Goal: Task Accomplishment & Management: Manage account settings

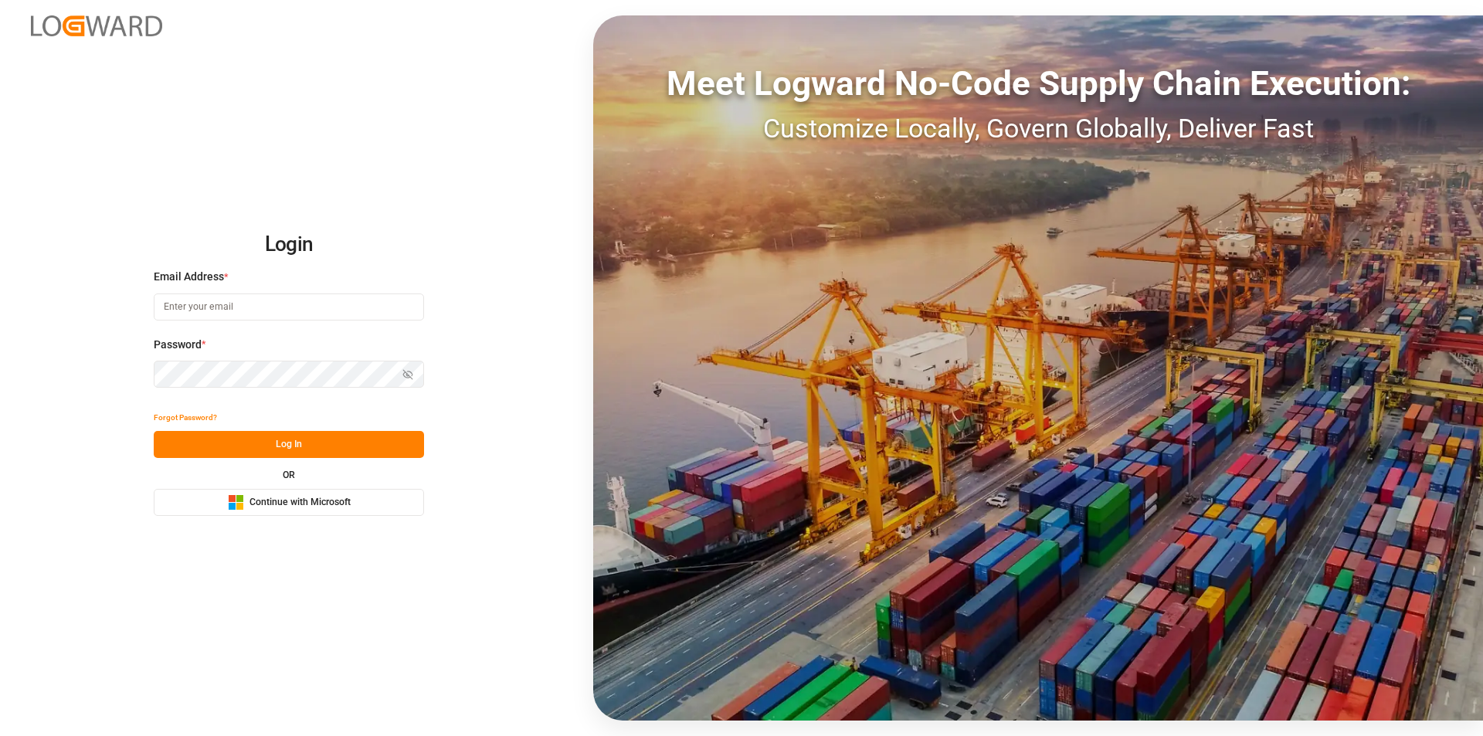
type input "nalini.basdeo@leschaco.com"
click at [334, 435] on button "Log In" at bounding box center [289, 444] width 270 height 27
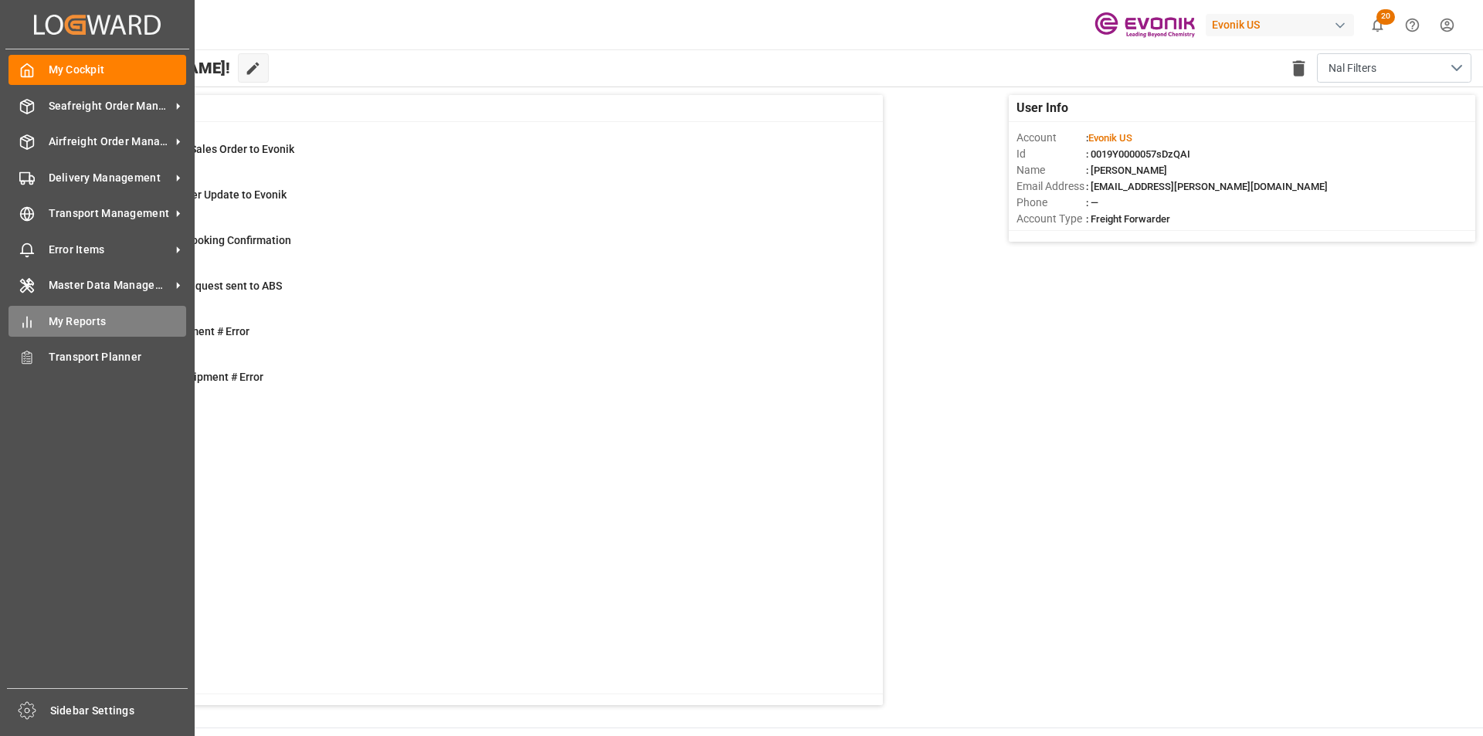
click at [32, 318] on icon at bounding box center [26, 321] width 15 height 15
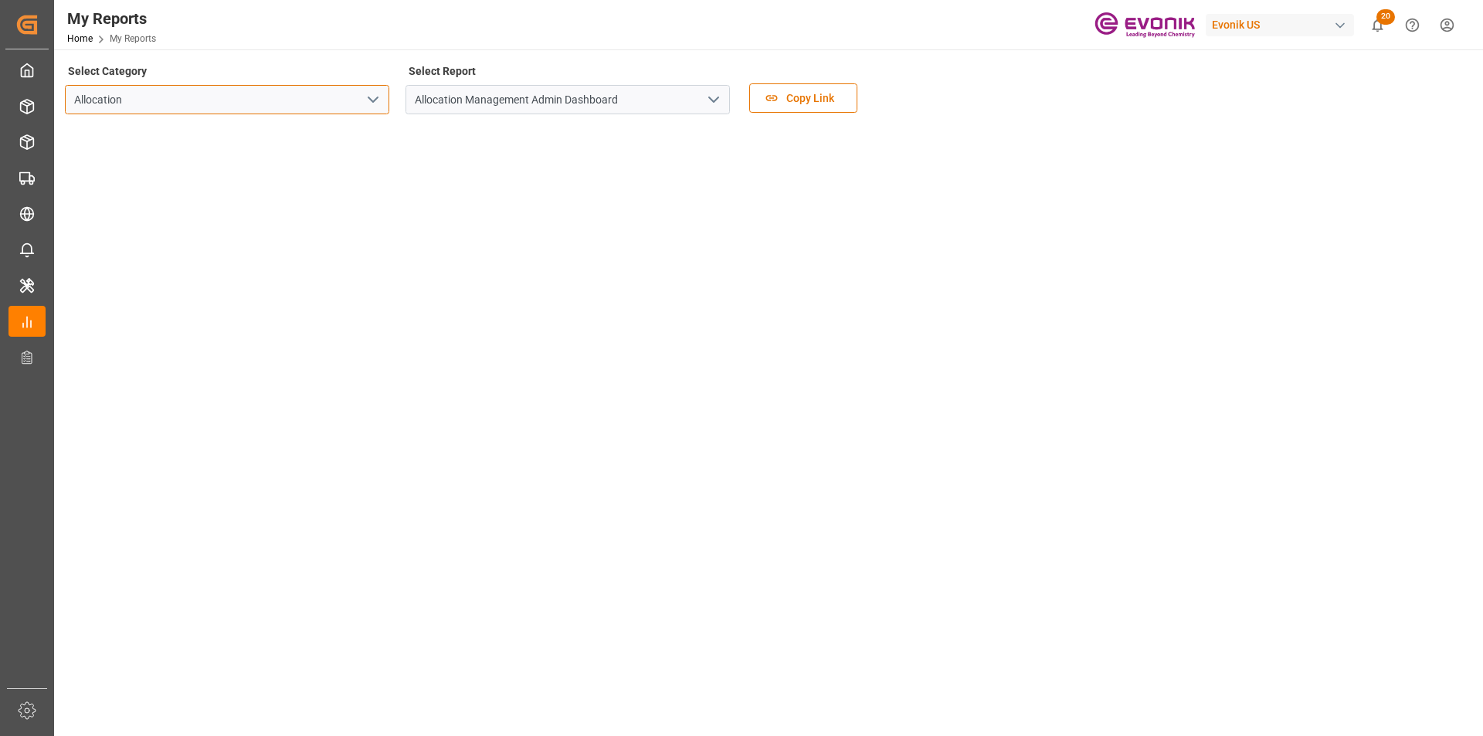
click at [315, 104] on input "Allocation" at bounding box center [227, 99] width 324 height 29
click at [371, 104] on icon "open menu" at bounding box center [373, 99] width 19 height 19
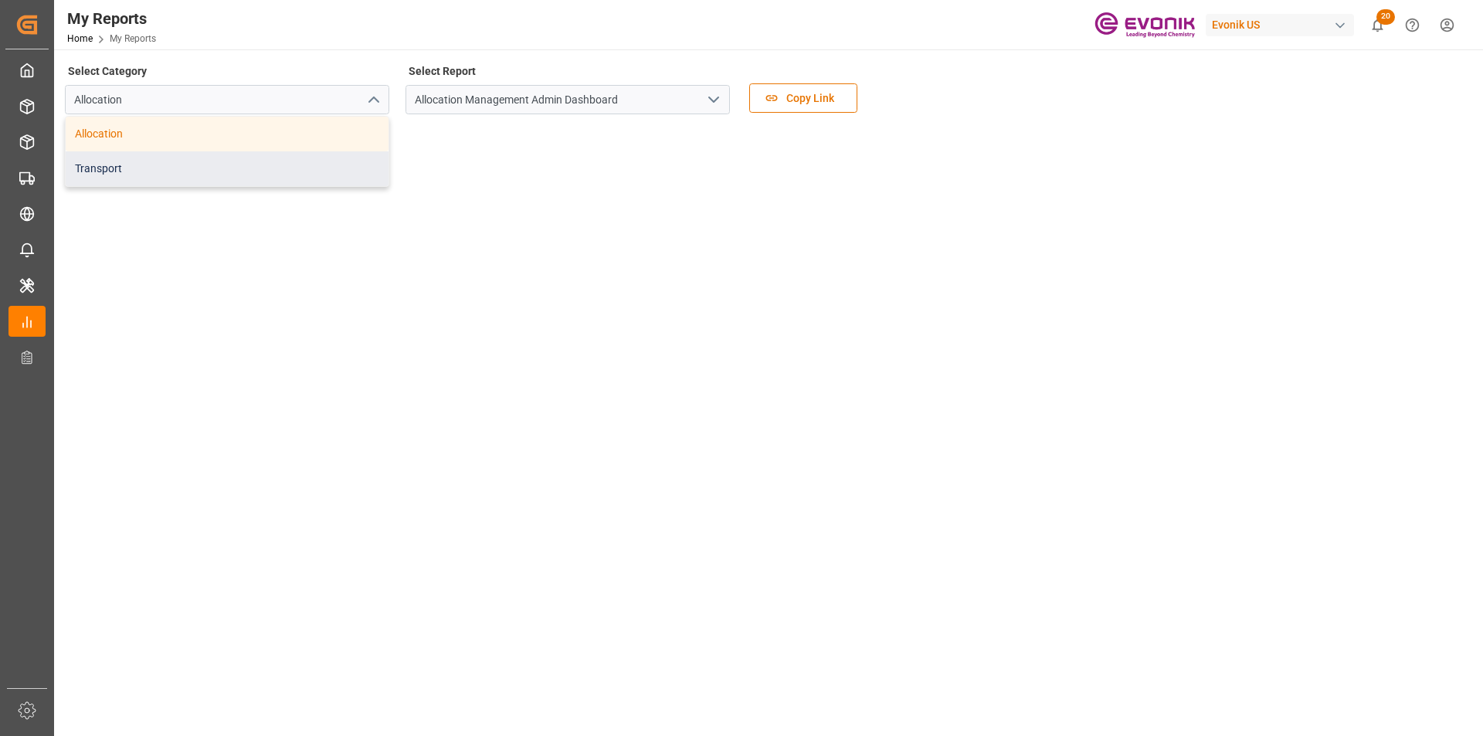
click at [131, 177] on div "Transport" at bounding box center [227, 168] width 323 height 35
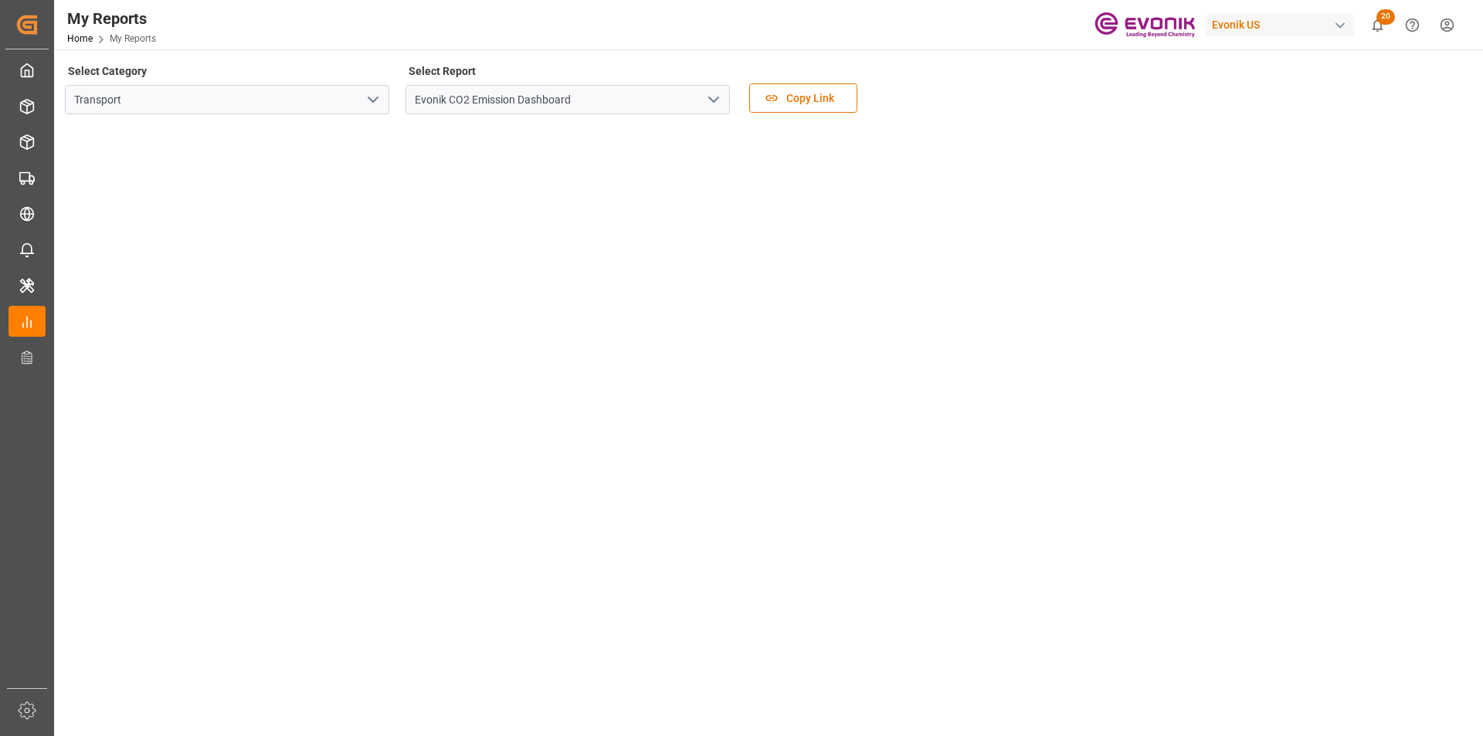
click at [712, 102] on icon "open menu" at bounding box center [713, 99] width 19 height 19
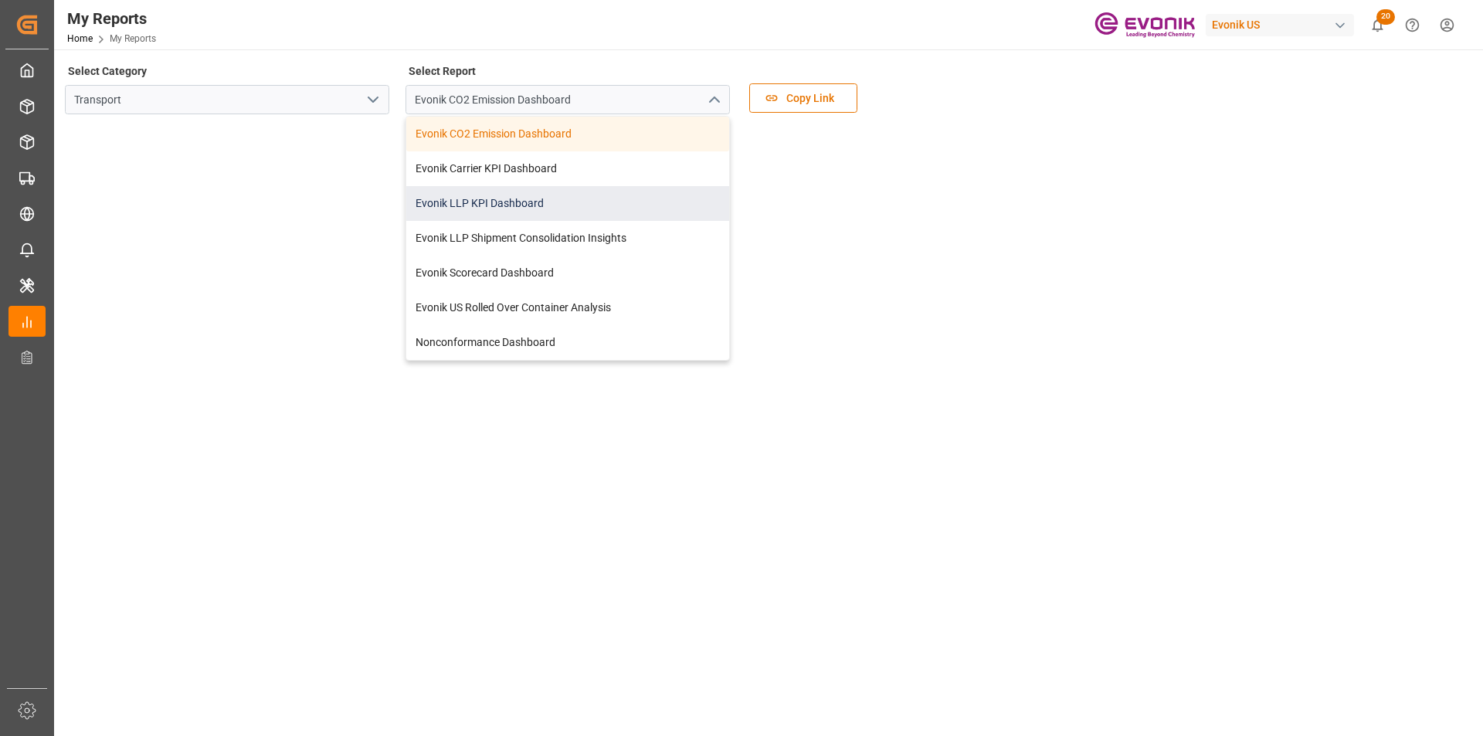
click at [501, 208] on div "Evonik LLP KPI Dashboard" at bounding box center [567, 203] width 323 height 35
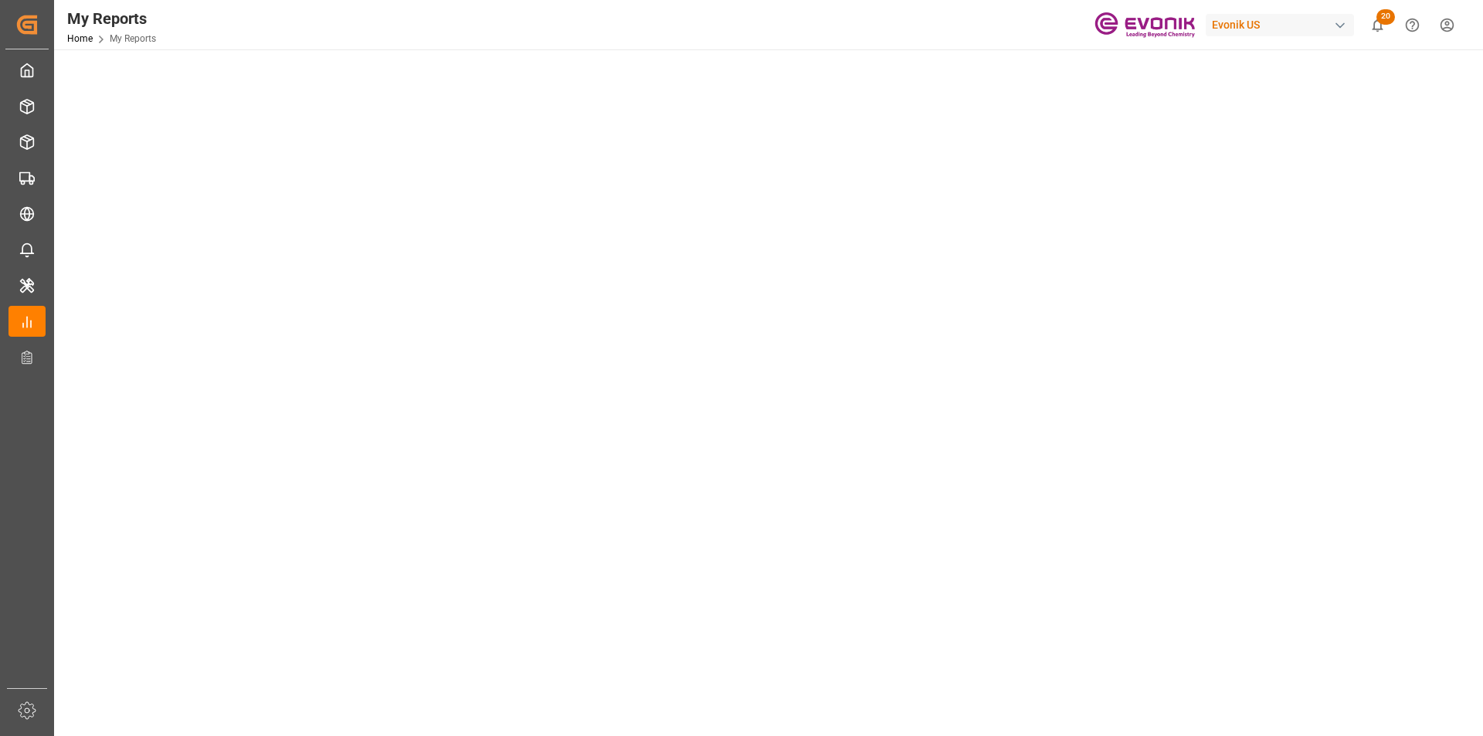
scroll to position [777, 0]
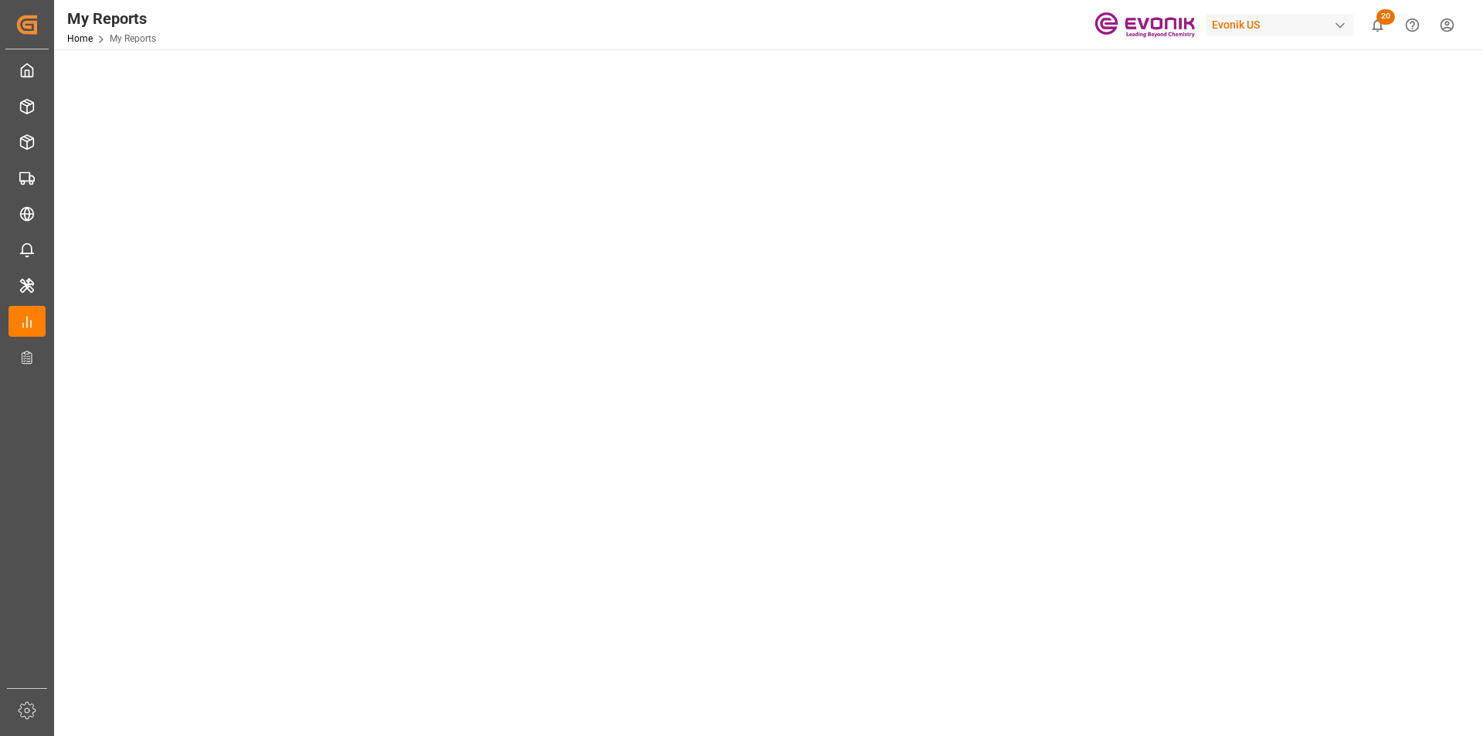
scroll to position [541, 0]
click at [1241, 250] on tableau-viz at bounding box center [766, 185] width 1401 height 1199
click at [1262, 234] on tableau-viz at bounding box center [766, 180] width 1401 height 1199
click at [1162, 229] on tableau-viz at bounding box center [766, 180] width 1401 height 1199
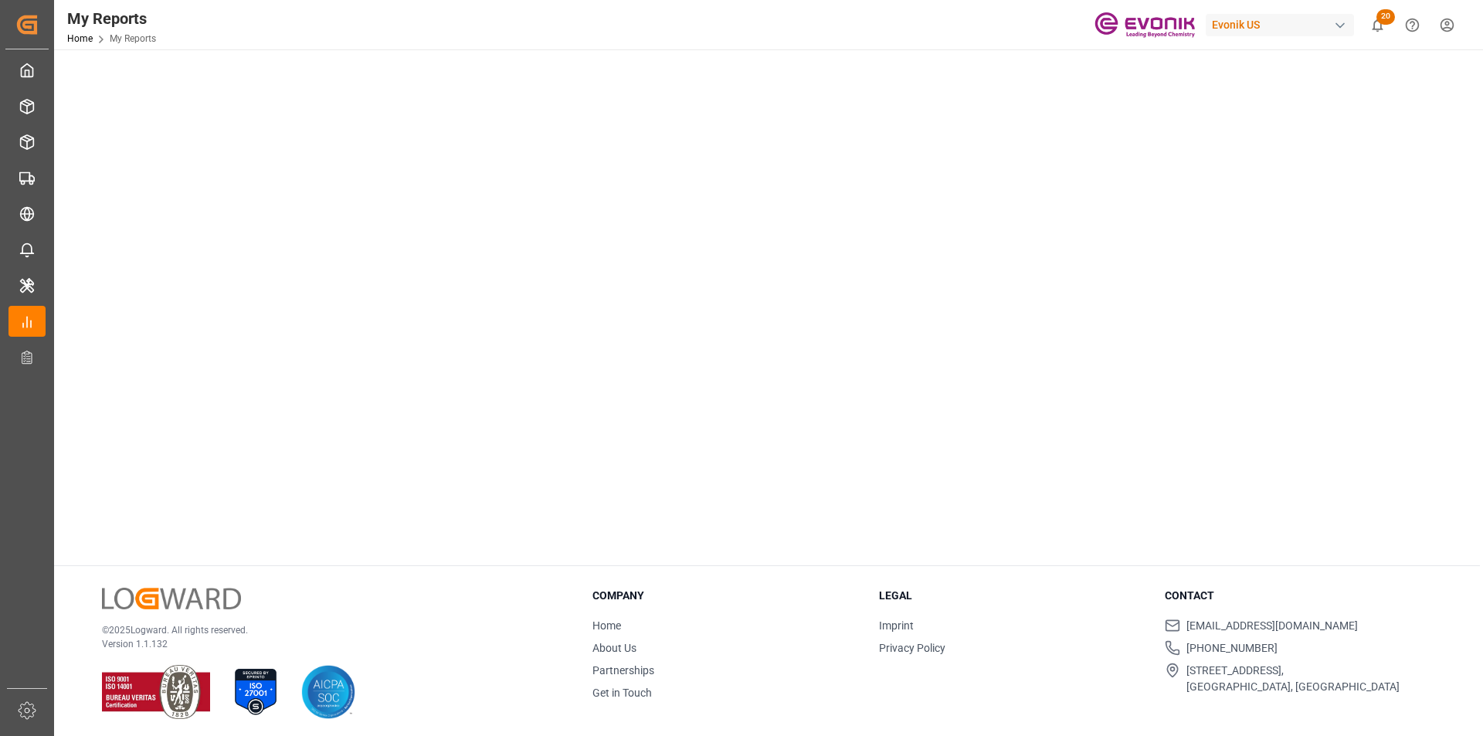
scroll to position [777, 0]
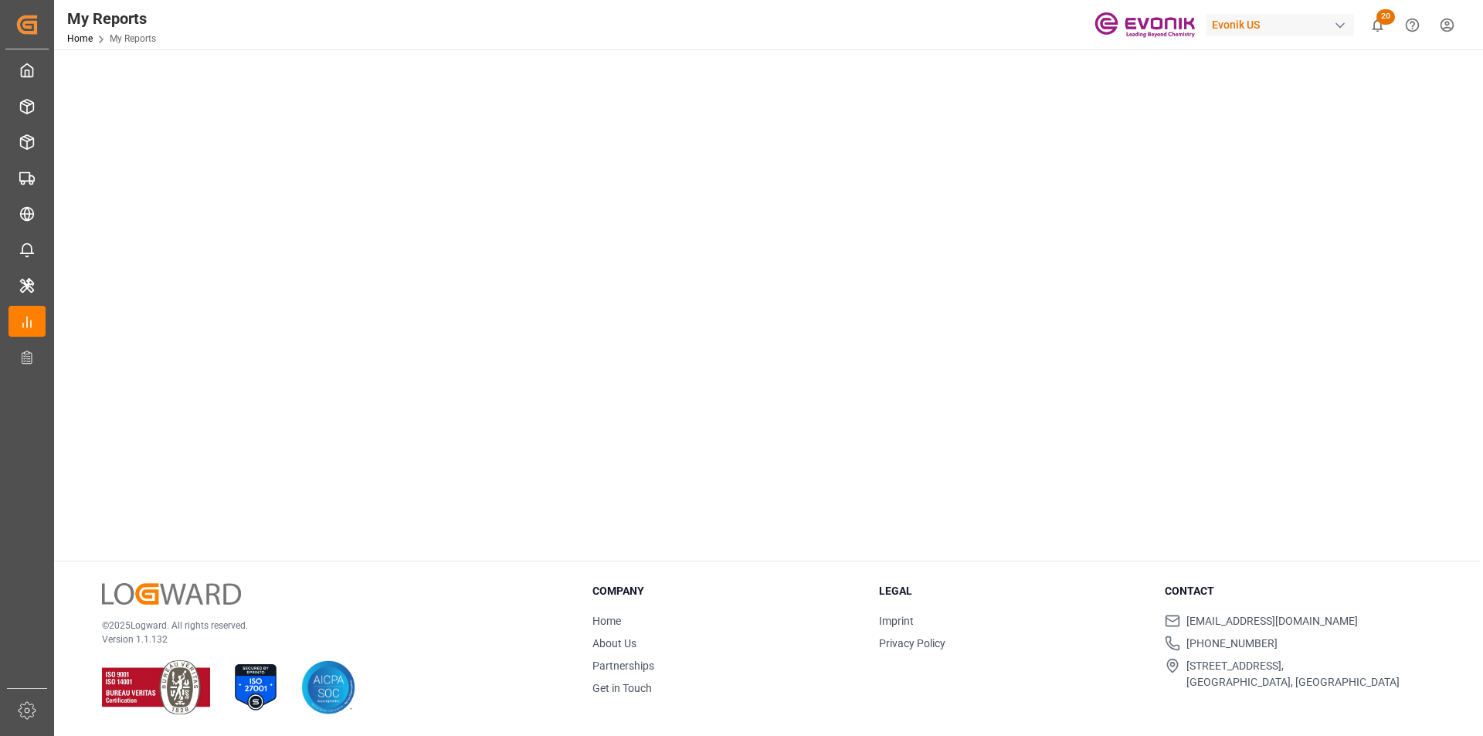
drag, startPoint x: 1322, startPoint y: 483, endPoint x: 1206, endPoint y: 467, distance: 116.9
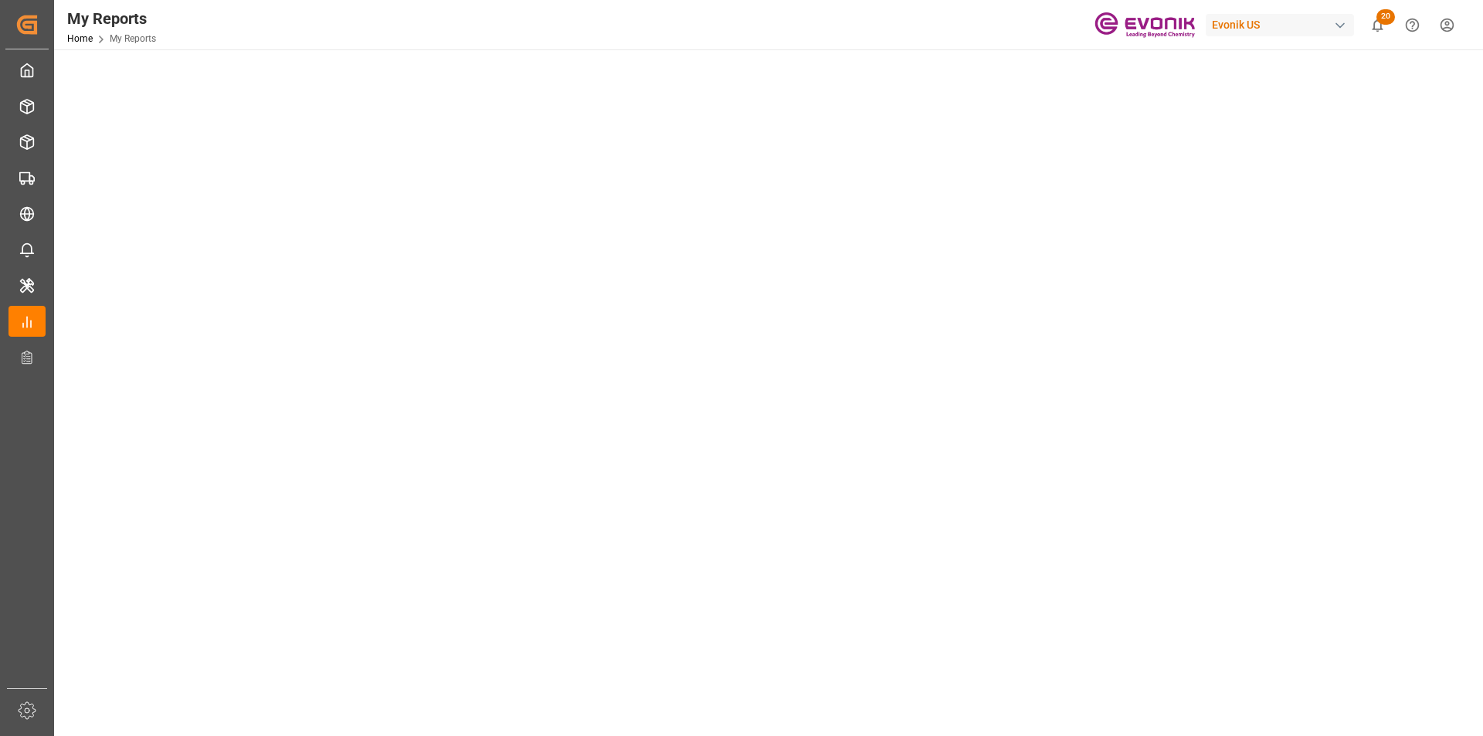
scroll to position [0, 0]
click at [1338, 360] on tableau-viz at bounding box center [766, 726] width 1401 height 1199
click at [1248, 546] on tableau-viz at bounding box center [766, 726] width 1401 height 1199
click at [1224, 546] on tableau-viz at bounding box center [766, 726] width 1401 height 1199
drag, startPoint x: 1241, startPoint y: 501, endPoint x: 1146, endPoint y: 501, distance: 95.8
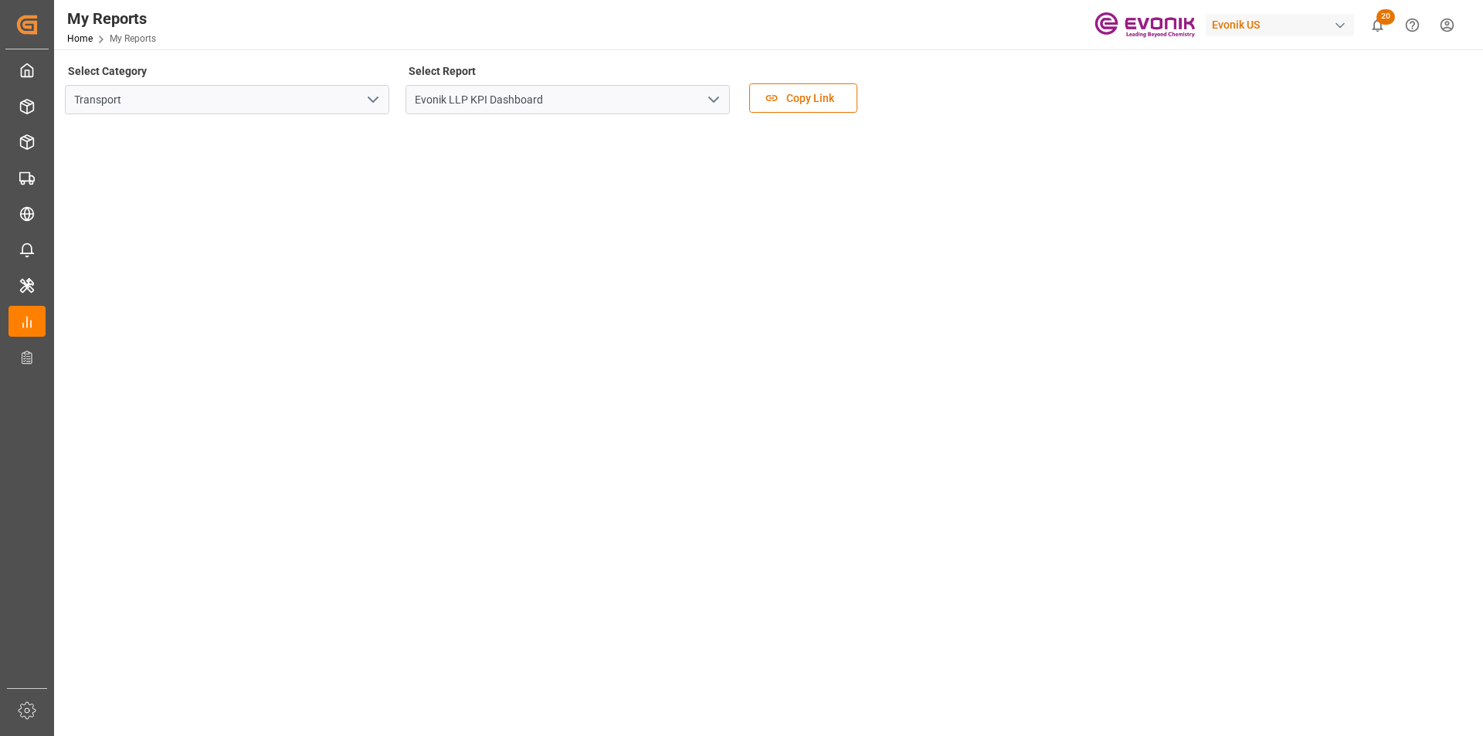
click at [1231, 501] on tableau-viz at bounding box center [766, 726] width 1401 height 1199
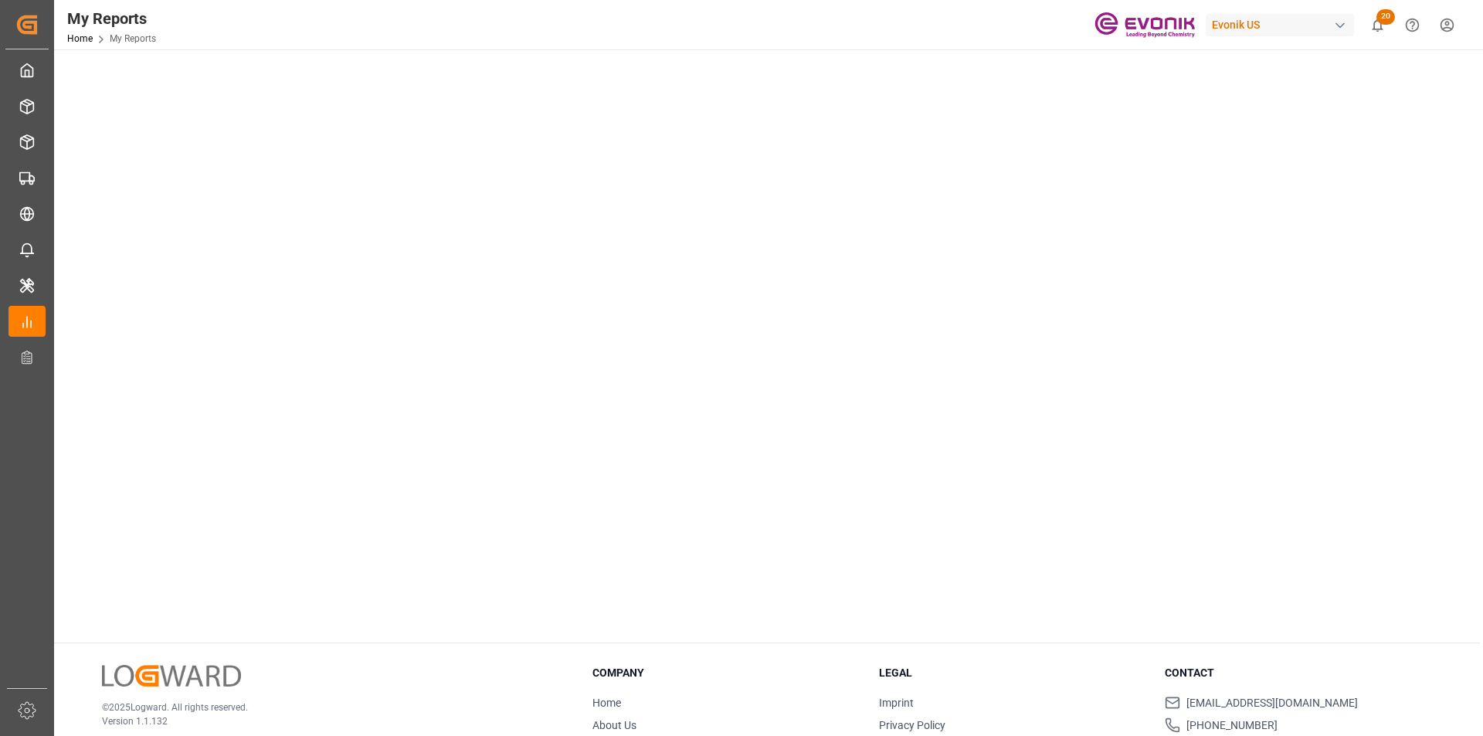
scroll to position [777, 0]
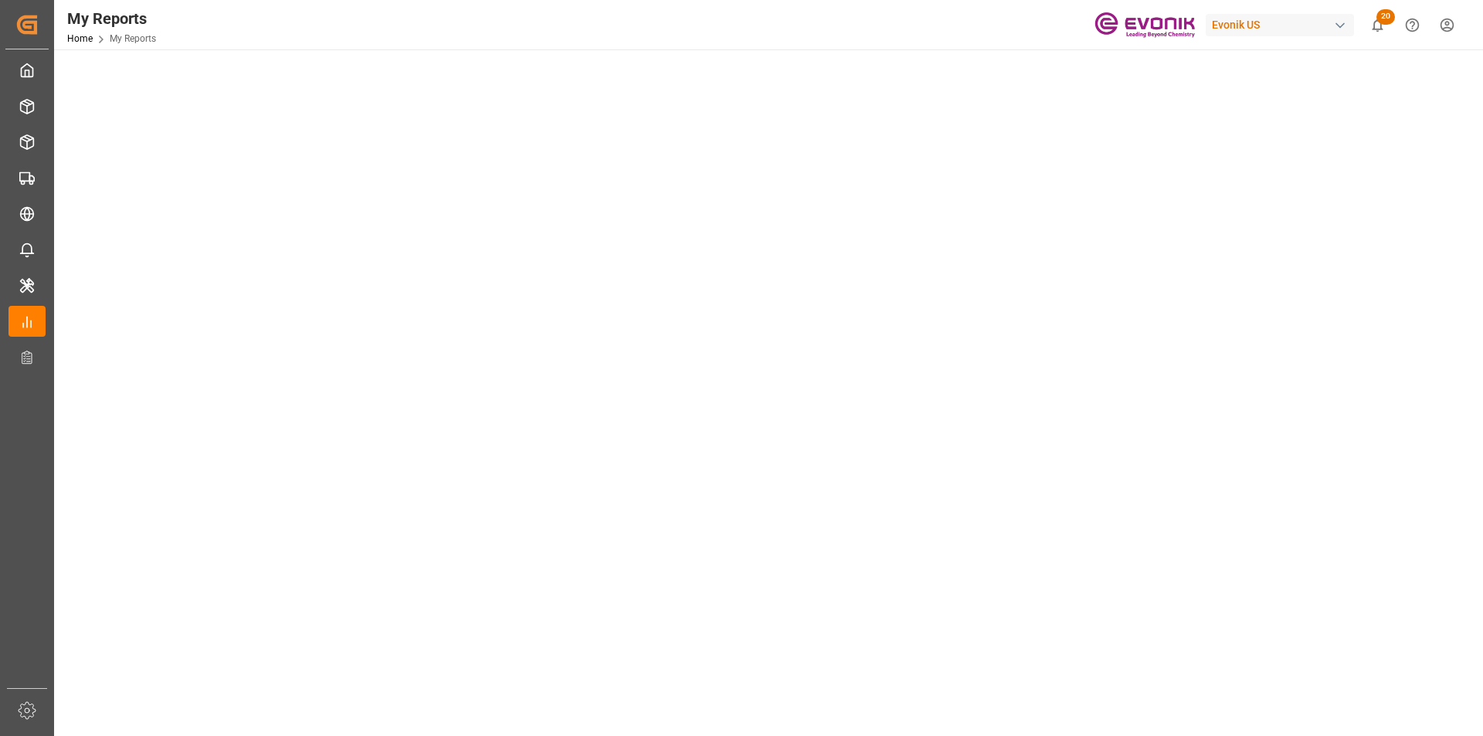
scroll to position [0, 0]
click at [1209, 379] on tableau-viz at bounding box center [766, 726] width 1401 height 1199
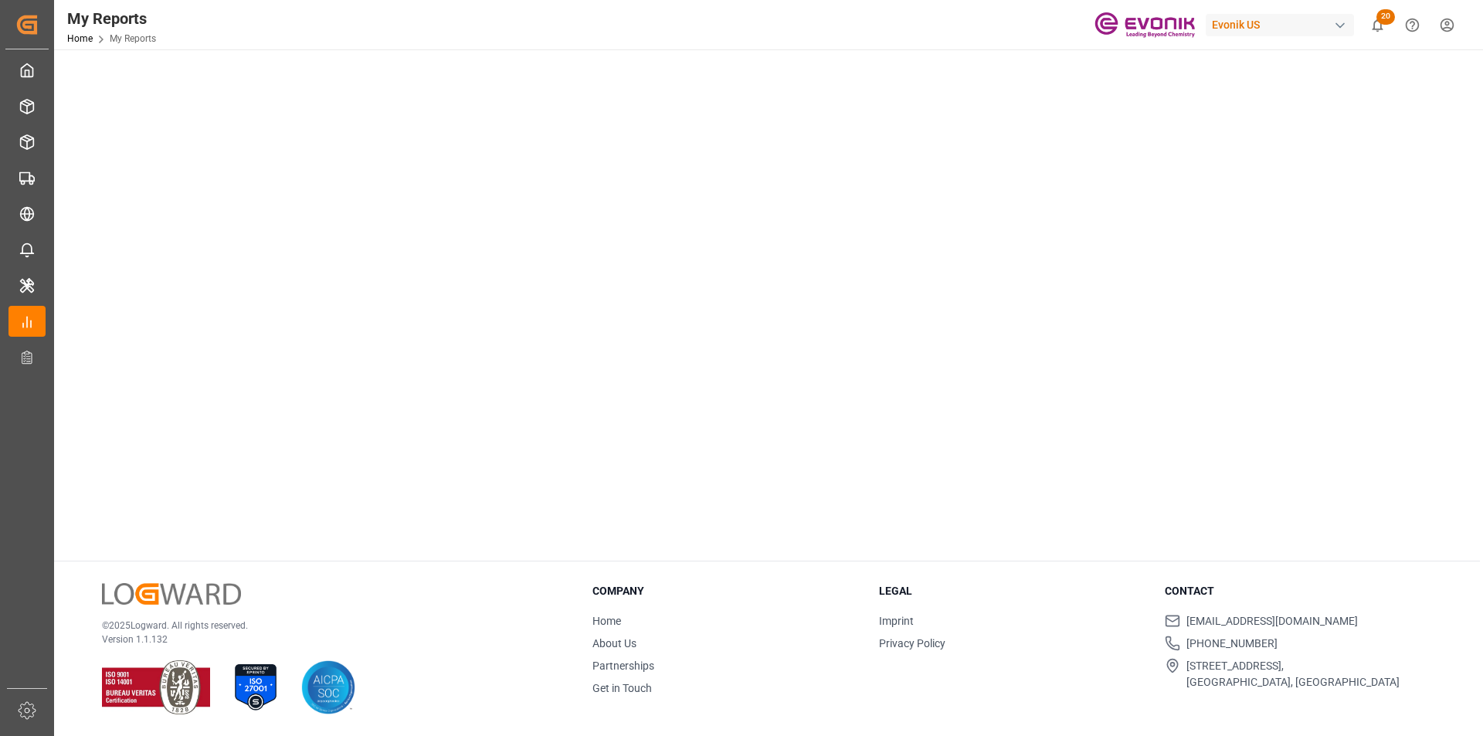
drag, startPoint x: 1233, startPoint y: 419, endPoint x: 1241, endPoint y: 414, distance: 10.1
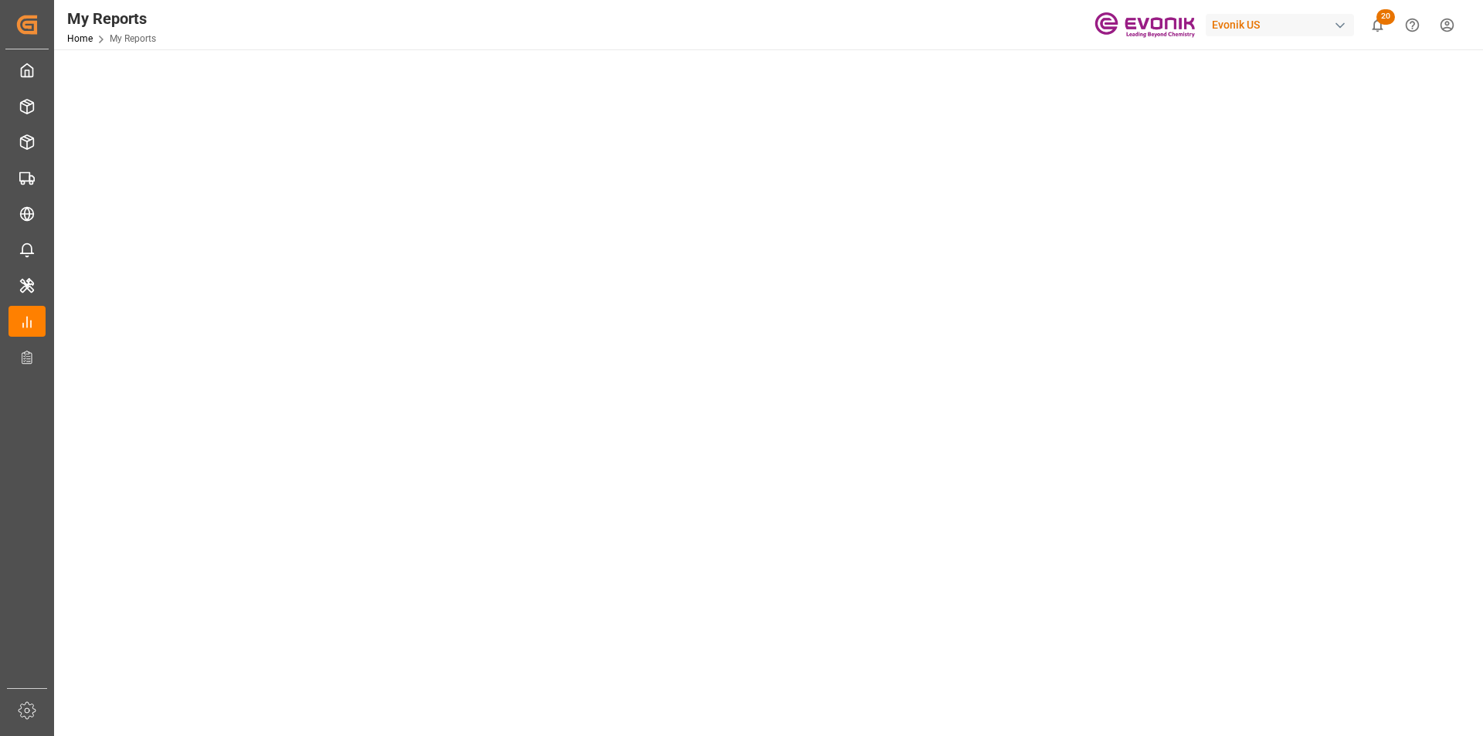
scroll to position [232, 0]
click at [1479, 504] on main "Select Category Transport Select Report Evonik LLP KPI Dashboard Copy Link" at bounding box center [767, 462] width 1426 height 1267
click at [1385, 337] on tableau-viz at bounding box center [766, 339] width 1401 height 1199
click at [1236, 341] on tableau-viz at bounding box center [766, 339] width 1401 height 1199
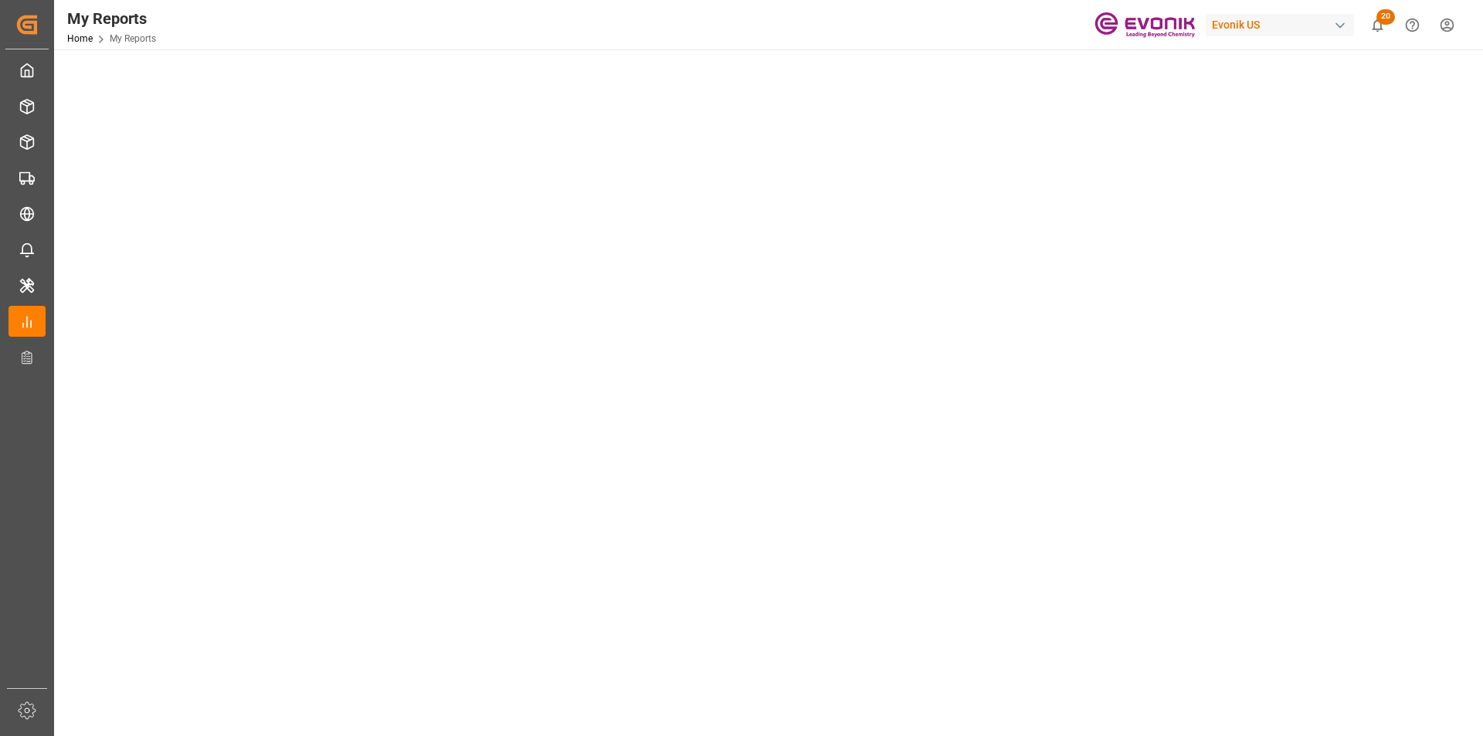
click at [1308, 417] on tableau-viz at bounding box center [766, 339] width 1401 height 1199
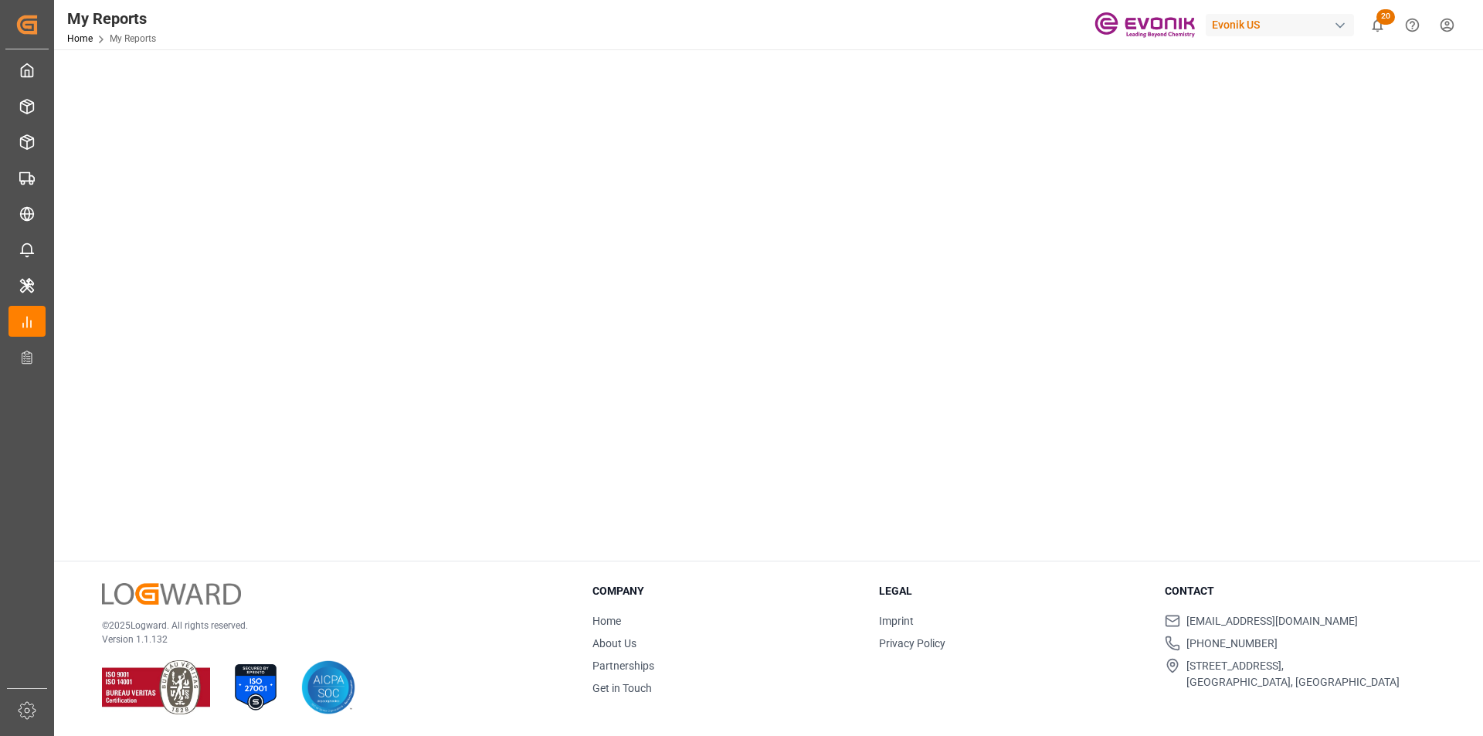
drag, startPoint x: 1362, startPoint y: 396, endPoint x: 1338, endPoint y: 396, distance: 23.9
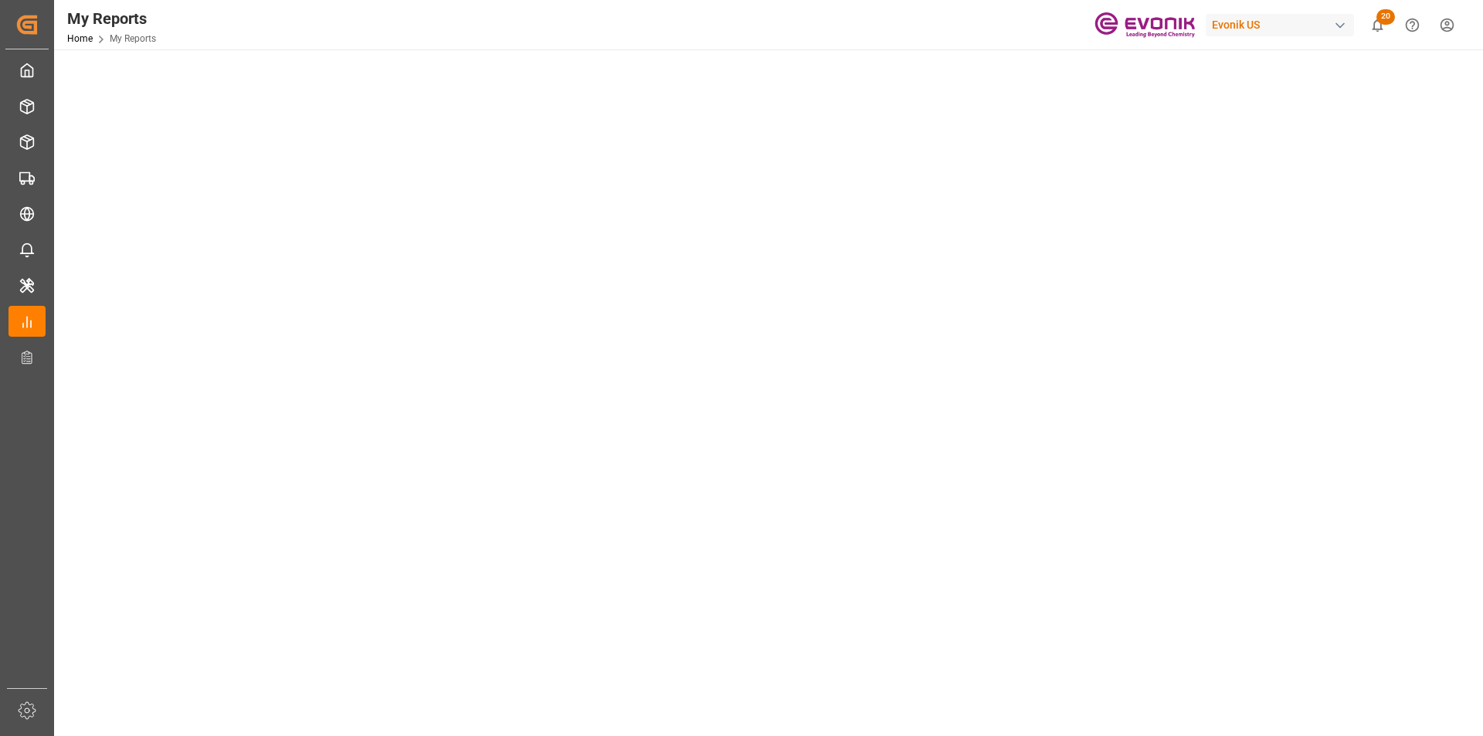
scroll to position [5, 0]
click at [1355, 351] on tableau-viz at bounding box center [766, 721] width 1401 height 1199
click at [1239, 439] on tableau-viz at bounding box center [766, 648] width 1401 height 1199
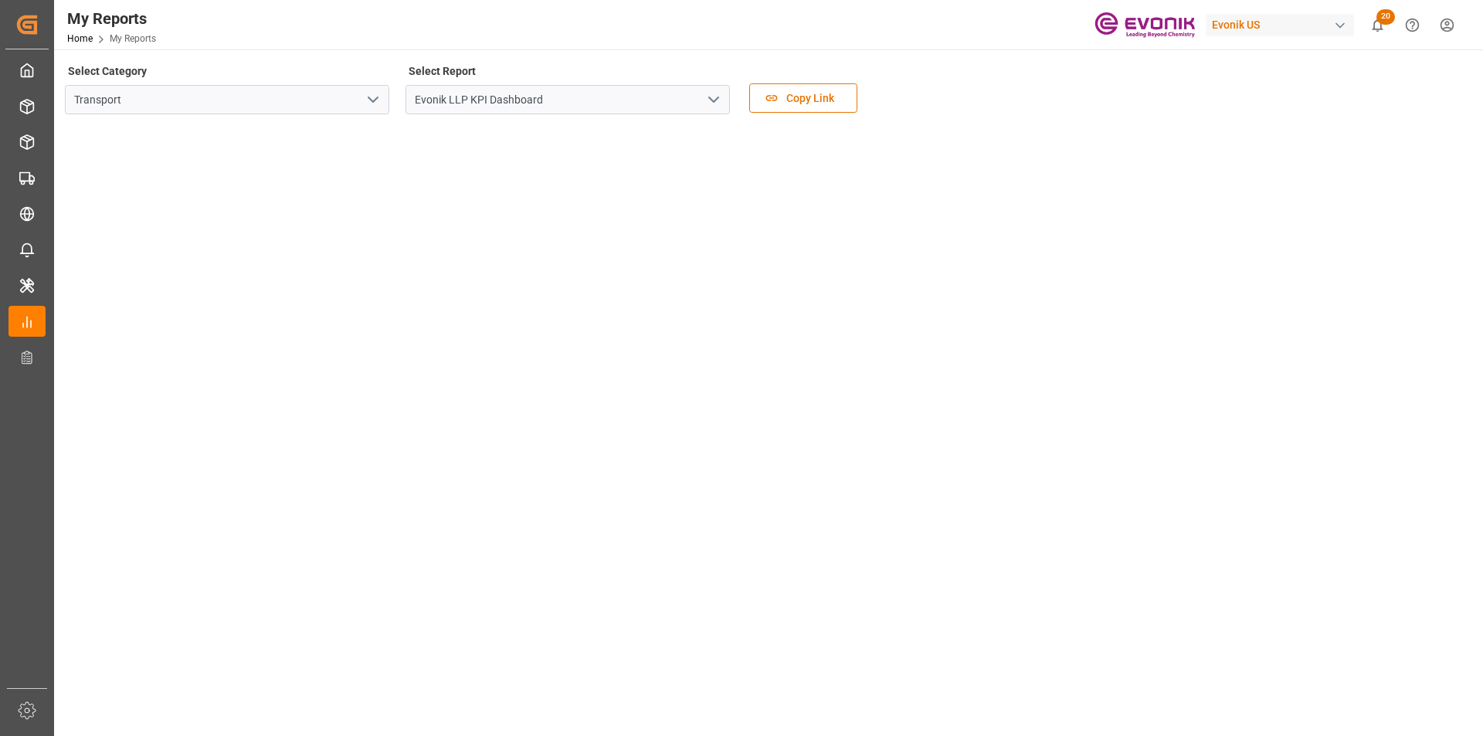
click at [1231, 564] on tableau-viz at bounding box center [766, 726] width 1401 height 1199
click at [1278, 512] on tableau-viz at bounding box center [766, 726] width 1401 height 1199
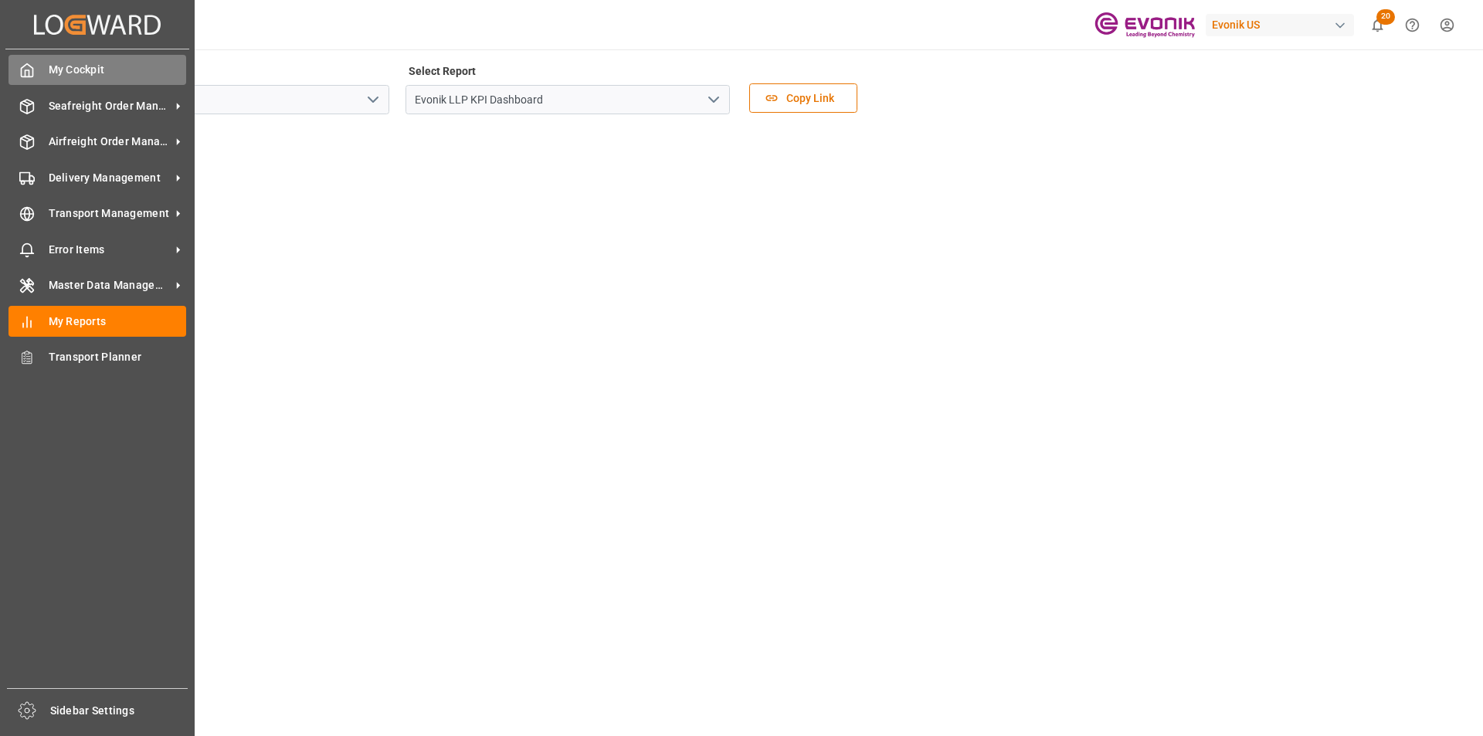
click at [38, 73] on div "My Cockpit My Cockpit" at bounding box center [97, 70] width 178 height 30
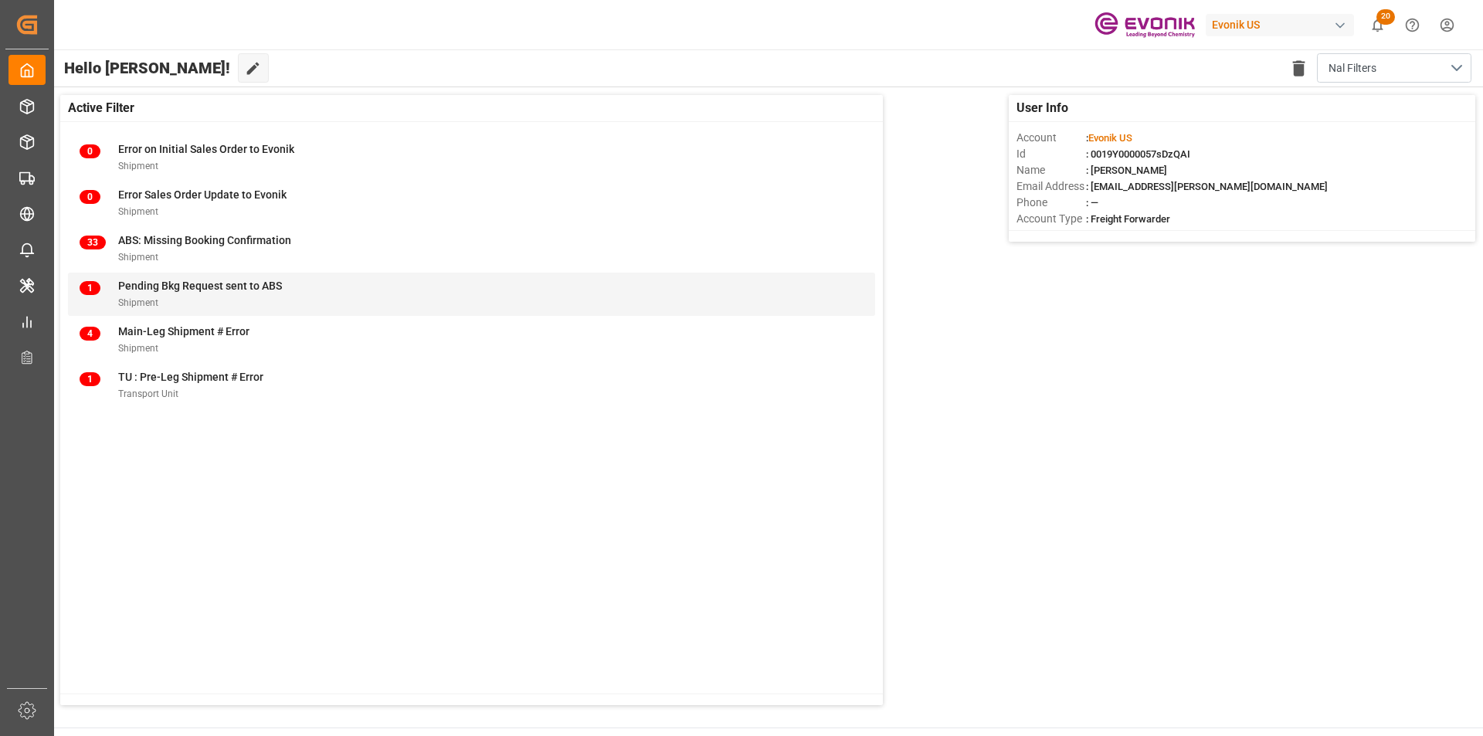
click at [229, 290] on span "Pending Bkg Request sent to ABS" at bounding box center [200, 286] width 164 height 12
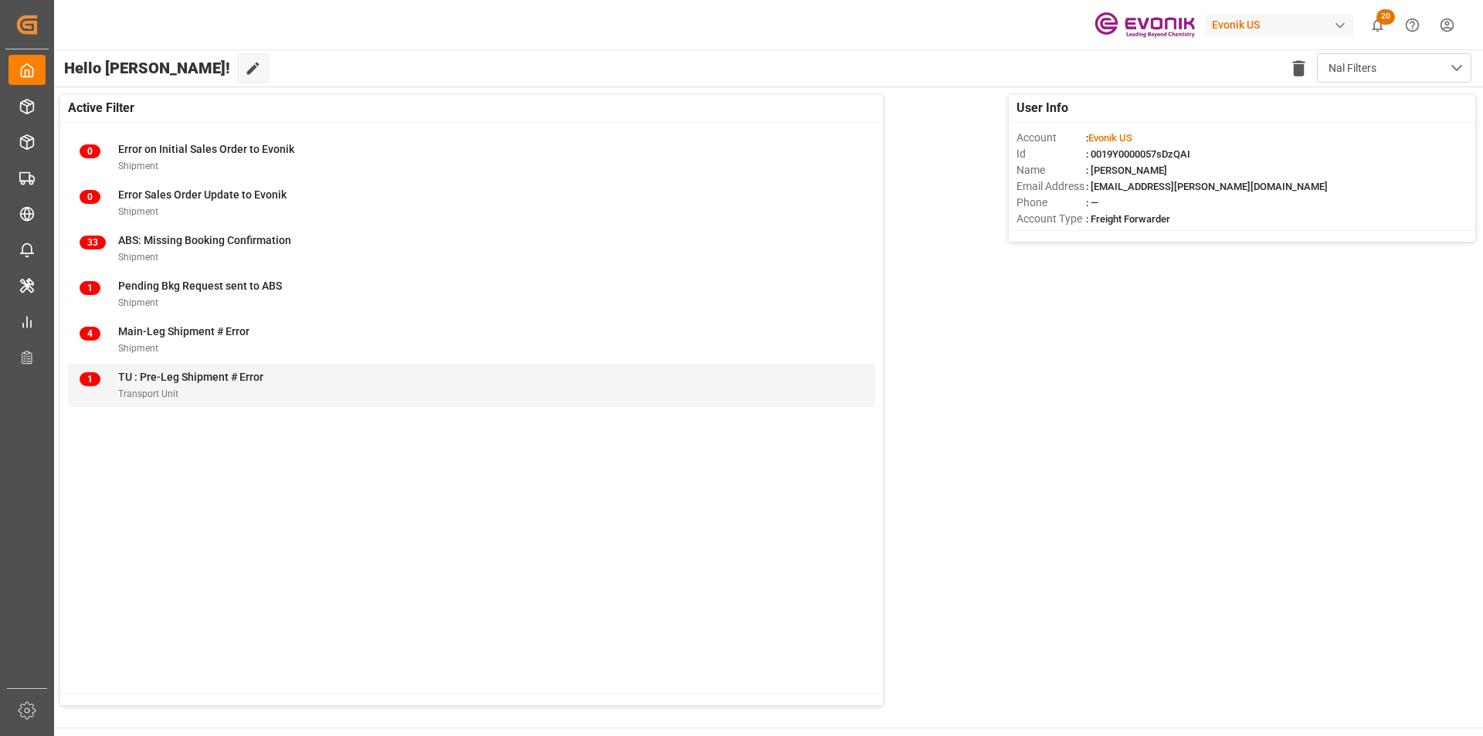
click at [192, 385] on div "TU : Pre-Leg Shipment # Error" at bounding box center [190, 377] width 145 height 16
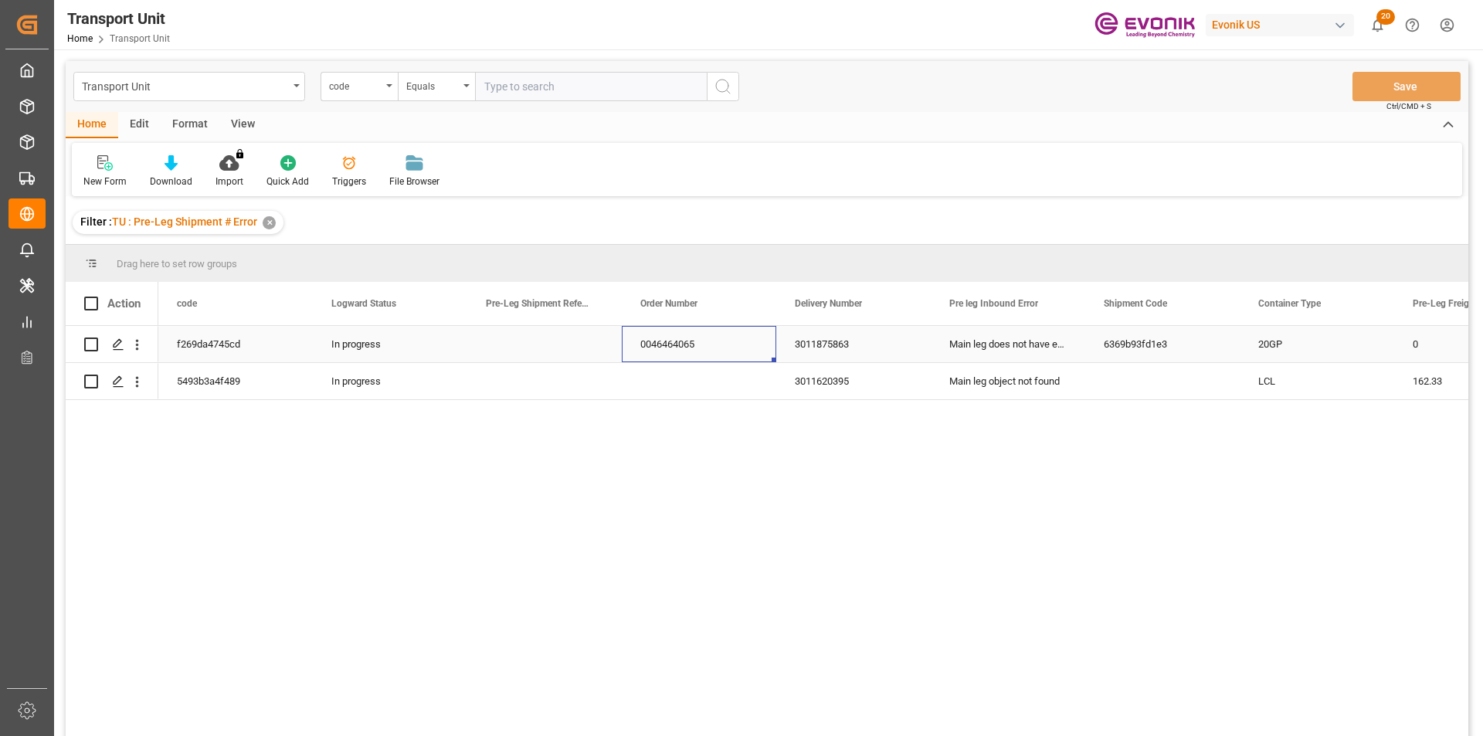
click at [666, 348] on div "0046464065" at bounding box center [699, 344] width 154 height 36
drag, startPoint x: 1084, startPoint y: 312, endPoint x: 1160, endPoint y: 311, distance: 76.5
click at [1160, 311] on div at bounding box center [1162, 303] width 6 height 43
click at [132, 344] on icon "open menu" at bounding box center [137, 345] width 16 height 16
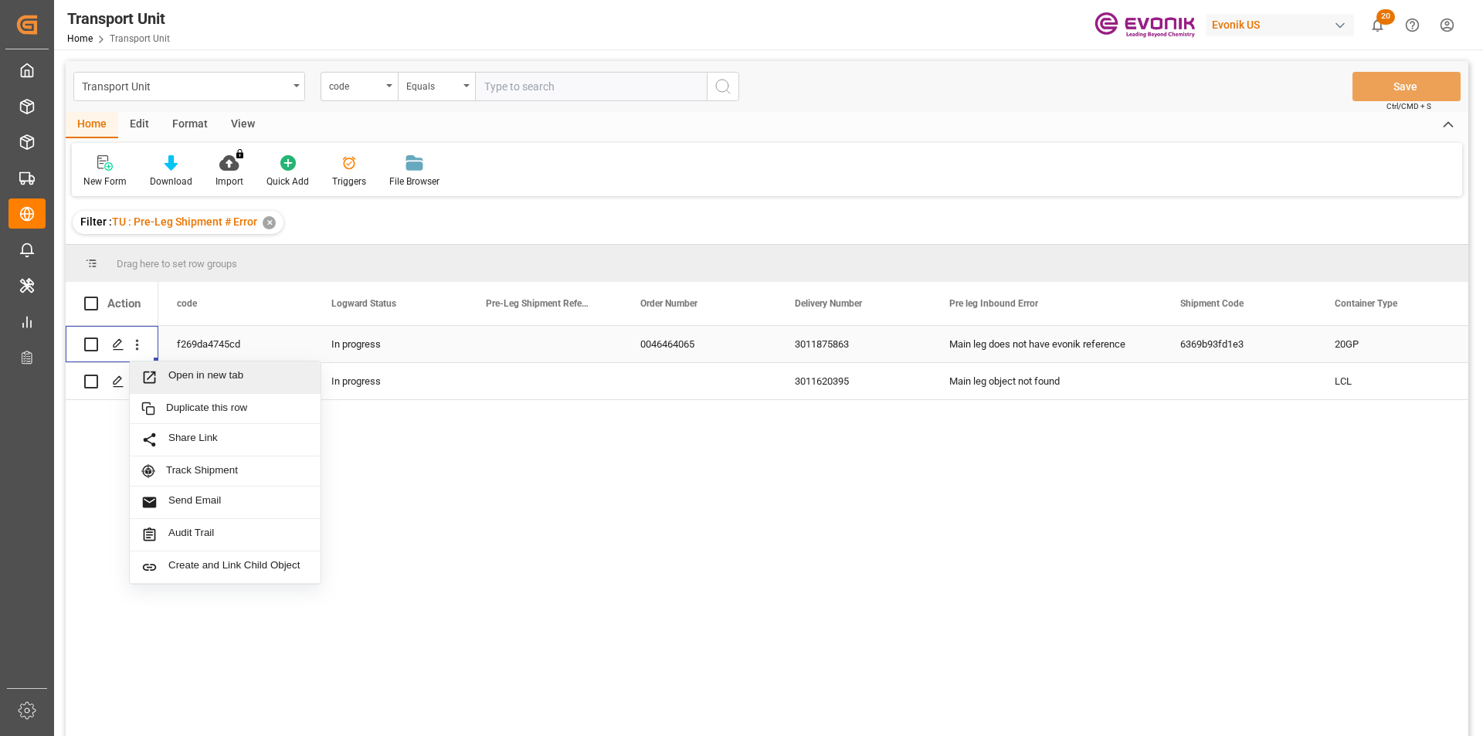
click at [206, 374] on span "Open in new tab" at bounding box center [238, 377] width 141 height 16
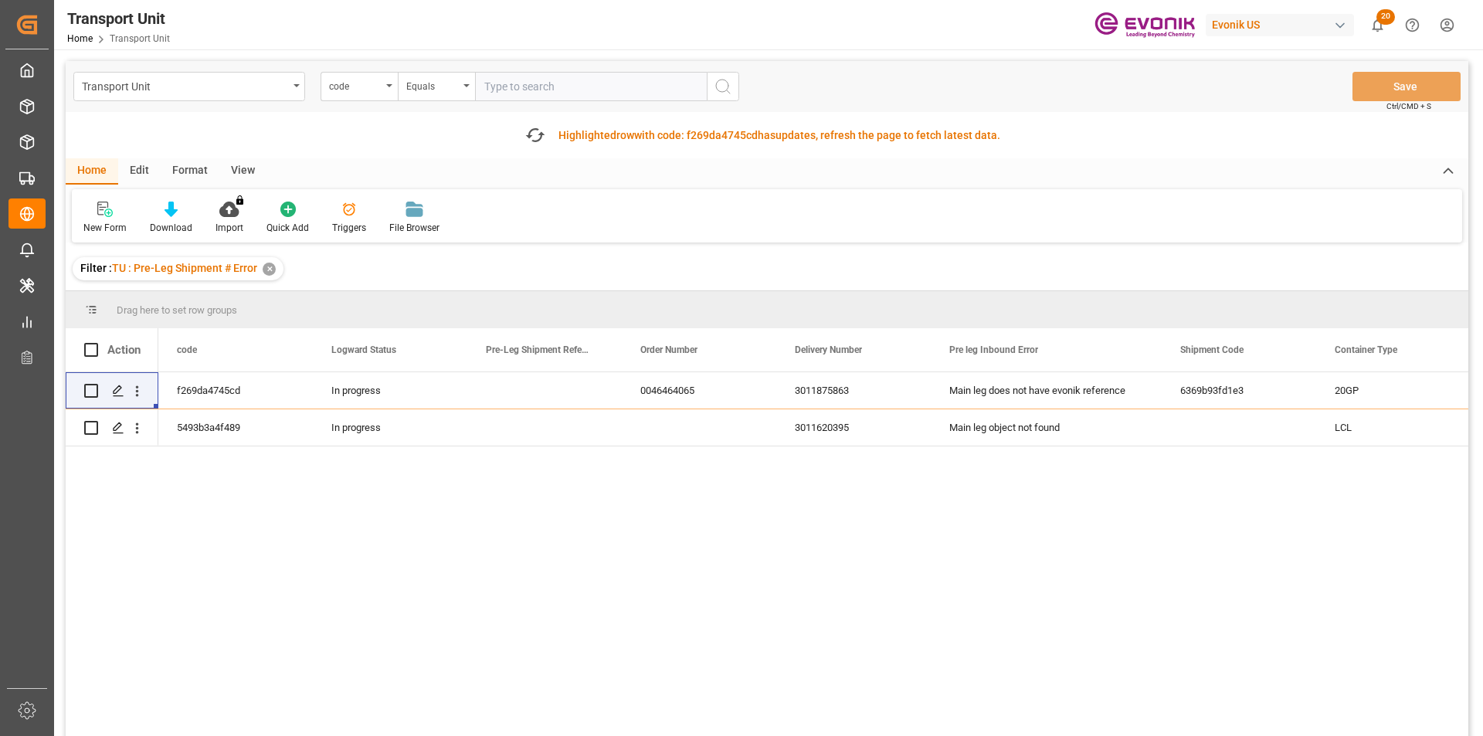
click at [485, 518] on div "f269da4745cd In progress 0046464065 3011875863 Main leg does not have evonik re…" at bounding box center [813, 582] width 1310 height 420
click at [531, 130] on icon "button" at bounding box center [535, 135] width 25 height 25
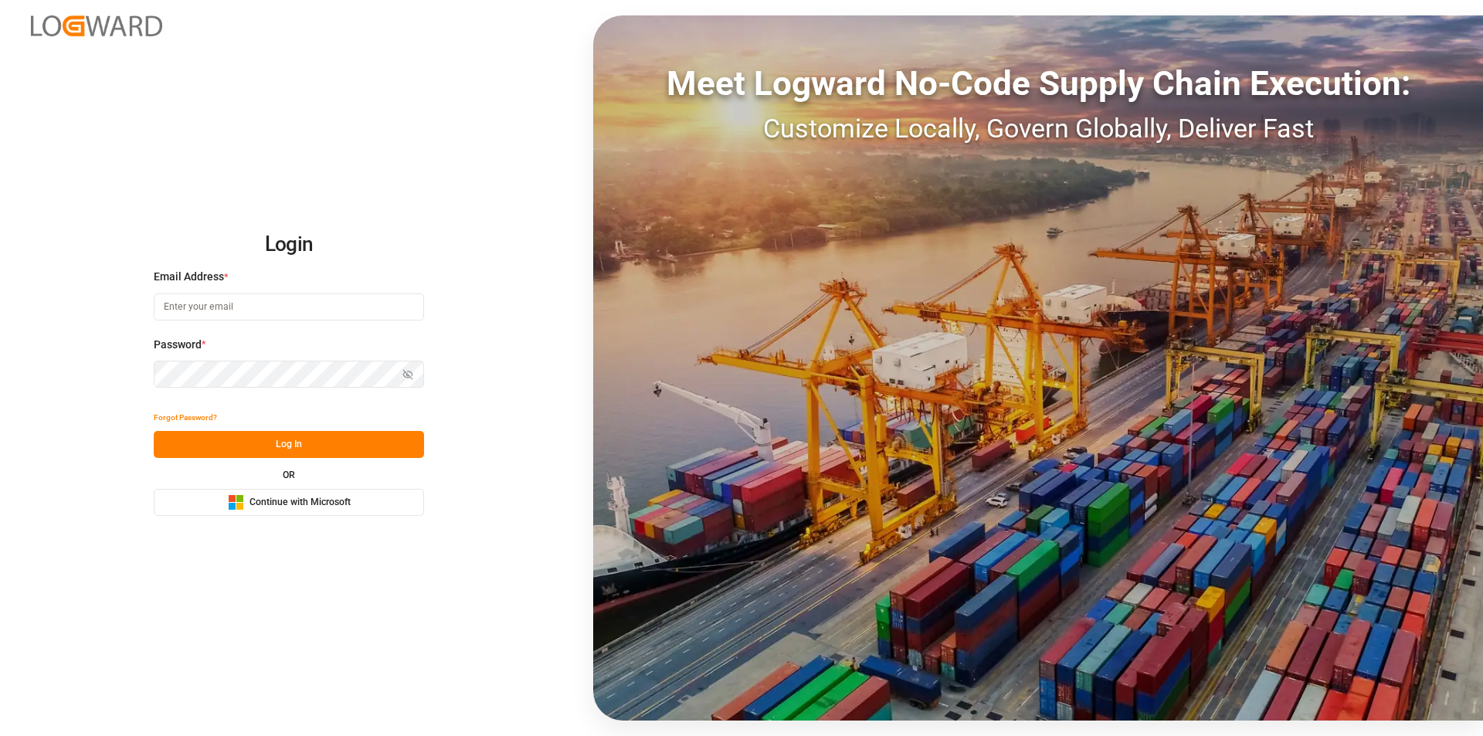
type input "nalini.basdeo@leschaco.com"
click at [303, 441] on button "Log In" at bounding box center [289, 444] width 270 height 27
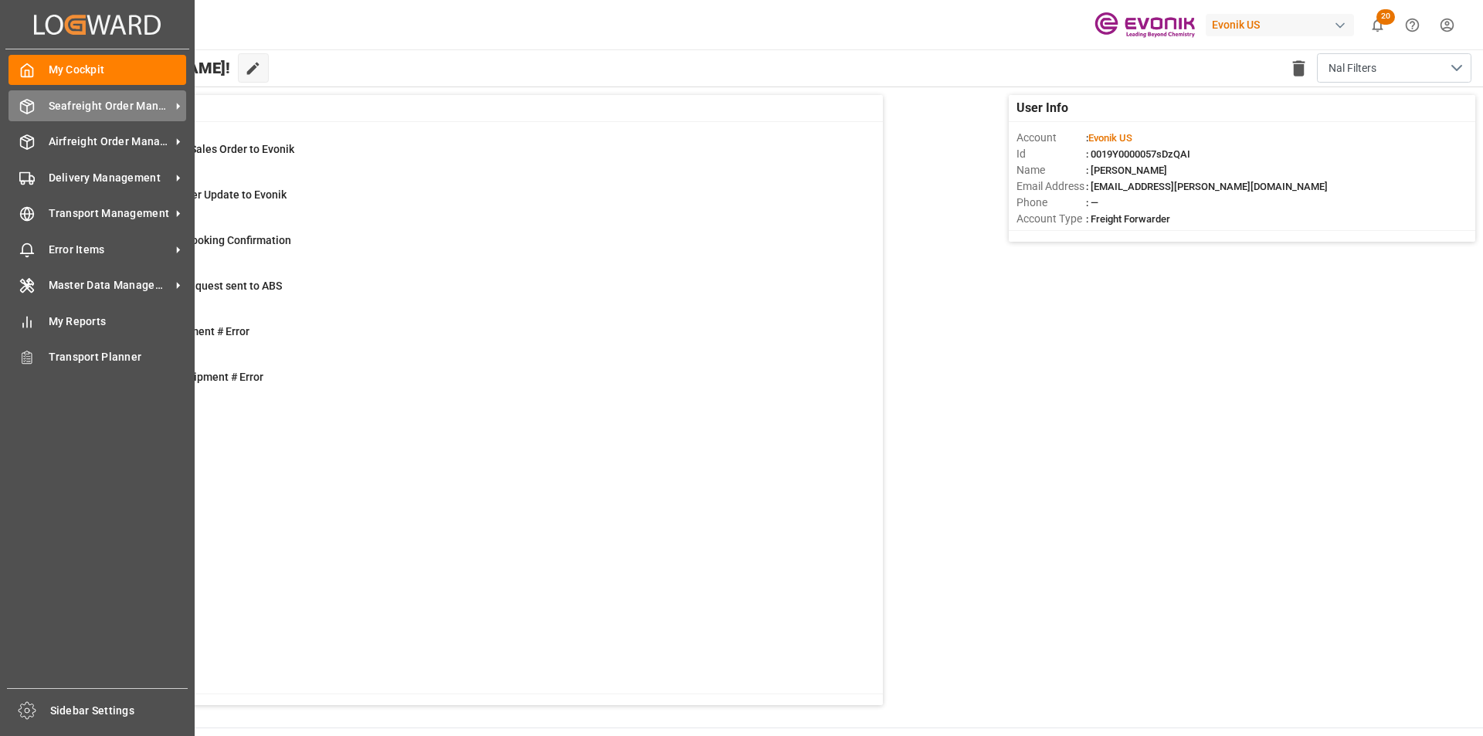
click at [115, 101] on span "Seafreight Order Management" at bounding box center [110, 106] width 122 height 16
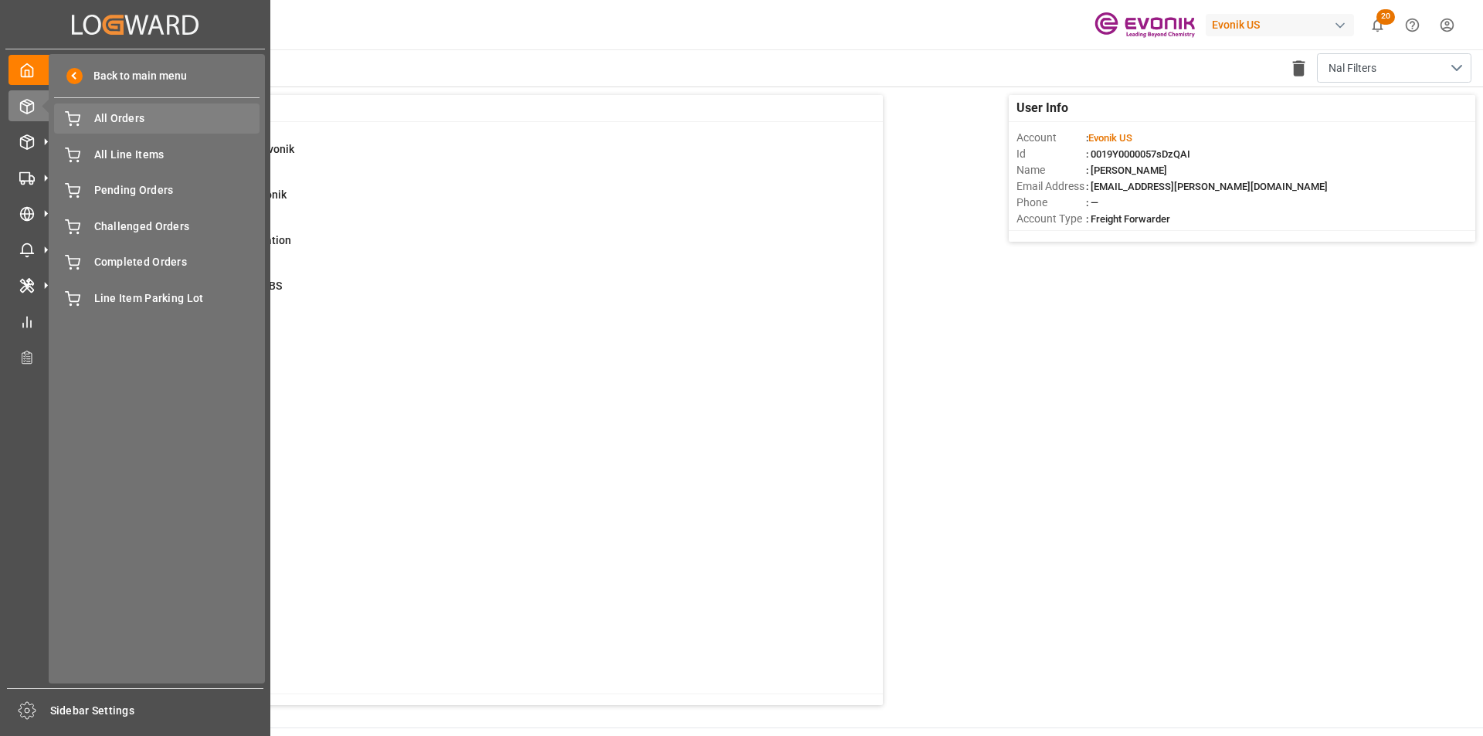
click at [124, 124] on span "All Orders" at bounding box center [177, 118] width 166 height 16
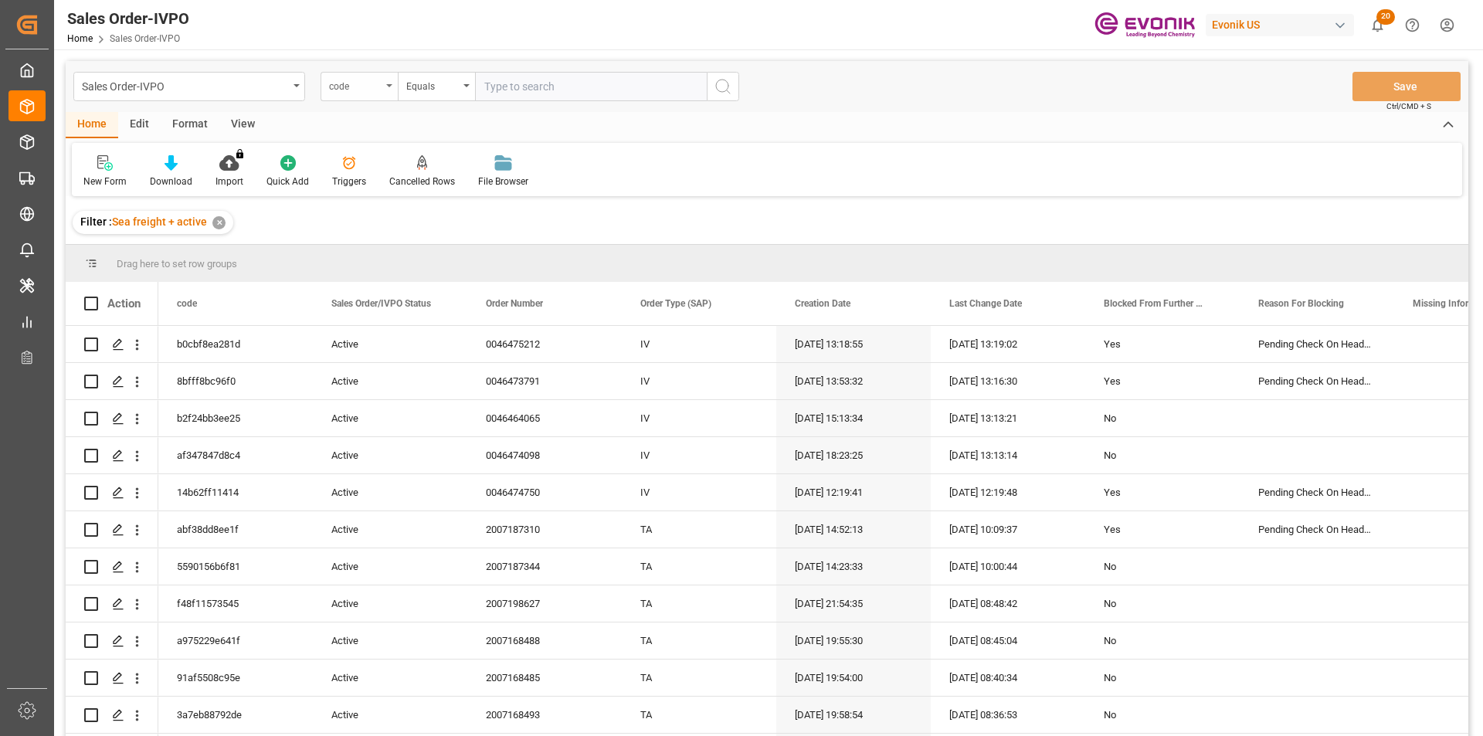
click at [368, 83] on div "code" at bounding box center [355, 85] width 53 height 18
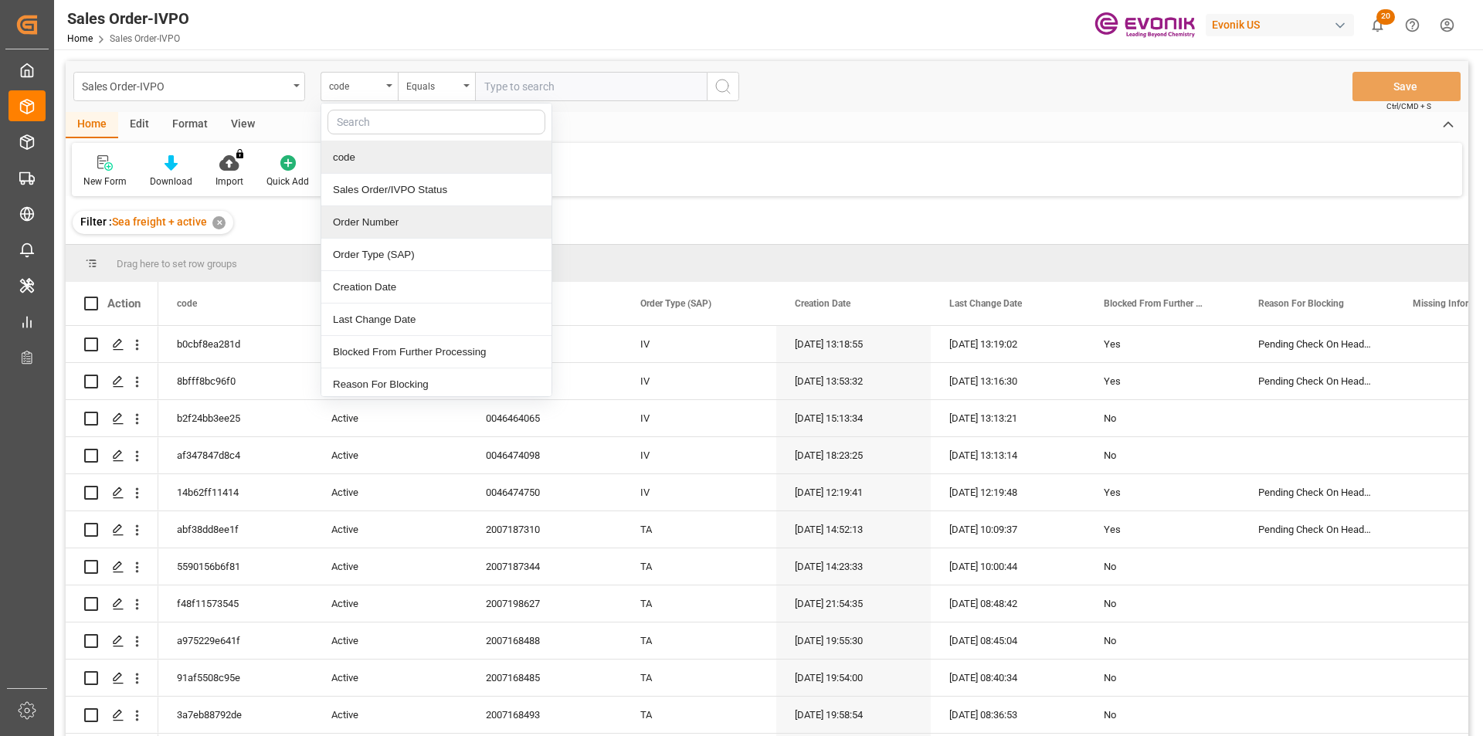
click at [367, 217] on div "Order Number" at bounding box center [436, 222] width 230 height 32
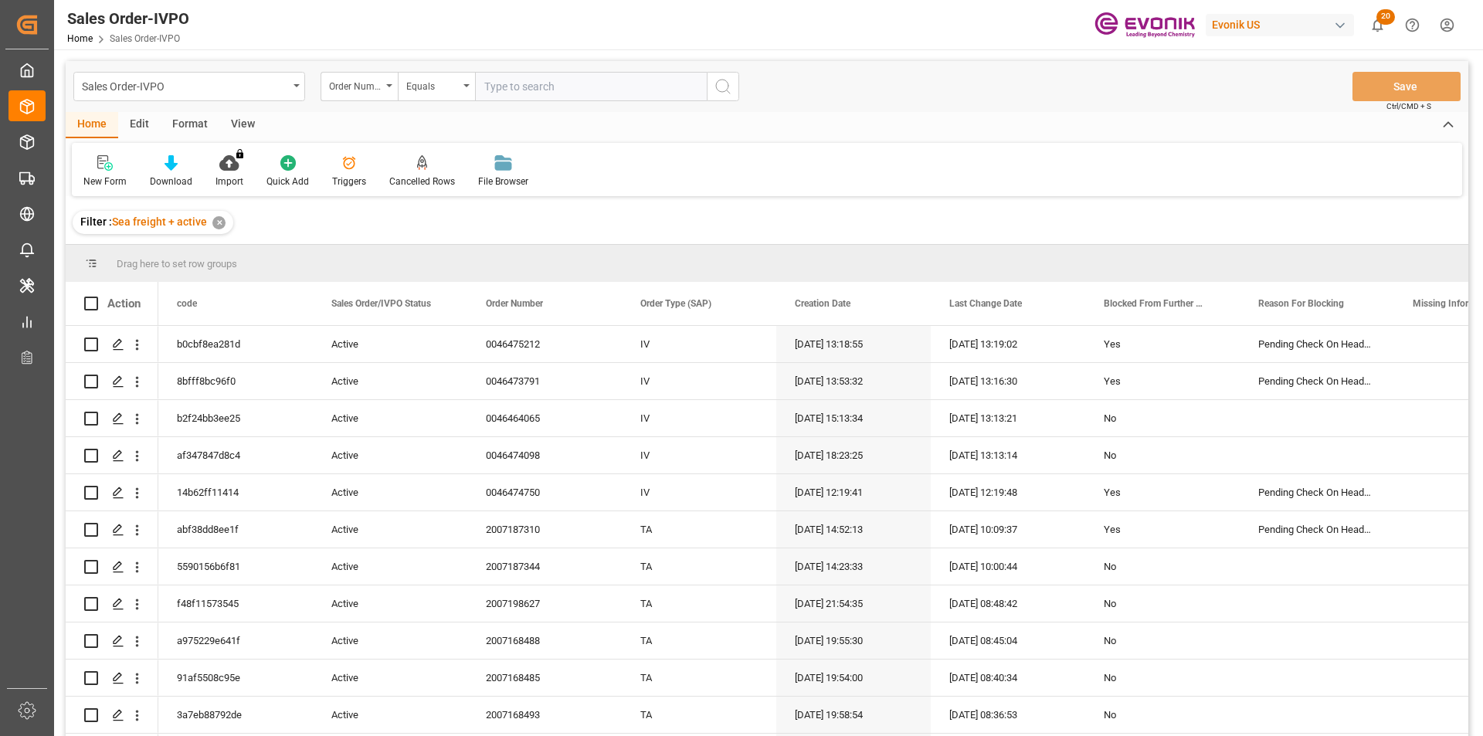
click at [558, 79] on input "text" at bounding box center [591, 86] width 232 height 29
paste input "0046464065"
type input "0046464065"
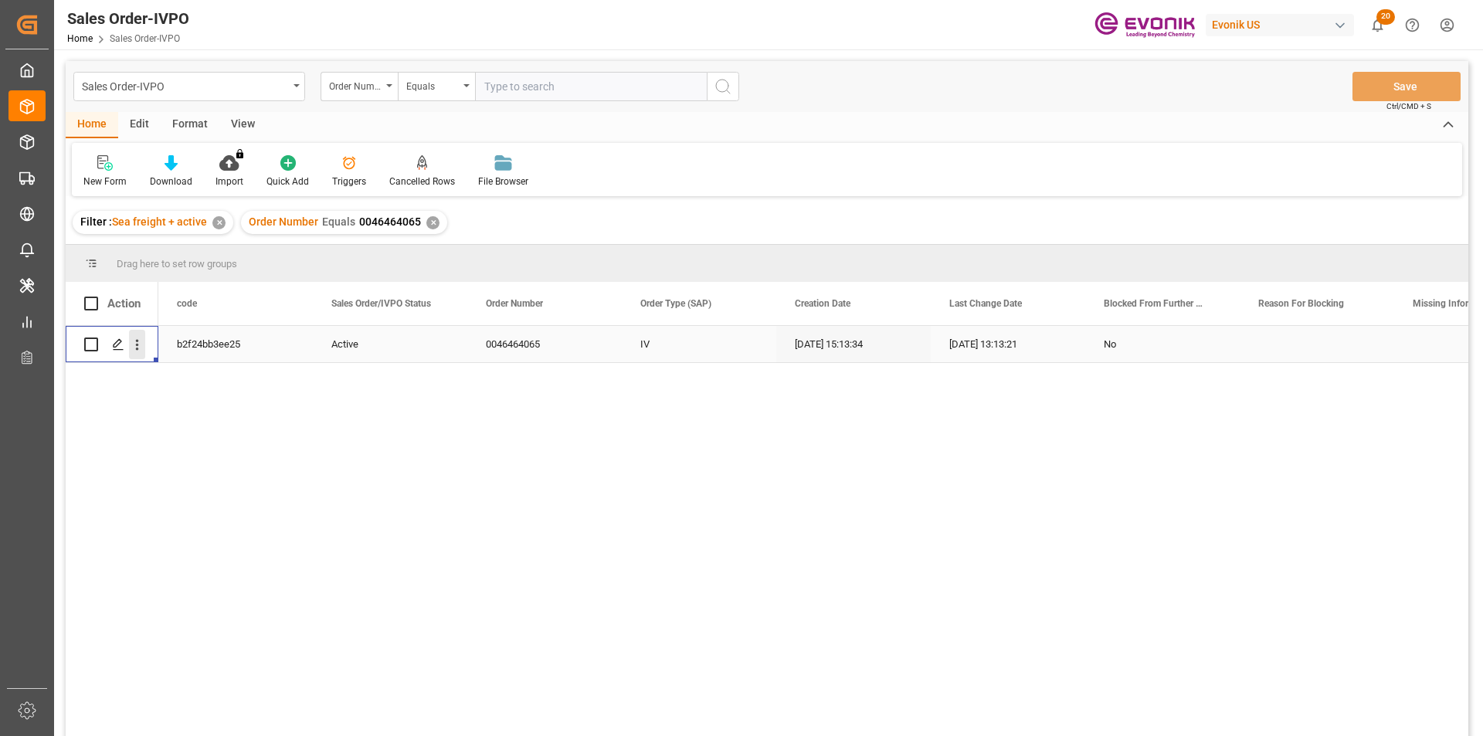
click at [137, 348] on icon "open menu" at bounding box center [137, 345] width 3 height 11
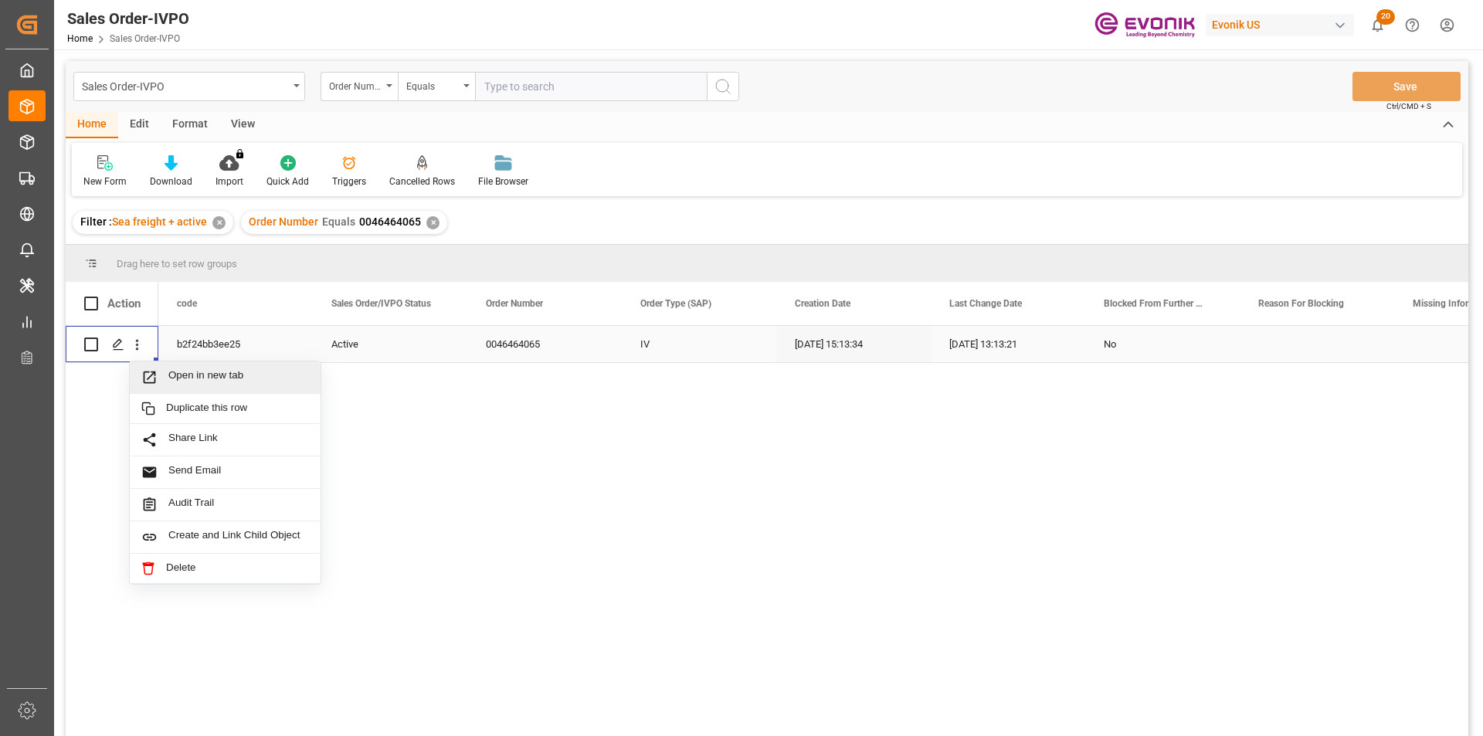
click at [198, 371] on span "Open in new tab" at bounding box center [238, 377] width 141 height 16
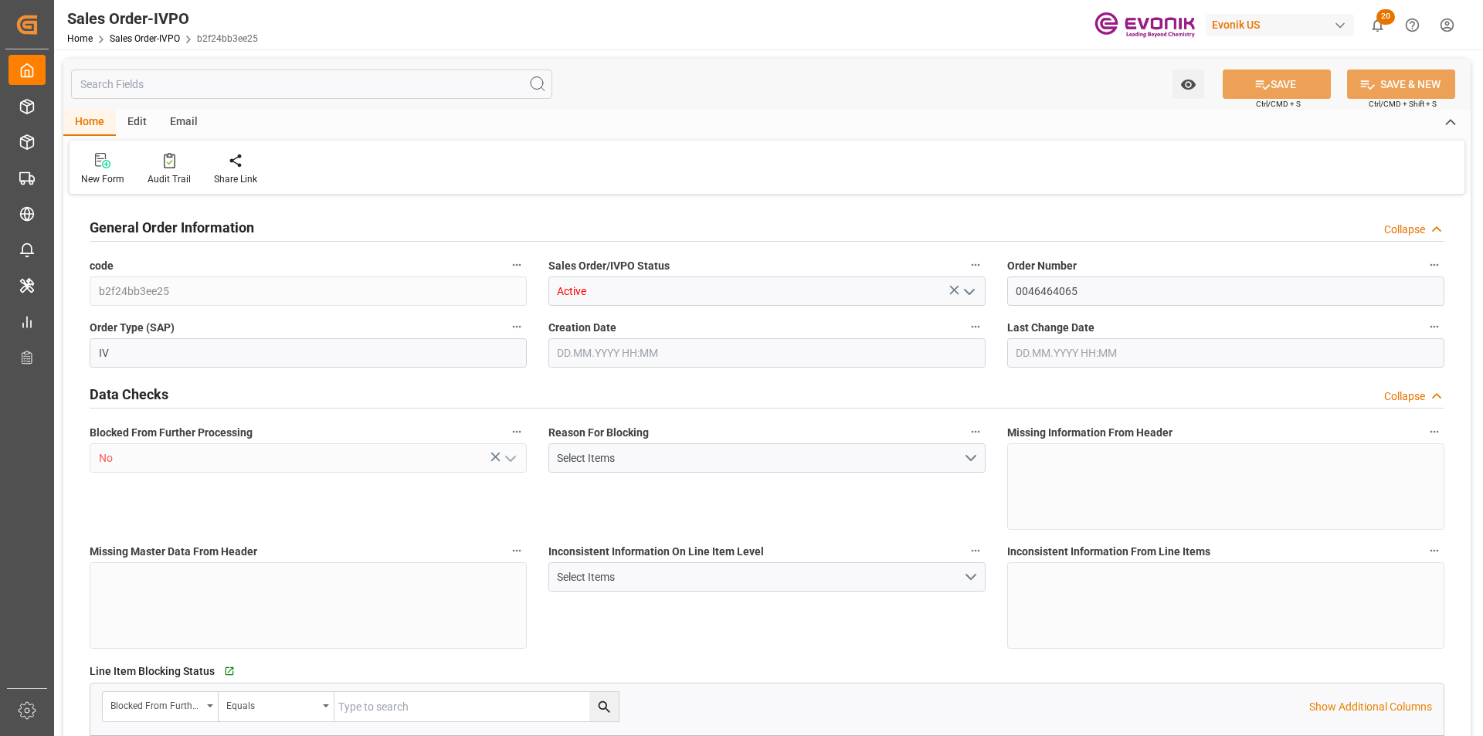
type input "CNSHA"
type input "0"
type input "1"
type input "2"
type input "1"
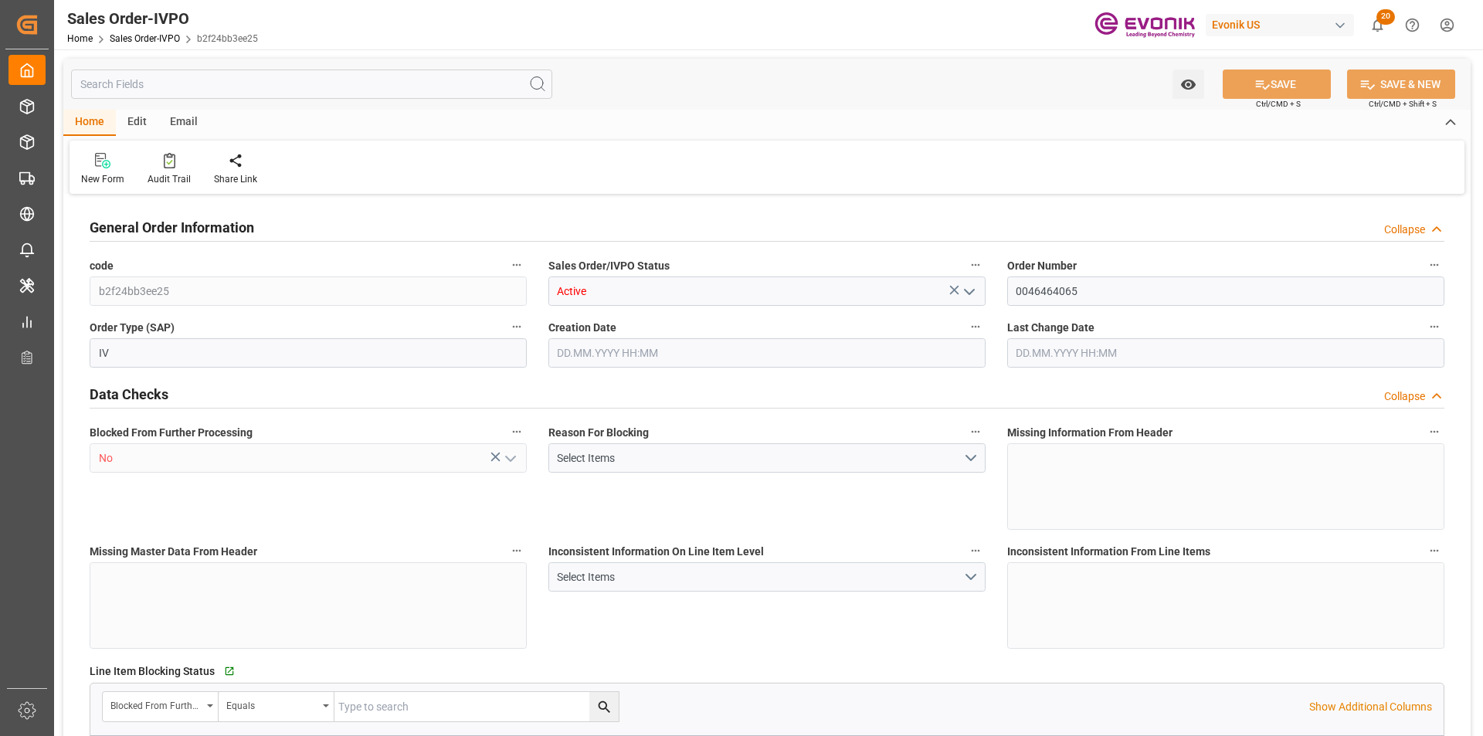
type input "17688"
type input "22.977"
type input "17000"
type input "30"
type input "26.09.2025 15:13"
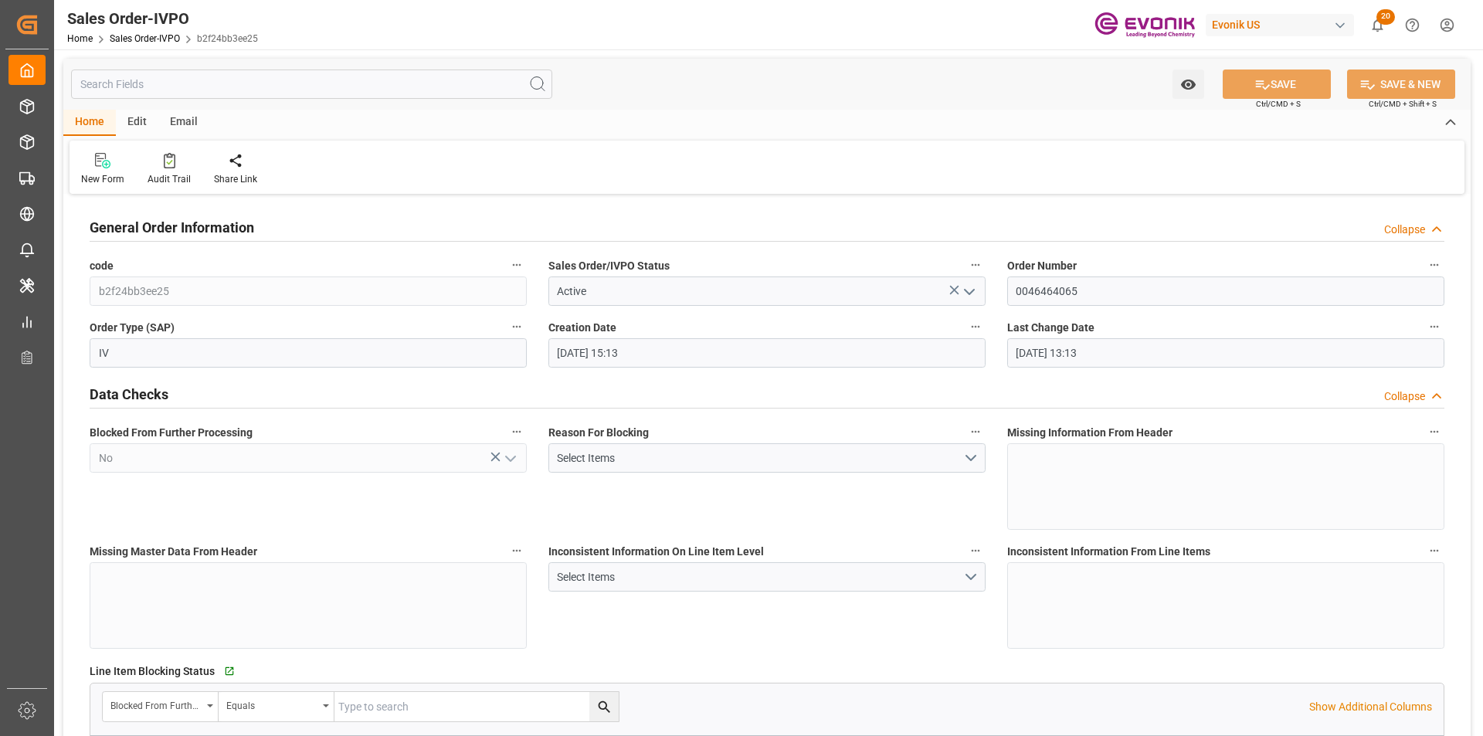
type input "[DATE] 13:13"
click at [348, 170] on div "Redirect to all shipments" at bounding box center [353, 169] width 100 height 34
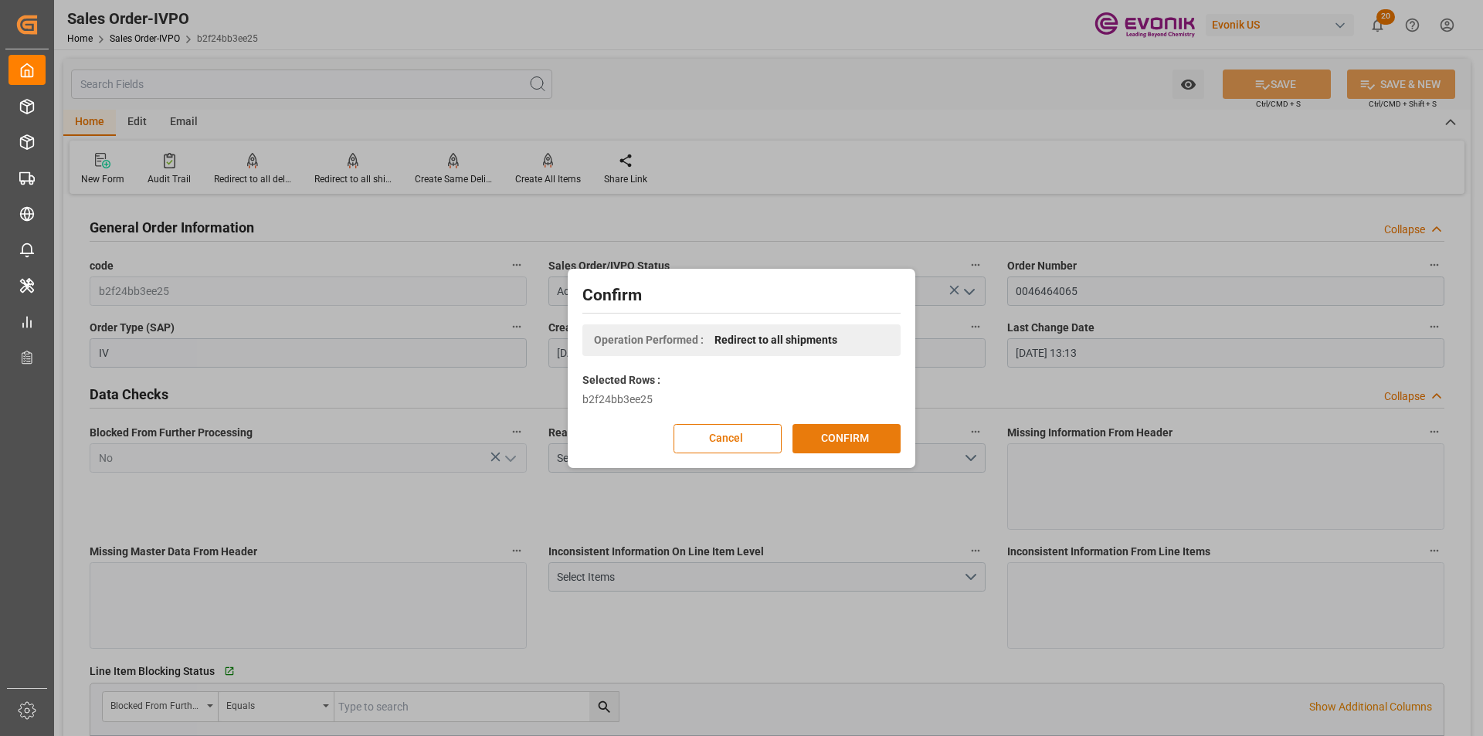
click at [812, 442] on button "CONFIRM" at bounding box center [847, 438] width 108 height 29
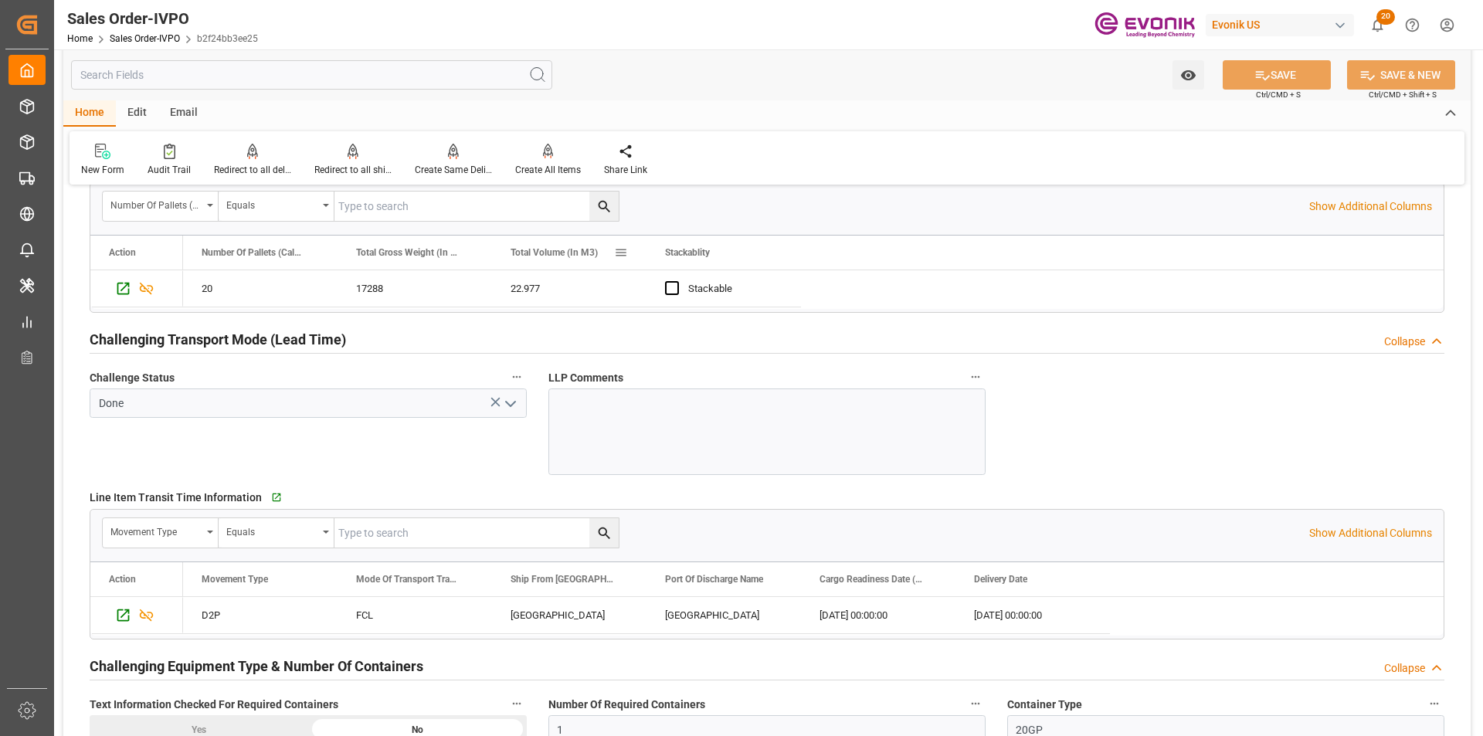
scroll to position [2248, 0]
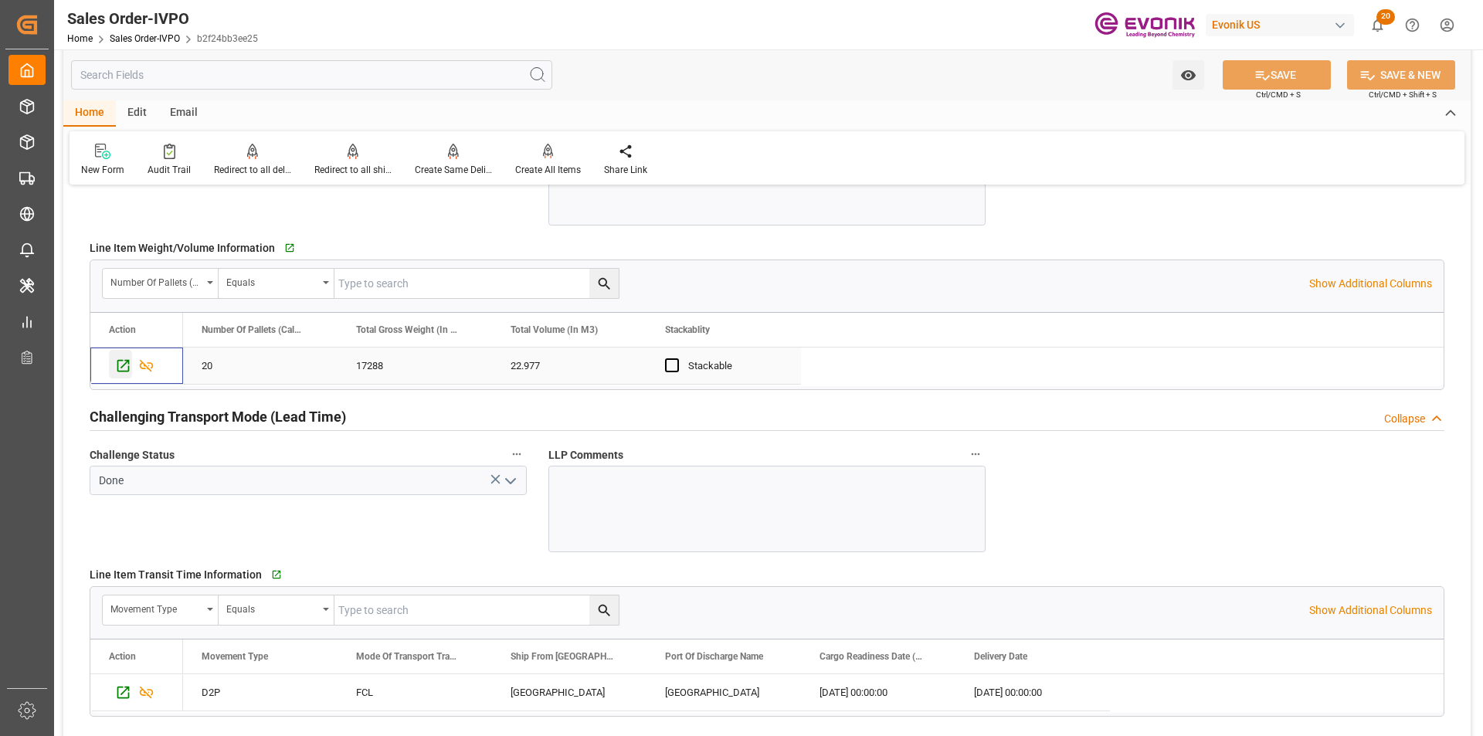
click at [119, 363] on icon "Press SPACE to select this row." at bounding box center [123, 366] width 16 height 16
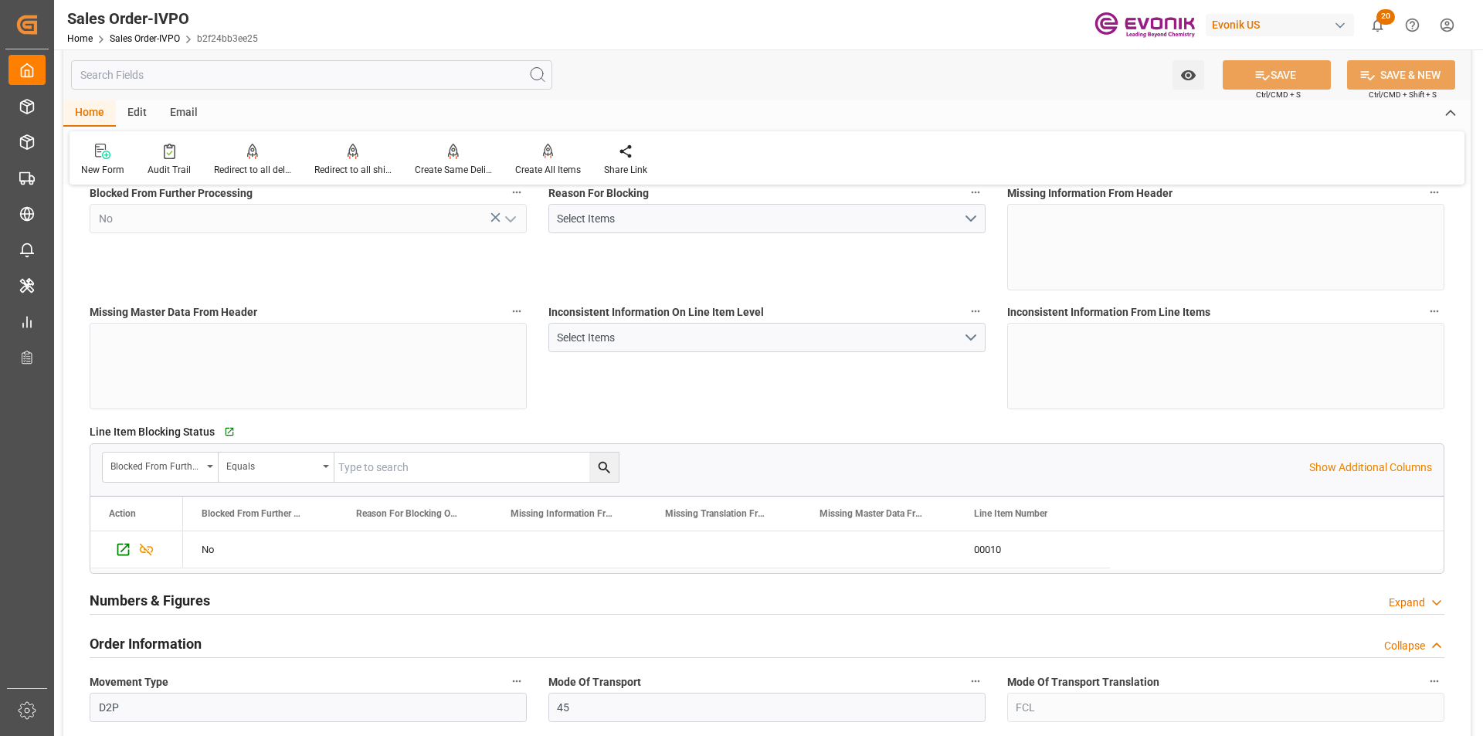
scroll to position [0, 0]
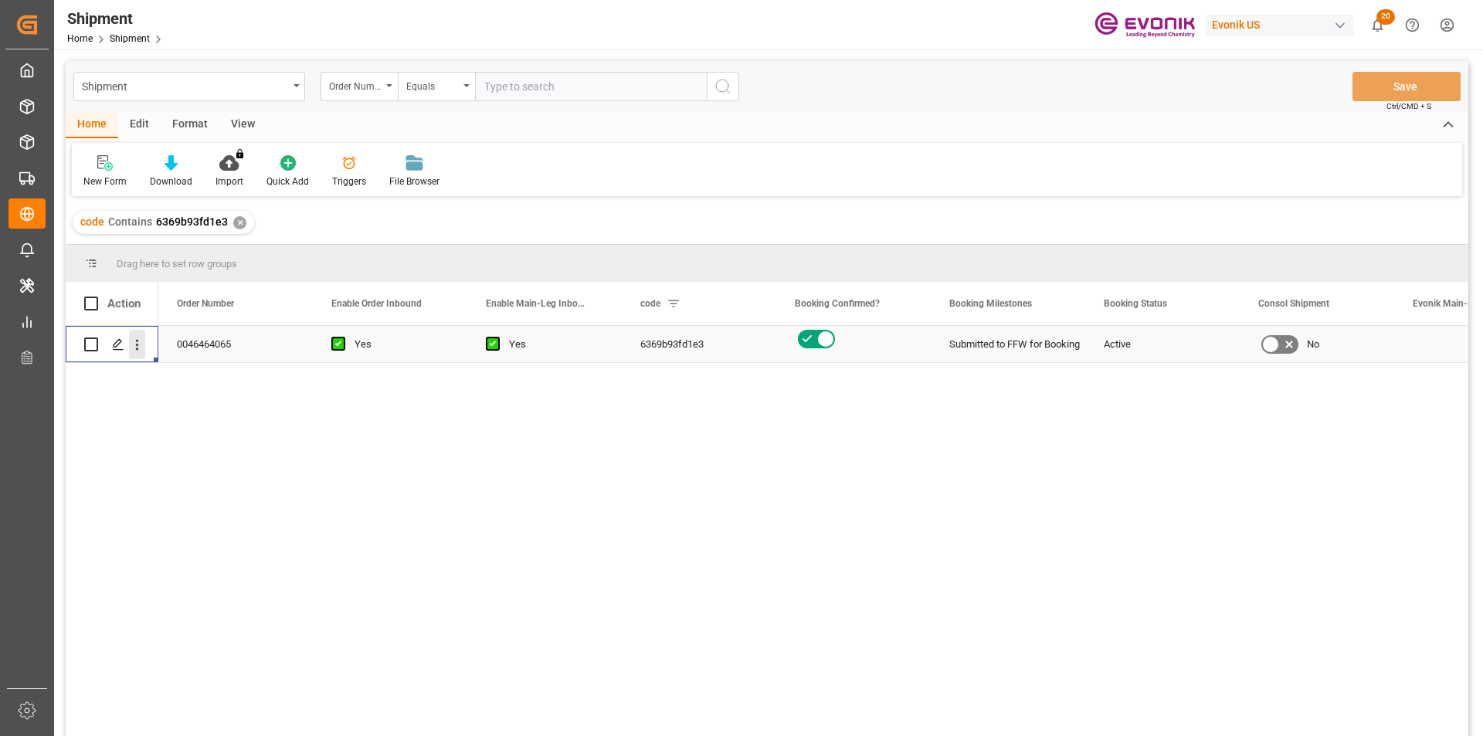
click at [134, 346] on icon "open menu" at bounding box center [137, 345] width 16 height 16
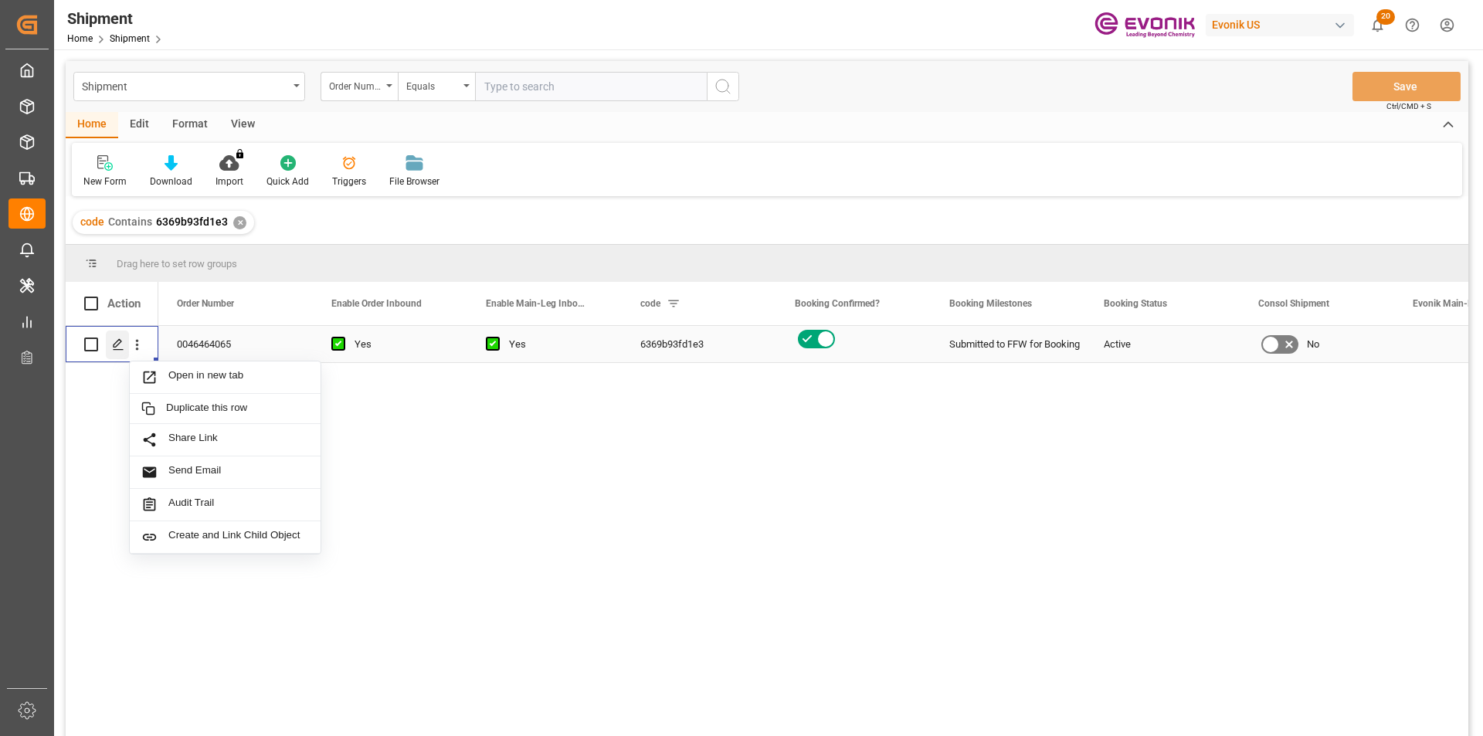
click at [118, 346] on icon "Press SPACE to select this row." at bounding box center [118, 344] width 12 height 12
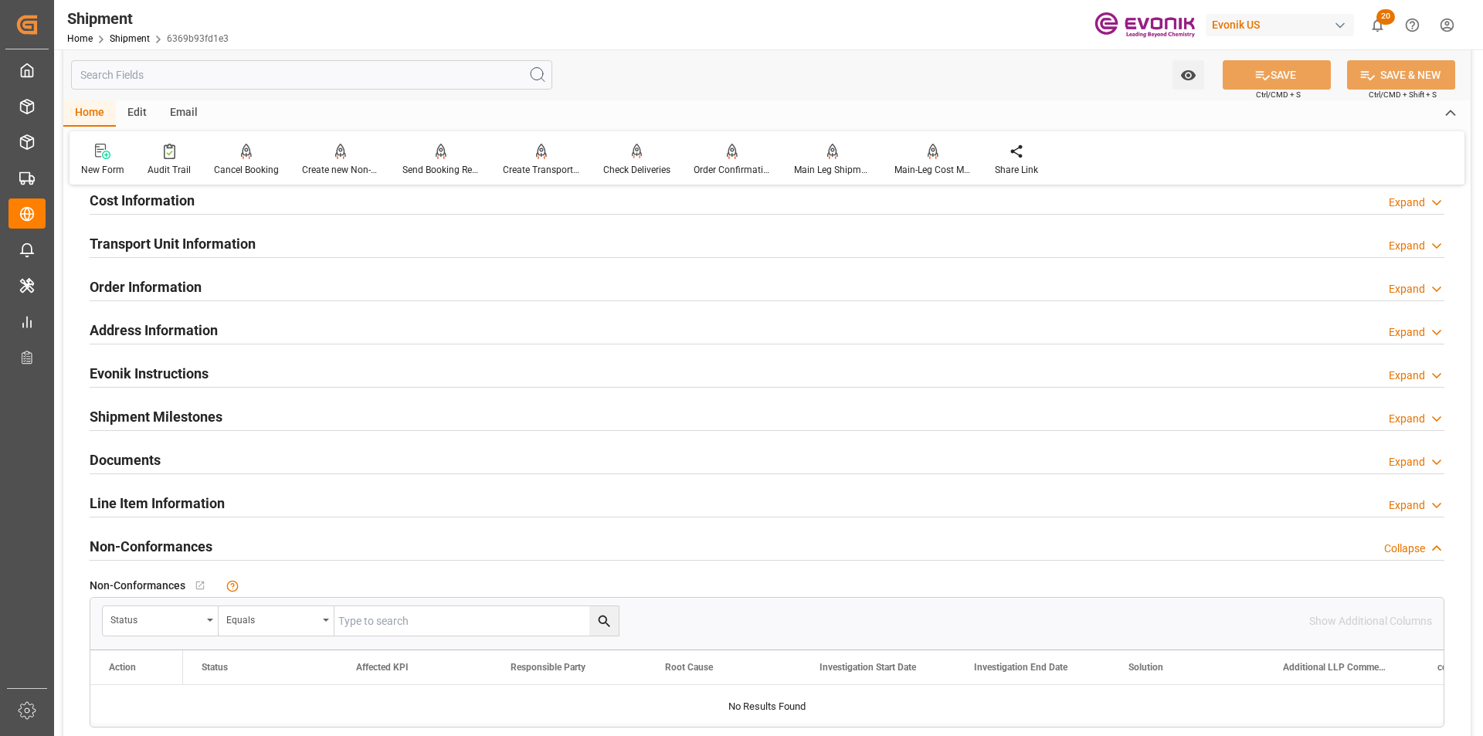
scroll to position [850, 0]
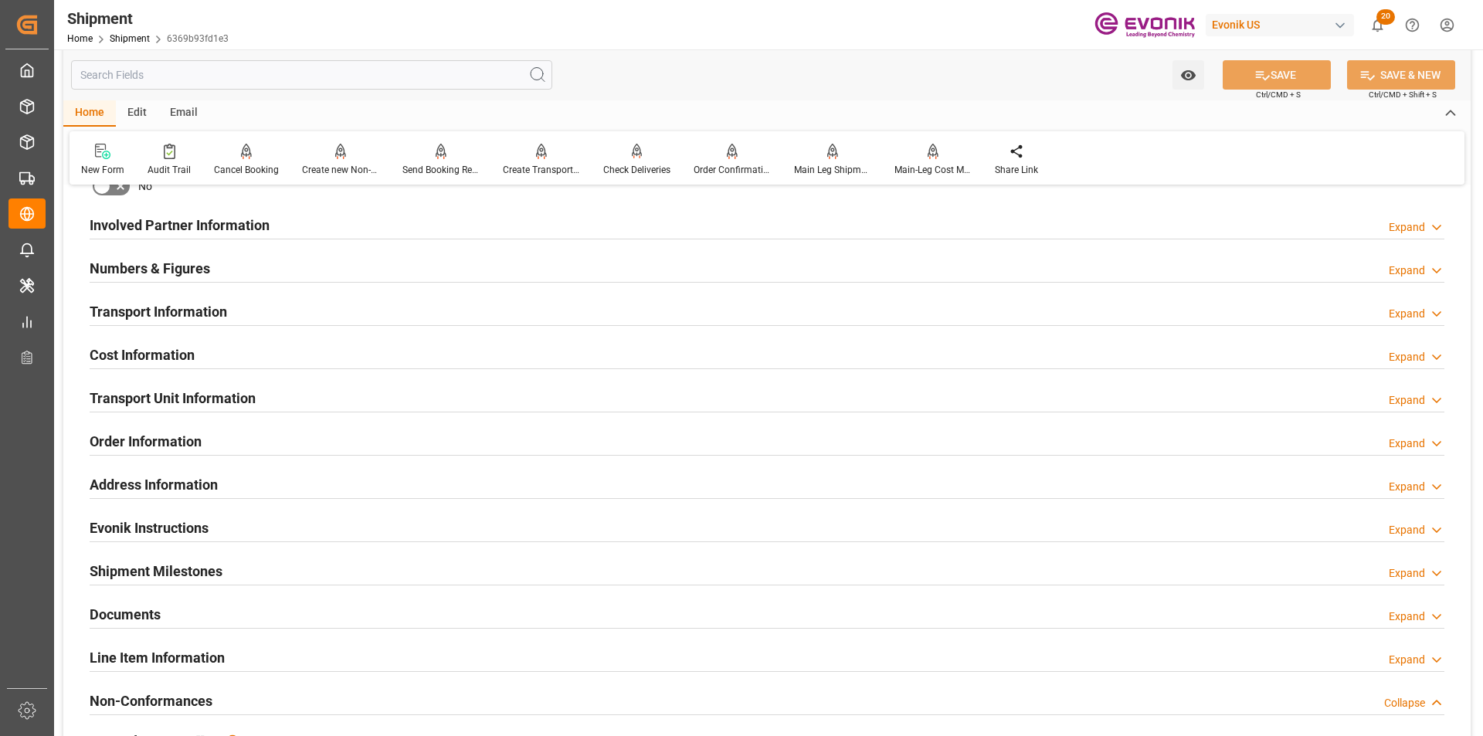
click at [312, 314] on div "Transport Information Expand" at bounding box center [767, 310] width 1355 height 29
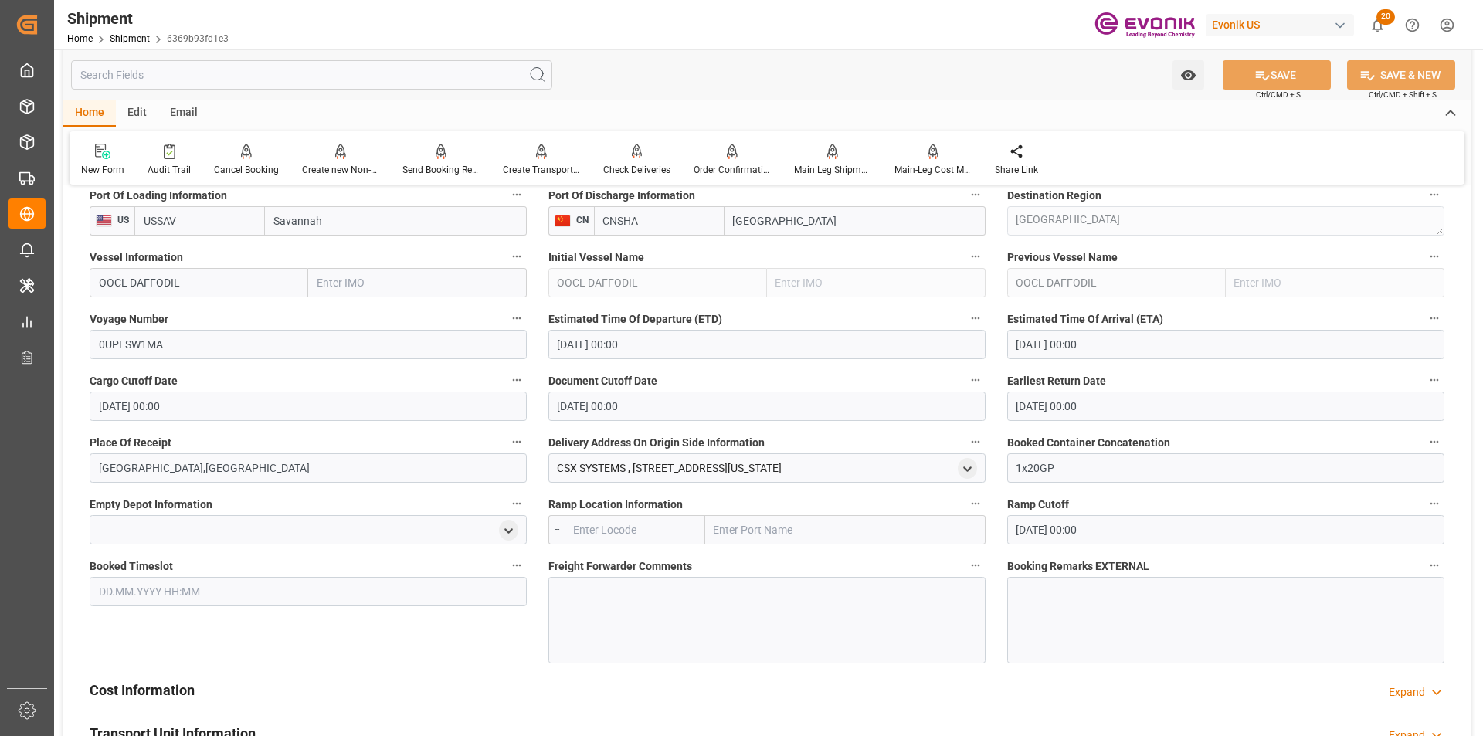
scroll to position [927, 0]
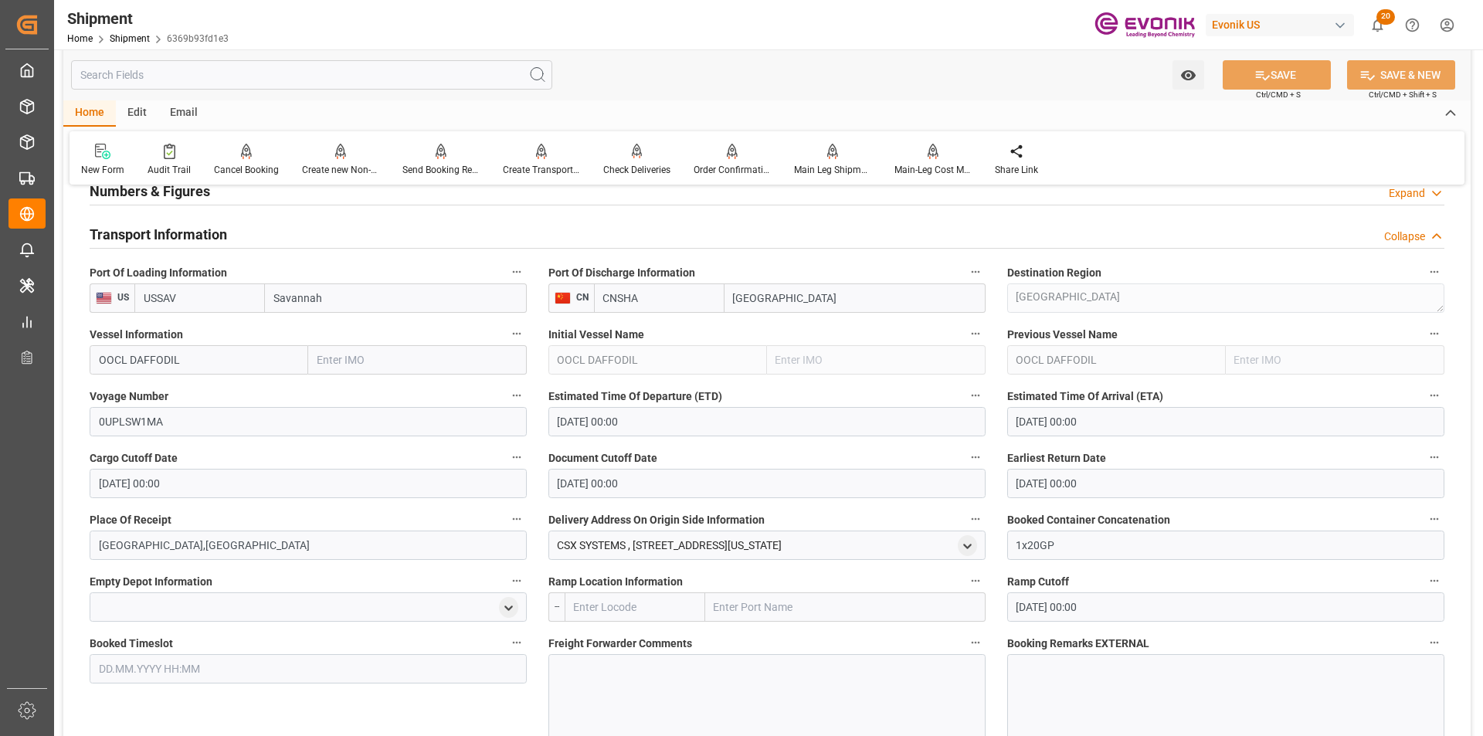
click at [1424, 236] on div "Collapse" at bounding box center [1404, 237] width 41 height 16
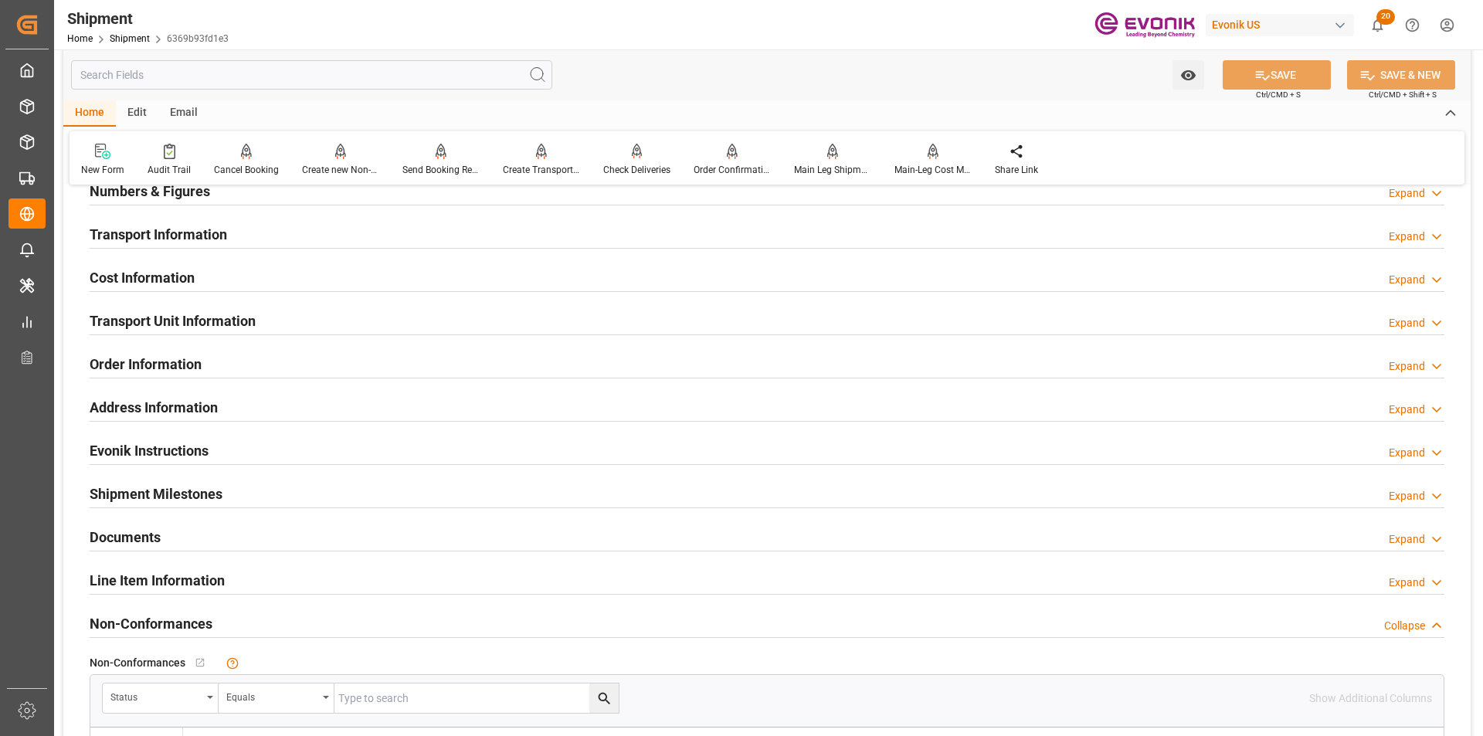
click at [1413, 317] on div "Expand" at bounding box center [1407, 323] width 36 height 16
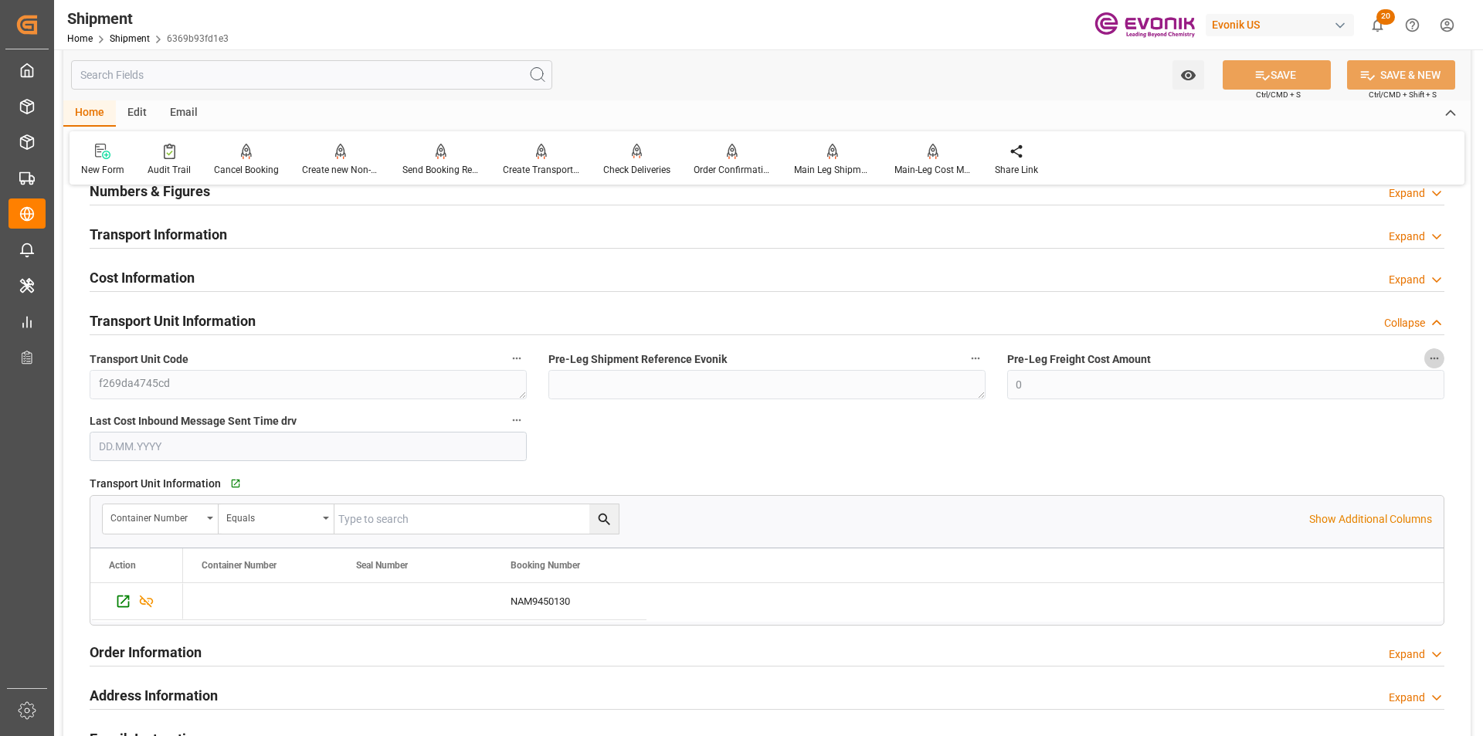
click at [1434, 356] on icon "button" at bounding box center [1434, 358] width 12 height 12
click at [1319, 433] on div at bounding box center [741, 368] width 1483 height 736
click at [118, 602] on icon "Press SPACE to select this row." at bounding box center [123, 602] width 12 height 12
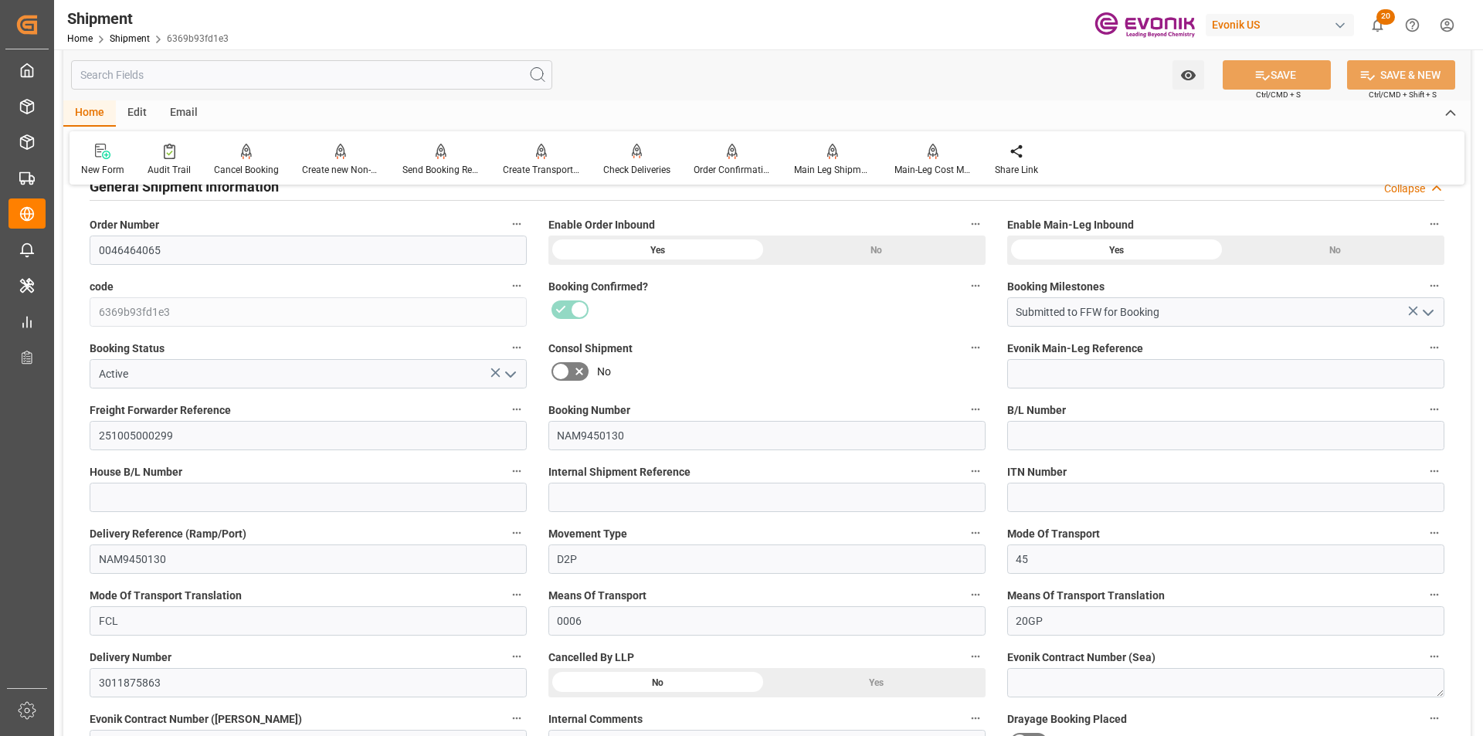
scroll to position [0, 0]
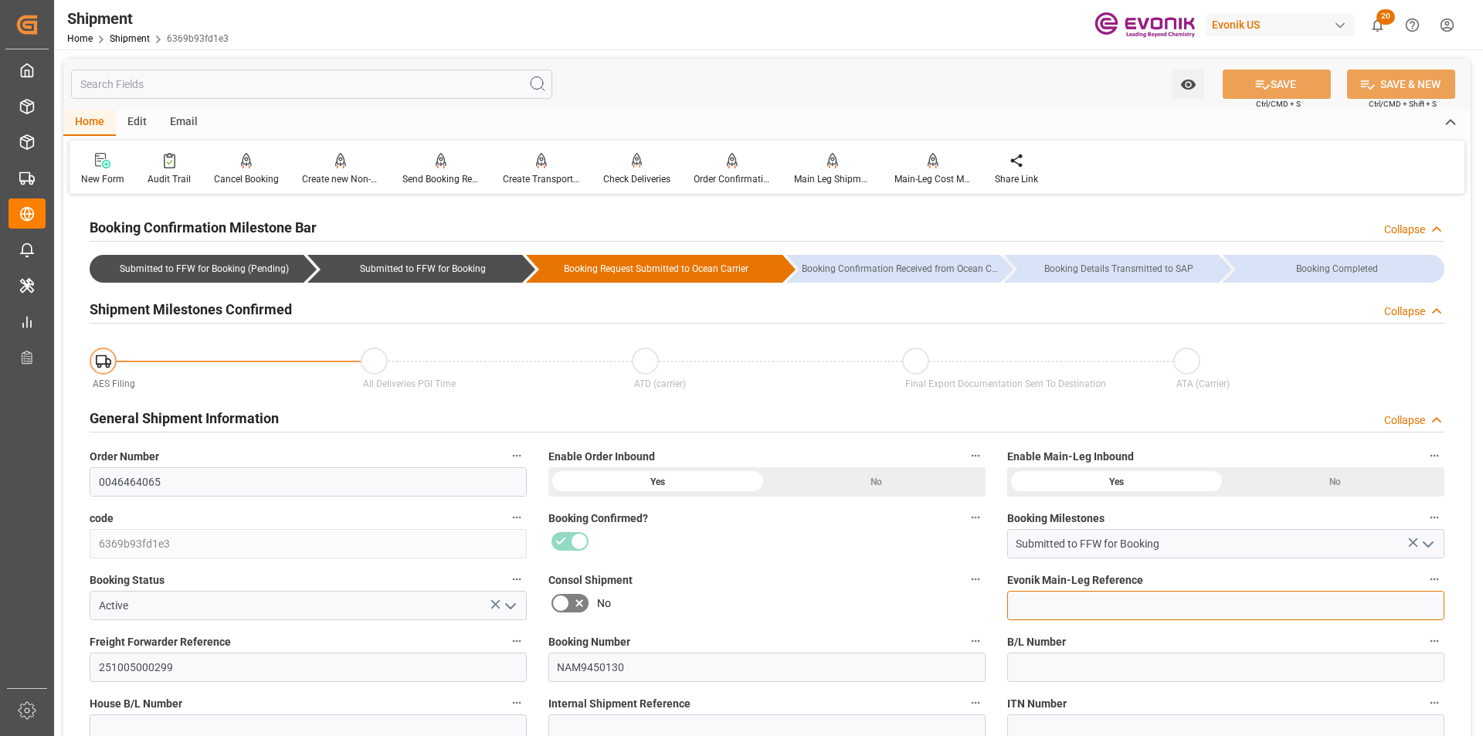
click at [1117, 602] on input at bounding box center [1225, 605] width 437 height 29
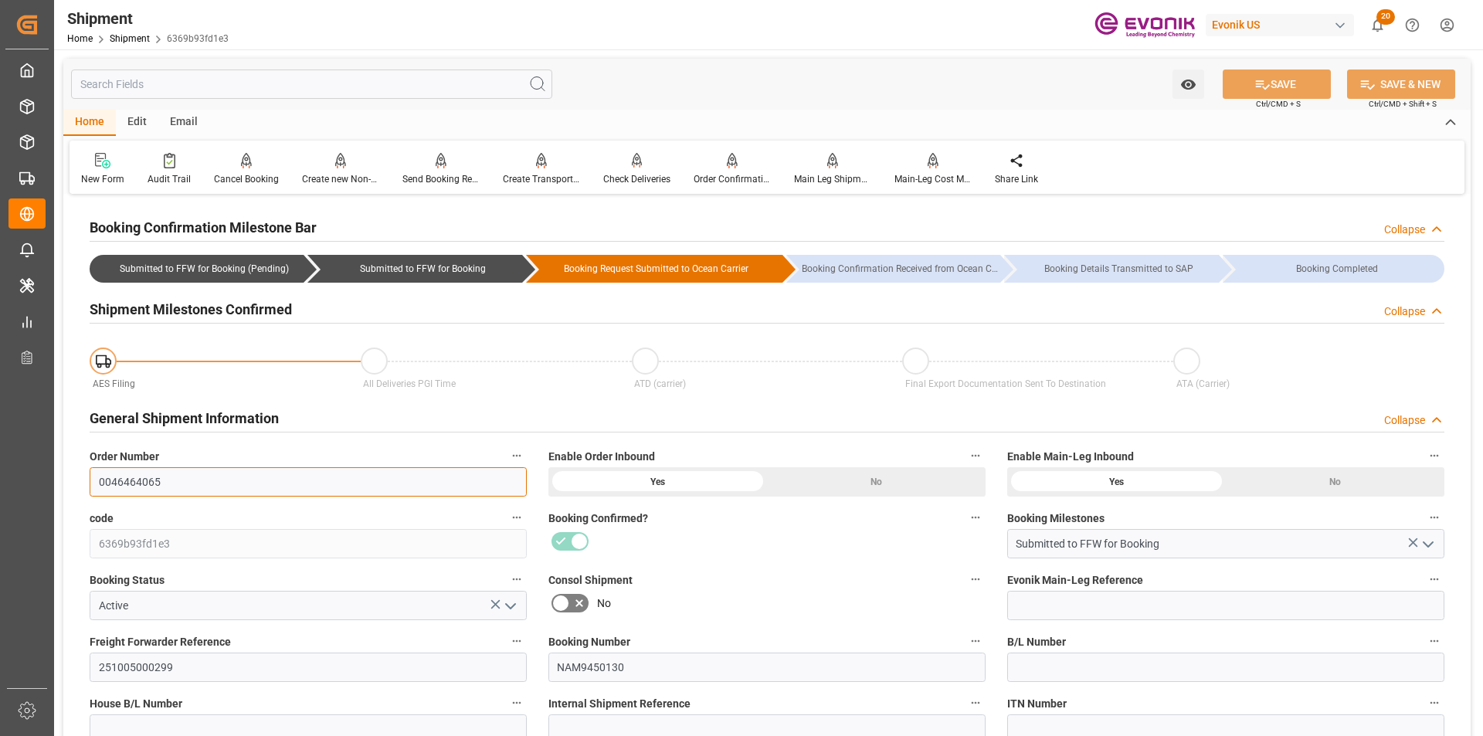
click at [134, 477] on input "0046464065" at bounding box center [308, 481] width 437 height 29
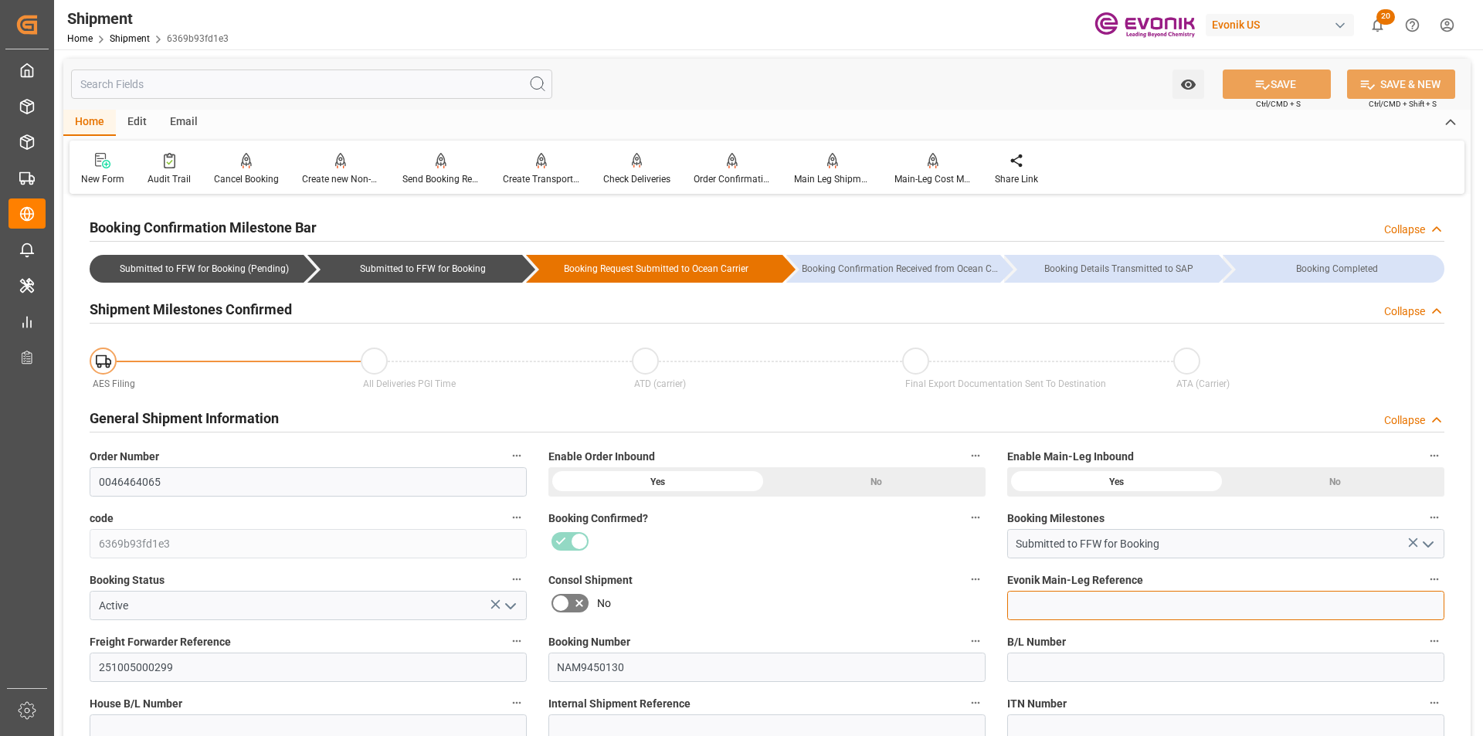
click at [1078, 604] on input at bounding box center [1225, 605] width 437 height 29
paste input "0046464065"
type input "0046464065"
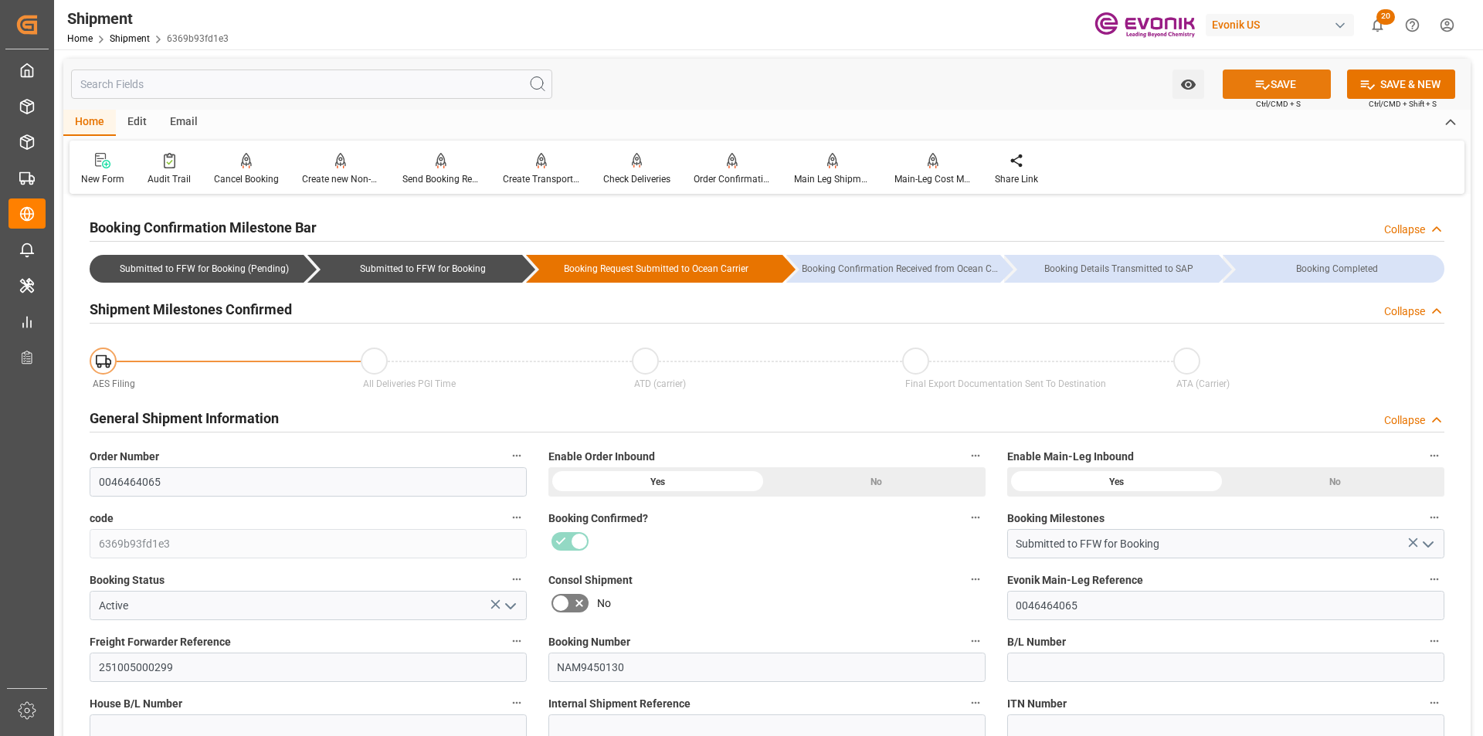
drag, startPoint x: 1270, startPoint y: 87, endPoint x: 1341, endPoint y: 200, distance: 133.3
click at [1271, 87] on button "SAVE" at bounding box center [1277, 84] width 108 height 29
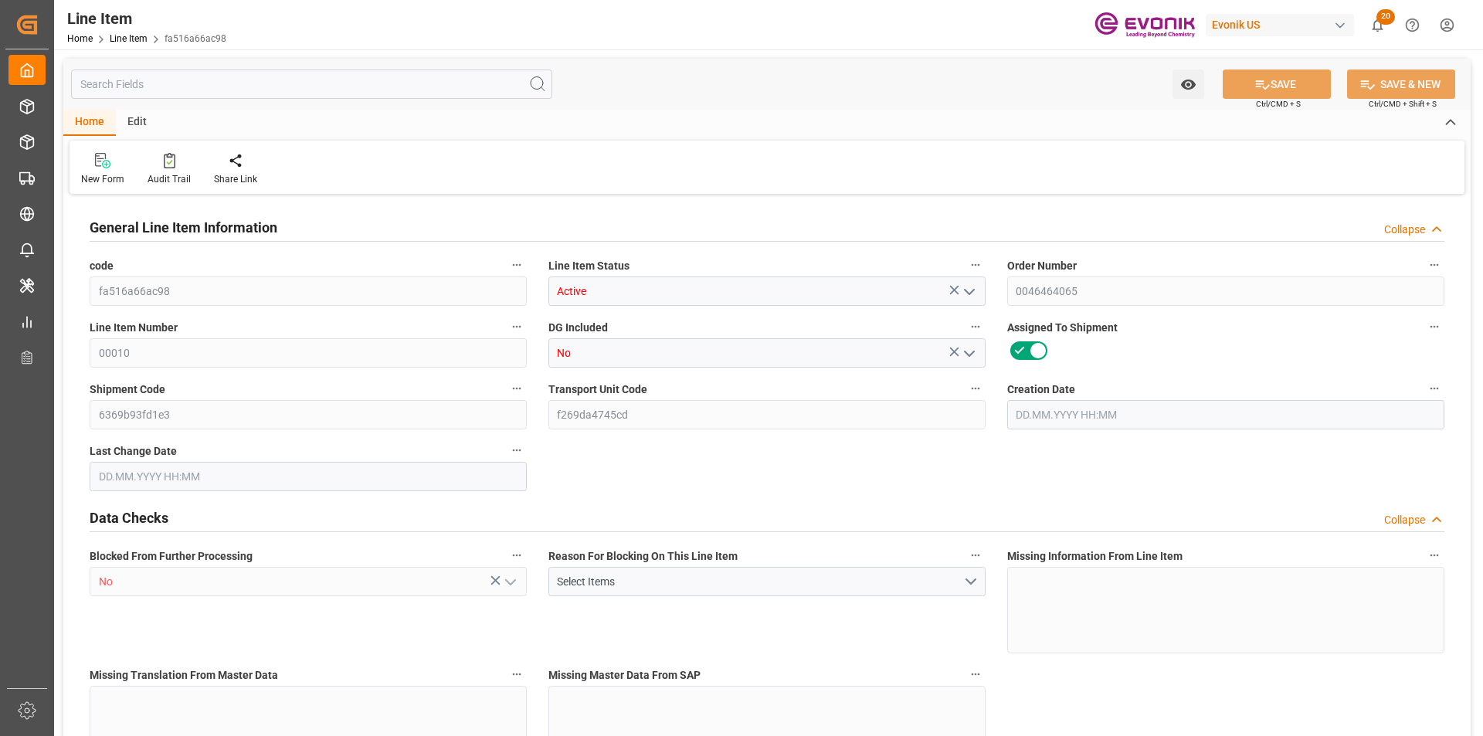
type input "20"
type input "17288"
type input "16000"
type input "22.977"
type input "80"
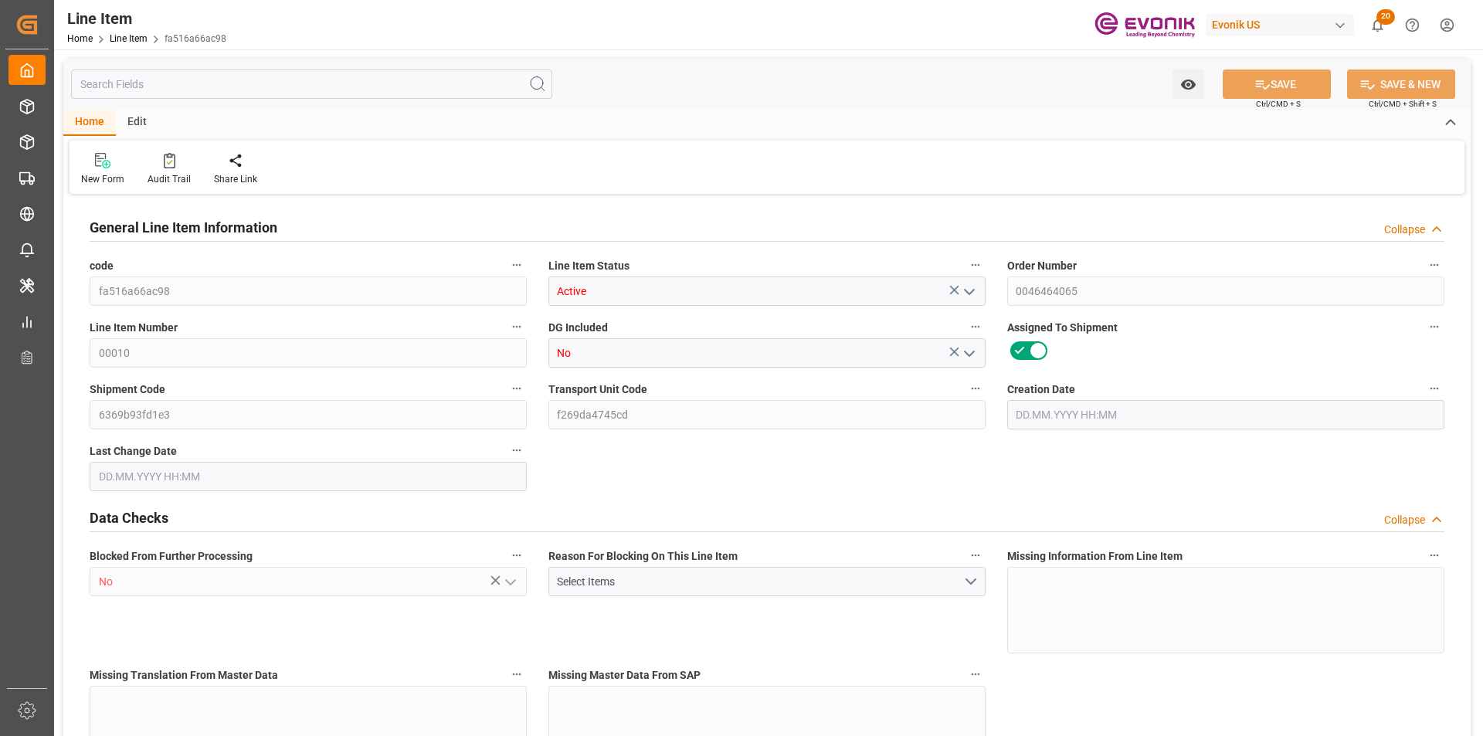
type input "300480"
type input "80"
type input "17288"
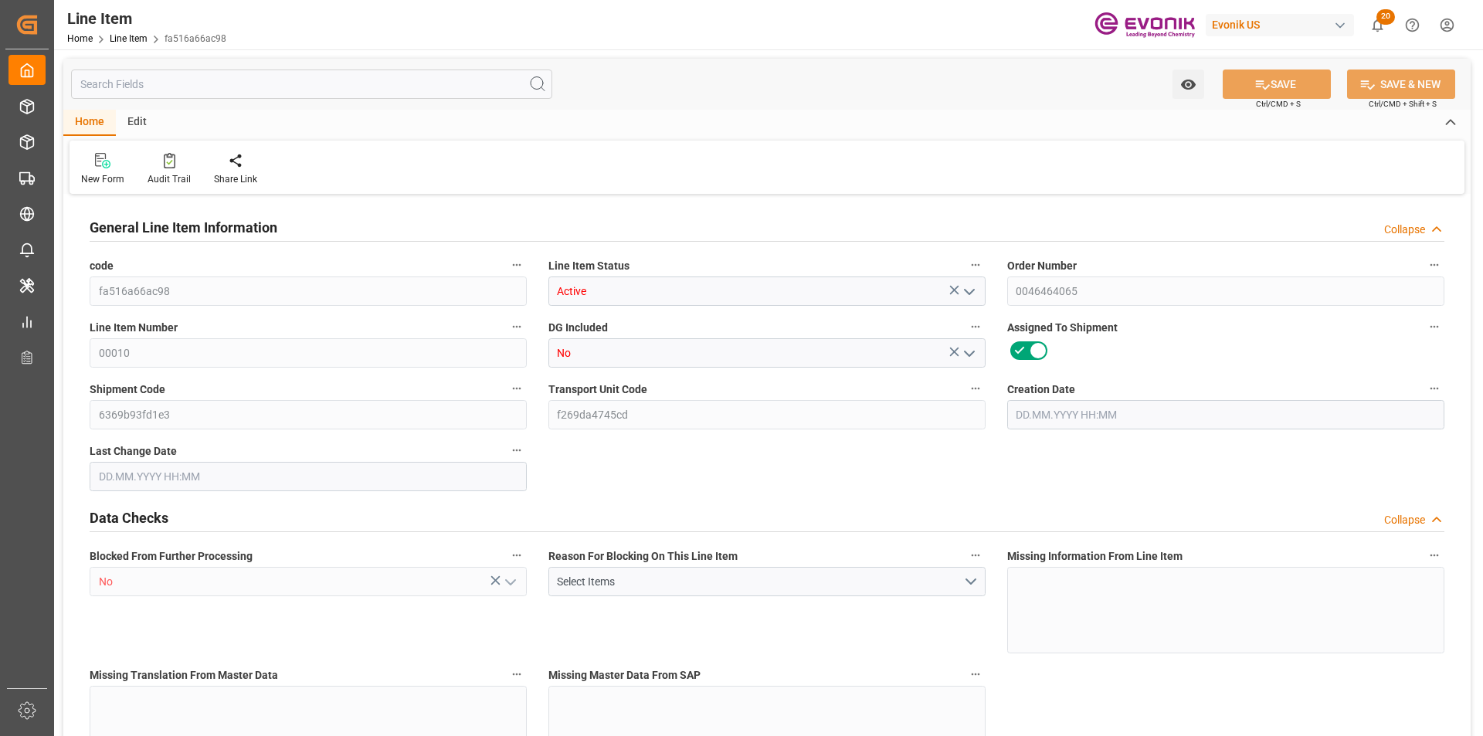
type input "17688"
type input "16000"
type input "22.977"
type input "22976.96"
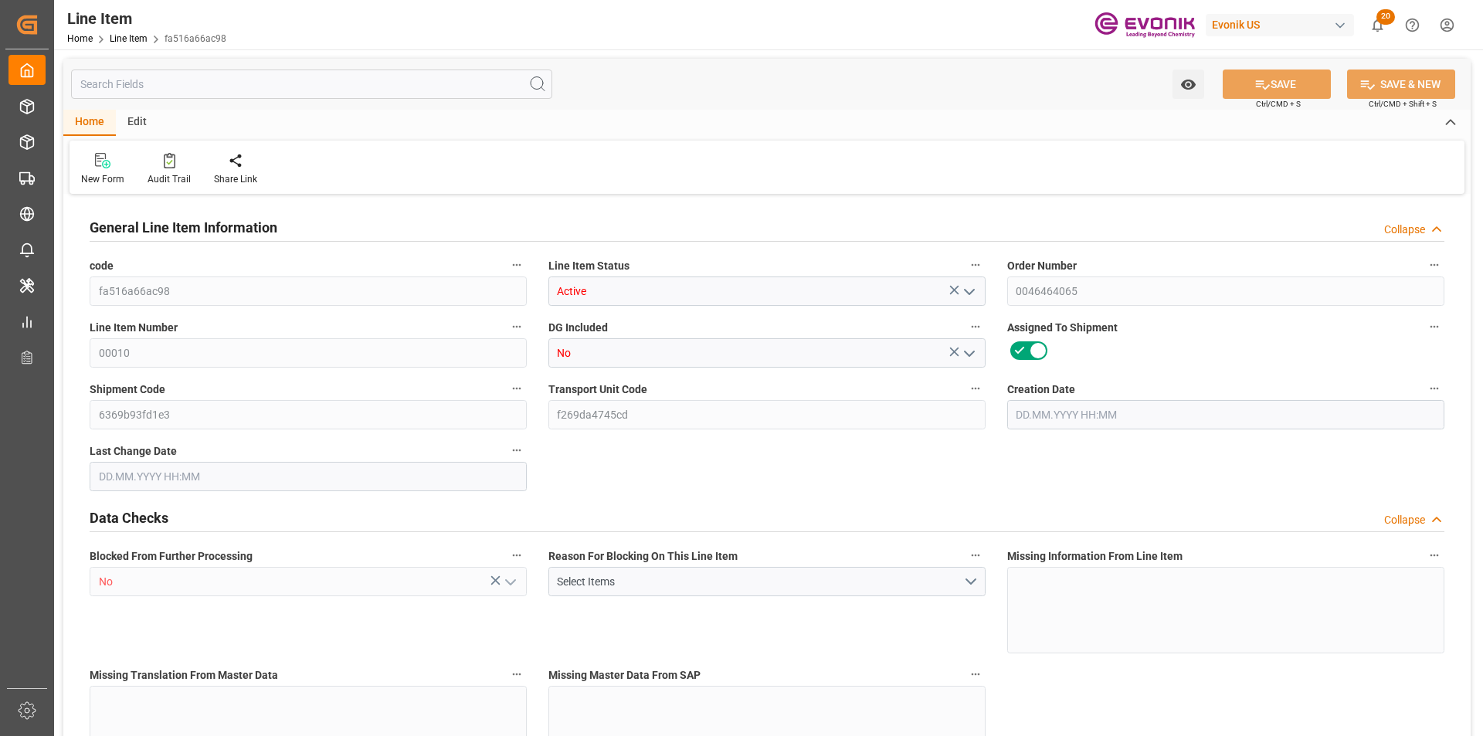
type input "80"
type input "17288"
type input "16000"
type input "22.977"
type input "26.09.2025 15:13"
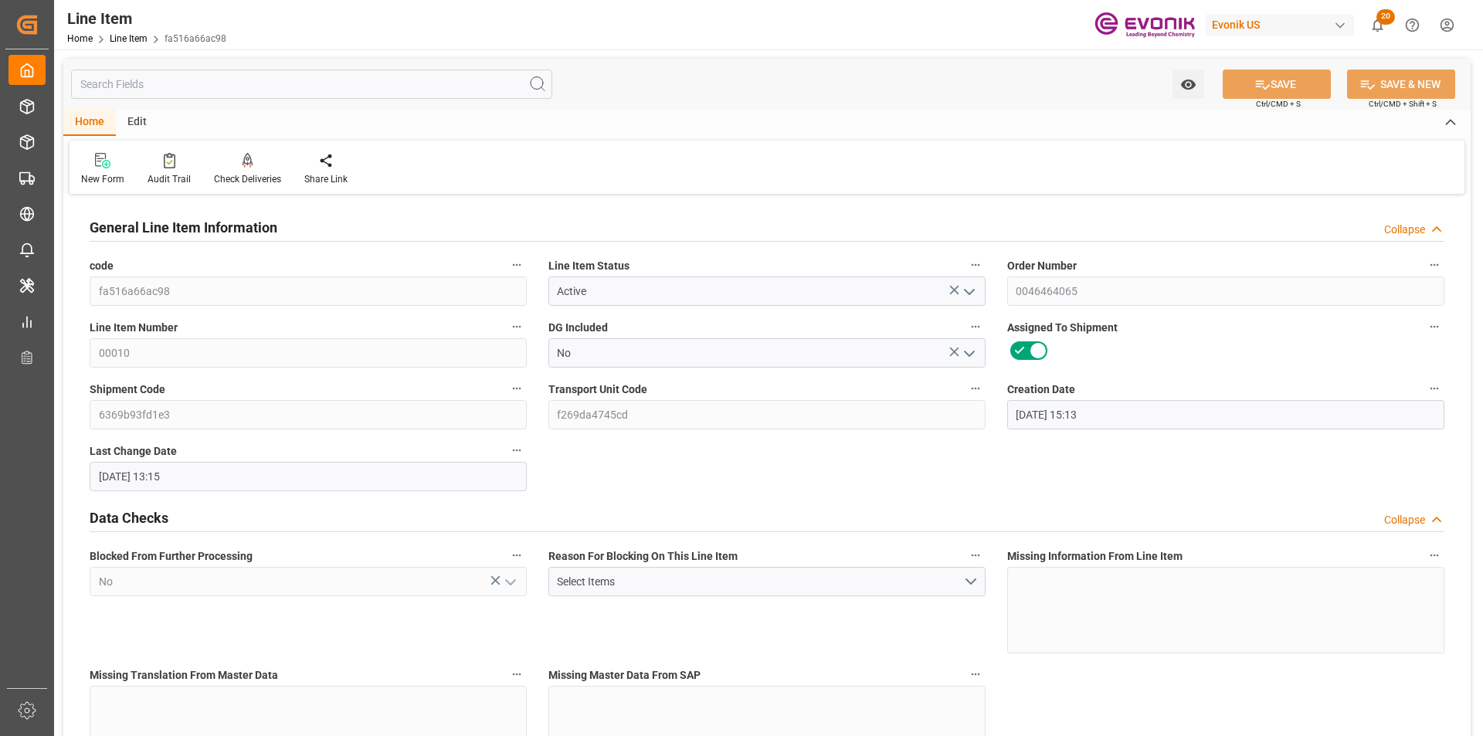
type input "29.09.2025 13:15"
type input "02.12.2025"
type input "07.10.2025"
type input "29.09.2025"
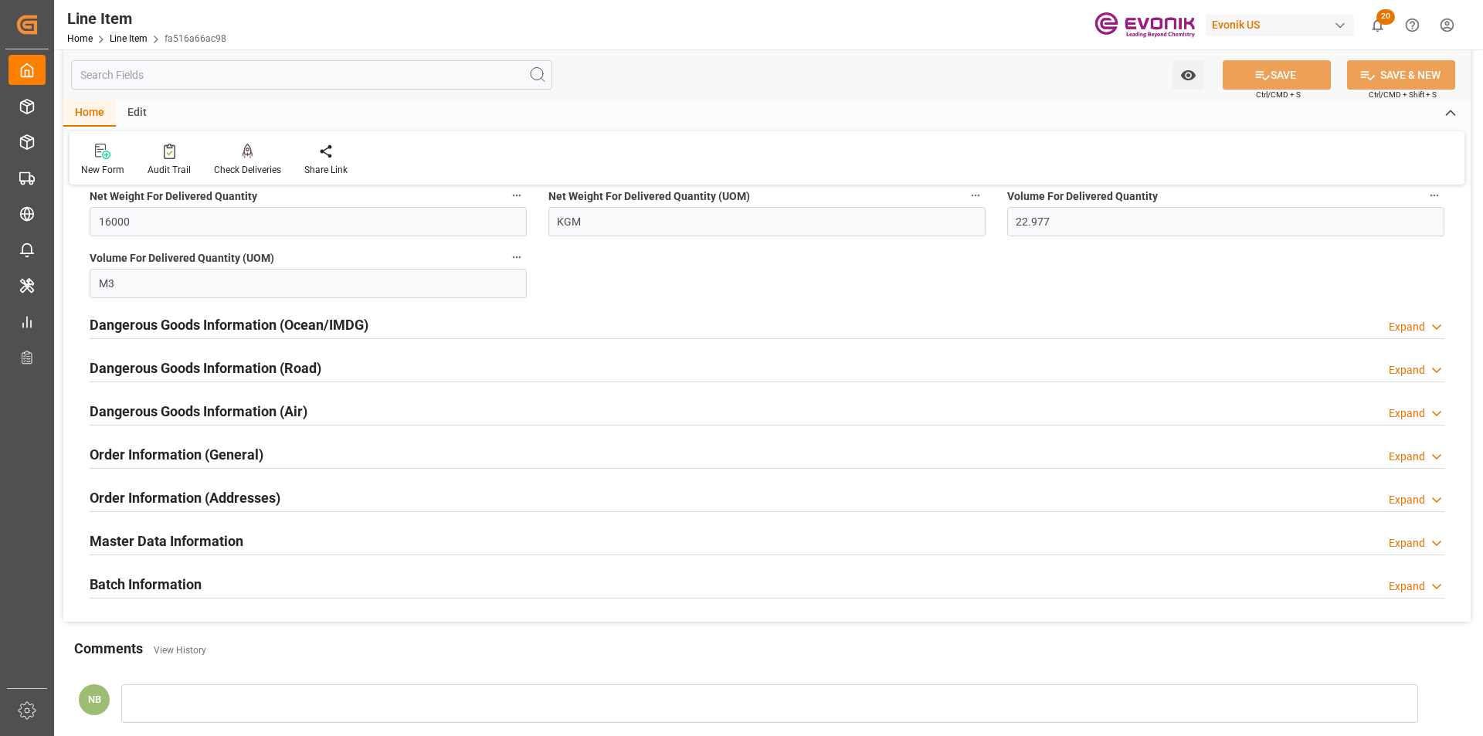
scroll to position [1390, 0]
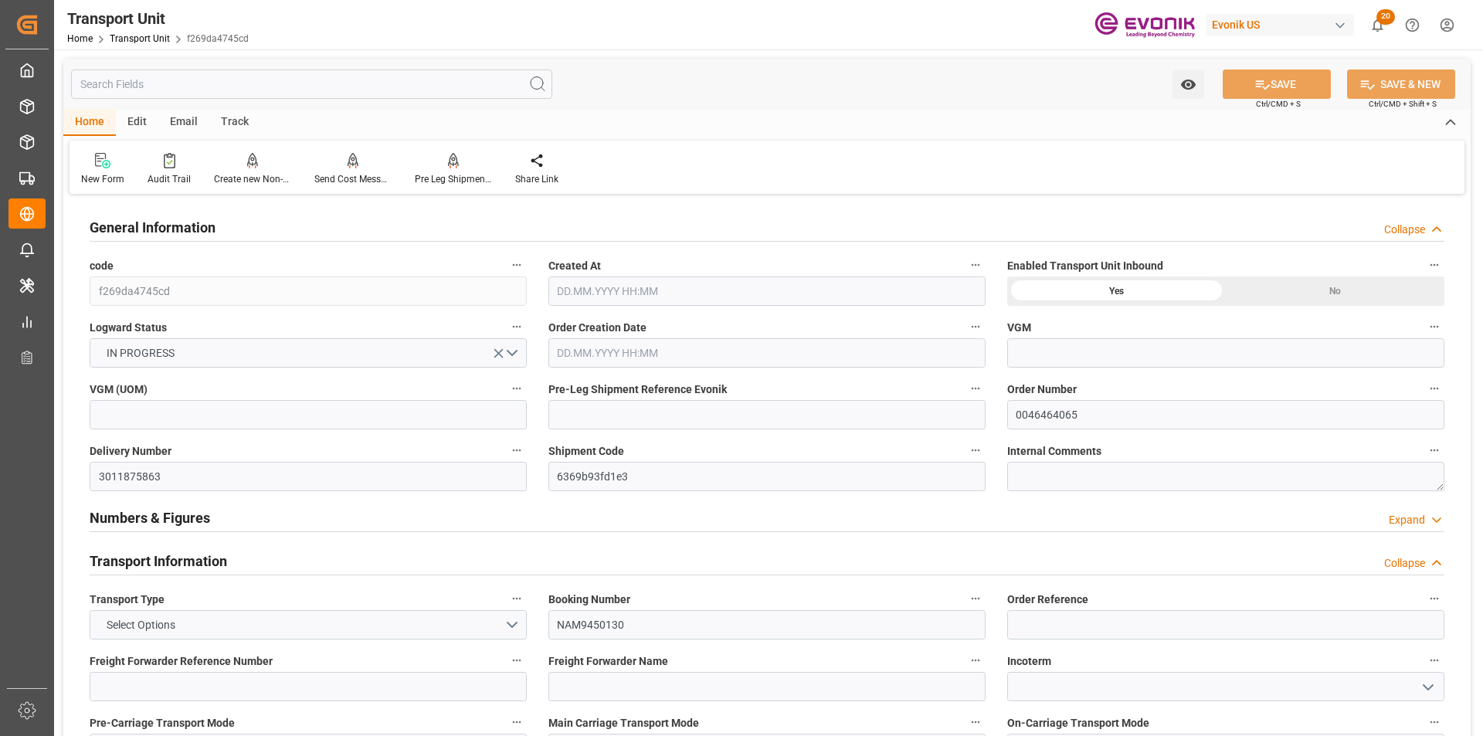
type input "CMACGM"
type input "CMA CGM Group"
type input "USSAV"
type input "CNSHA"
type input "17688"
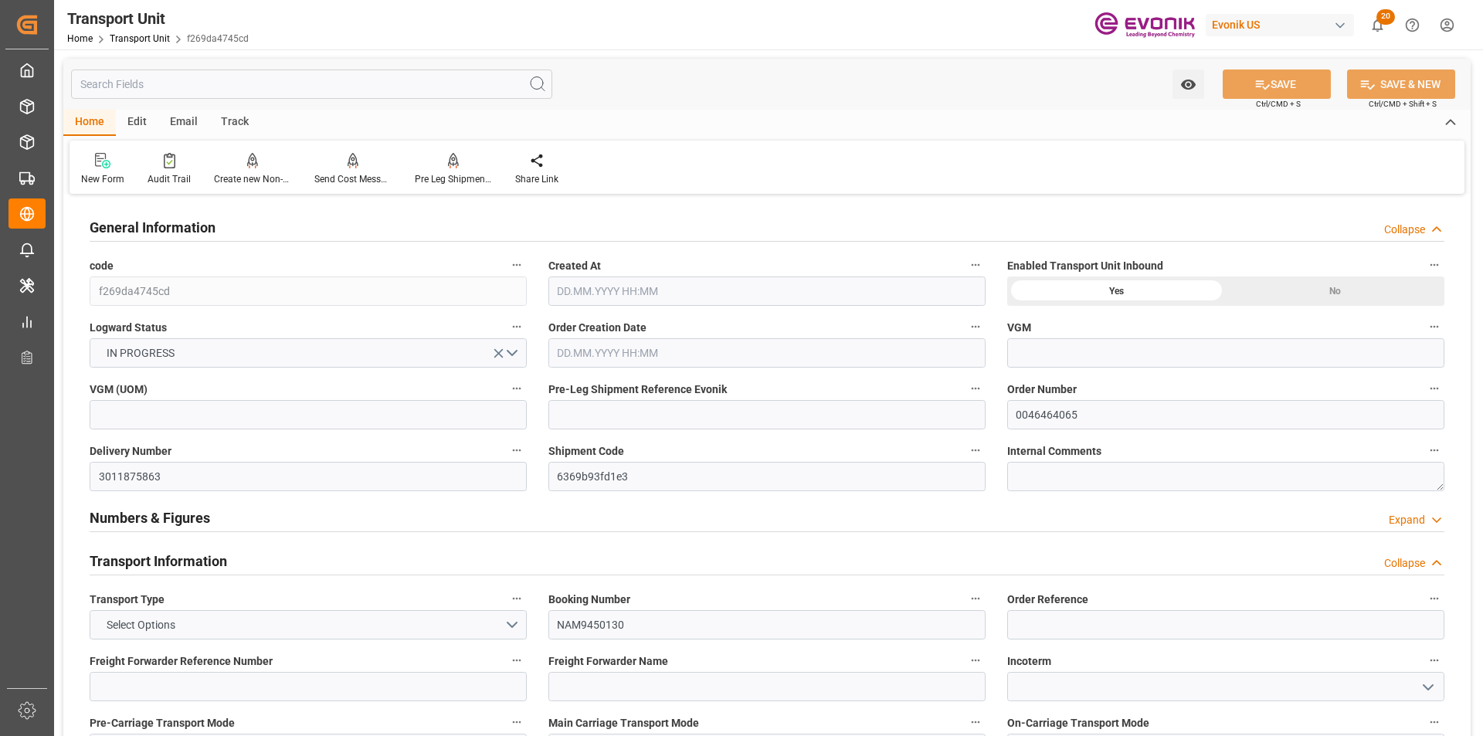
type input "[DATE] 06:06"
type input "[DATE]"
type input "[DATE] 00:00"
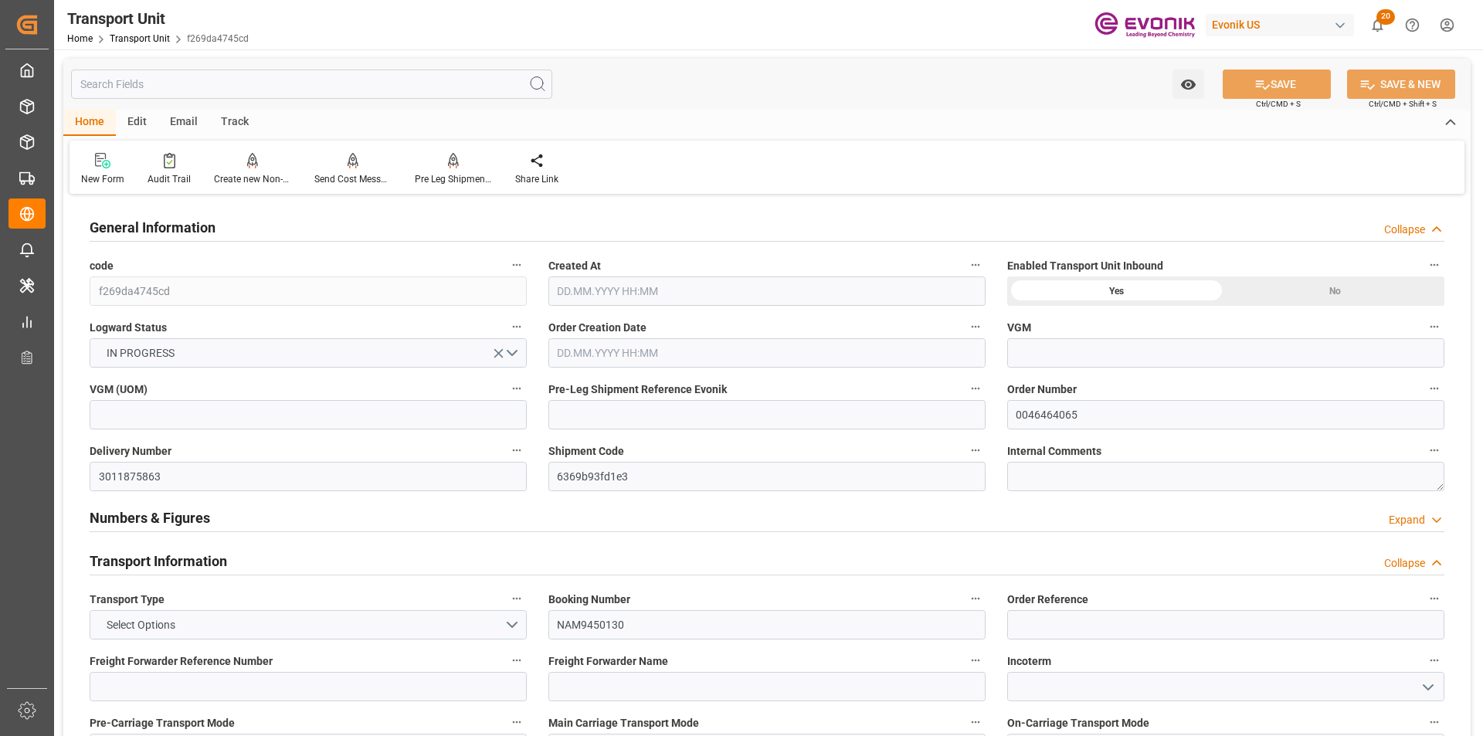
type input "[DATE] 00:00"
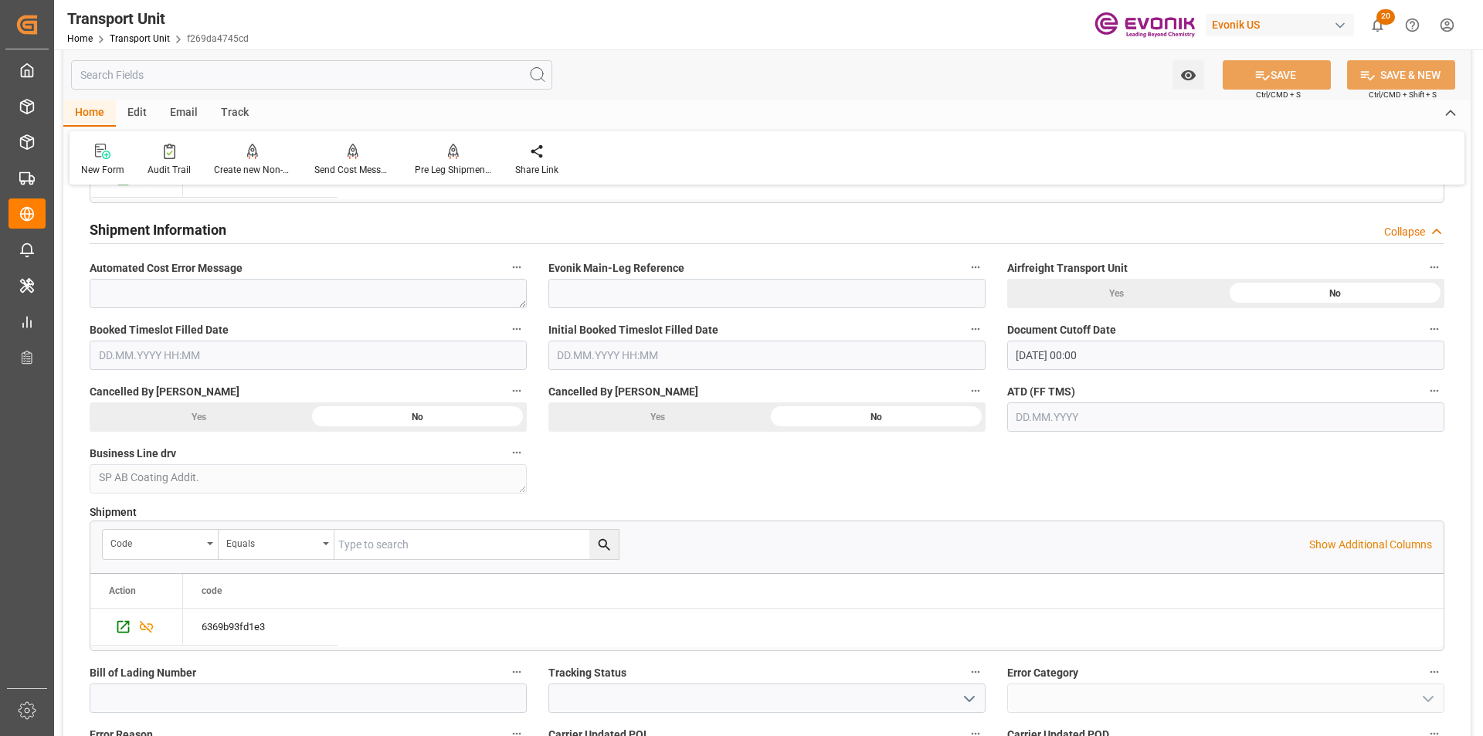
scroll to position [3013, 0]
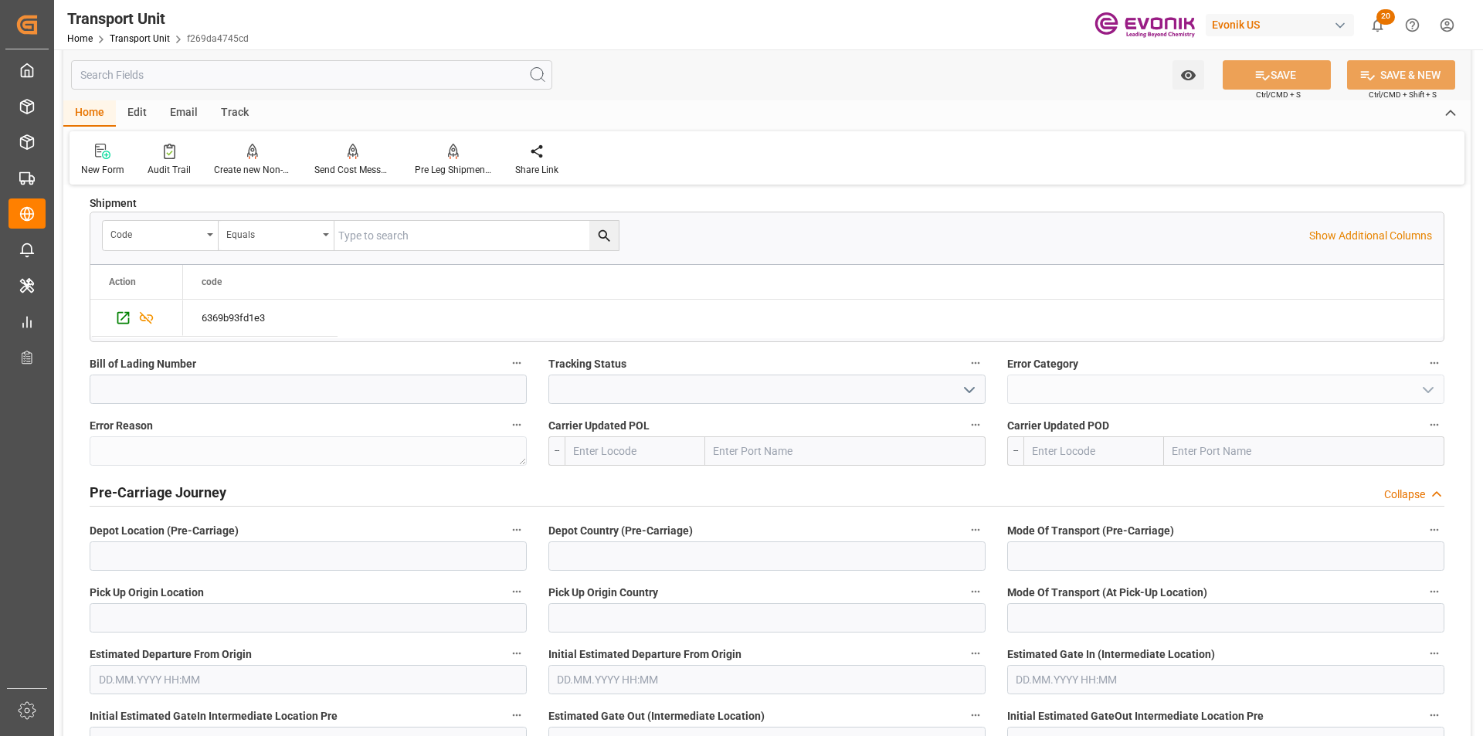
click at [1397, 493] on div "Collapse" at bounding box center [1404, 495] width 41 height 16
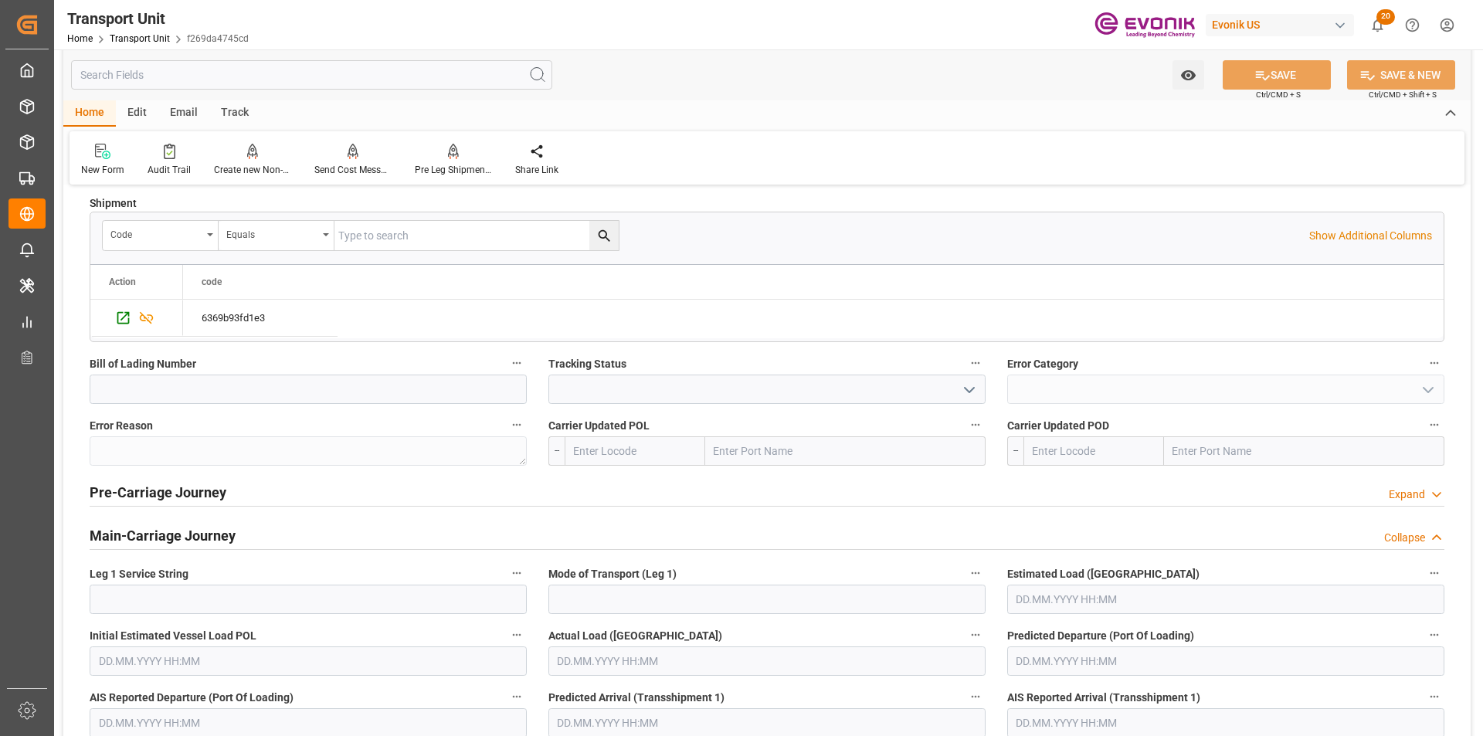
click at [1418, 542] on div "Collapse" at bounding box center [1404, 538] width 41 height 16
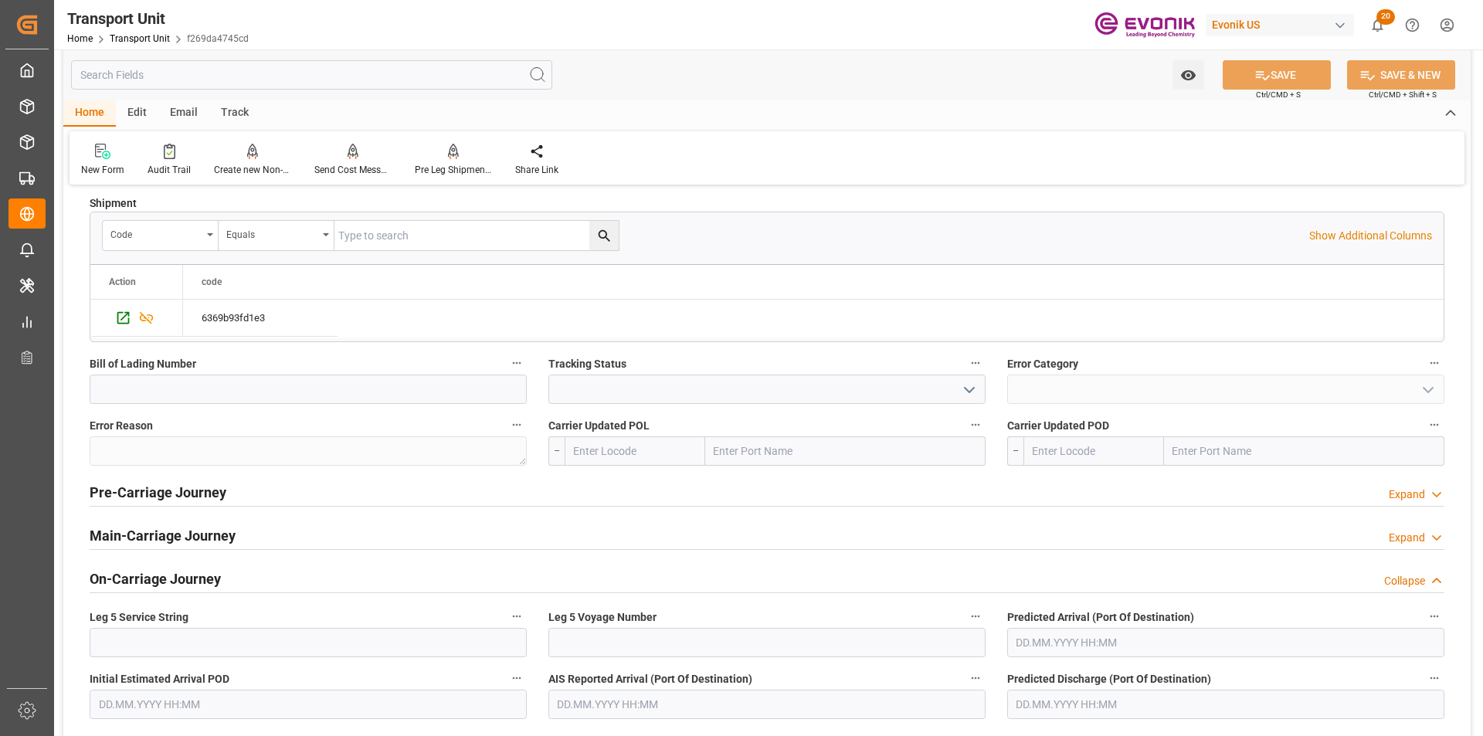
click at [1416, 582] on div "Collapse" at bounding box center [1404, 581] width 41 height 16
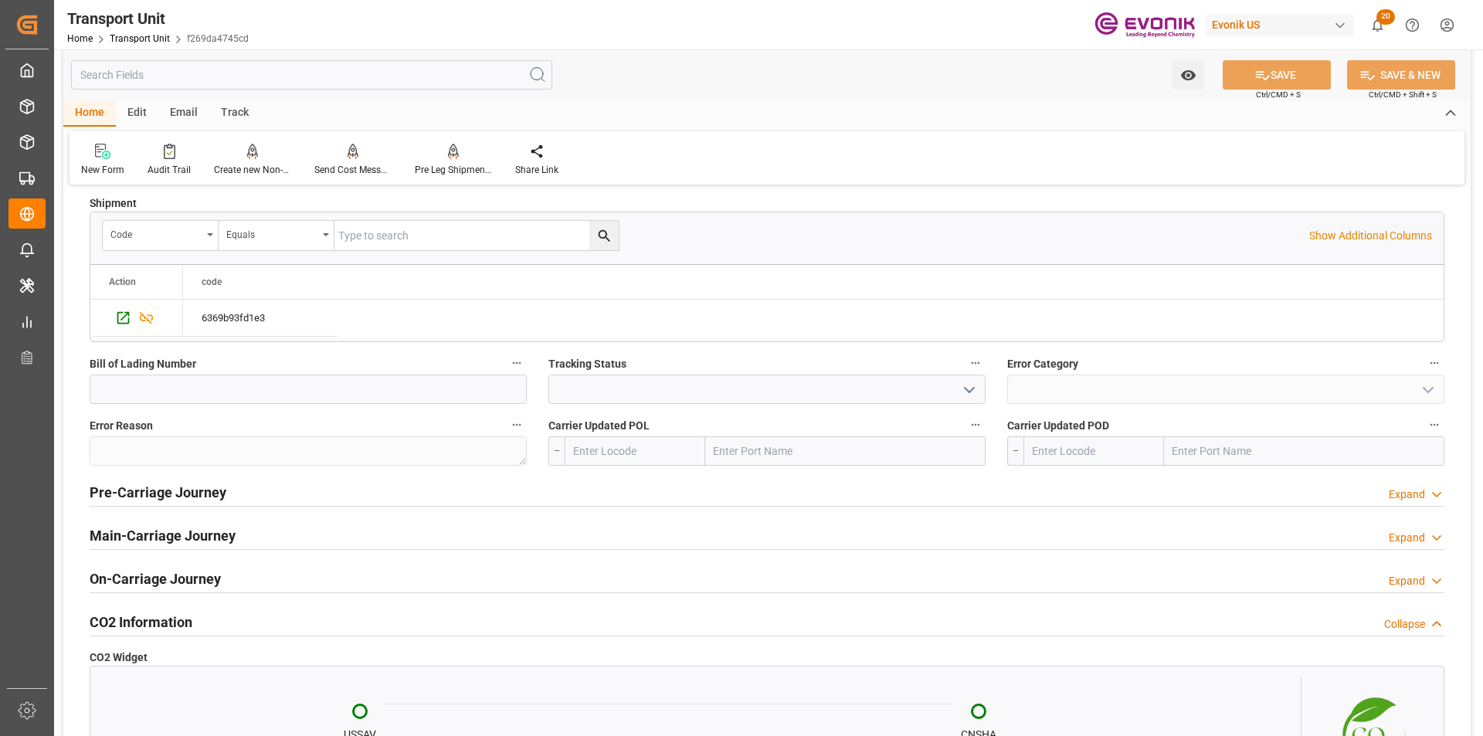
click at [1415, 623] on div "Collapse" at bounding box center [1404, 624] width 41 height 16
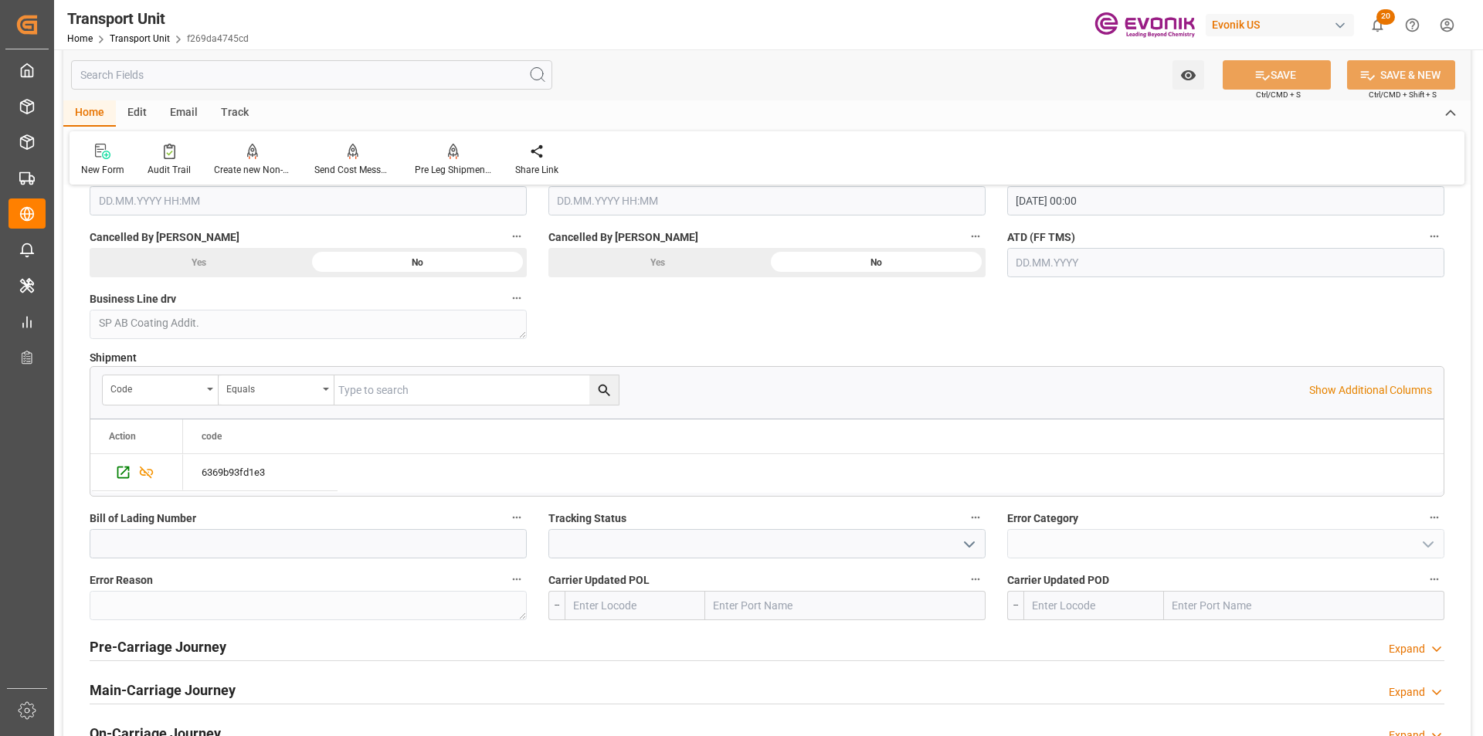
scroll to position [2704, 0]
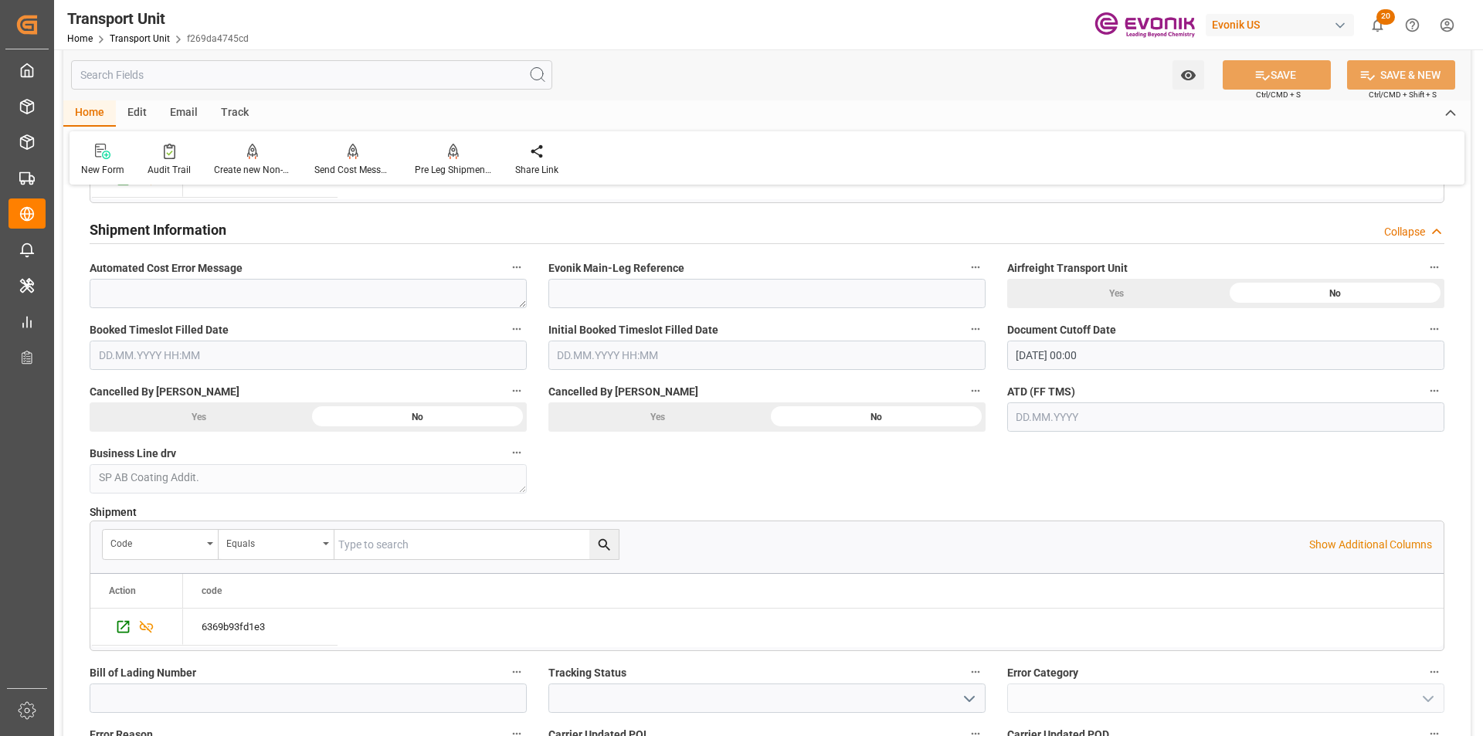
click at [1409, 230] on div "Collapse" at bounding box center [1404, 232] width 41 height 16
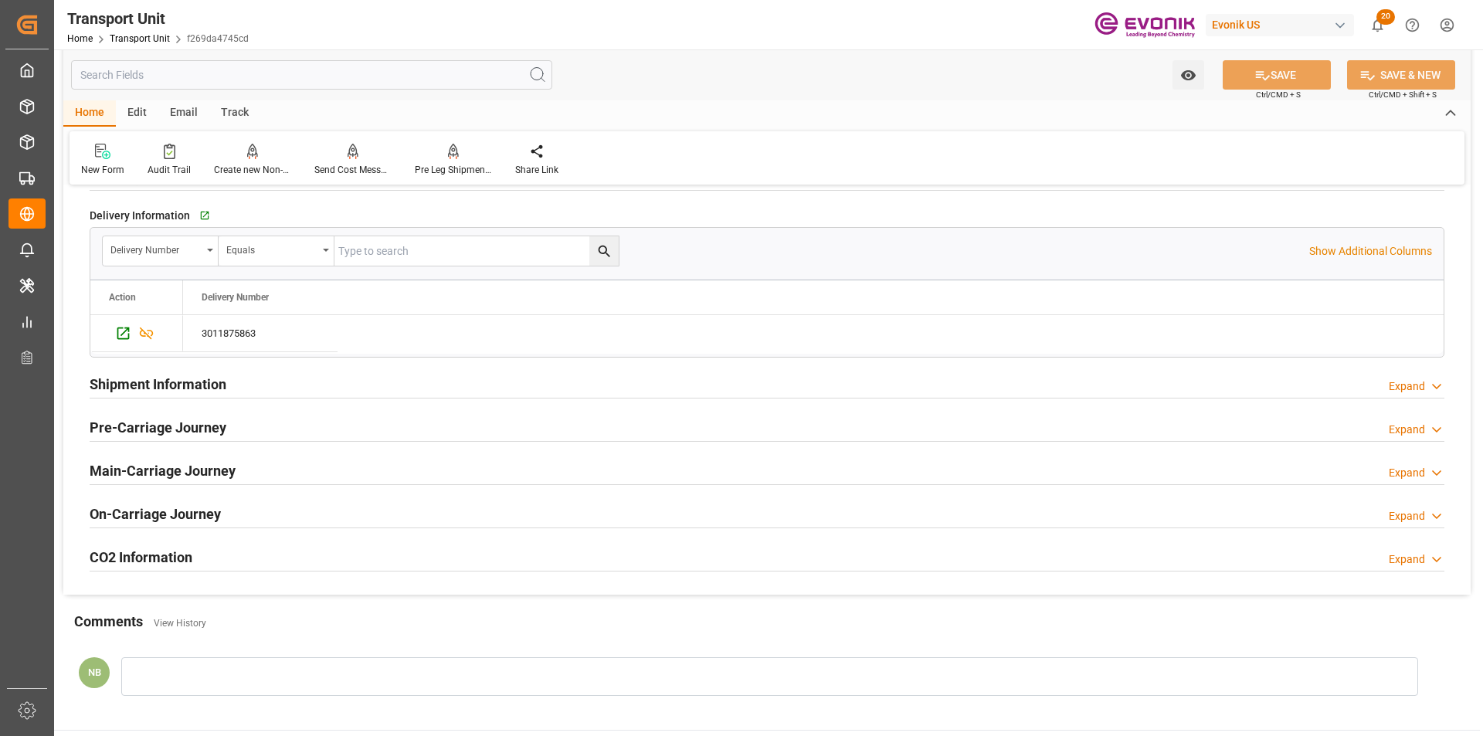
scroll to position [2395, 0]
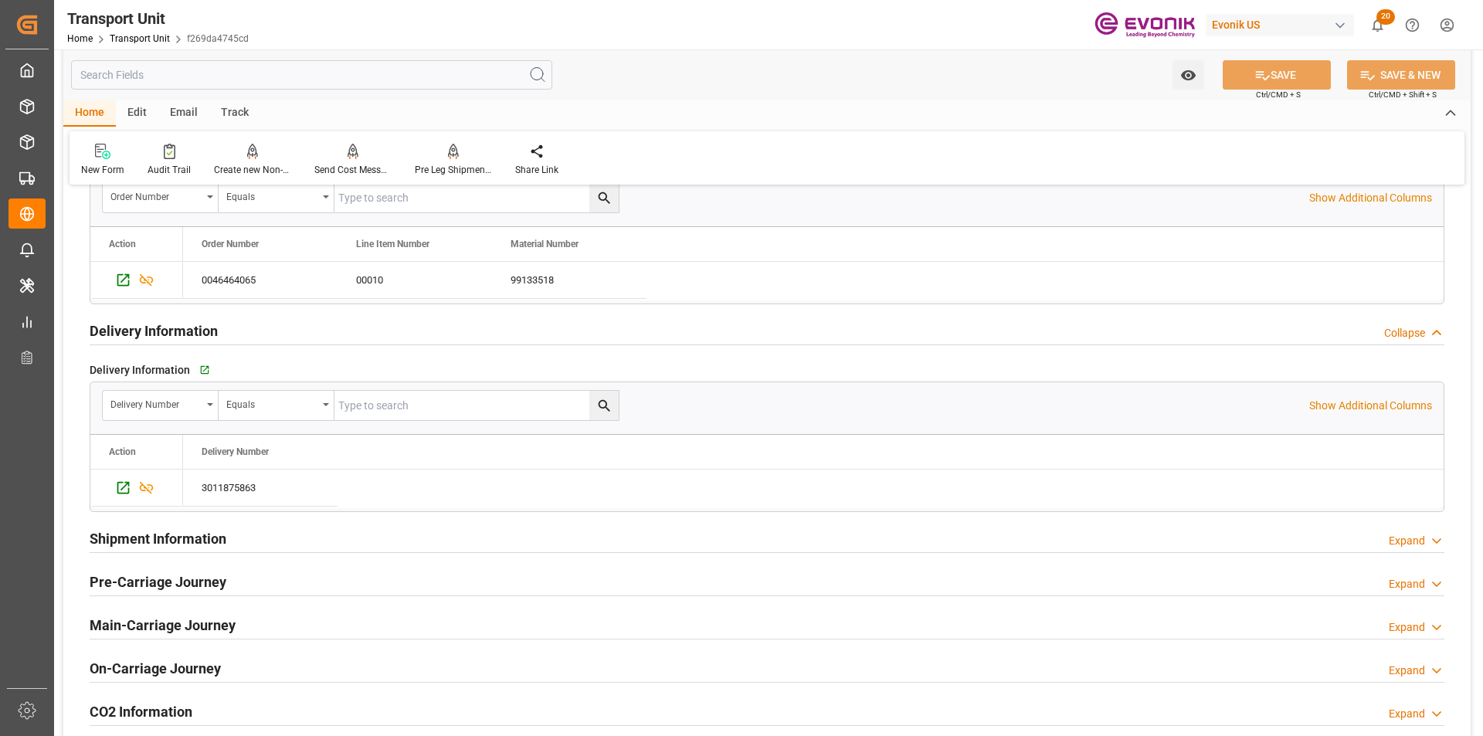
click at [1423, 338] on div "Collapse" at bounding box center [1404, 333] width 41 height 16
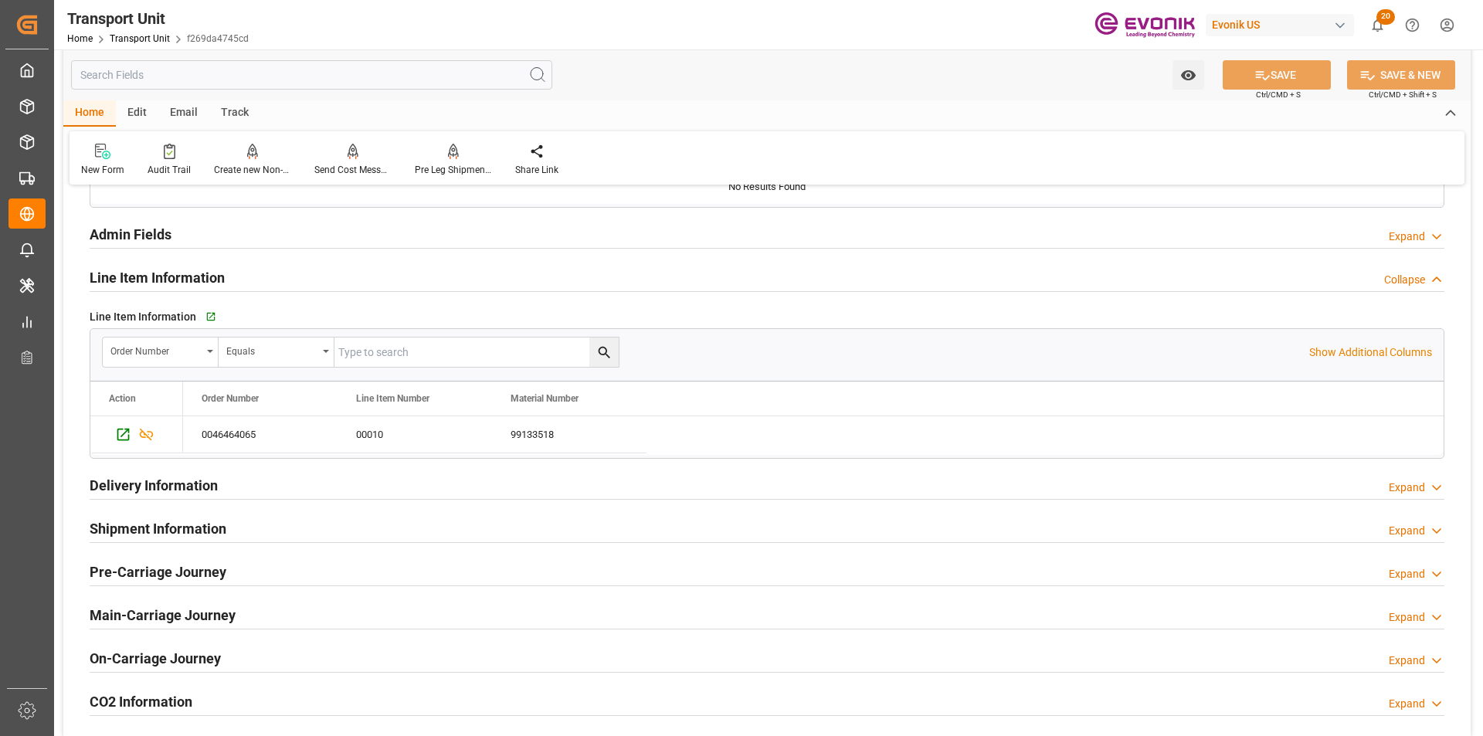
scroll to position [2163, 0]
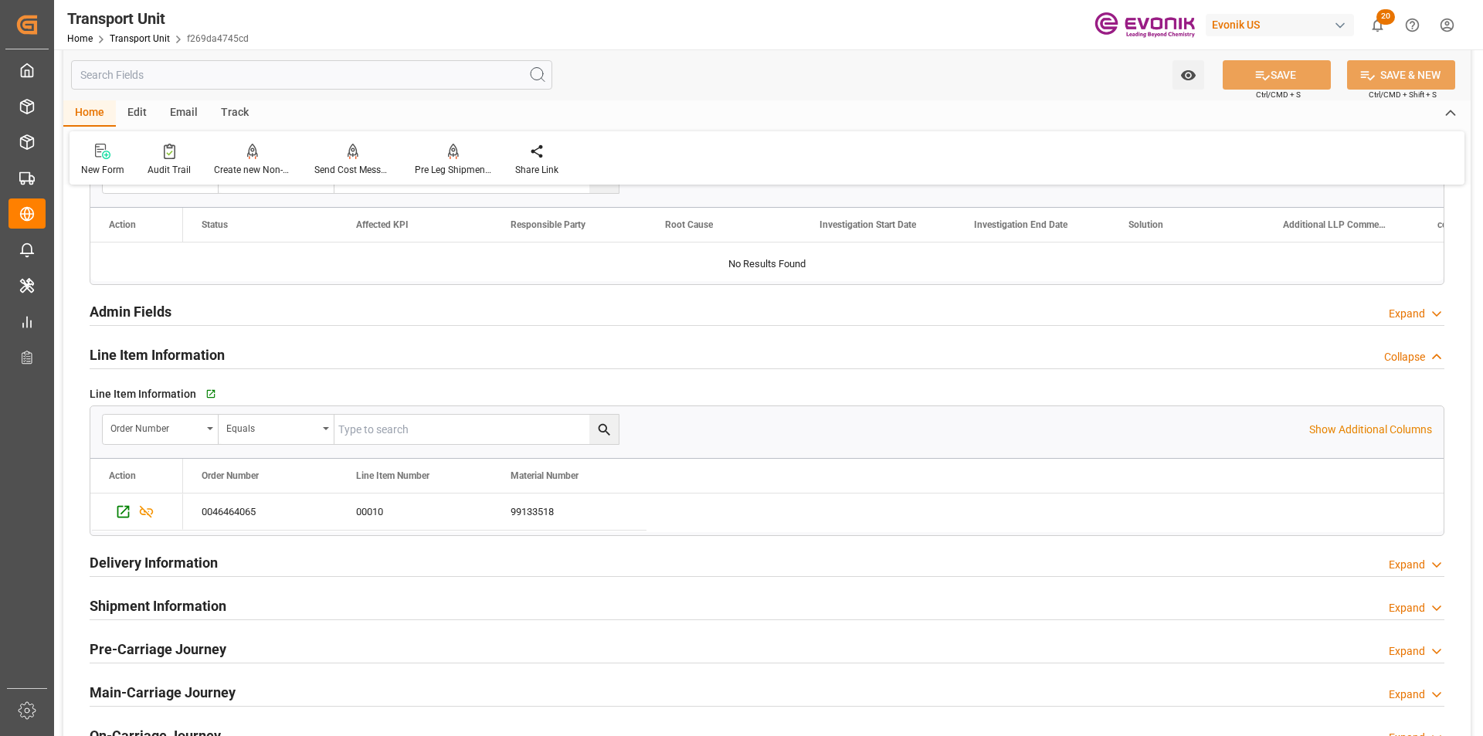
click at [1421, 359] on div "Collapse" at bounding box center [1404, 357] width 41 height 16
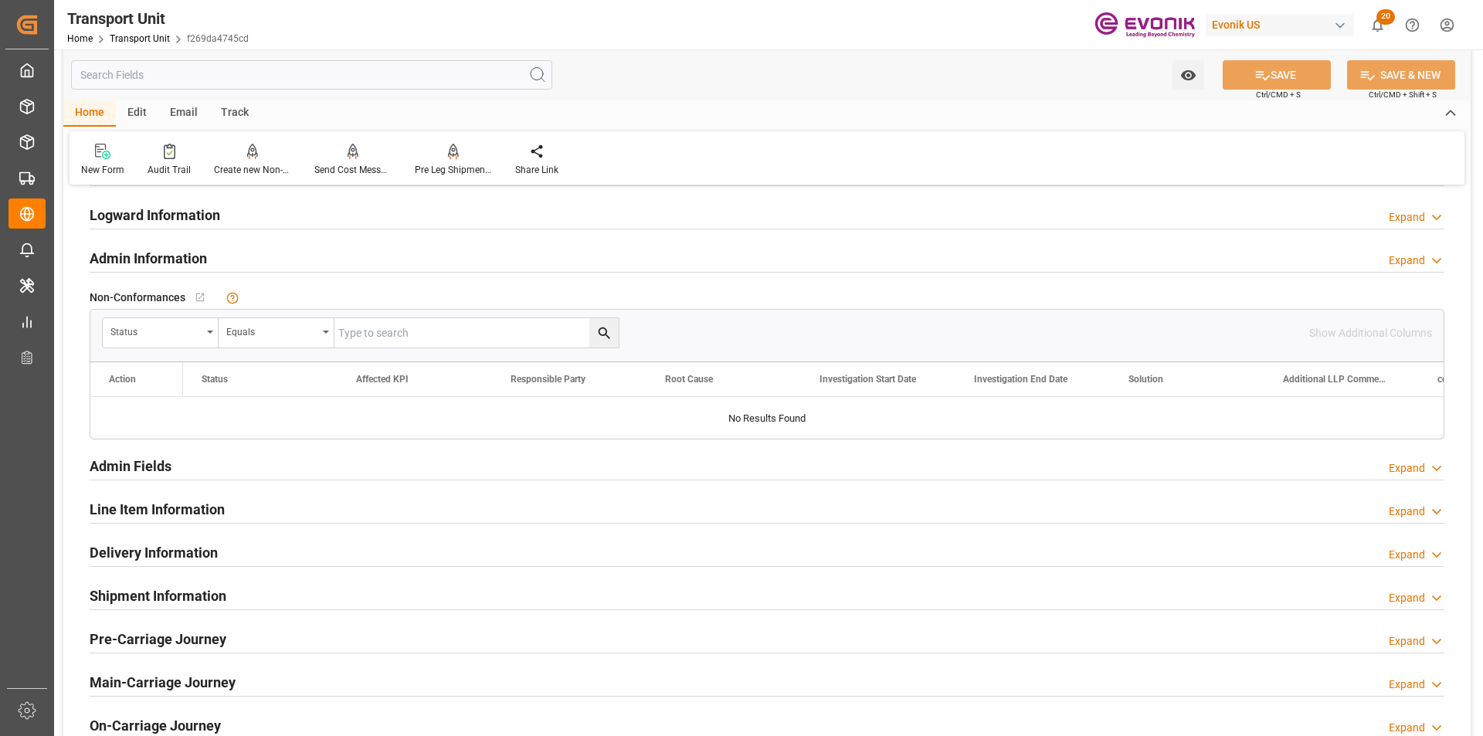
scroll to position [1854, 0]
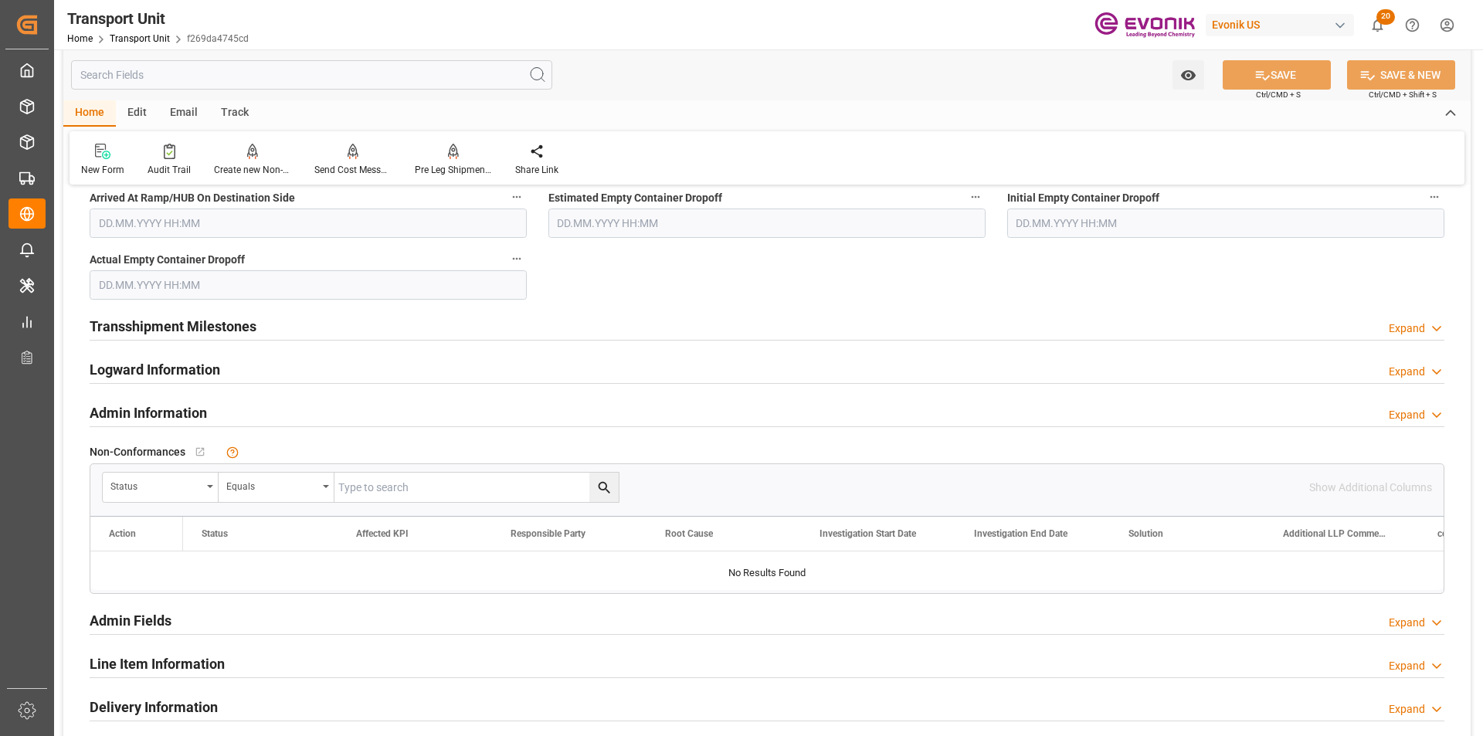
click at [1432, 415] on icon at bounding box center [1436, 415] width 15 height 16
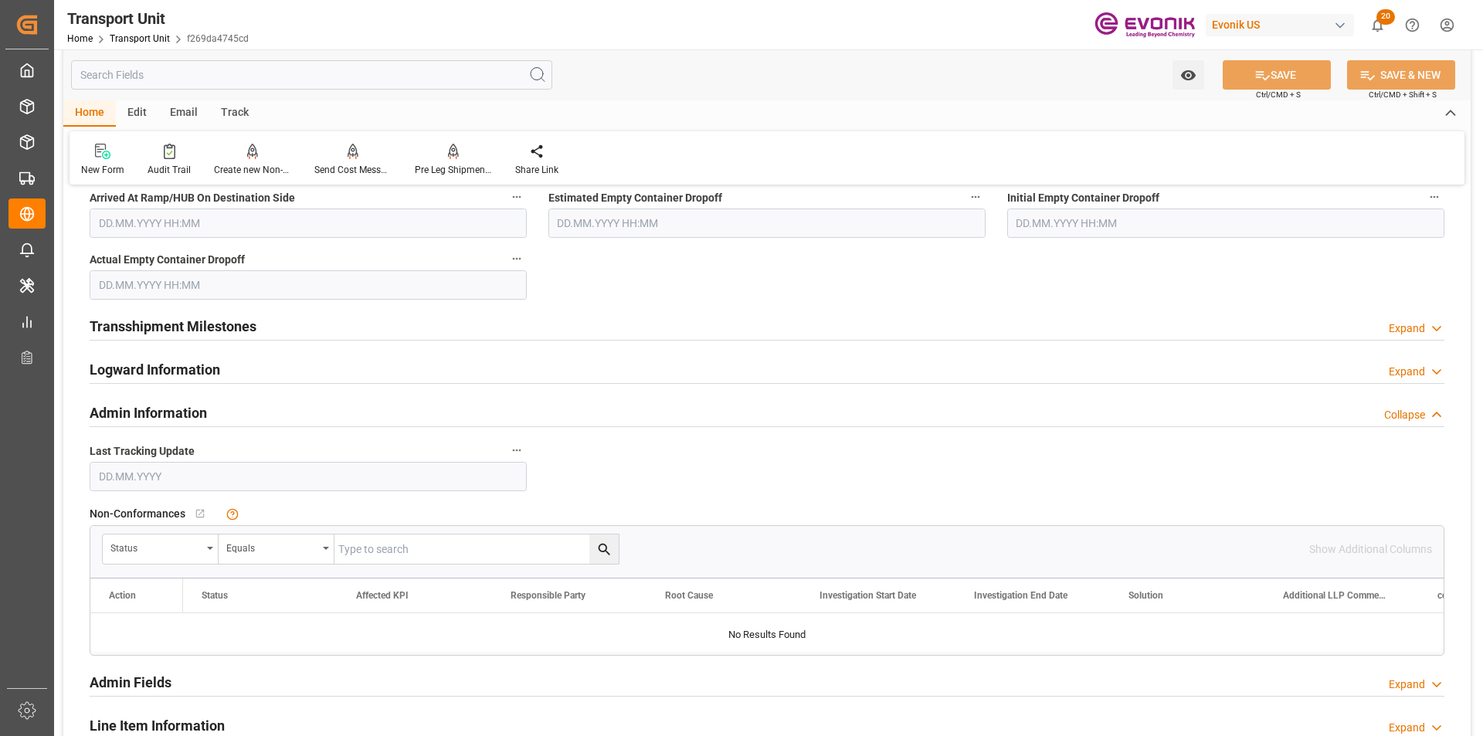
click at [1429, 415] on icon at bounding box center [1436, 415] width 15 height 16
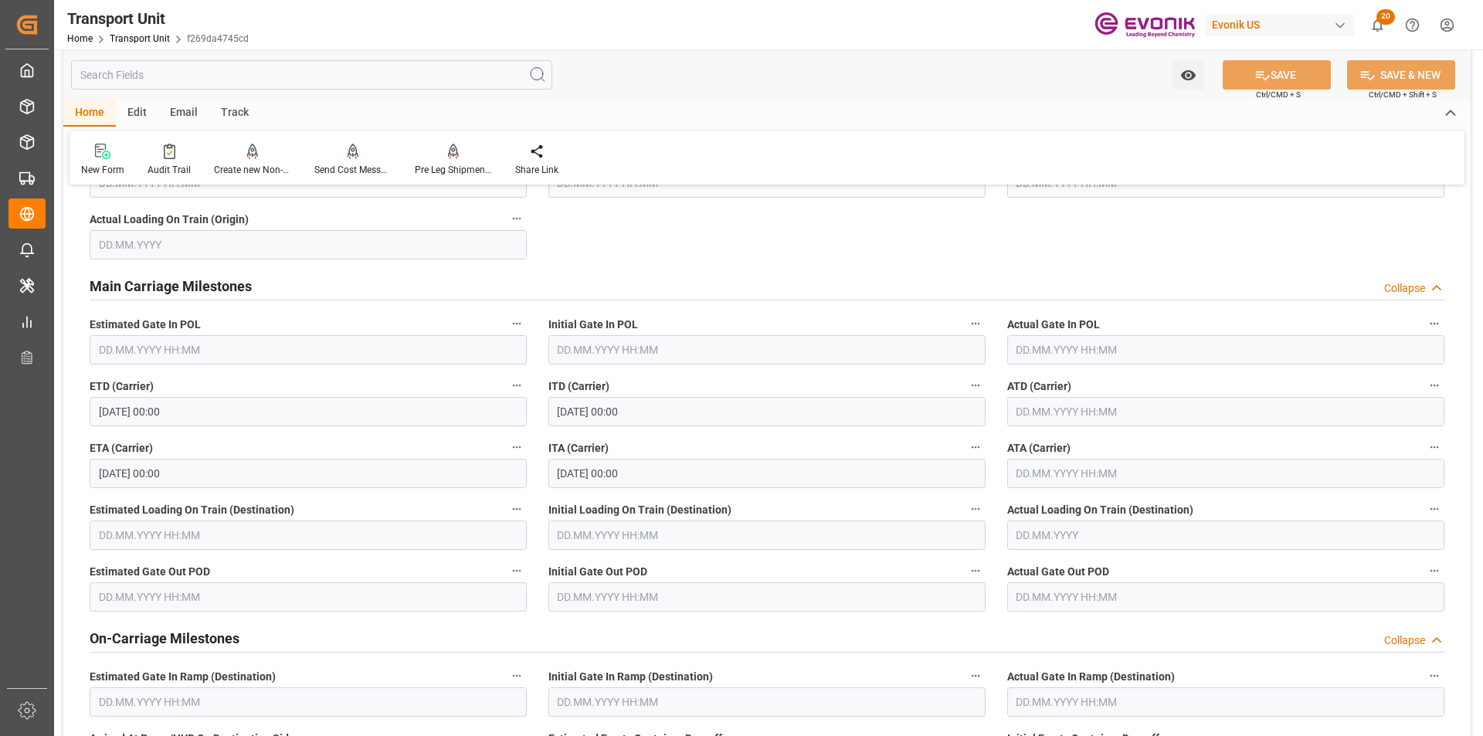
scroll to position [1004, 0]
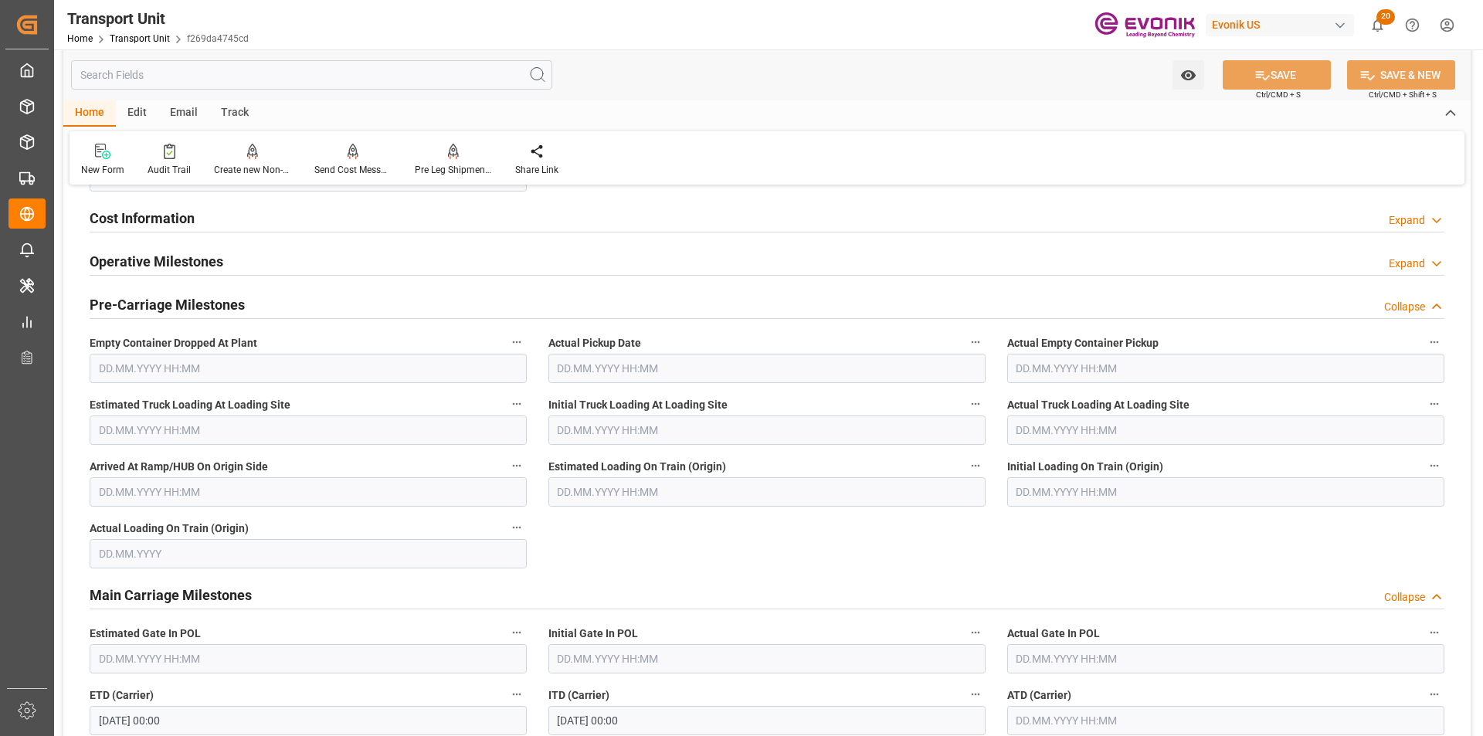
click at [1417, 305] on div "Collapse" at bounding box center [1404, 307] width 41 height 16
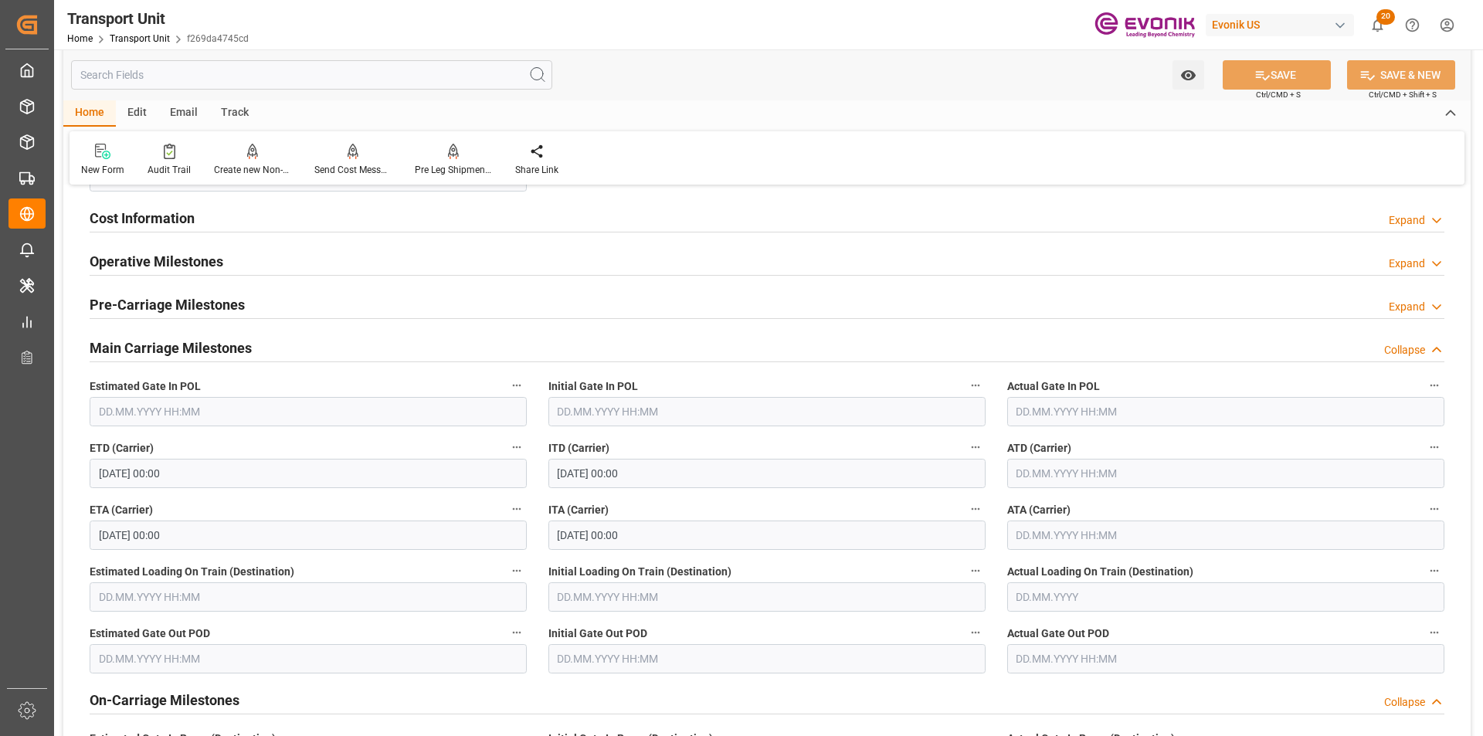
click at [1414, 352] on div "Collapse" at bounding box center [1404, 350] width 41 height 16
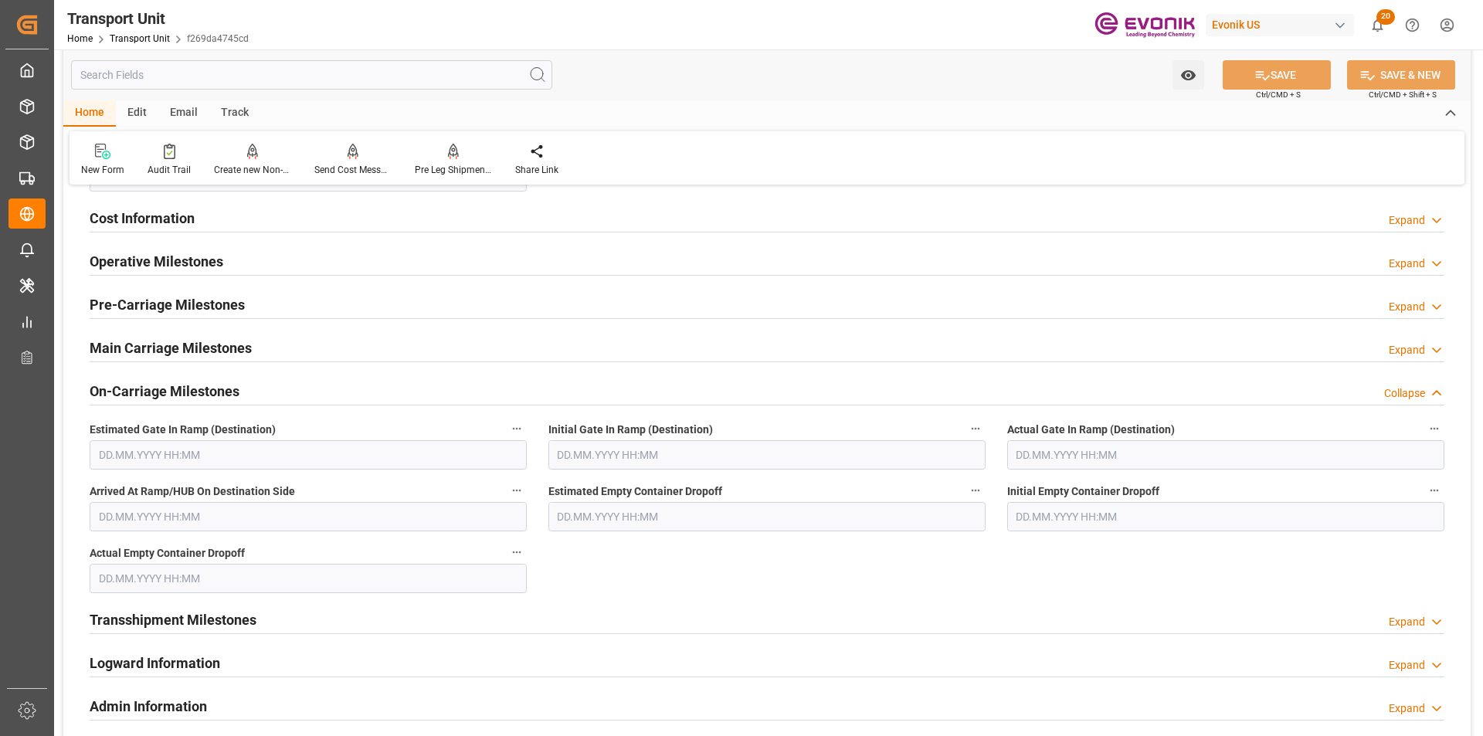
click at [1418, 385] on div "Collapse" at bounding box center [1404, 393] width 41 height 16
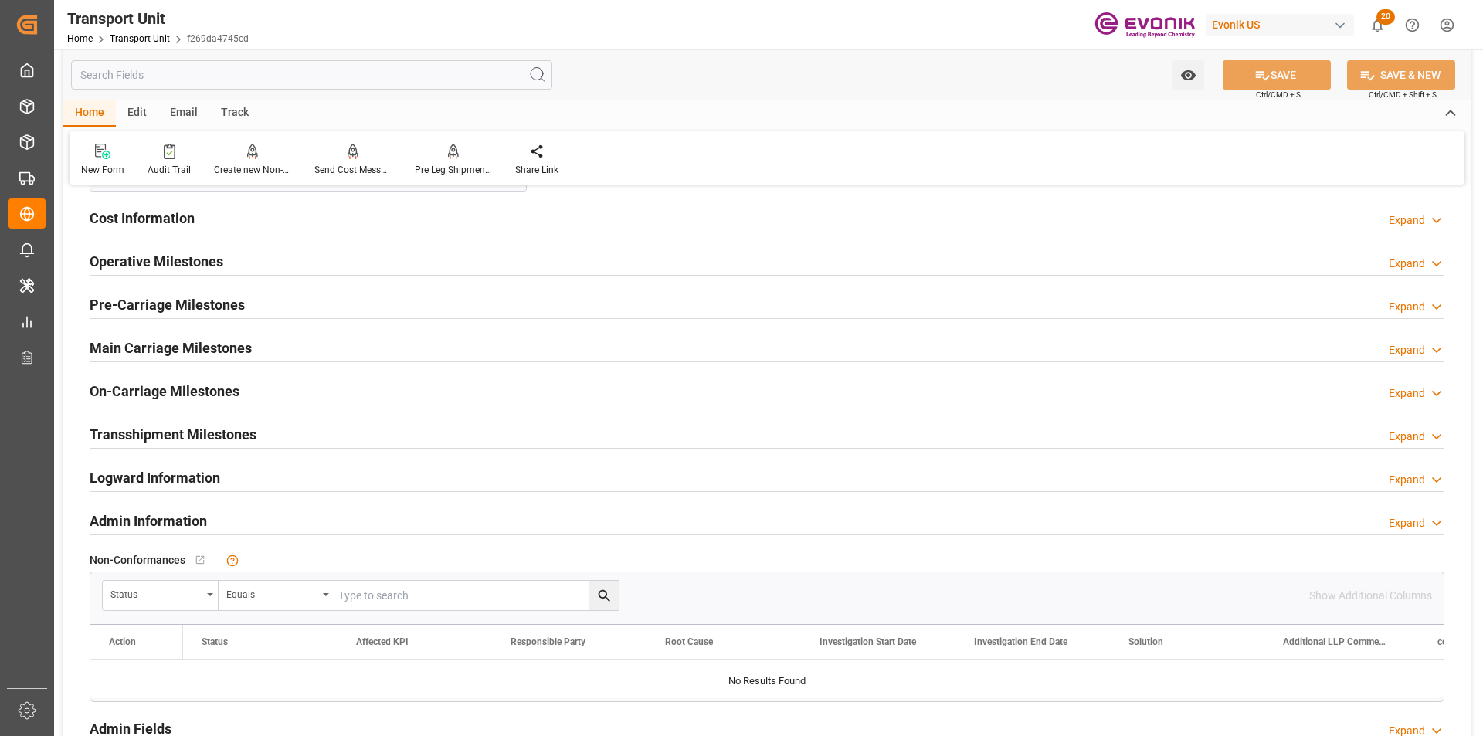
click at [1427, 521] on div "Expand" at bounding box center [1417, 523] width 56 height 16
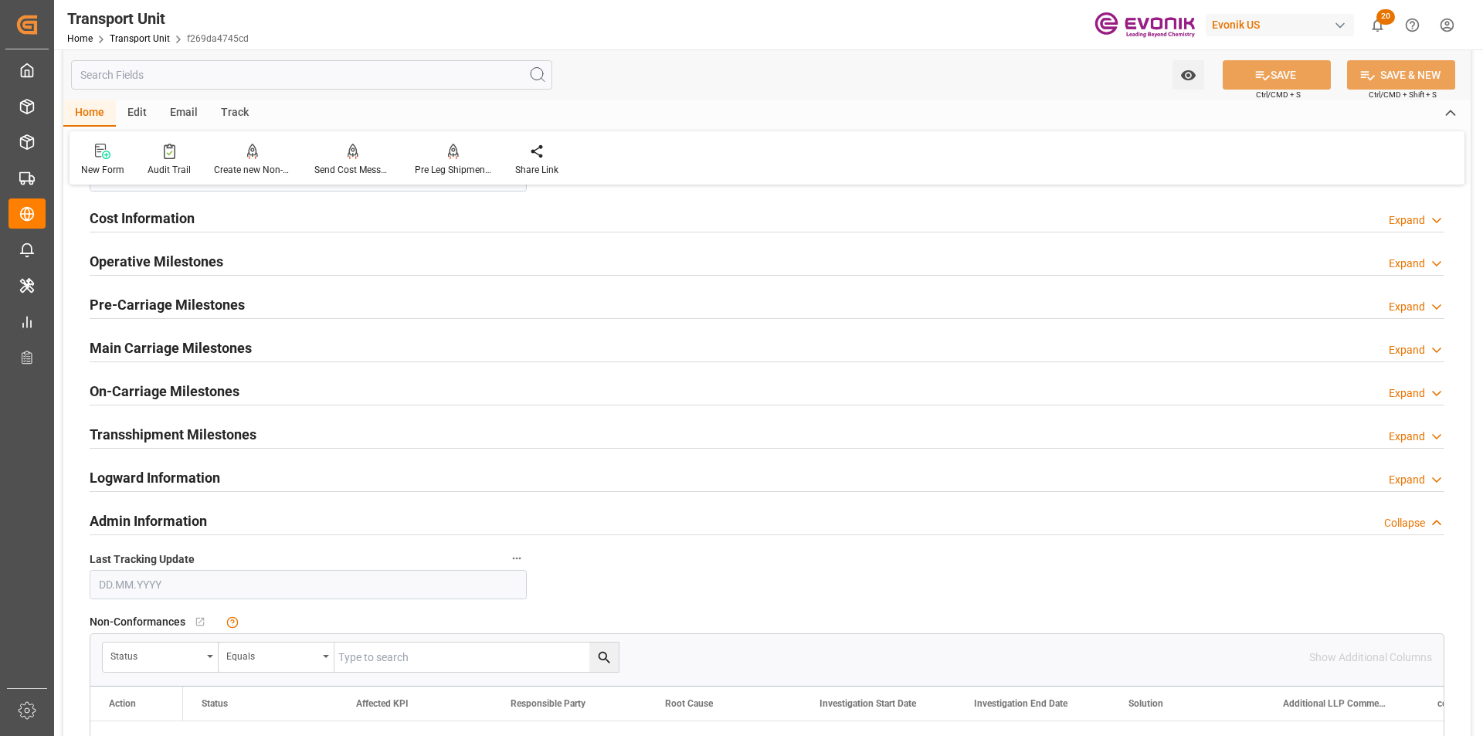
click at [1417, 524] on div "Collapse" at bounding box center [1404, 523] width 41 height 16
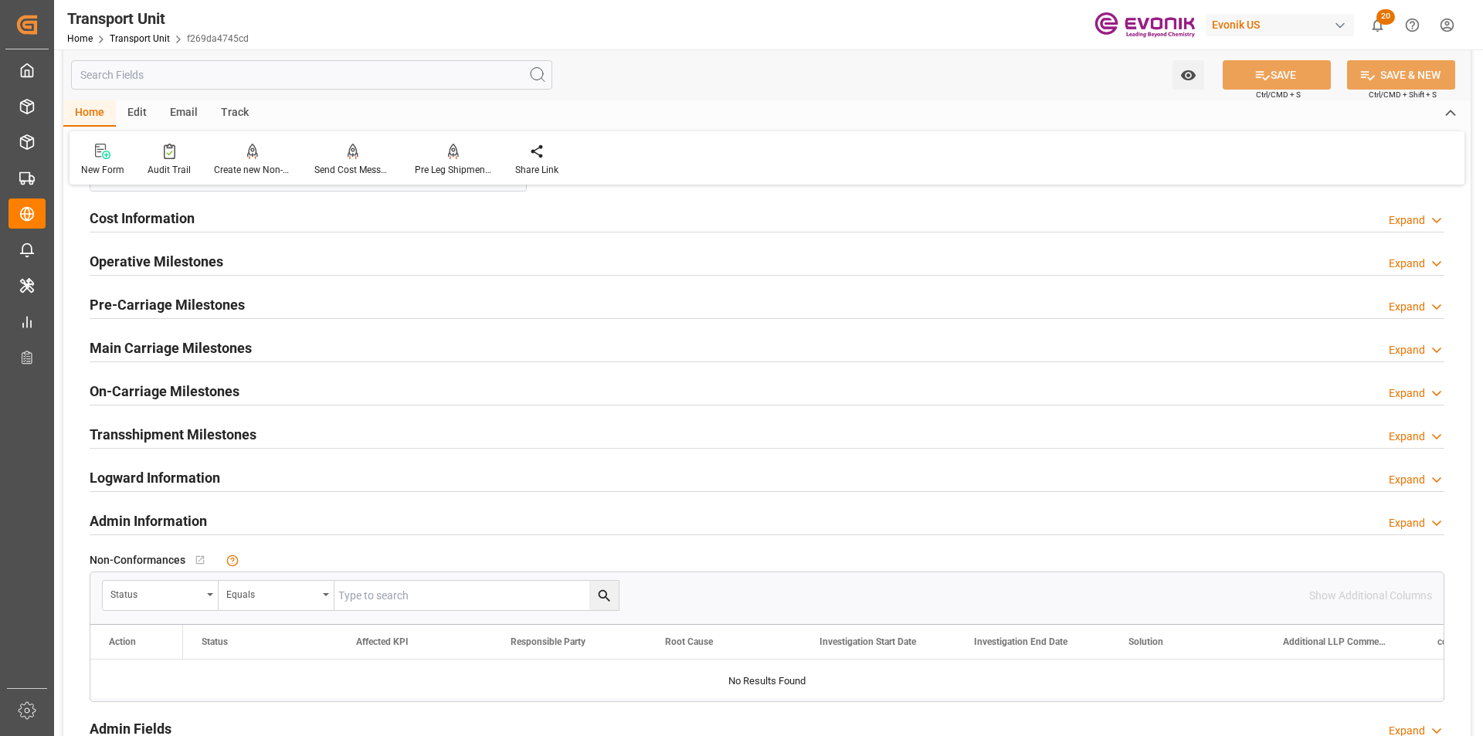
click at [1417, 523] on div "Expand" at bounding box center [1407, 523] width 36 height 16
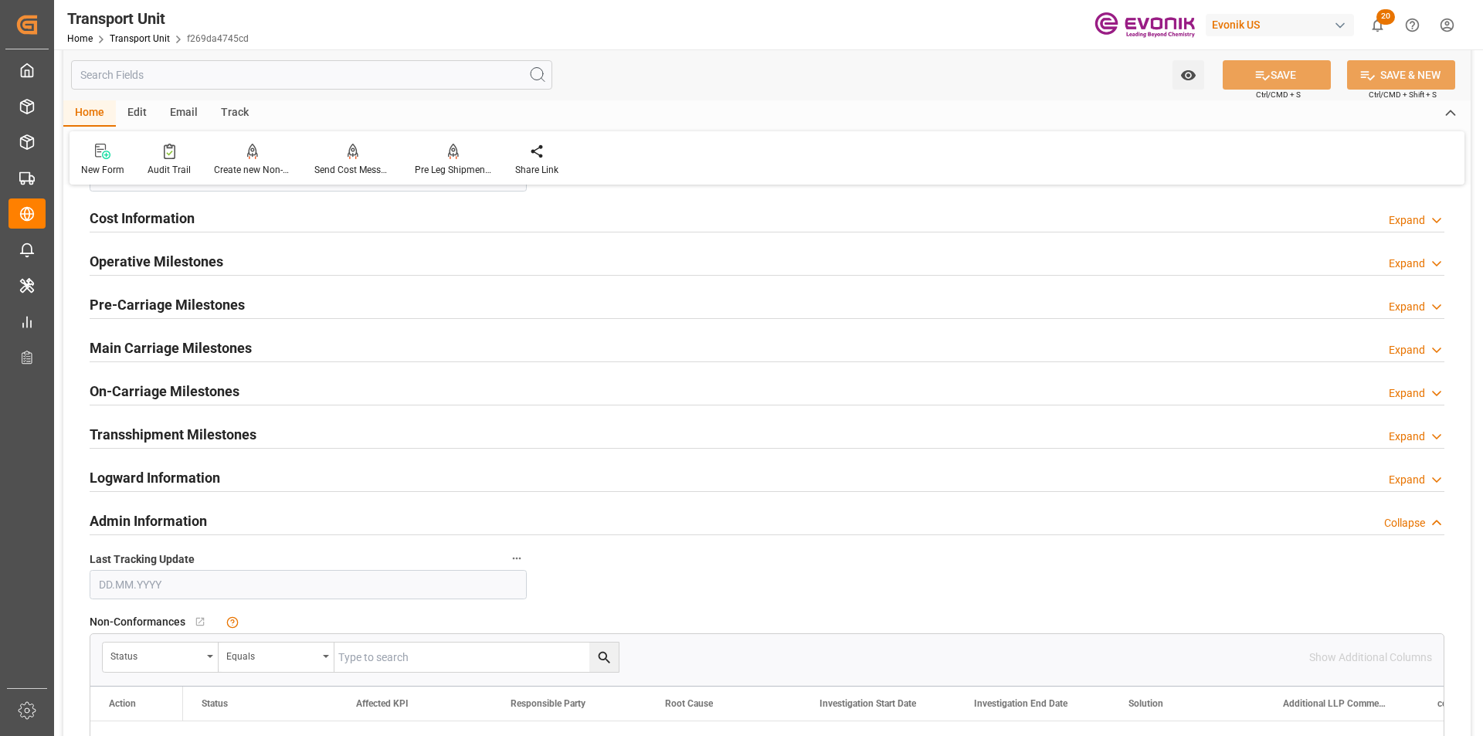
click at [1418, 526] on div "Collapse" at bounding box center [1404, 523] width 41 height 16
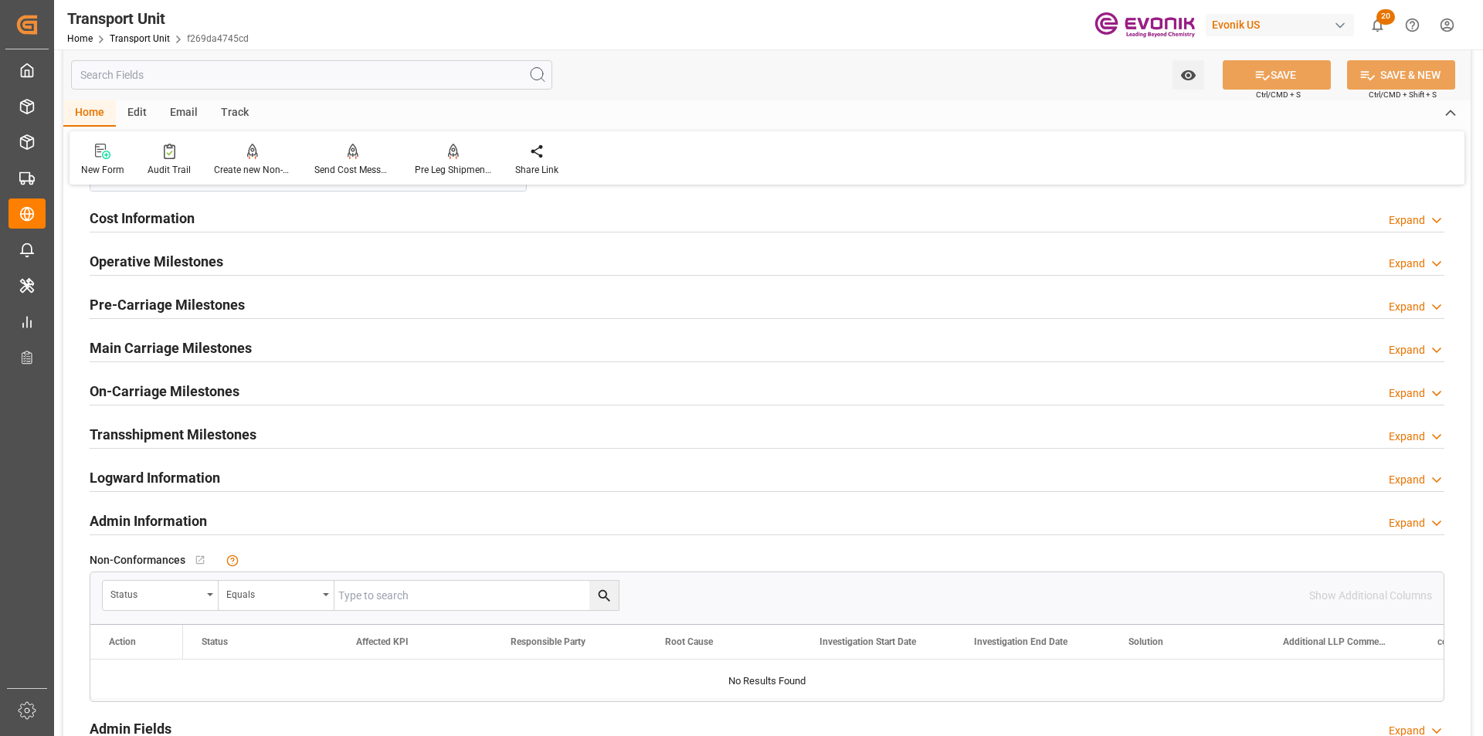
scroll to position [1236, 0]
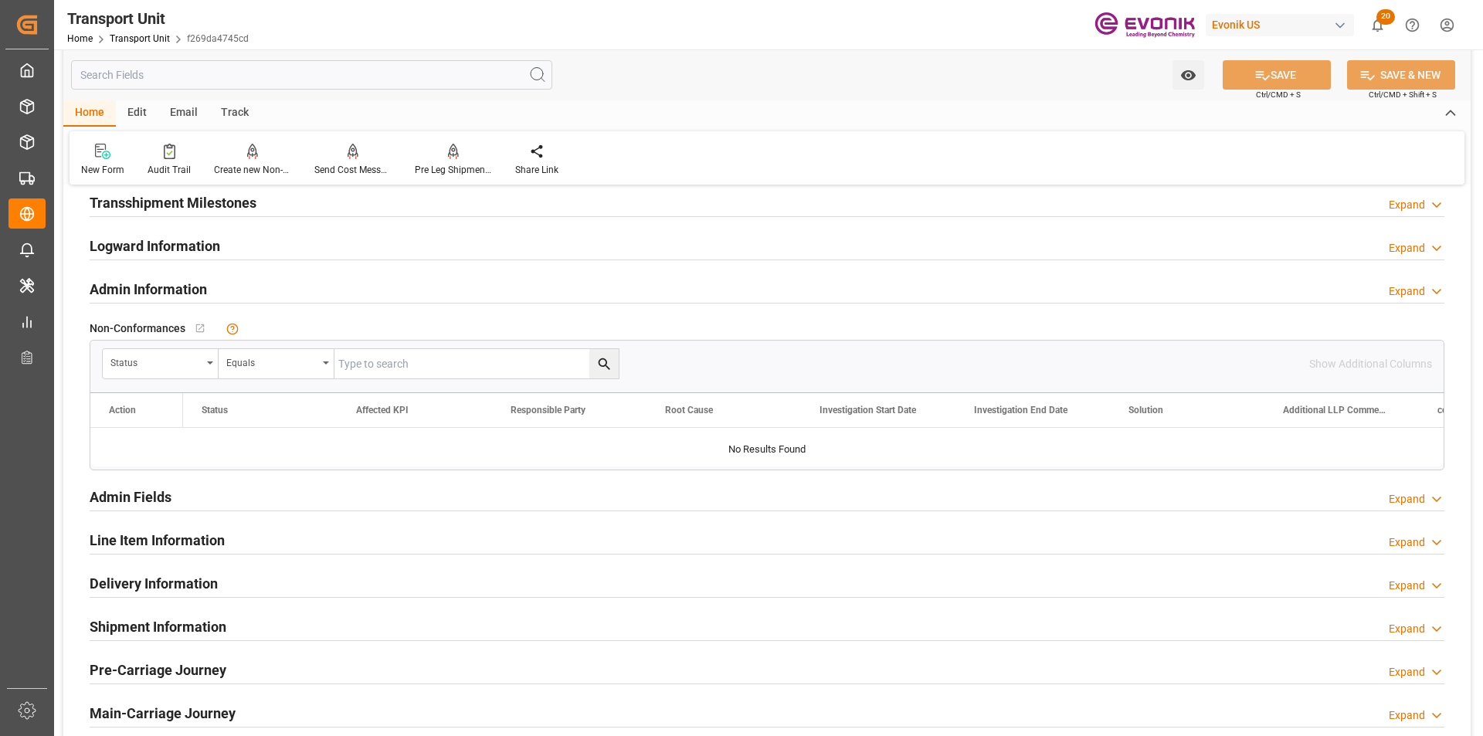
click at [1417, 300] on div "Admin Information Expand" at bounding box center [767, 287] width 1355 height 29
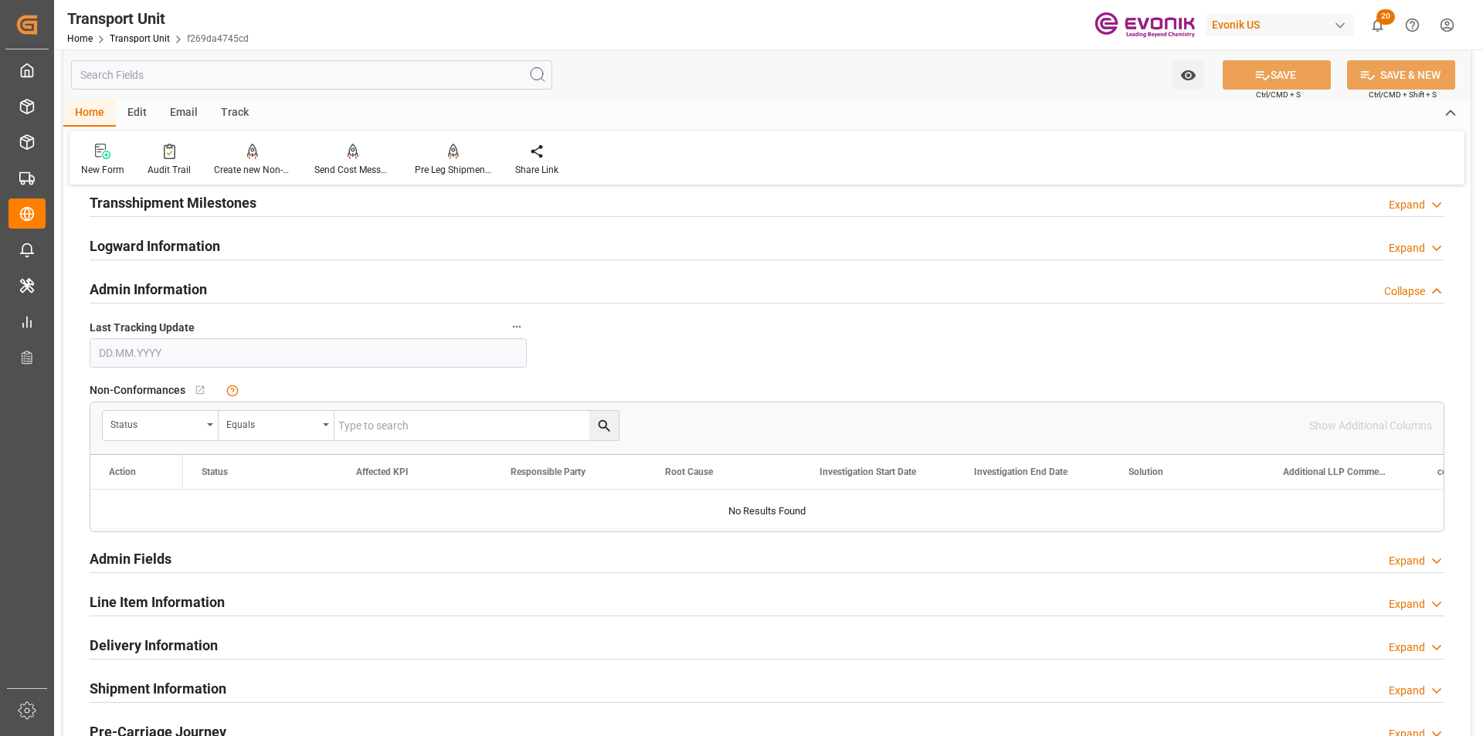
click at [1414, 293] on div "Collapse" at bounding box center [1404, 291] width 41 height 16
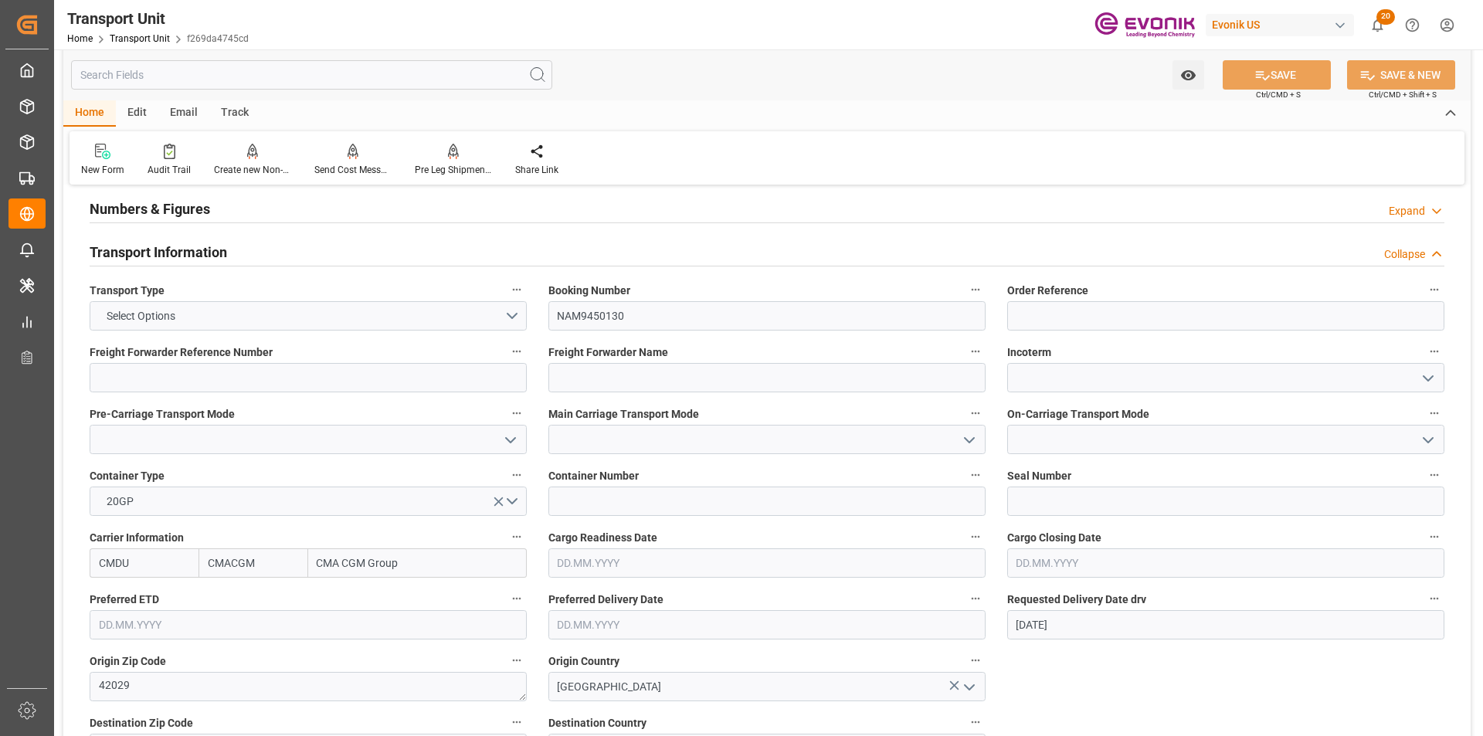
scroll to position [232, 0]
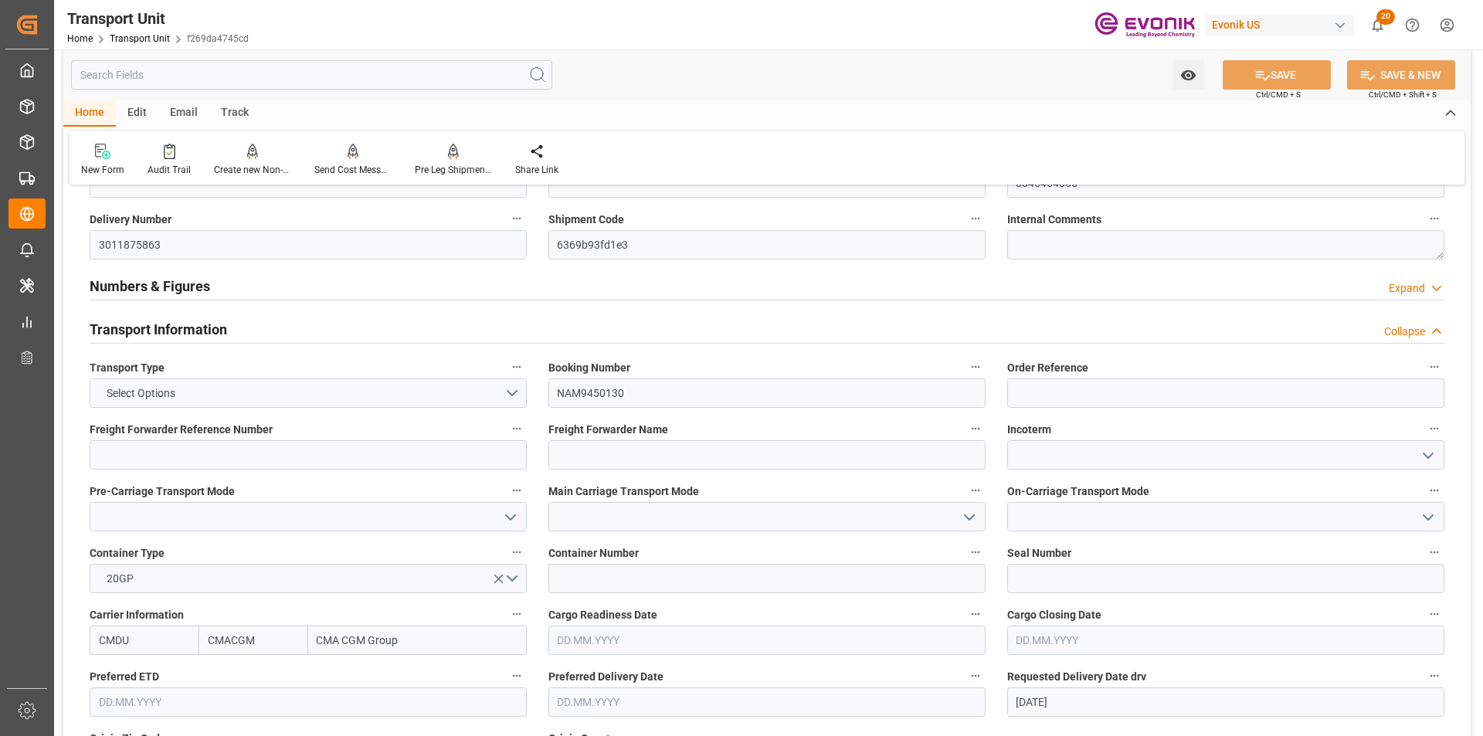
click at [1401, 326] on div "Collapse" at bounding box center [1404, 332] width 41 height 16
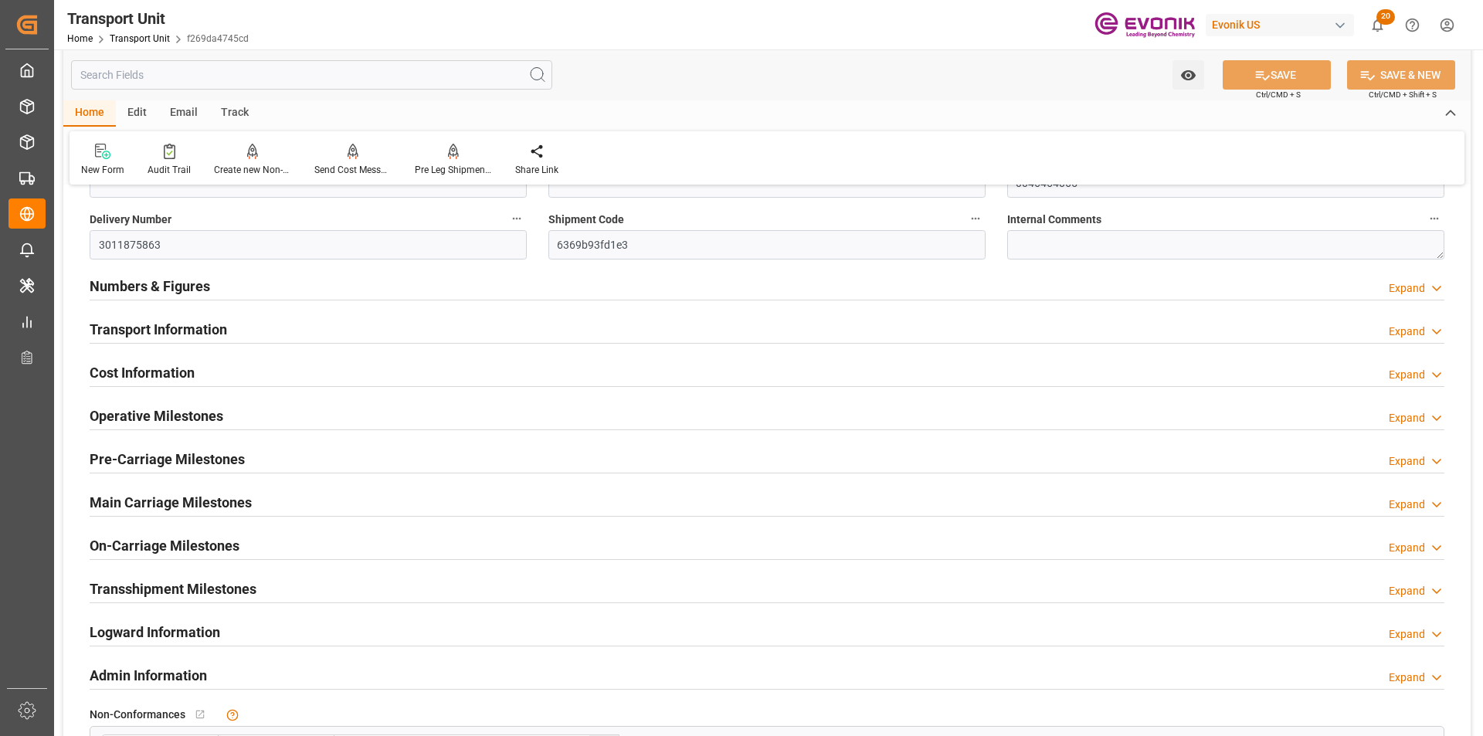
scroll to position [0, 0]
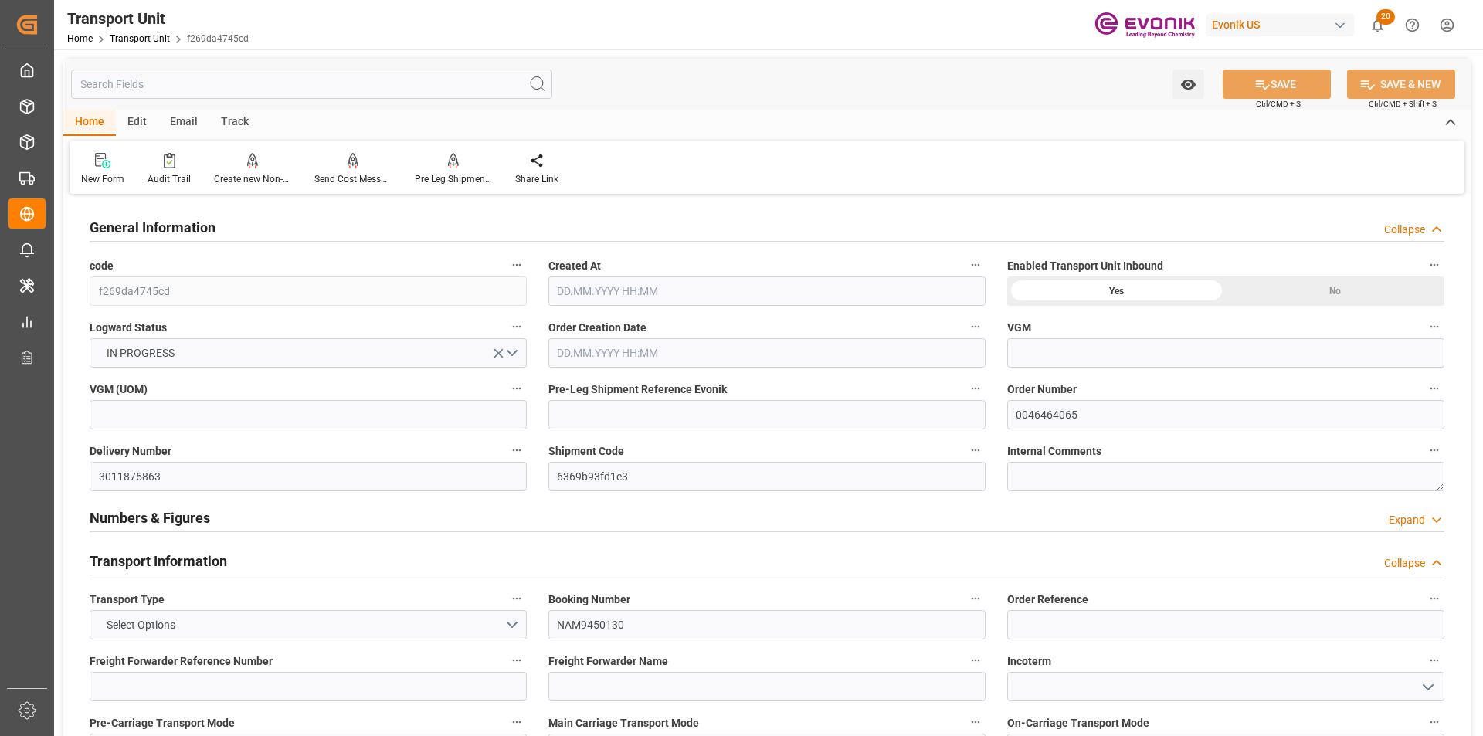
type input "CMACGM"
type input "CMA CGM Group"
type input "USSAV"
type input "CNSHA"
type input "17688"
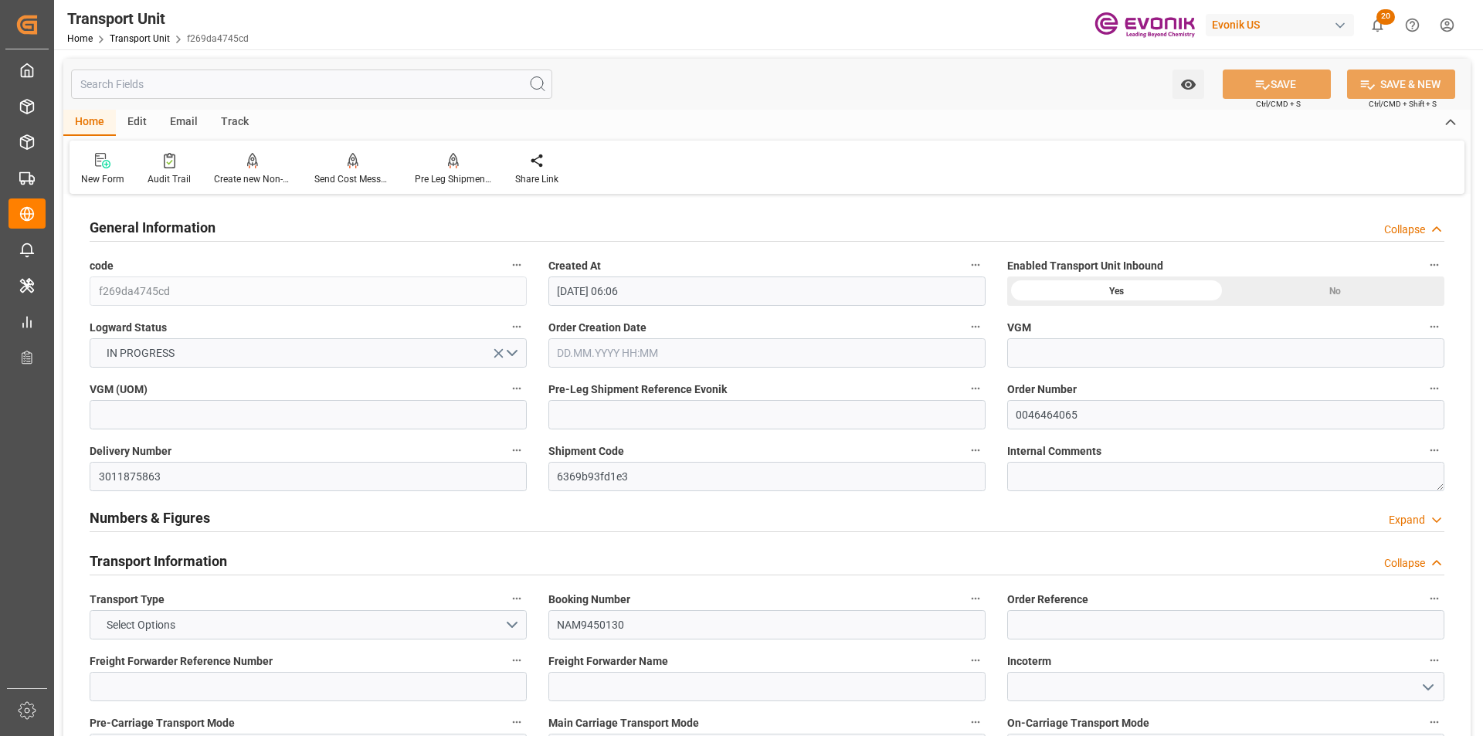
type input "29.09.2025 06:06"
type input "02.12.2025"
type input "16.10.2025 00:00"
type input "10.12.2025 00:00"
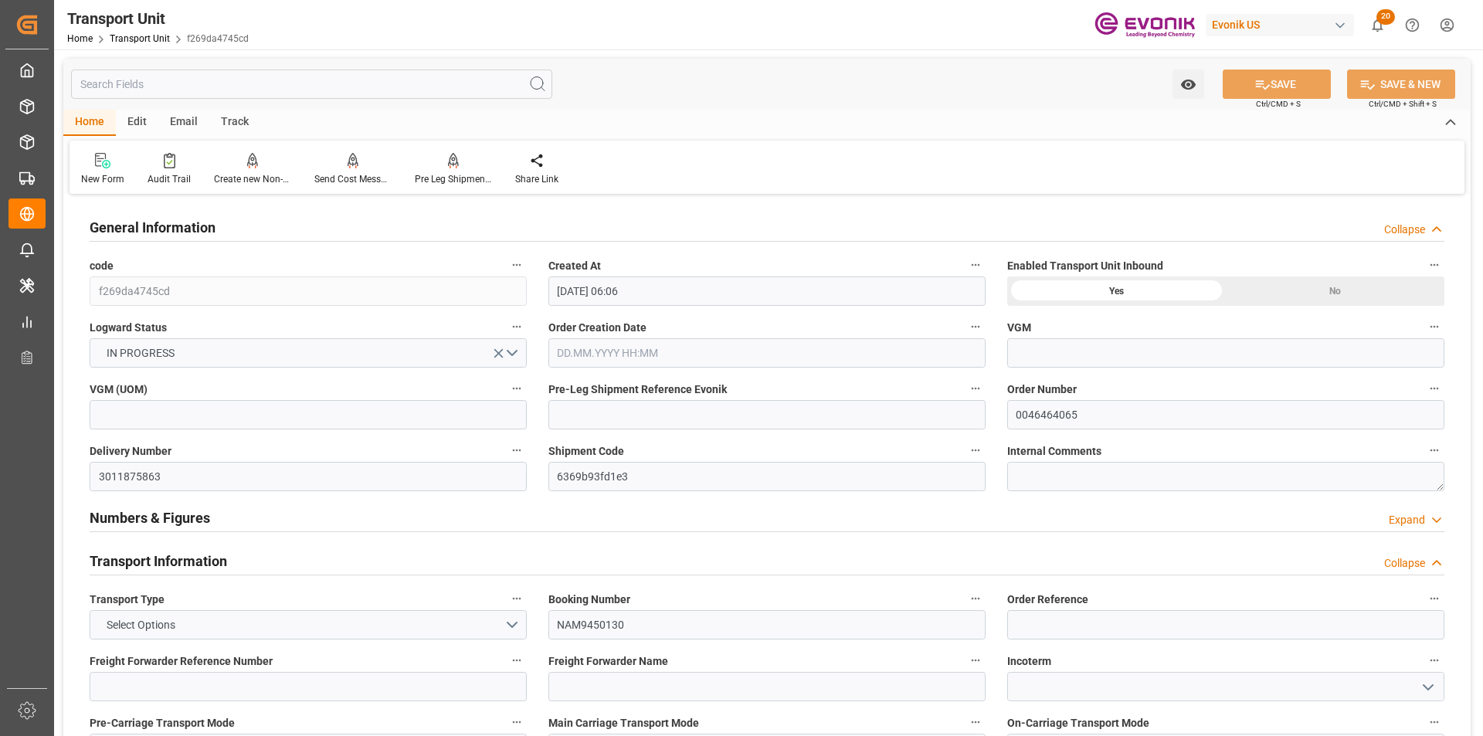
type input "10.12.2025 00:00"
type input "13.10.2025 00:00"
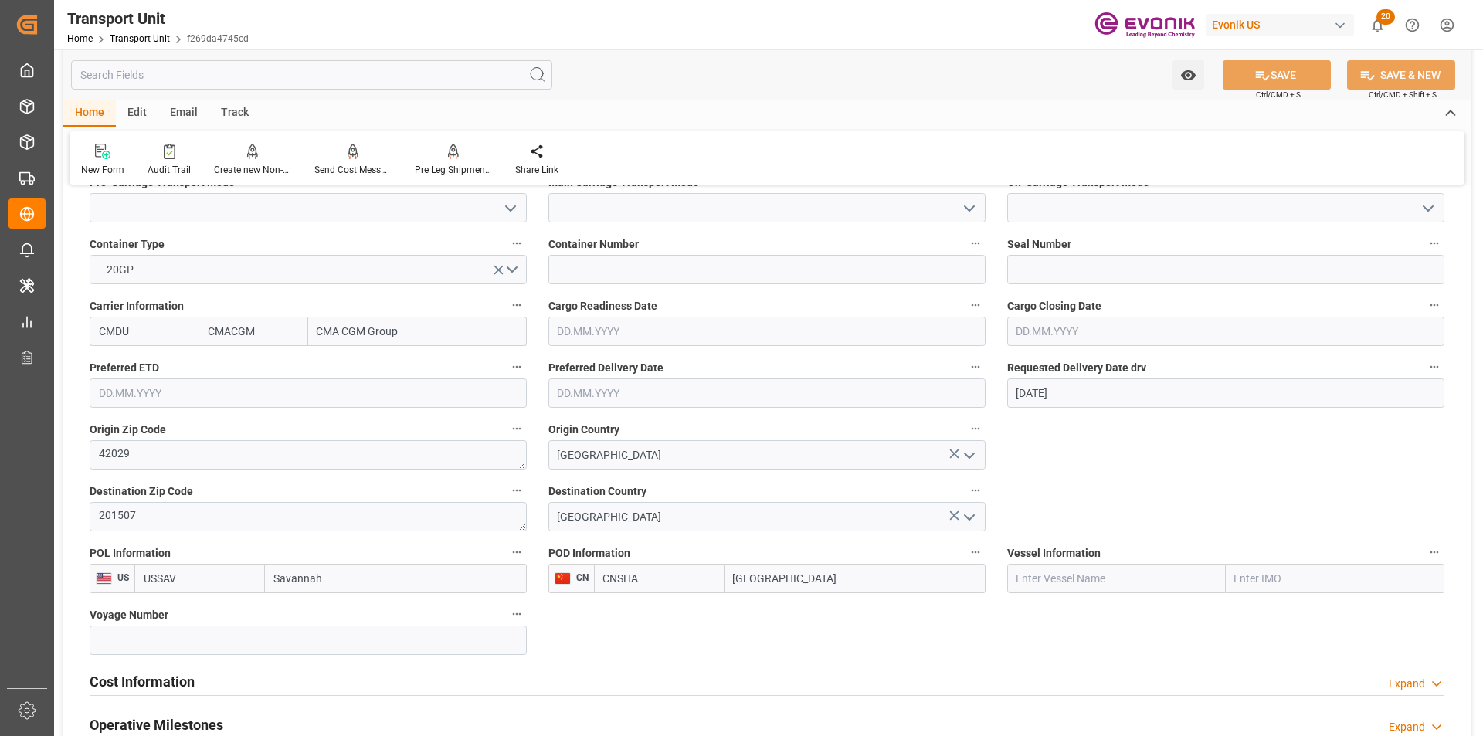
scroll to position [232, 0]
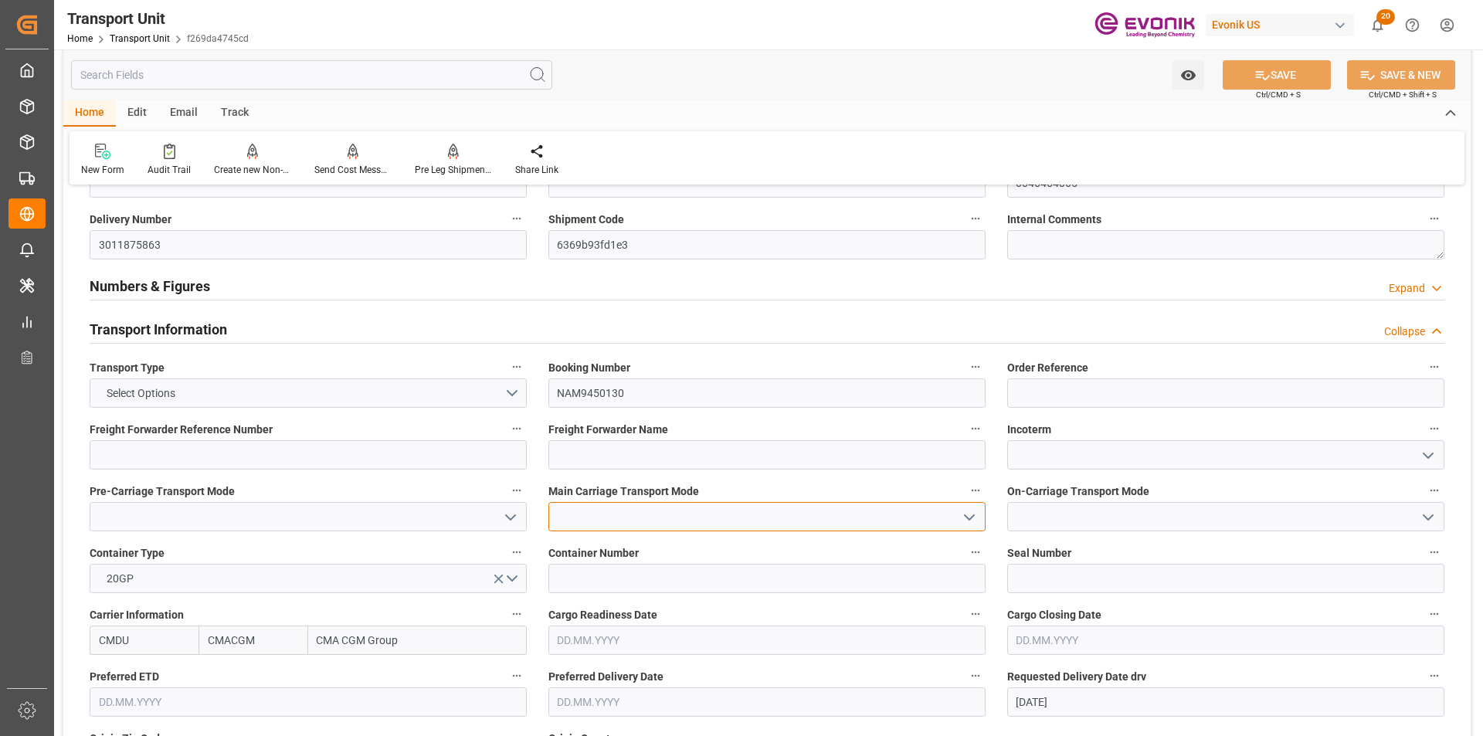
click at [732, 521] on input at bounding box center [766, 516] width 437 height 29
click at [972, 521] on icon "open menu" at bounding box center [969, 517] width 19 height 19
click at [863, 483] on label "Main Carriage Transport Mode" at bounding box center [766, 491] width 437 height 22
click at [966, 483] on button "Main Carriage Transport Mode" at bounding box center [976, 490] width 20 height 20
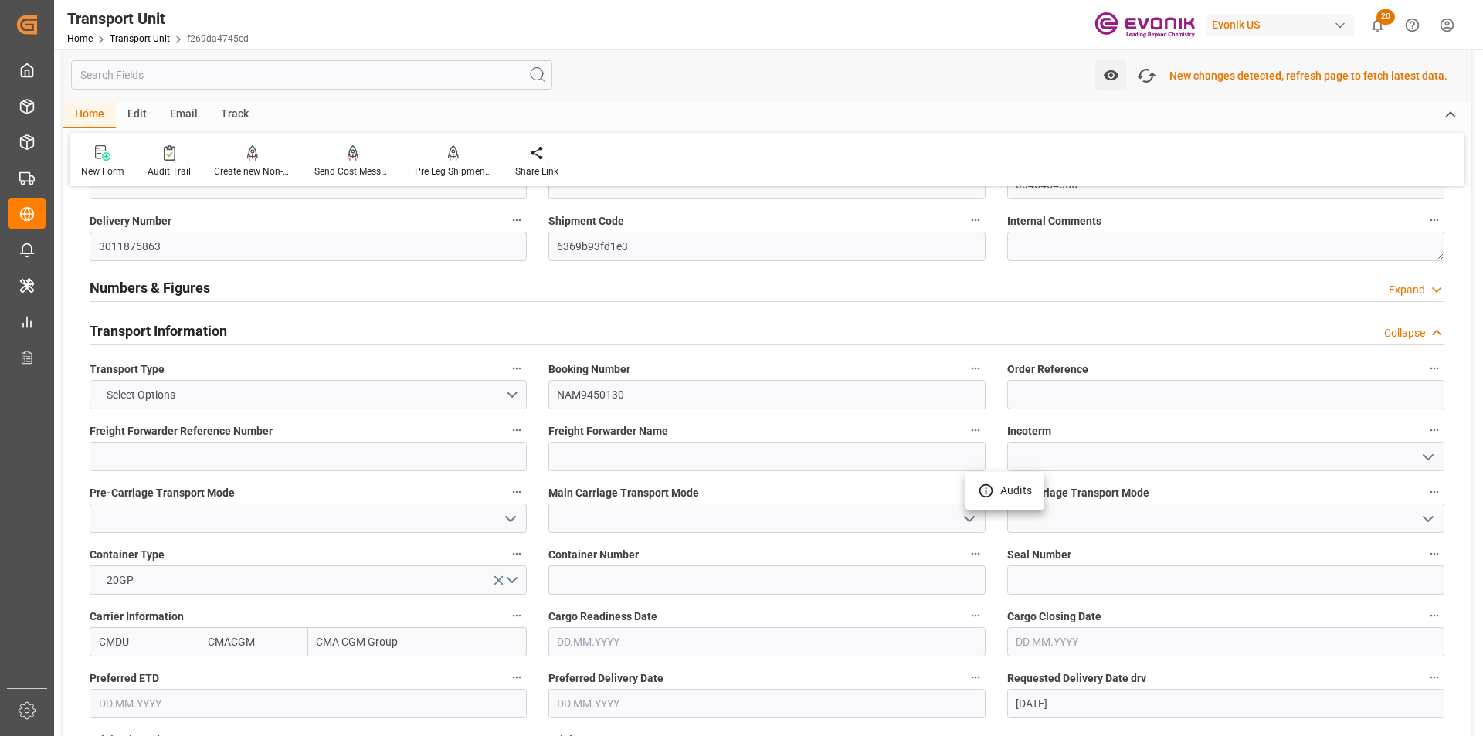
scroll to position [233, 0]
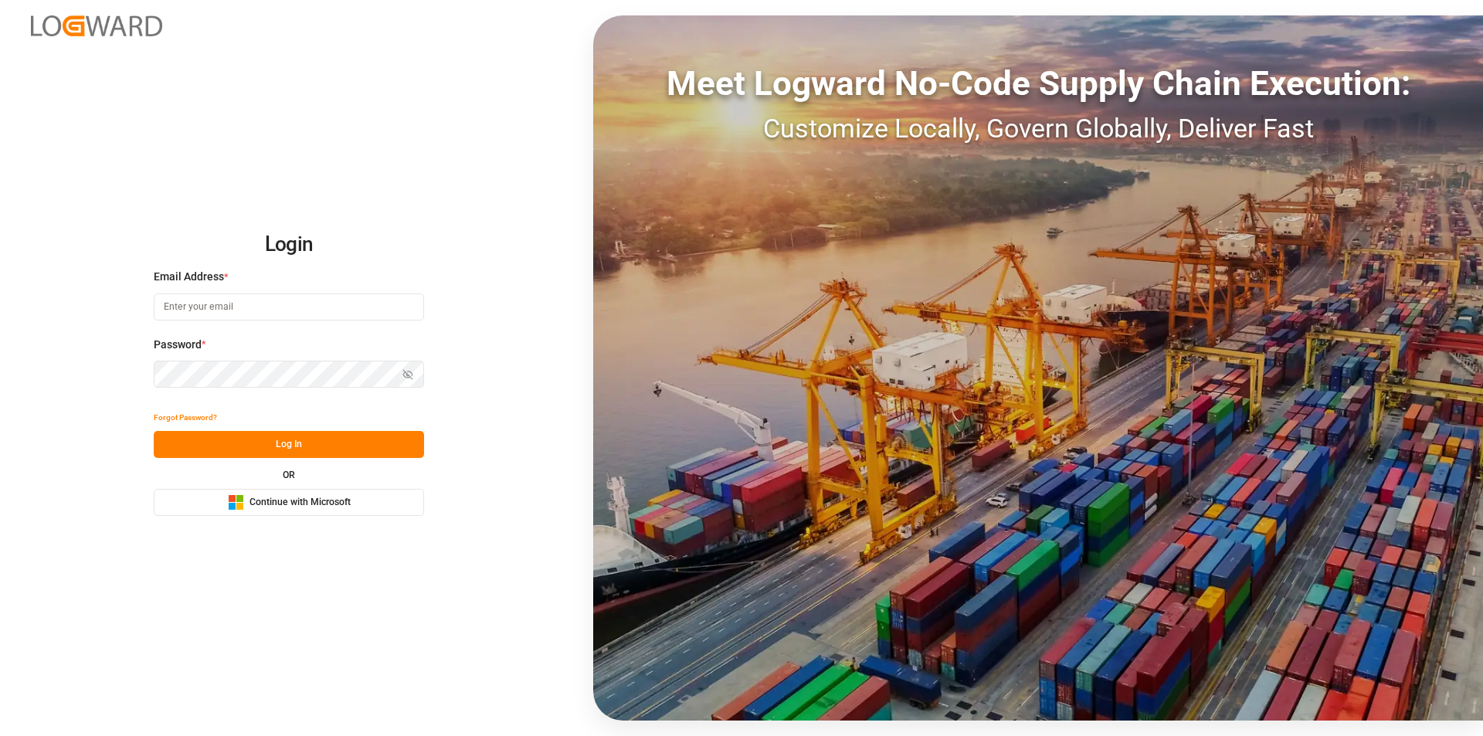
type input "[EMAIL_ADDRESS][PERSON_NAME][DOMAIN_NAME]"
click at [325, 438] on button "Log In" at bounding box center [289, 444] width 270 height 27
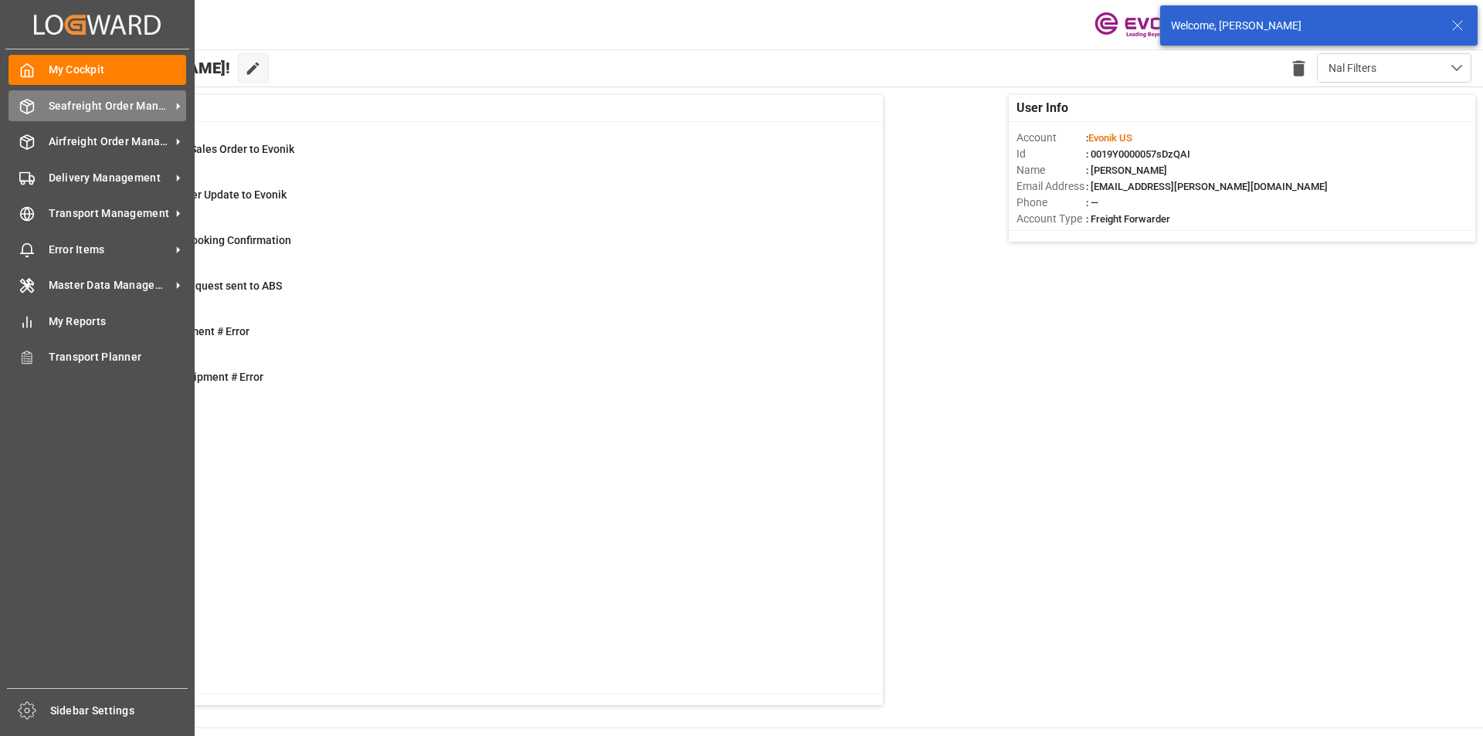
click at [61, 102] on span "Seafreight Order Management" at bounding box center [110, 106] width 122 height 16
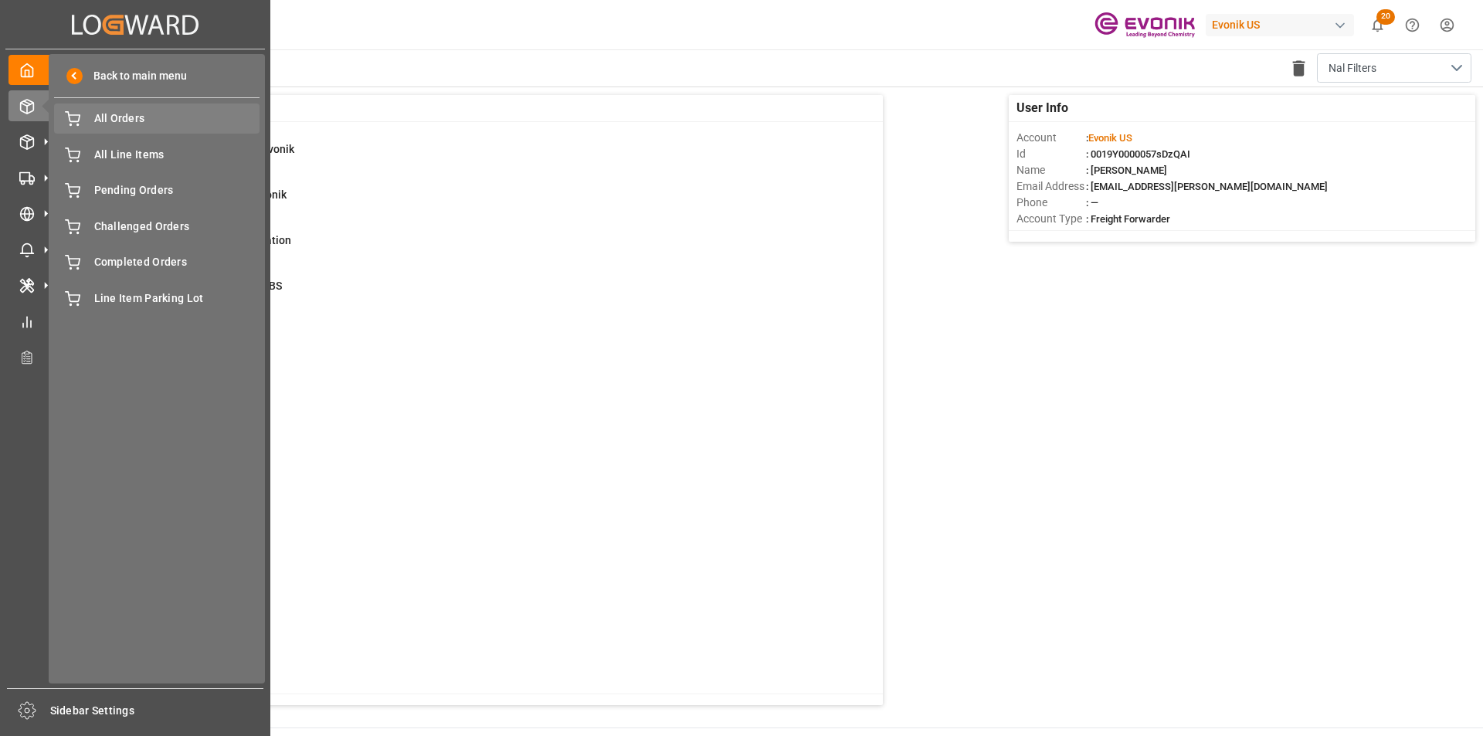
click at [151, 125] on span "All Orders" at bounding box center [177, 118] width 166 height 16
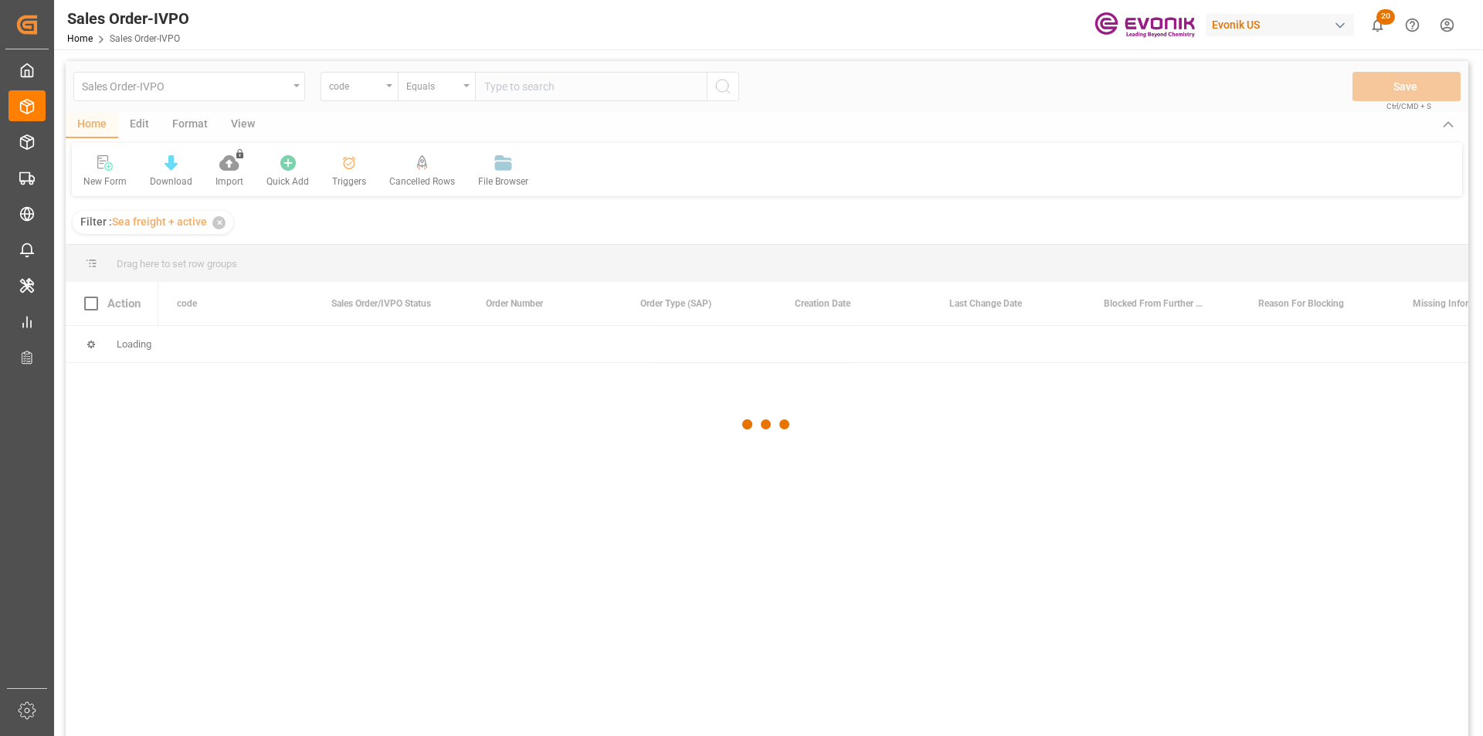
click at [351, 96] on div at bounding box center [767, 424] width 1403 height 727
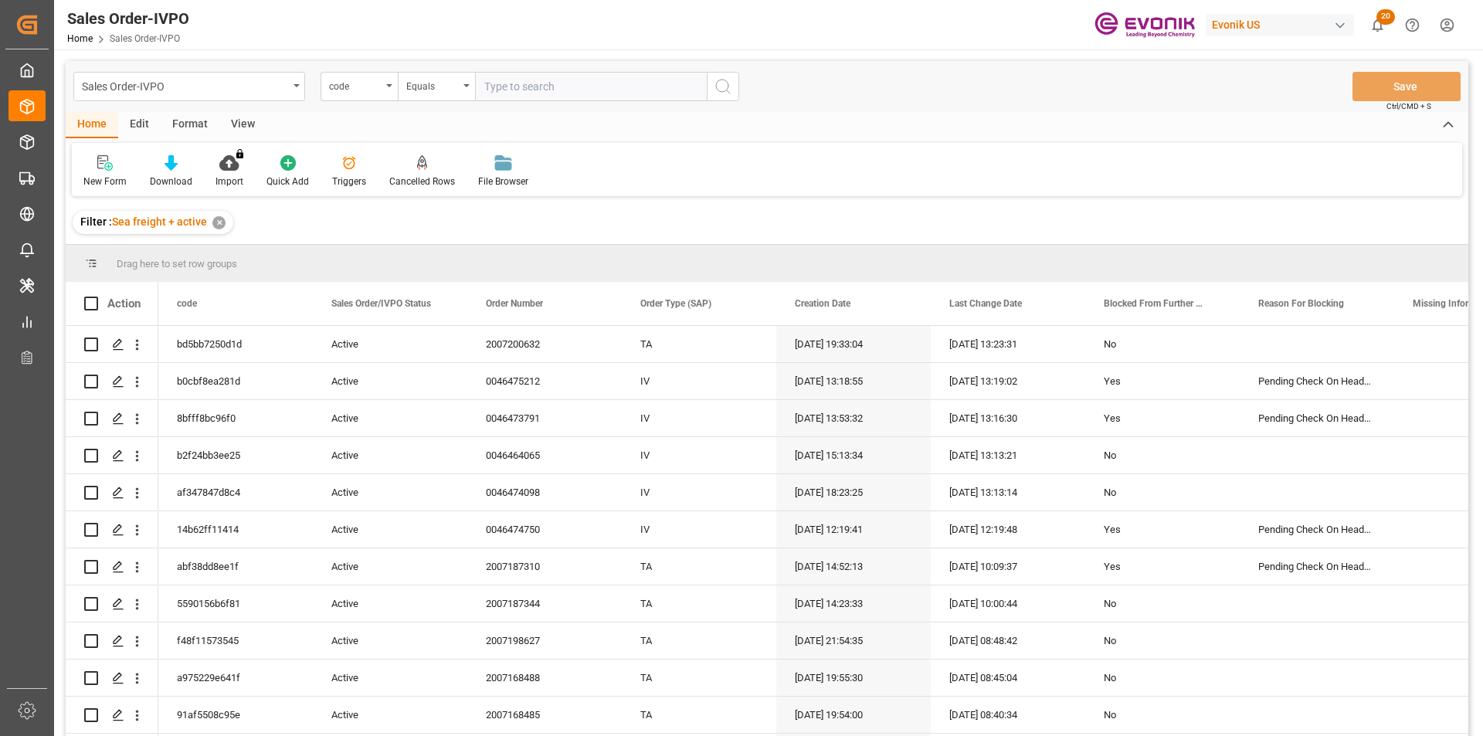
click at [351, 96] on div "code" at bounding box center [359, 86] width 77 height 29
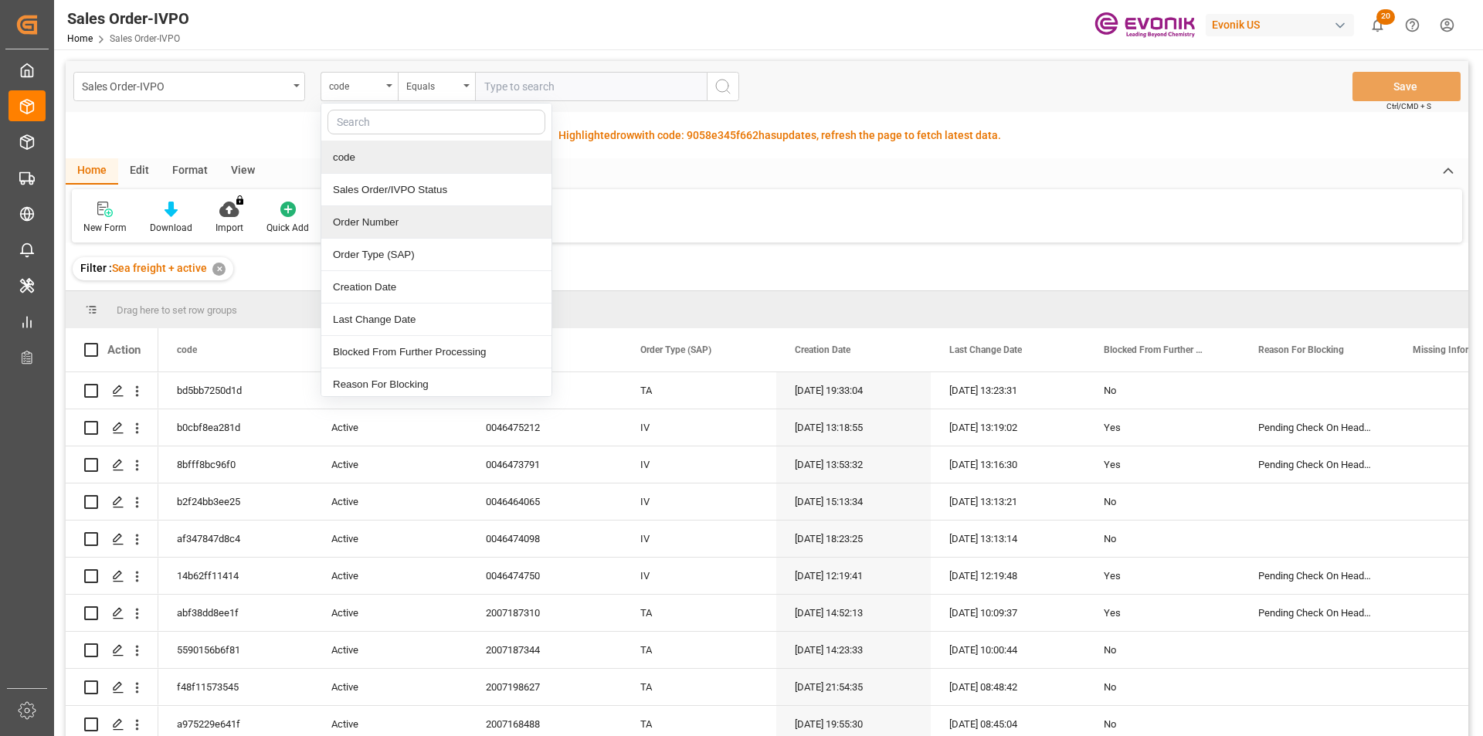
click at [376, 232] on div "Order Number" at bounding box center [436, 222] width 230 height 32
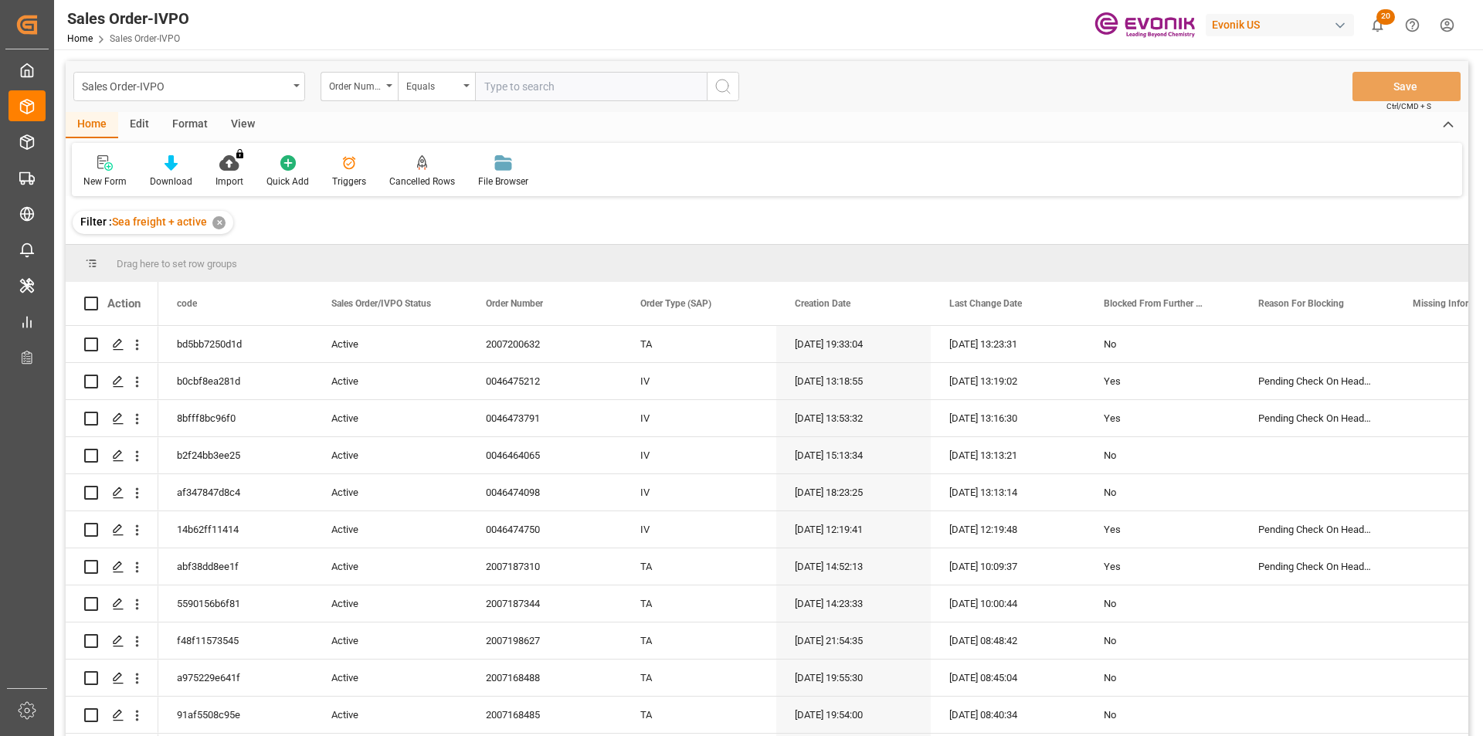
click at [574, 94] on input "text" at bounding box center [591, 86] width 232 height 29
paste input "2007116838"
type input "2007116838"
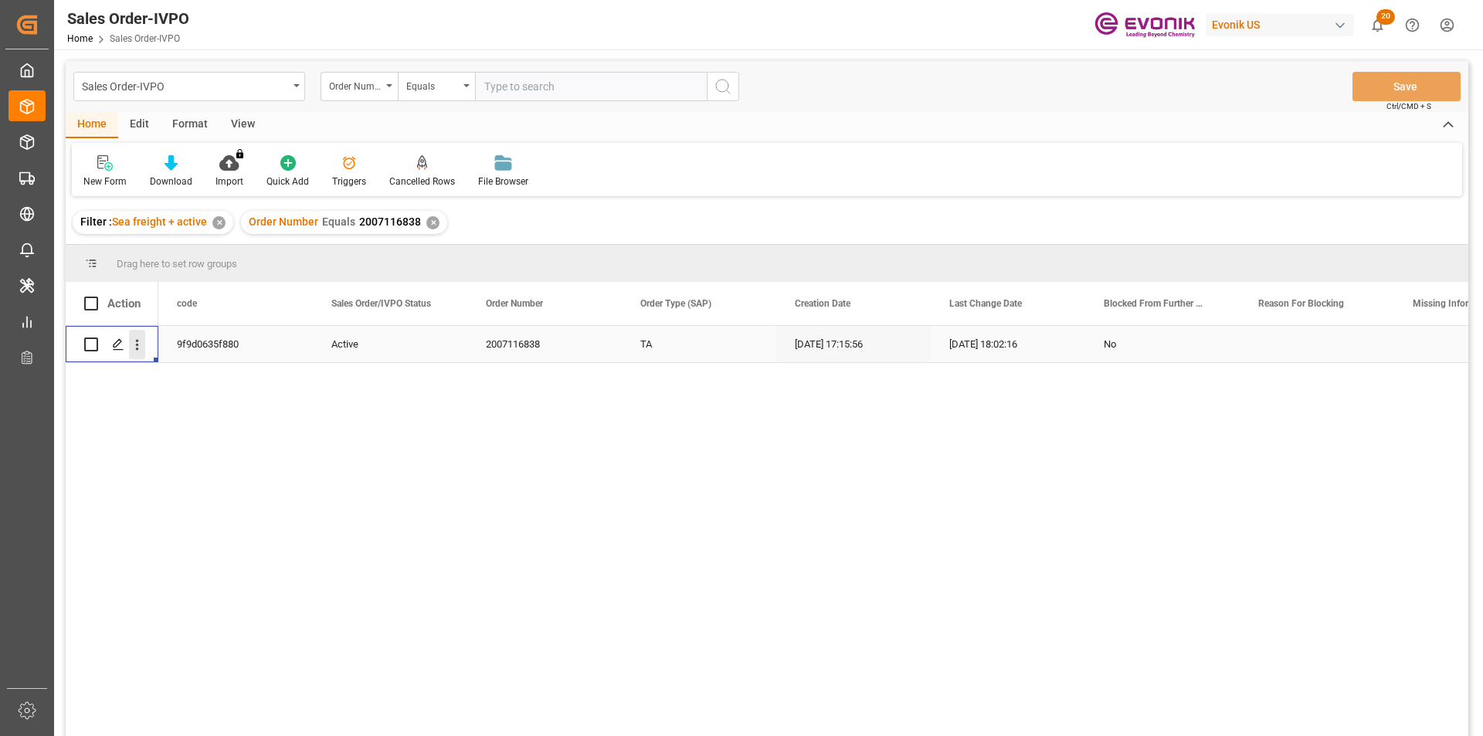
click at [139, 350] on icon "open menu" at bounding box center [137, 345] width 16 height 16
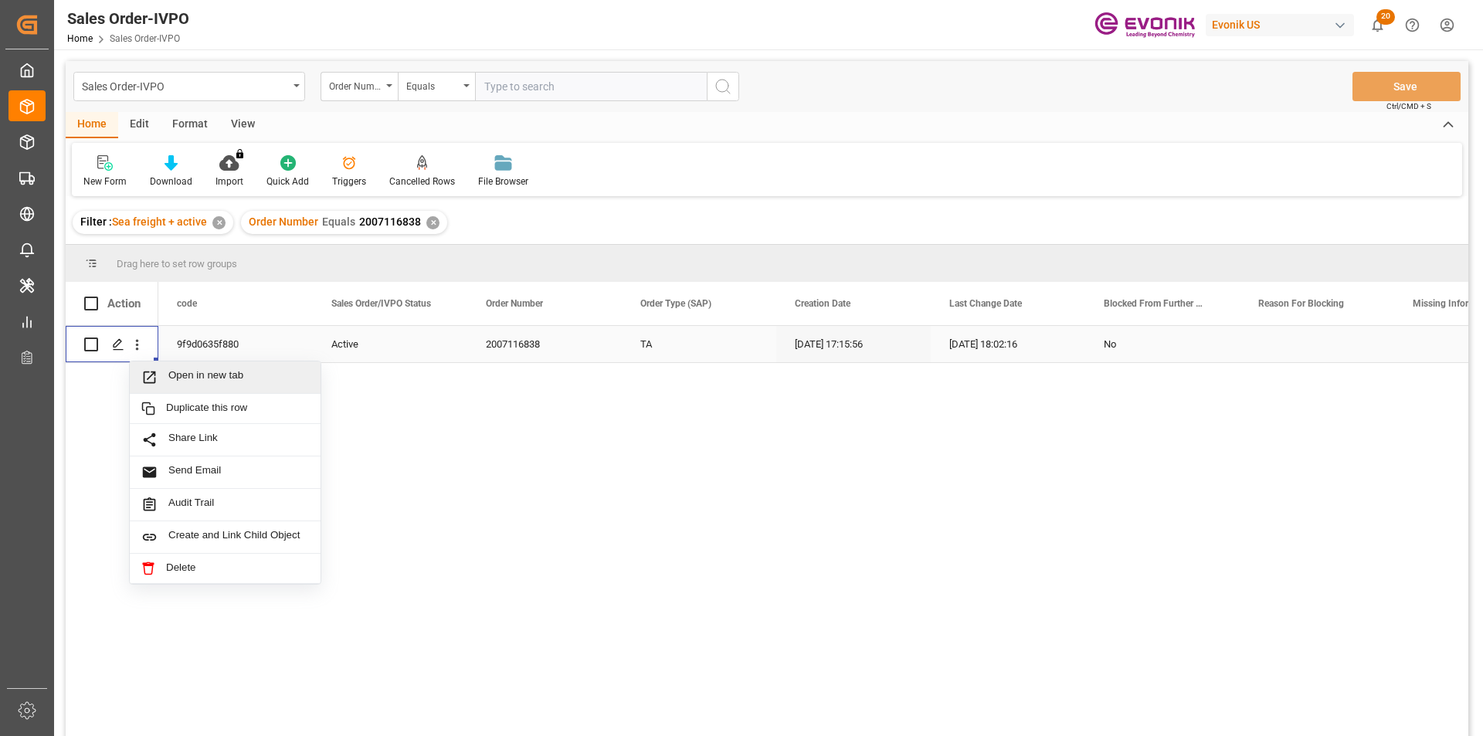
click at [220, 377] on span "Open in new tab" at bounding box center [238, 377] width 141 height 16
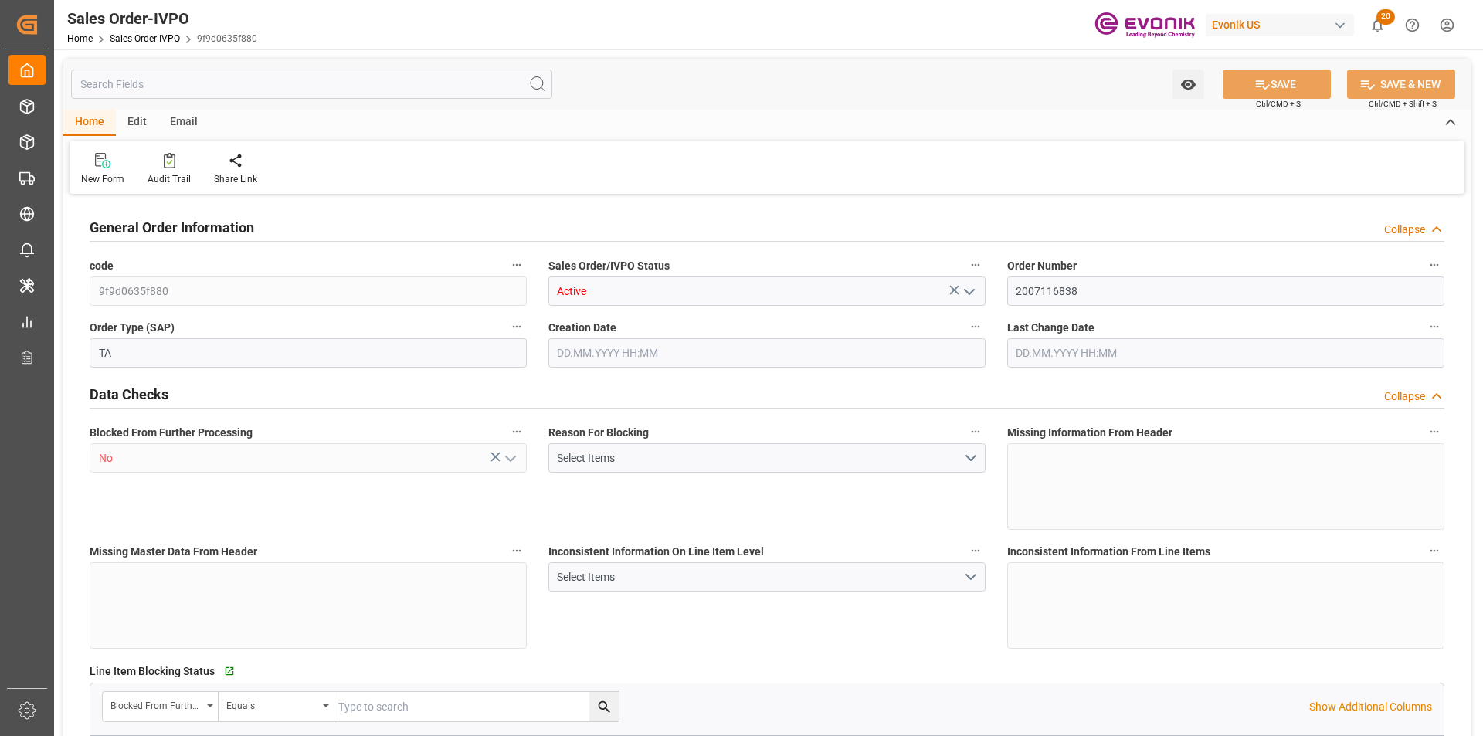
type input "CLSAI"
type input "0"
type input "1"
type input "3548.8"
type input "[DATE] 17:15"
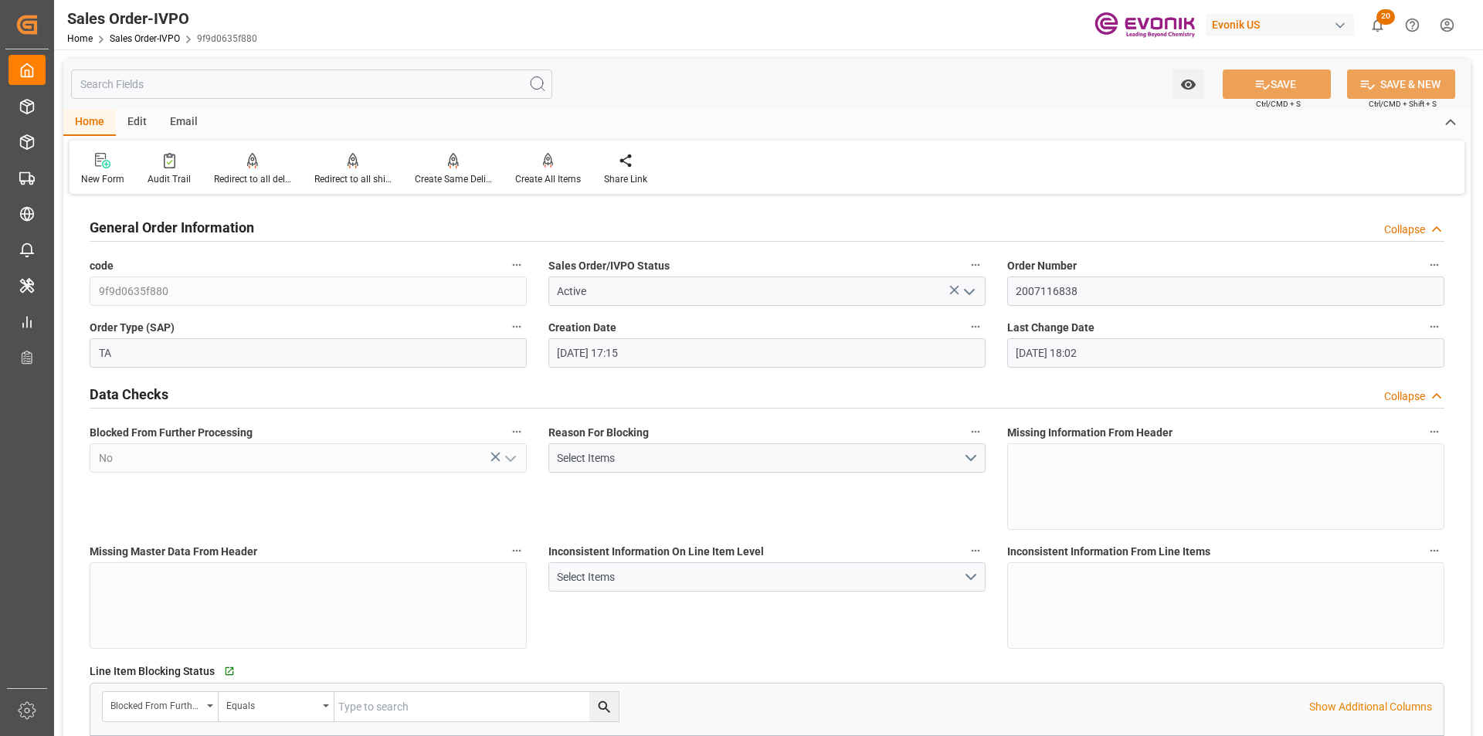
type input "[DATE] 18:02"
click at [351, 173] on div "Redirect to all shipments" at bounding box center [352, 179] width 77 height 14
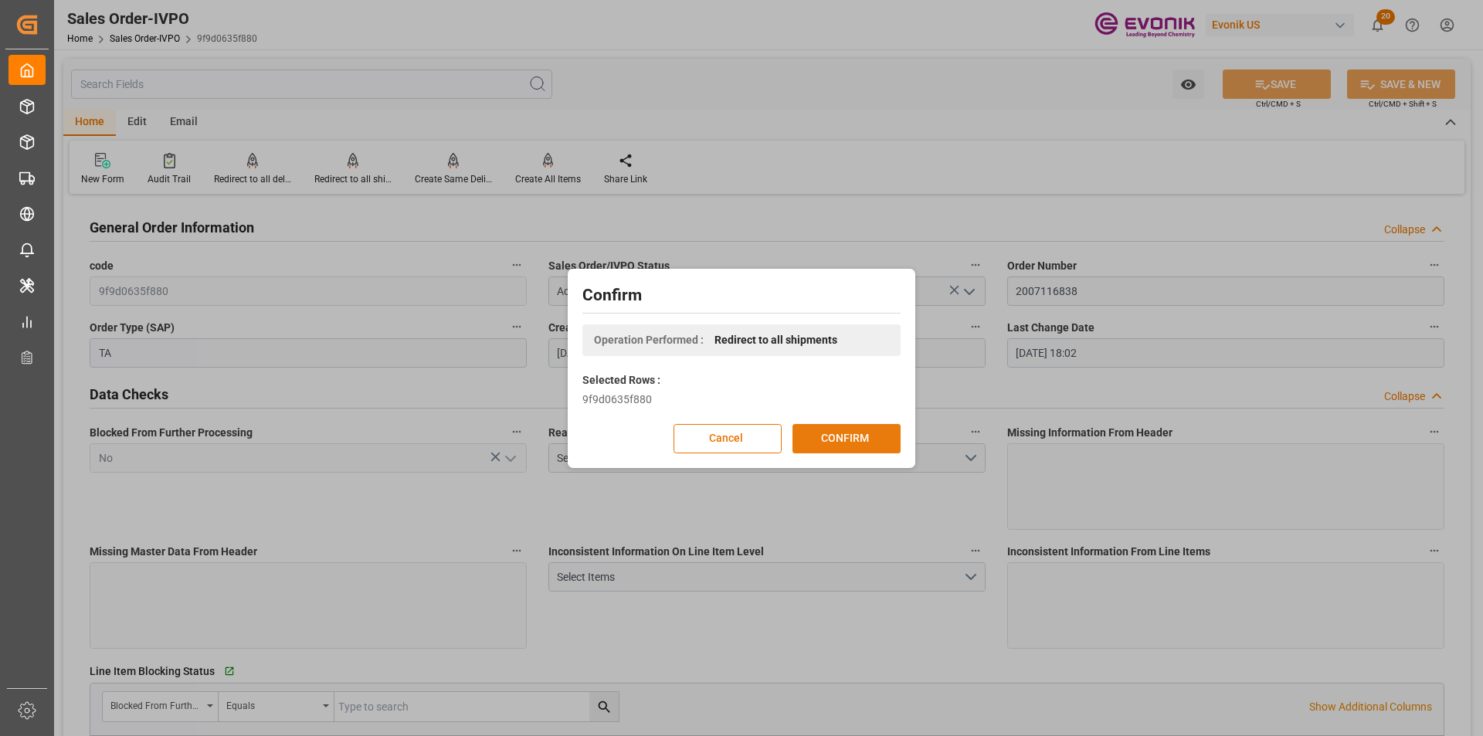
click at [843, 431] on button "CONFIRM" at bounding box center [847, 438] width 108 height 29
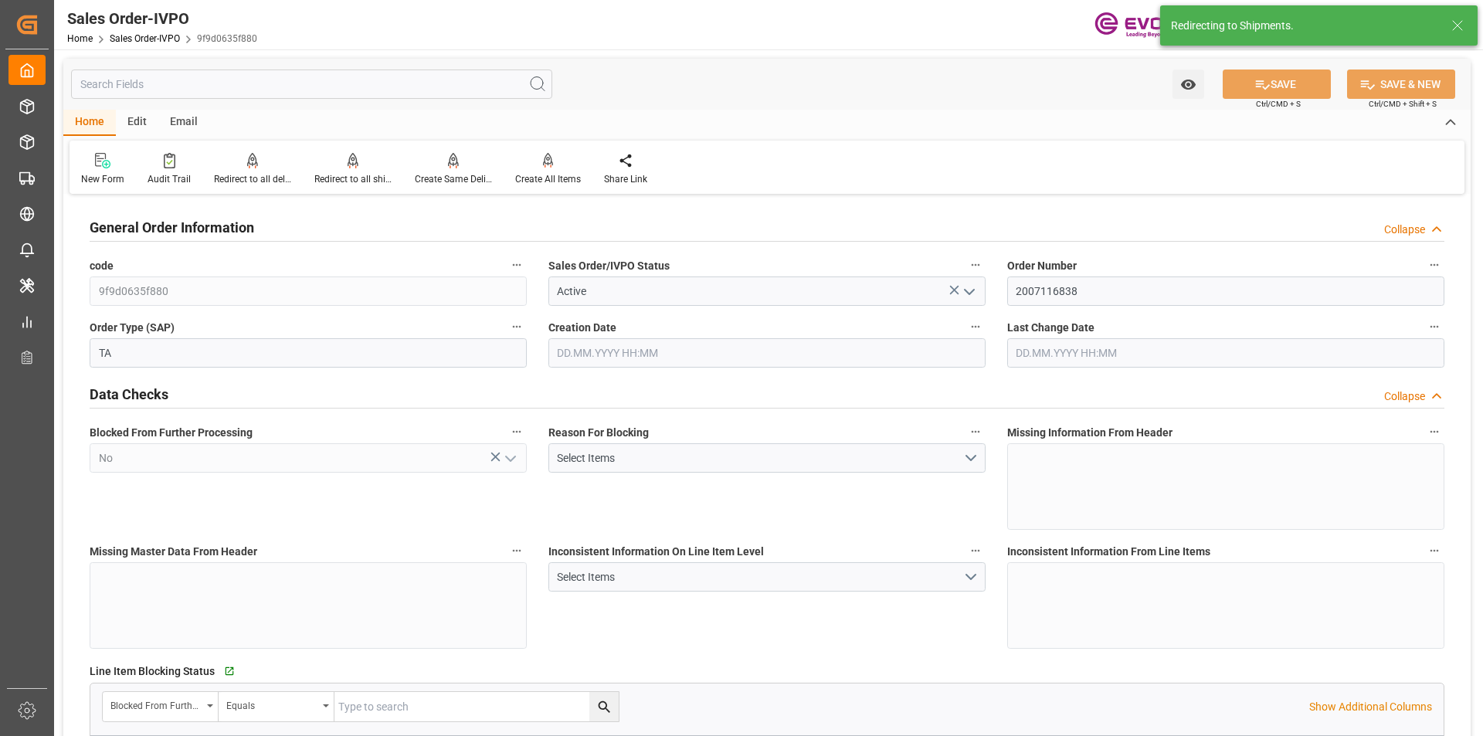
type input "05.08.2025 17:15"
type input "14.08.2025 18:02"
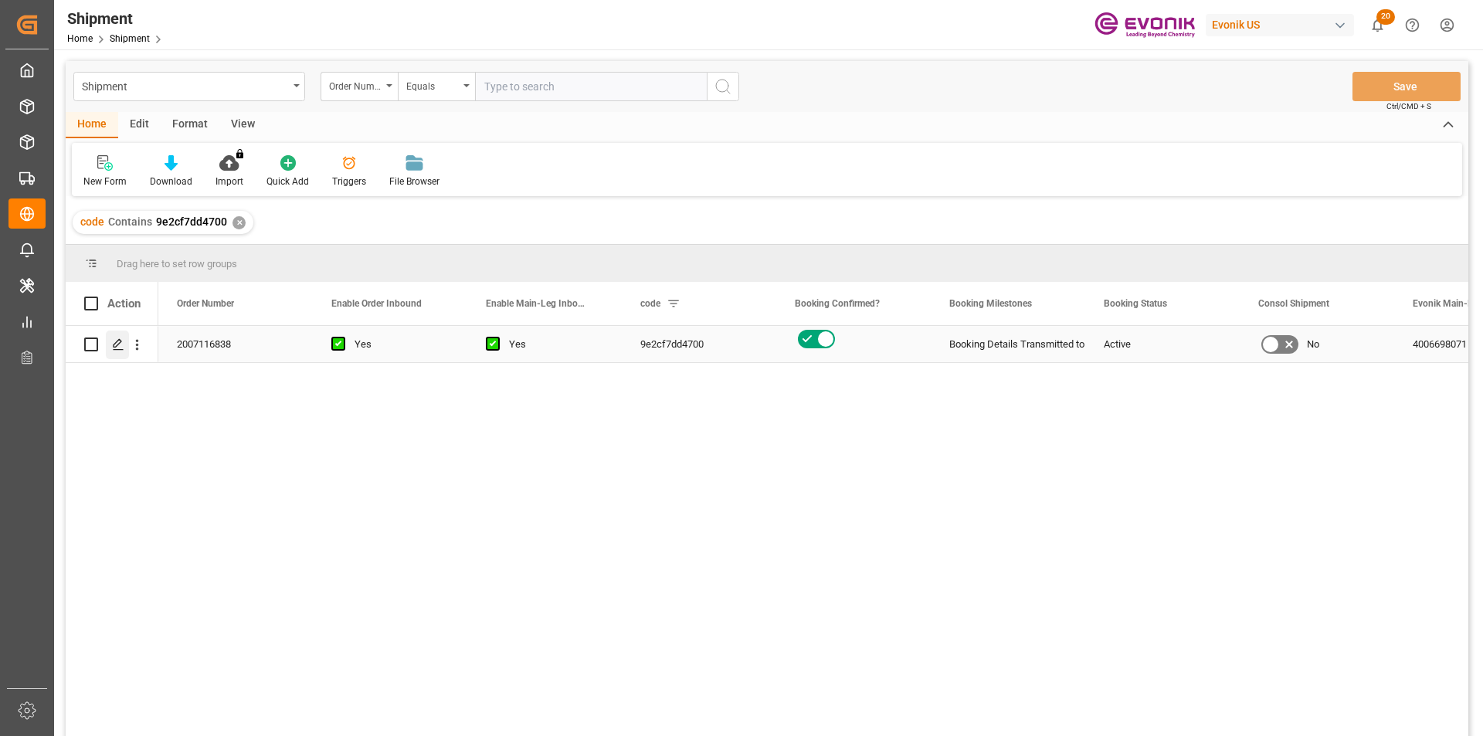
click at [116, 345] on icon "Press SPACE to select this row." at bounding box center [118, 344] width 12 height 12
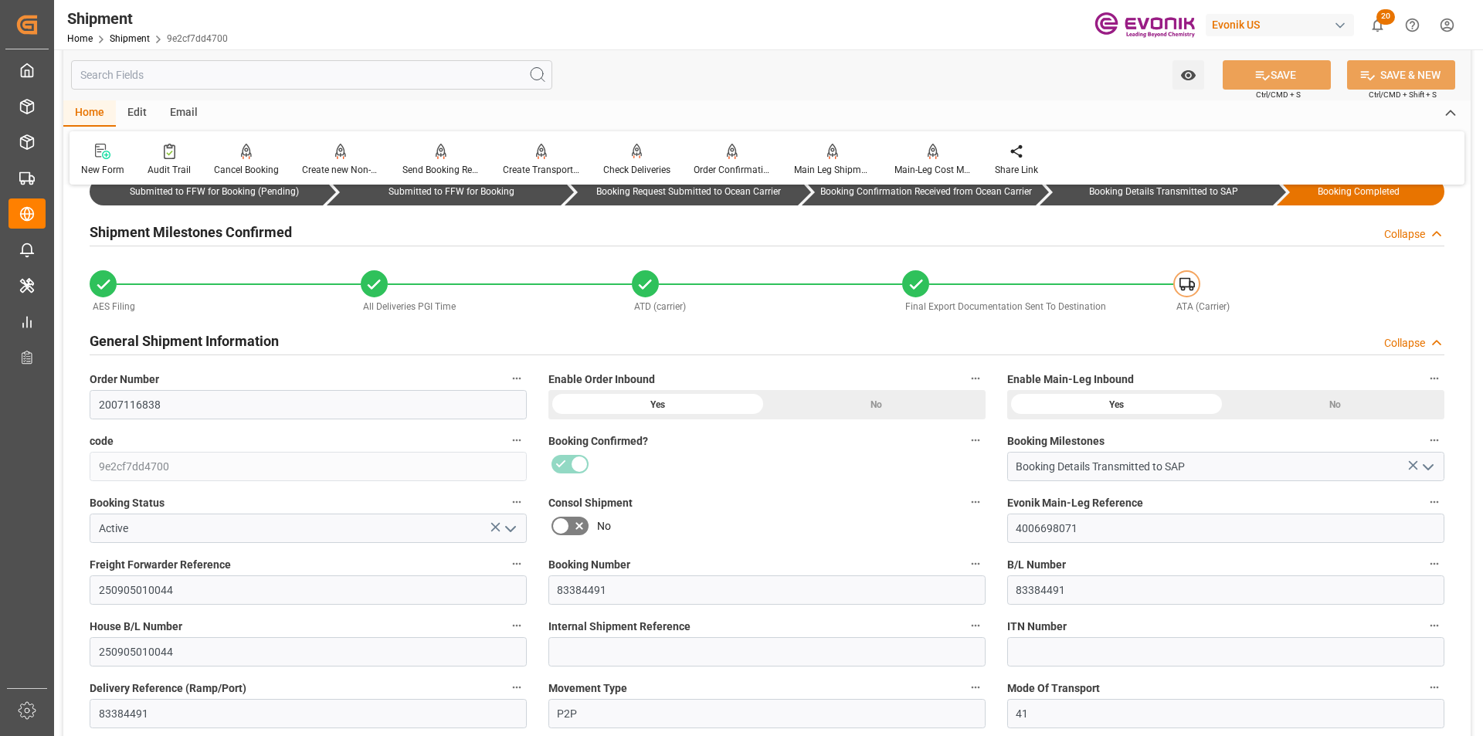
scroll to position [154, 0]
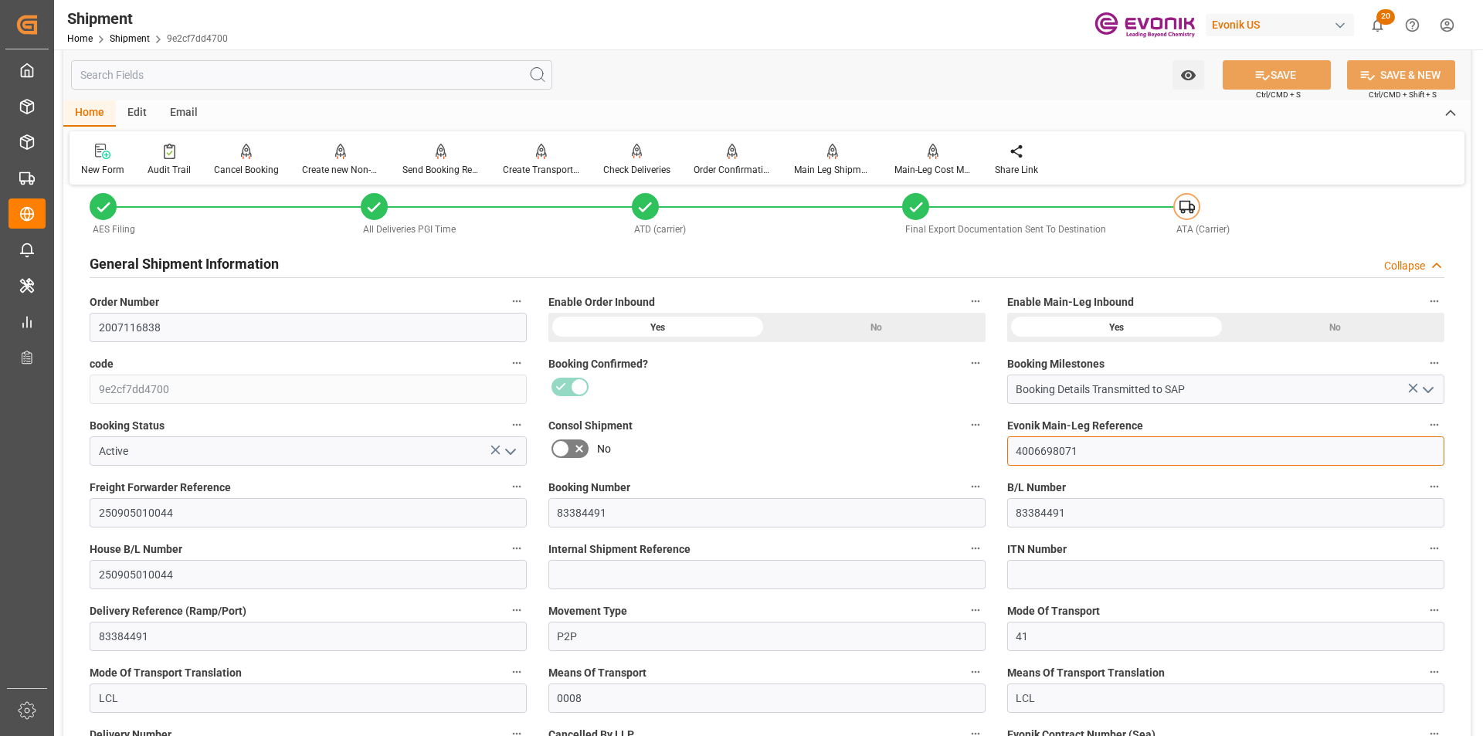
click at [1021, 452] on input "4006698071" at bounding box center [1225, 450] width 437 height 29
click at [852, 434] on label "Consol Shipment" at bounding box center [766, 426] width 437 height 22
click at [966, 434] on button "Consol Shipment" at bounding box center [976, 425] width 20 height 20
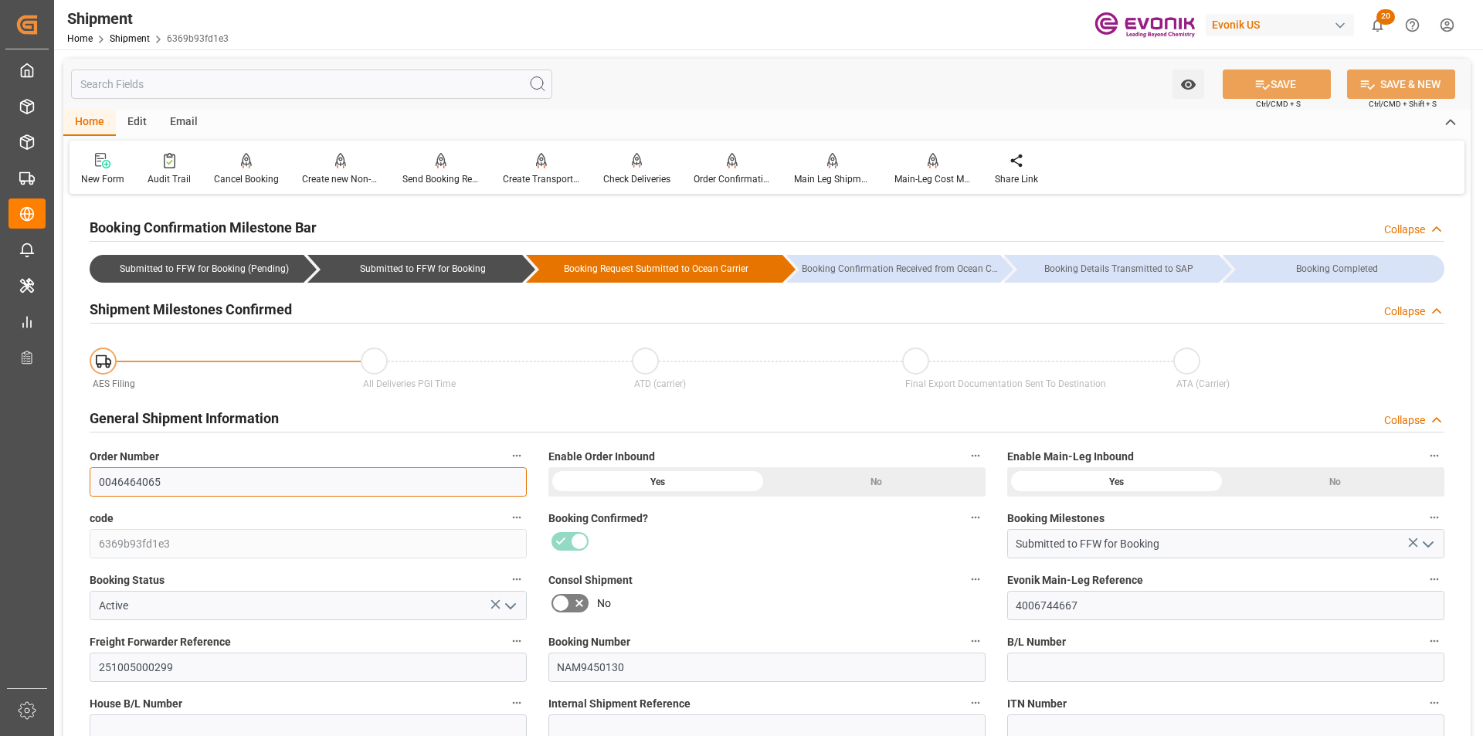
click at [124, 479] on input "0046464065" at bounding box center [308, 481] width 437 height 29
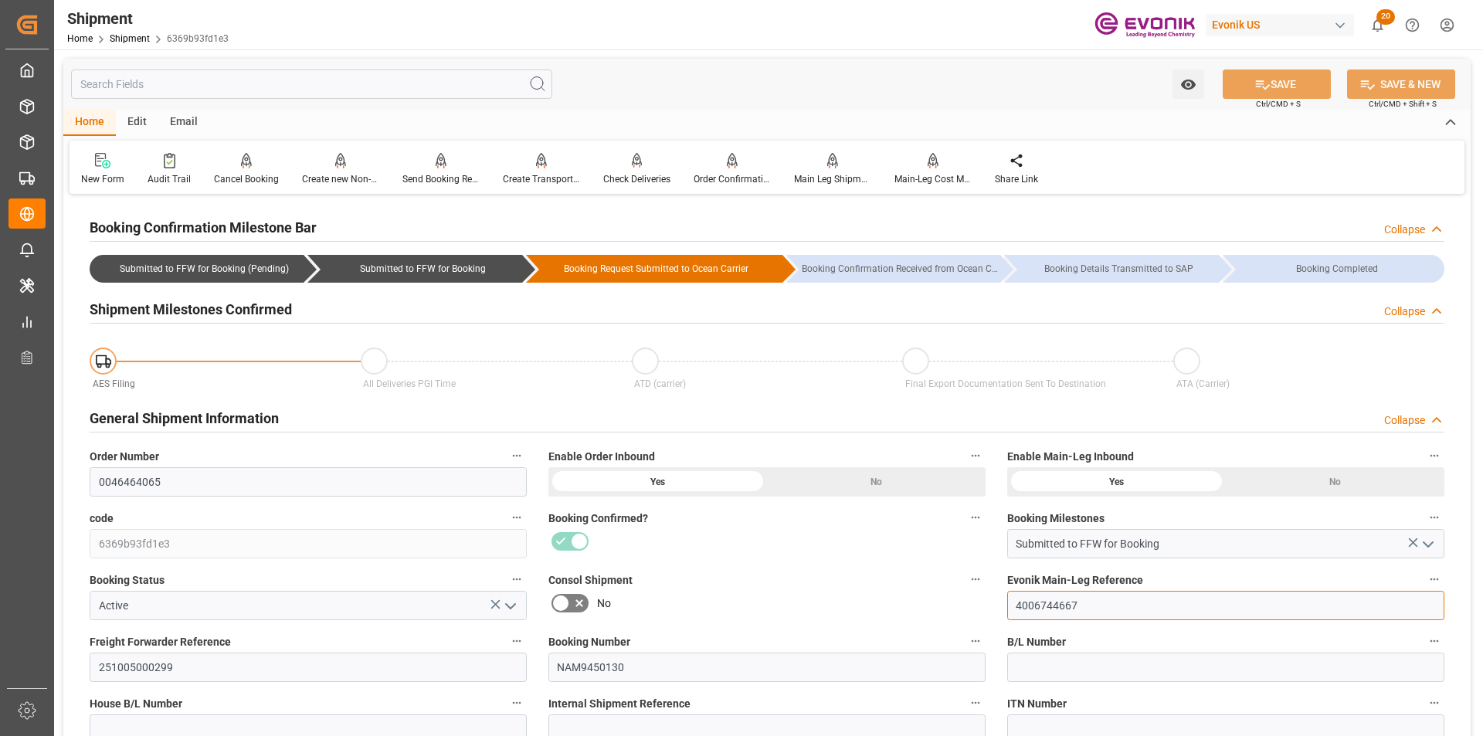
click at [1040, 604] on input "4006744667" at bounding box center [1225, 605] width 437 height 29
paste input "0046464065"
type input "0046464065"
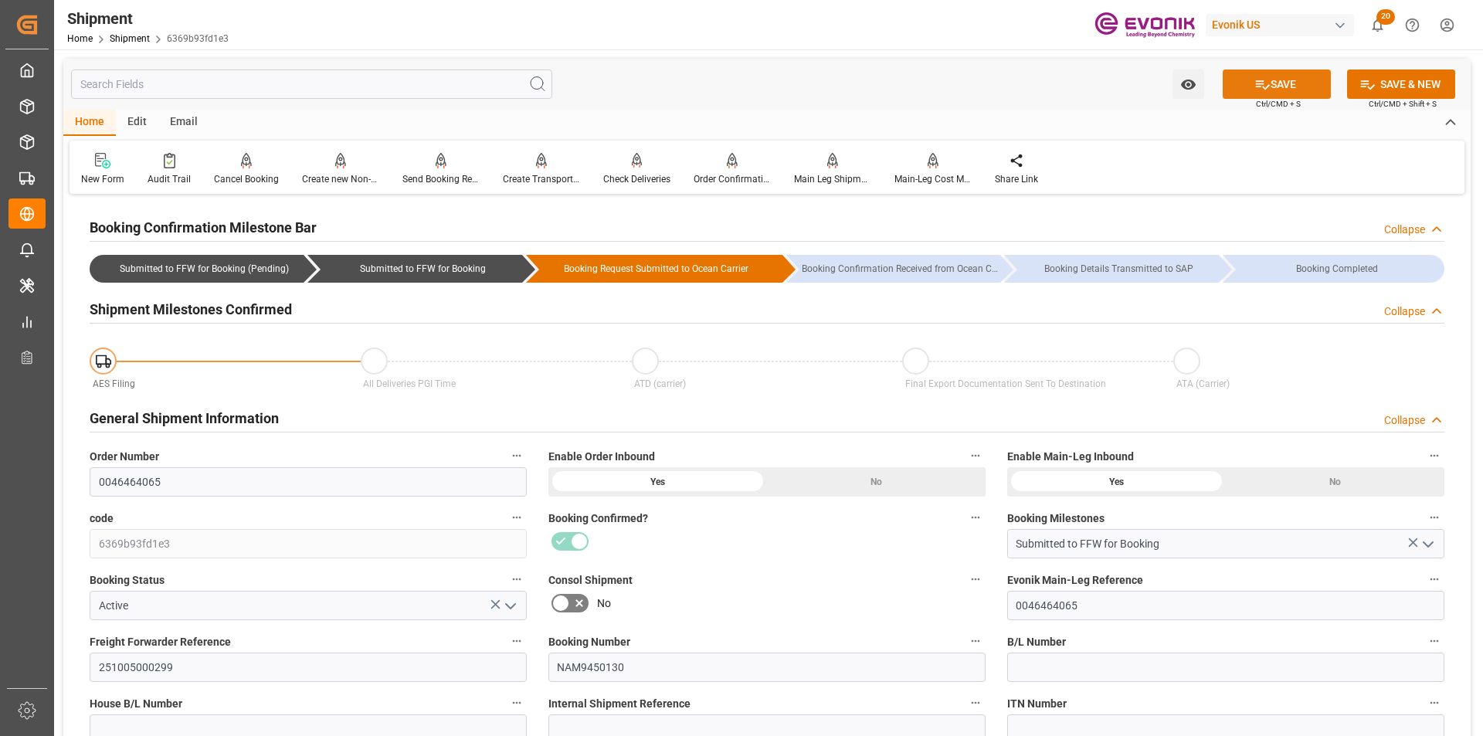
click at [1284, 88] on button "SAVE" at bounding box center [1277, 84] width 108 height 29
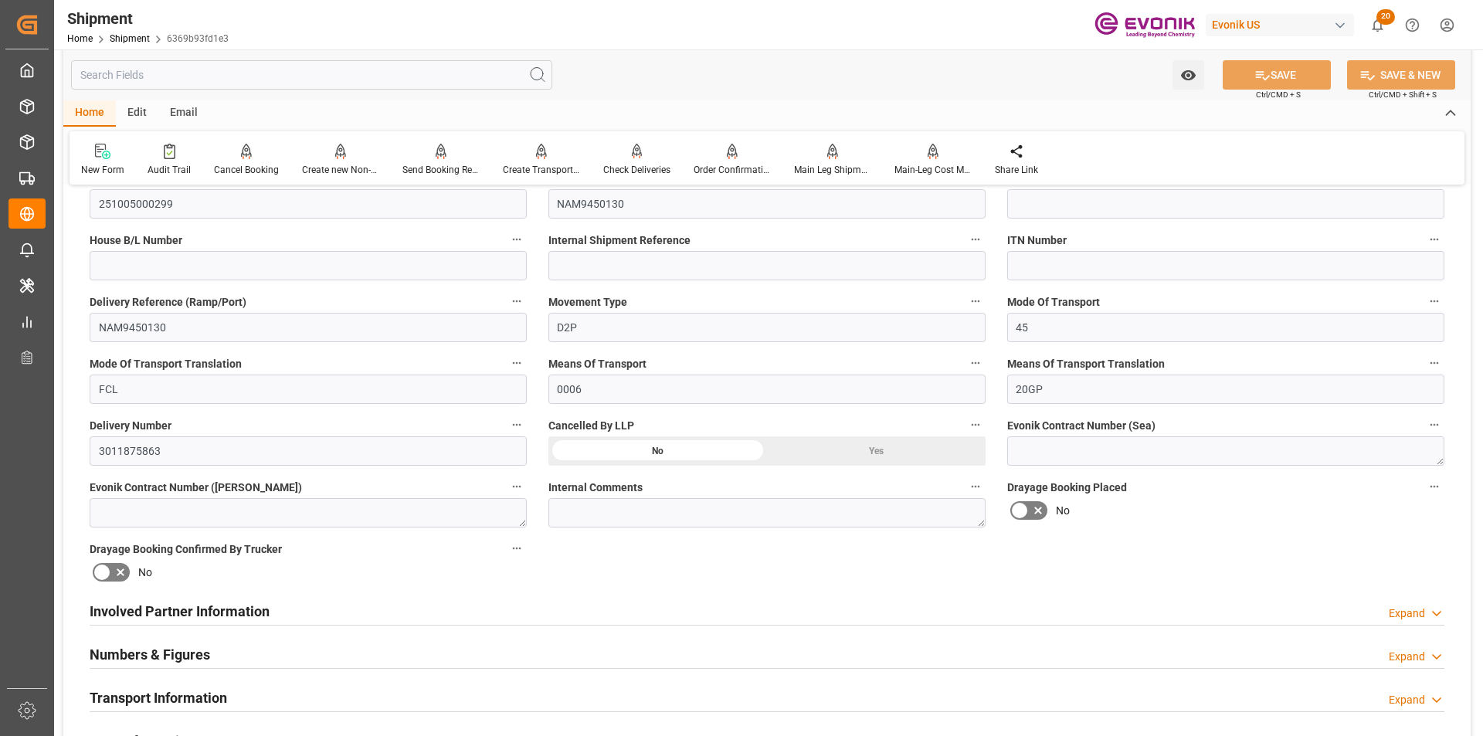
scroll to position [232, 0]
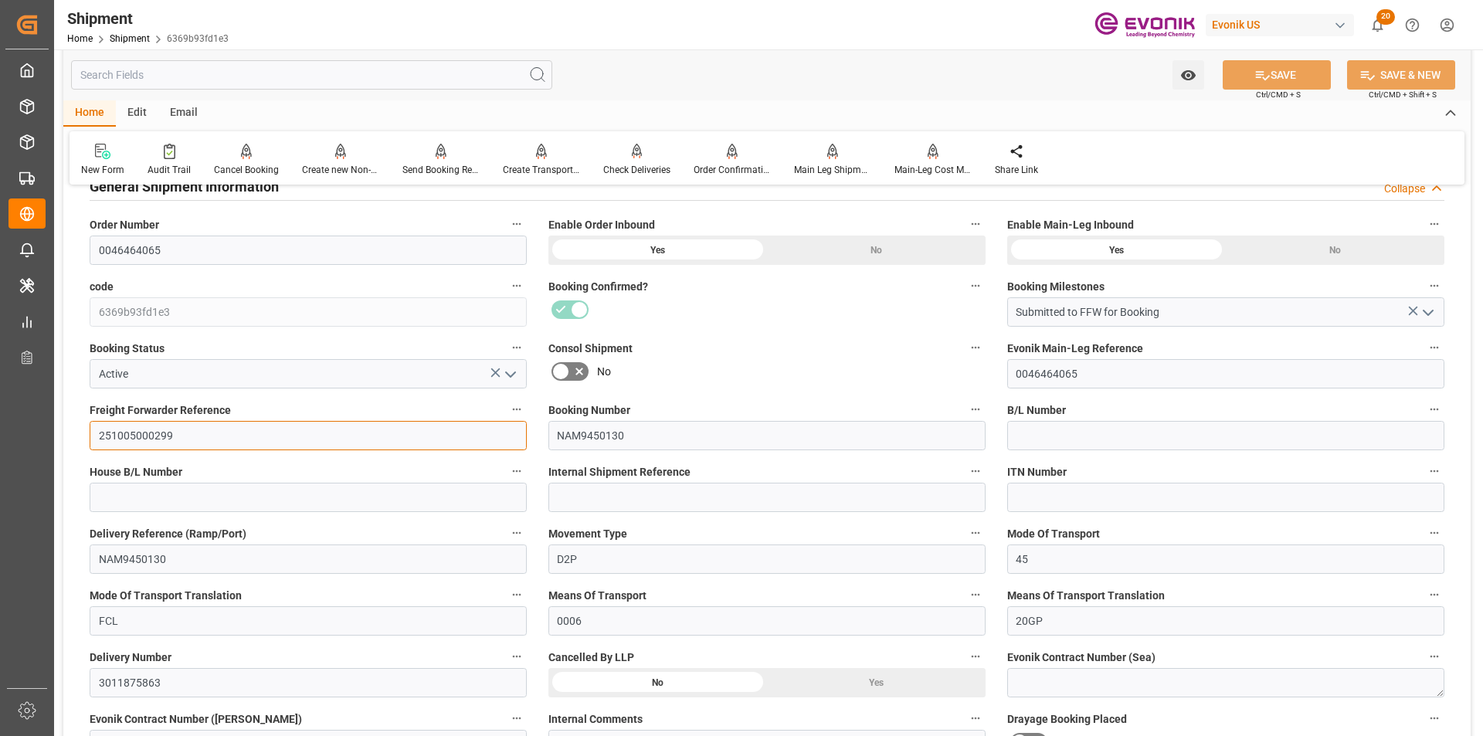
click at [146, 433] on input "251005000299" at bounding box center [308, 435] width 437 height 29
click at [150, 252] on input "0046464065" at bounding box center [308, 250] width 437 height 29
click at [1128, 378] on input "0046464065" at bounding box center [1225, 373] width 437 height 29
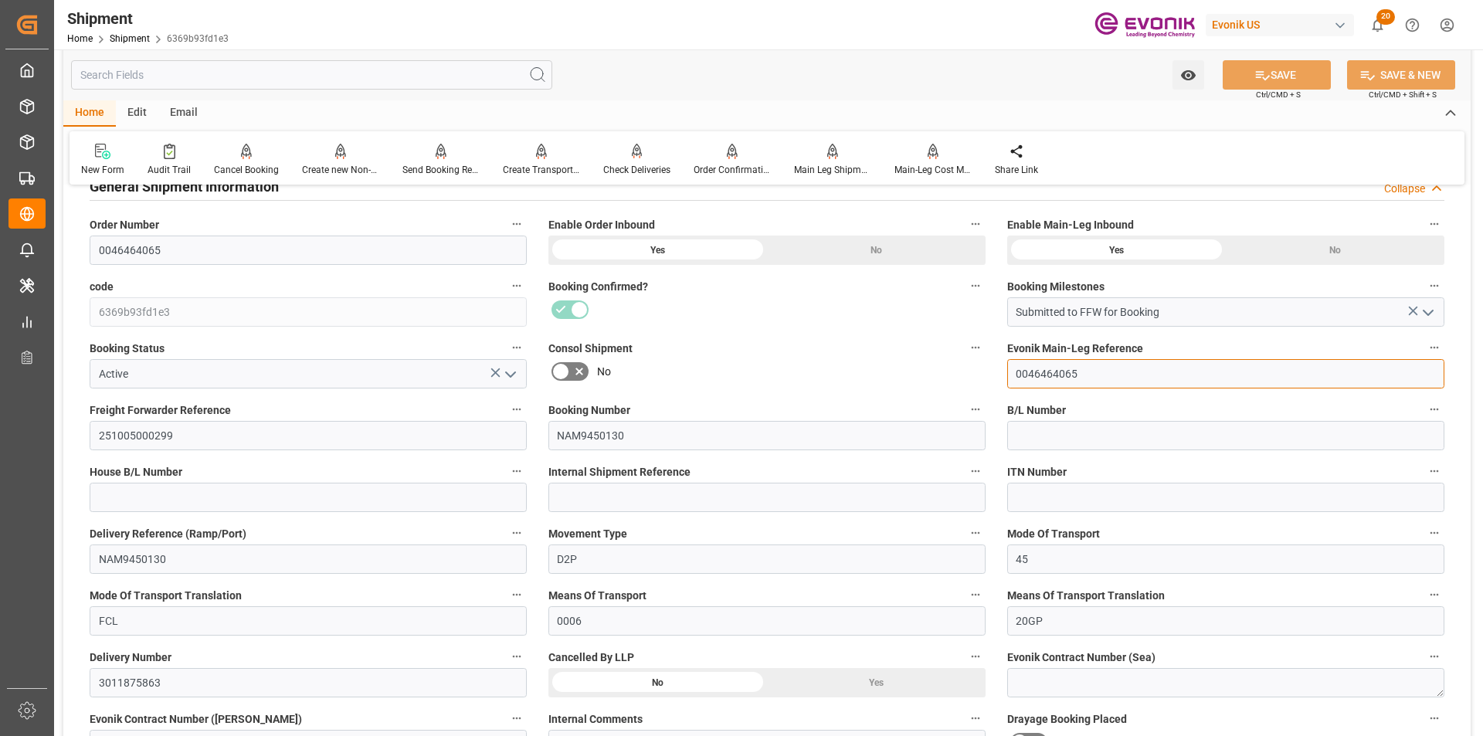
drag, startPoint x: 1114, startPoint y: 365, endPoint x: 941, endPoint y: 365, distance: 173.0
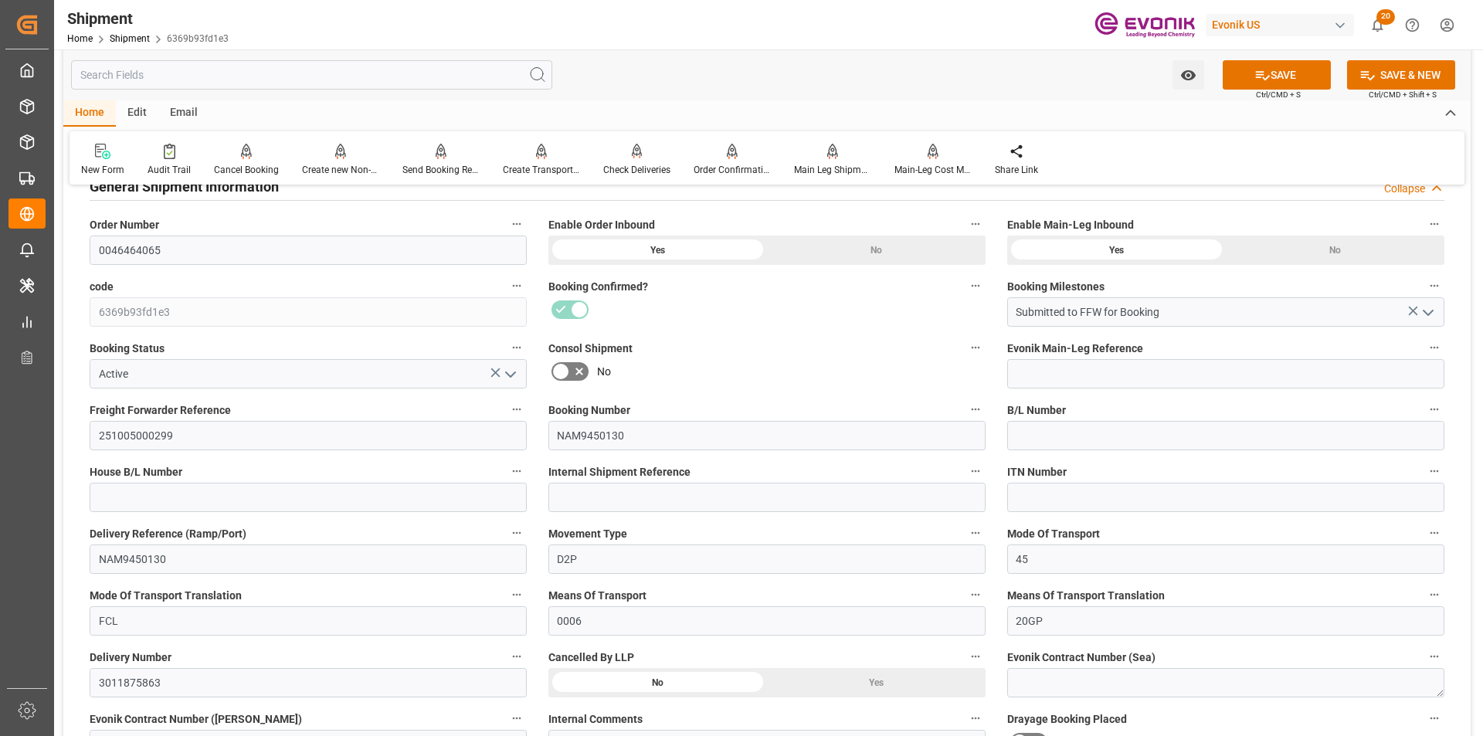
click at [1301, 74] on button "SAVE" at bounding box center [1277, 74] width 108 height 29
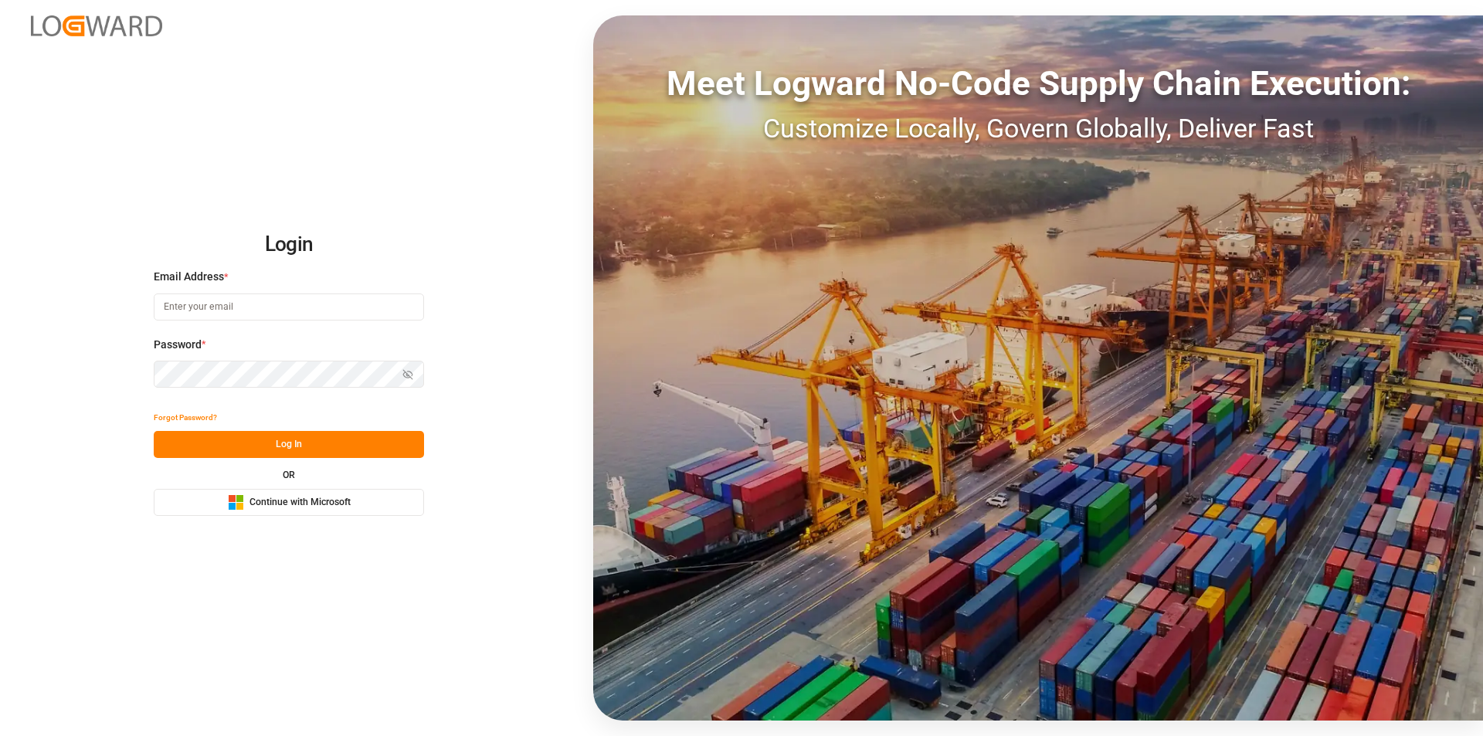
type input "nalini.basdeo@leschaco.com"
click at [331, 445] on button "Log In" at bounding box center [289, 444] width 270 height 27
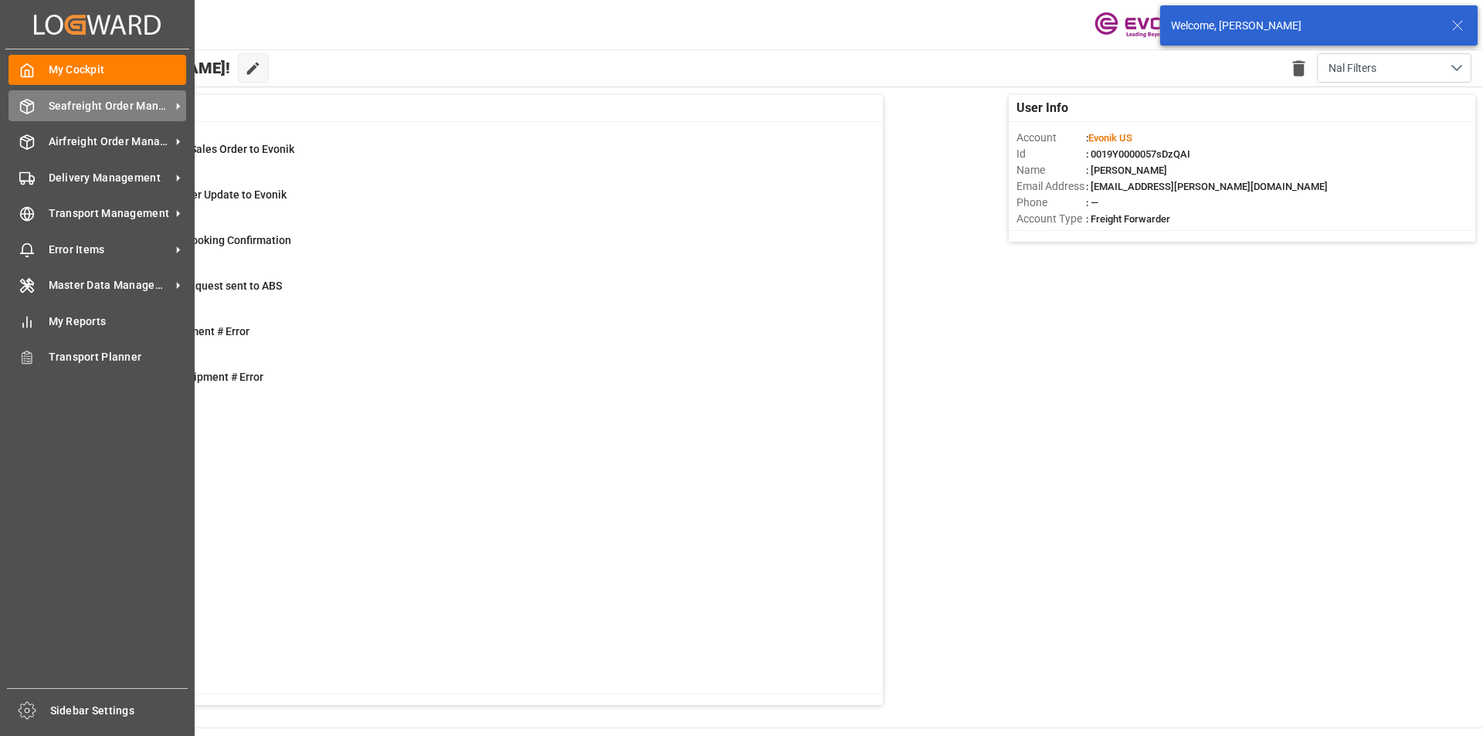
click at [52, 97] on div "Seafreight Order Management Seafreight Order Management" at bounding box center [97, 105] width 178 height 30
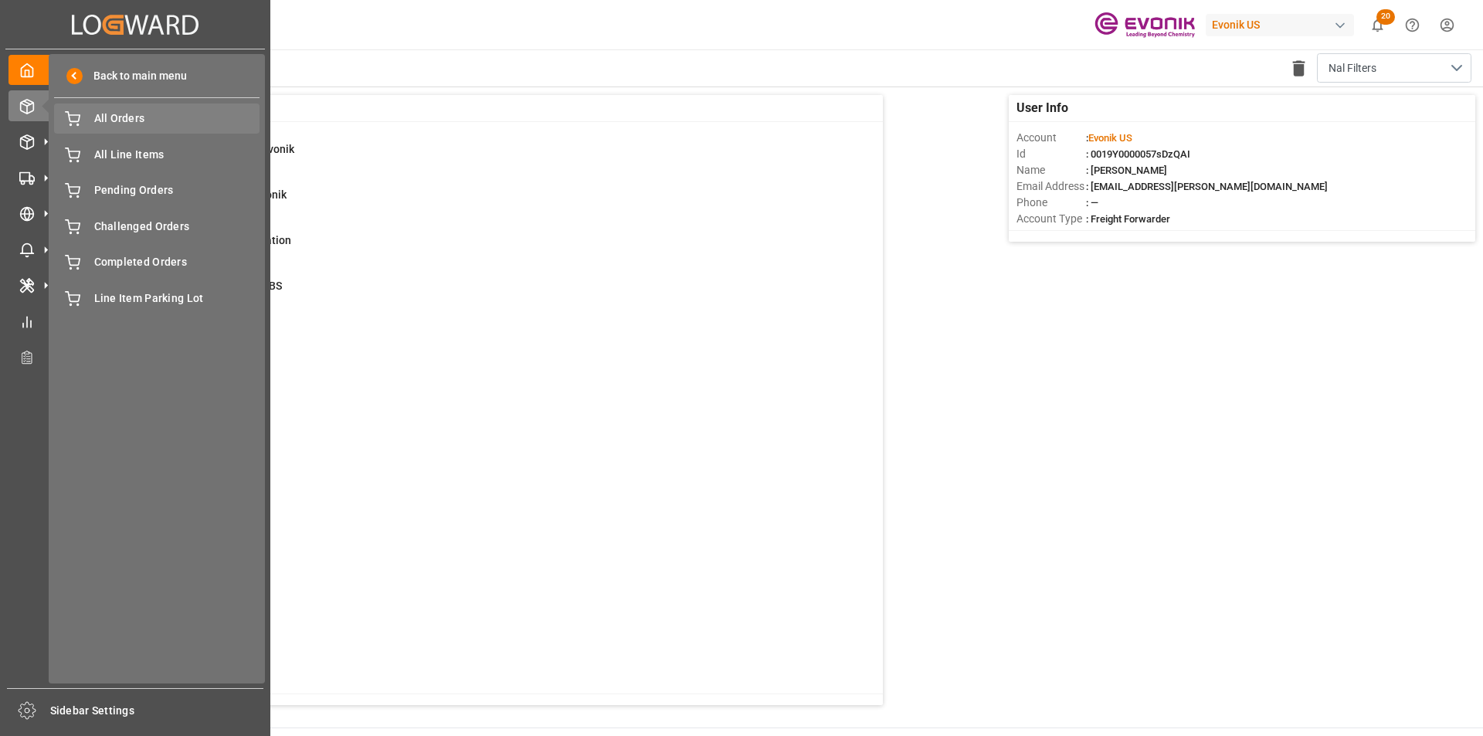
click at [126, 121] on span "All Orders" at bounding box center [177, 118] width 166 height 16
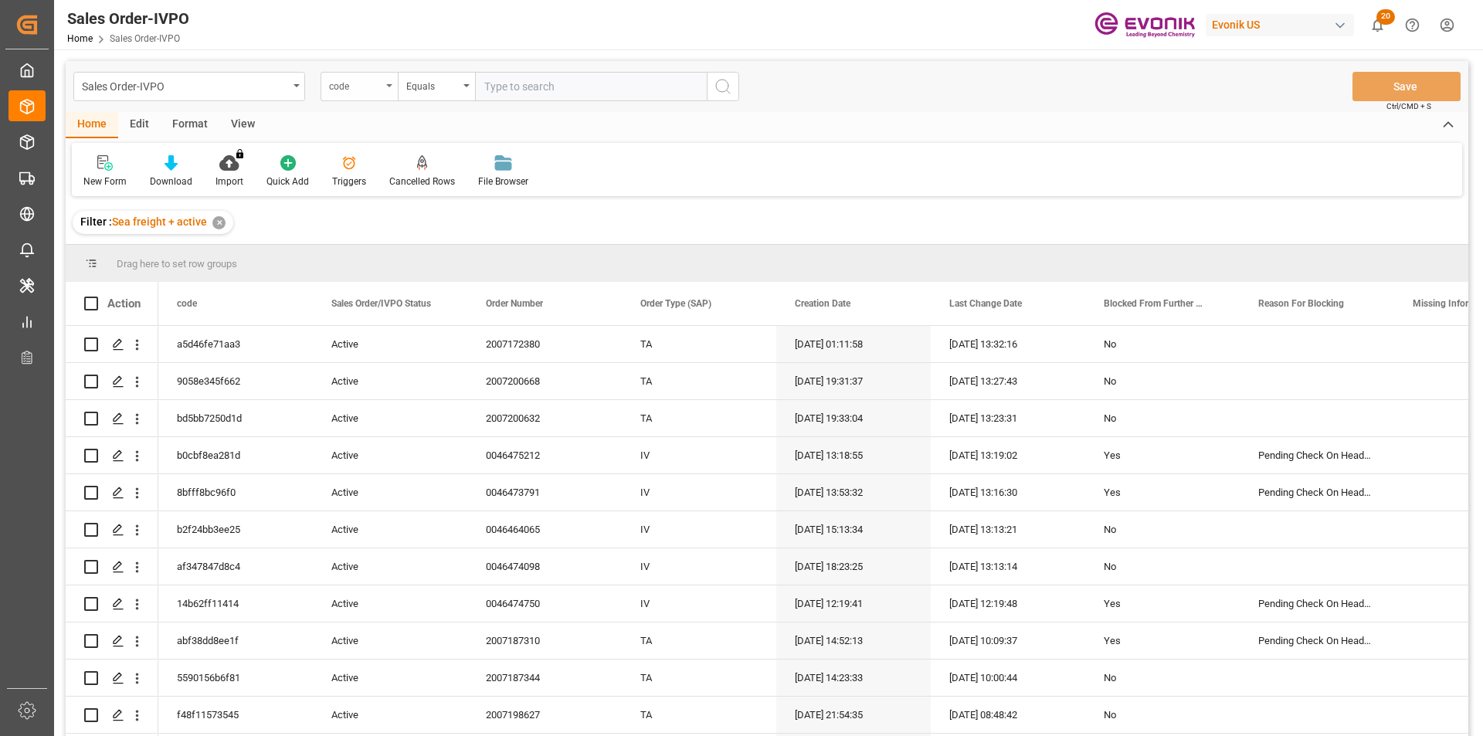
click at [366, 87] on div "code" at bounding box center [355, 85] width 53 height 18
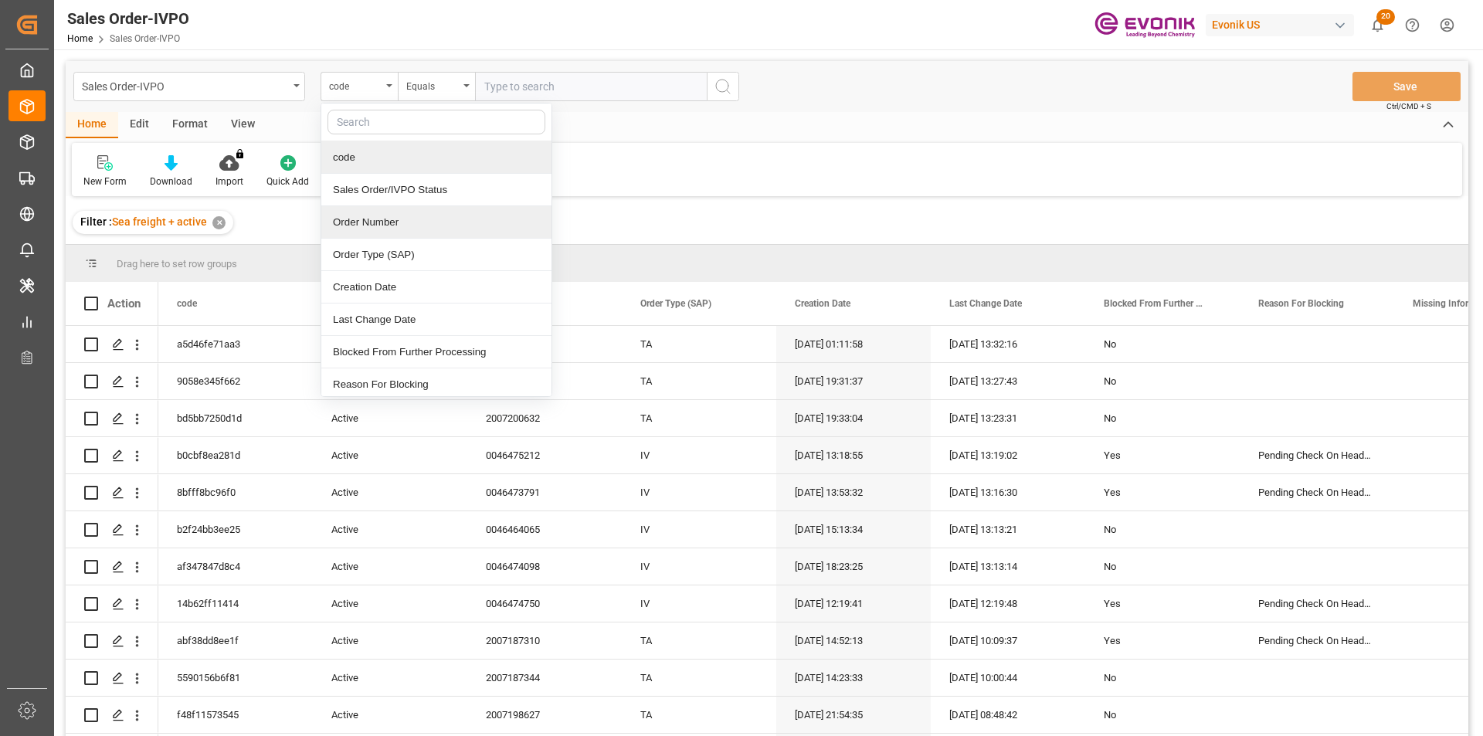
click at [381, 224] on div "Order Number" at bounding box center [436, 222] width 230 height 32
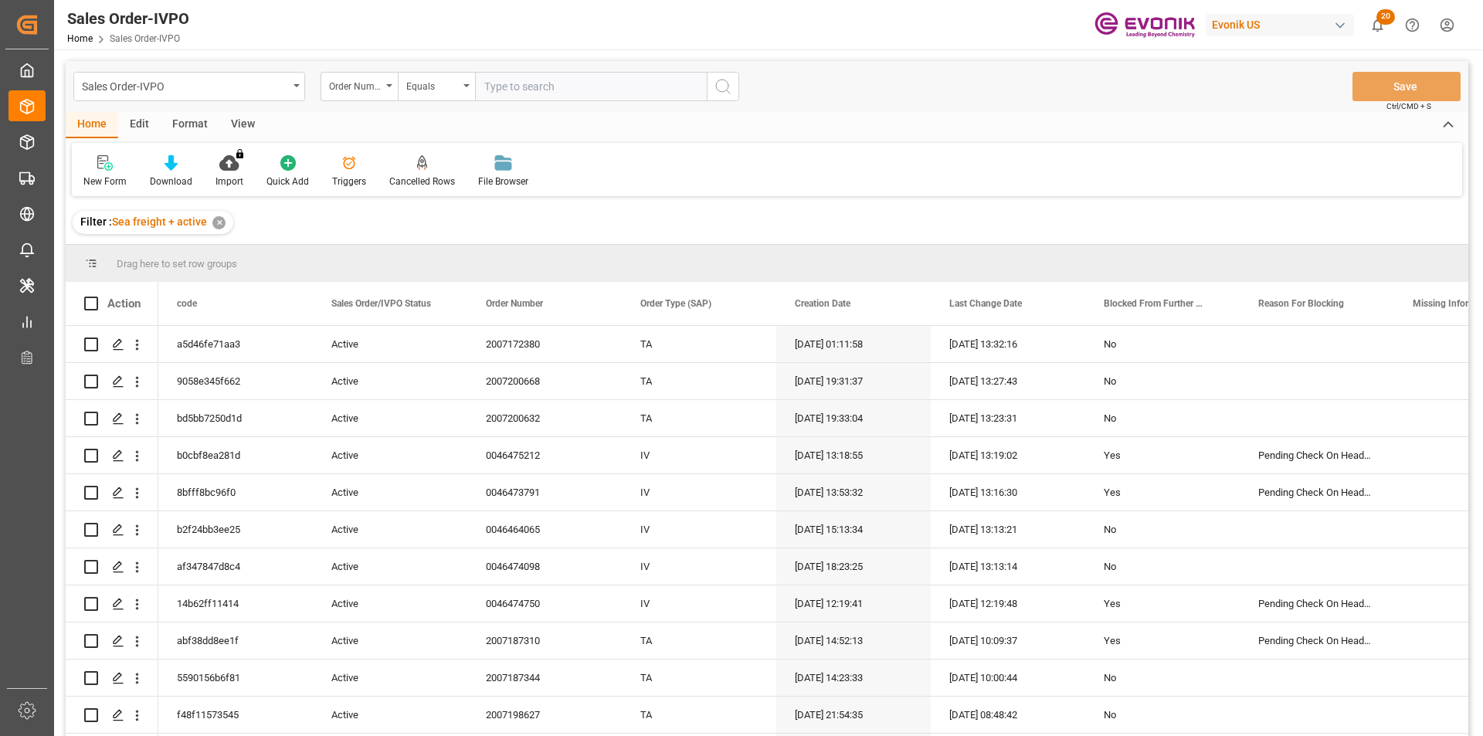
click at [530, 76] on input "text" at bounding box center [591, 86] width 232 height 29
paste input "0046472579"
type input "0046472579"
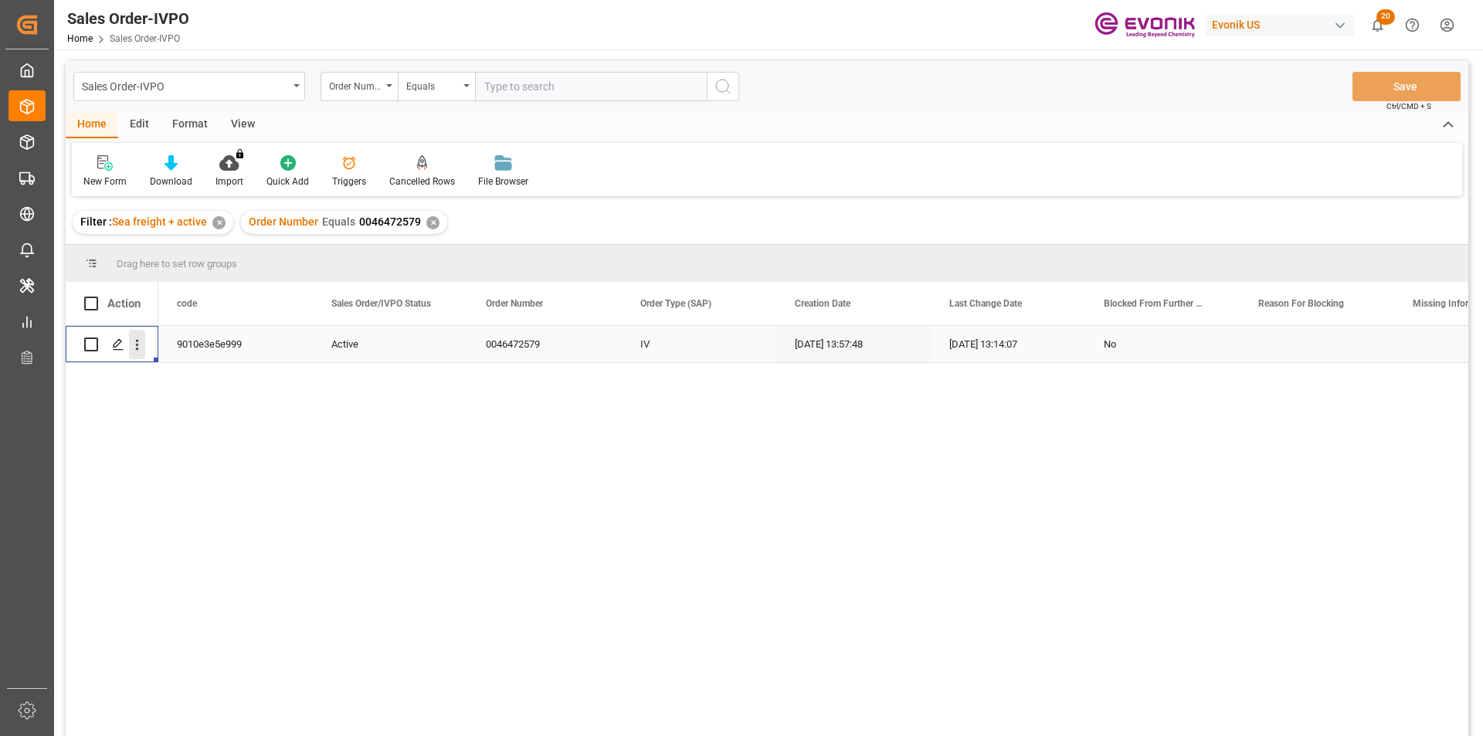
click at [137, 348] on icon "open menu" at bounding box center [137, 345] width 3 height 11
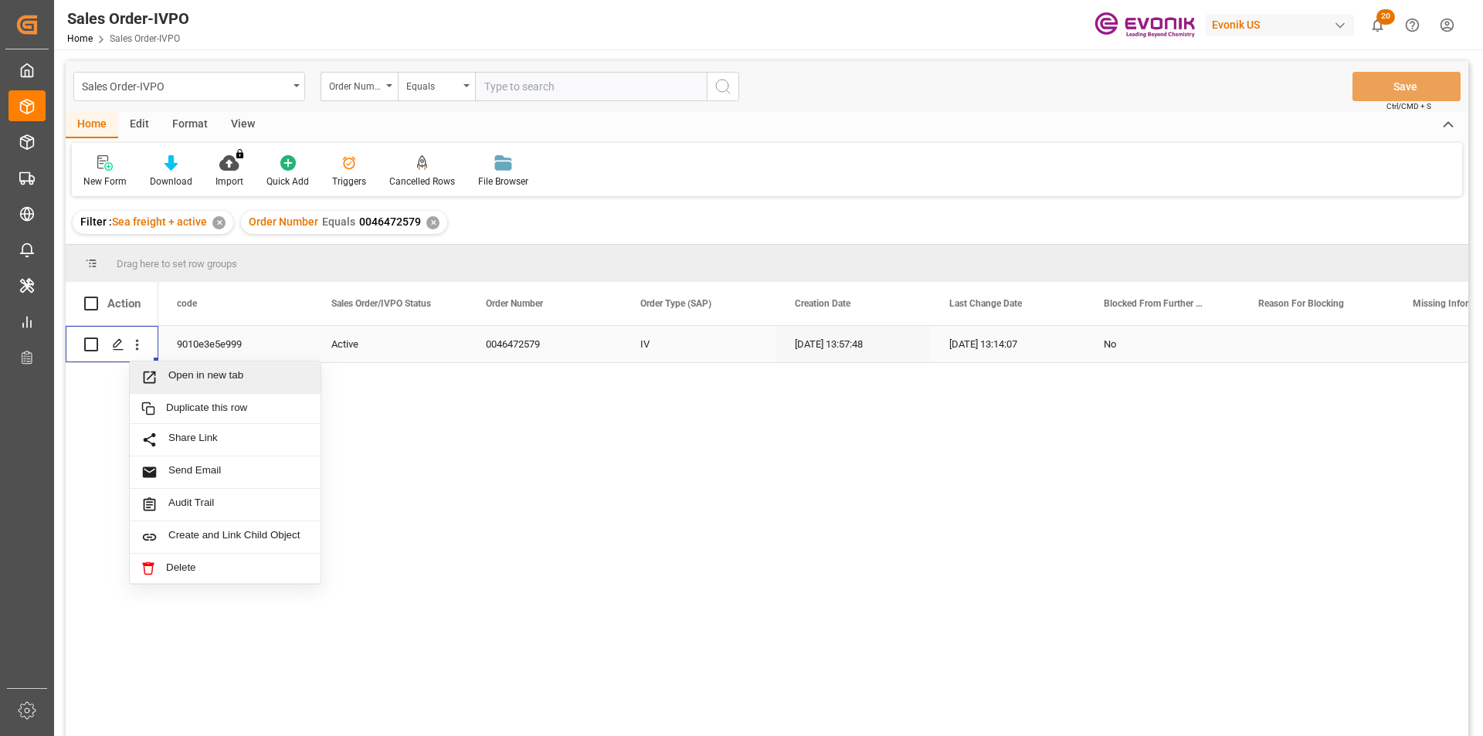
click at [205, 370] on span "Open in new tab" at bounding box center [238, 377] width 141 height 16
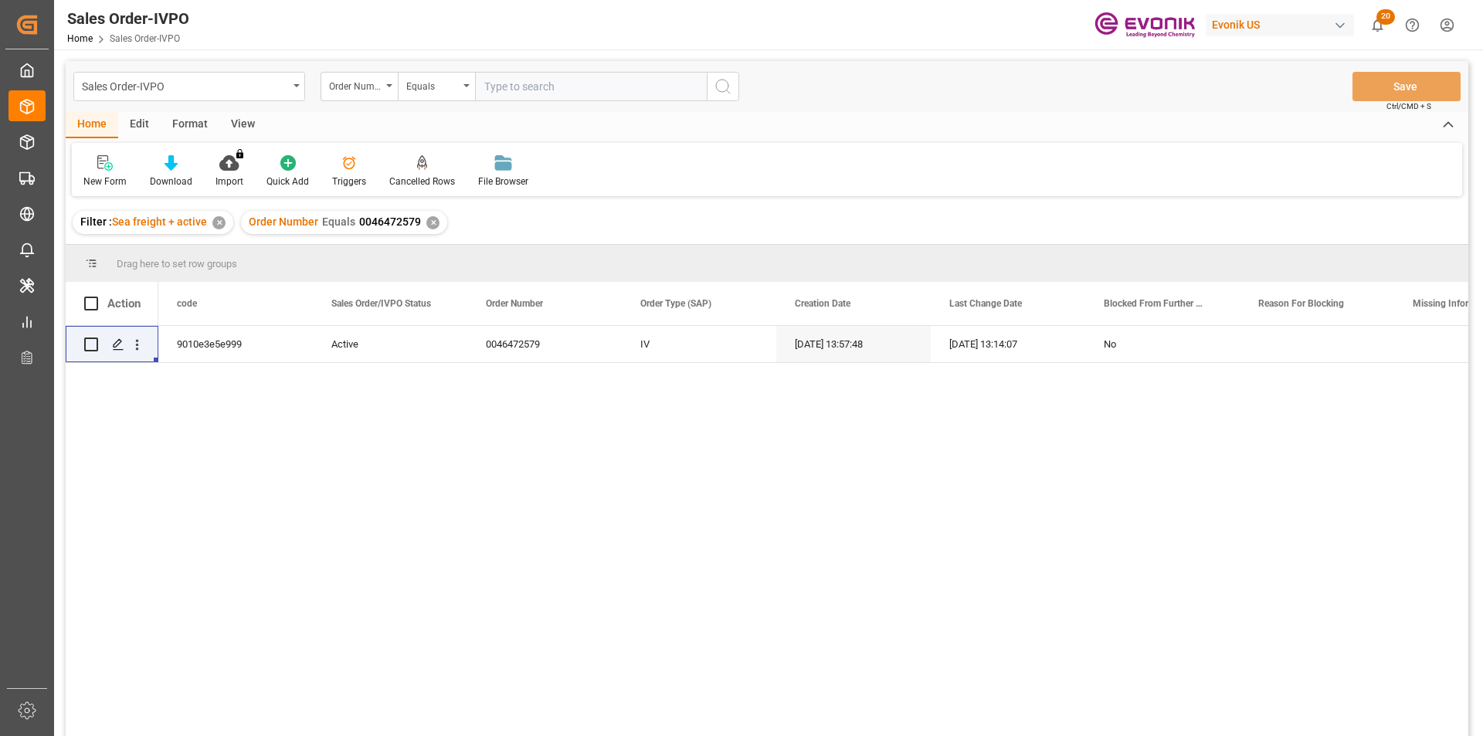
click at [430, 222] on div "✕" at bounding box center [432, 222] width 13 height 13
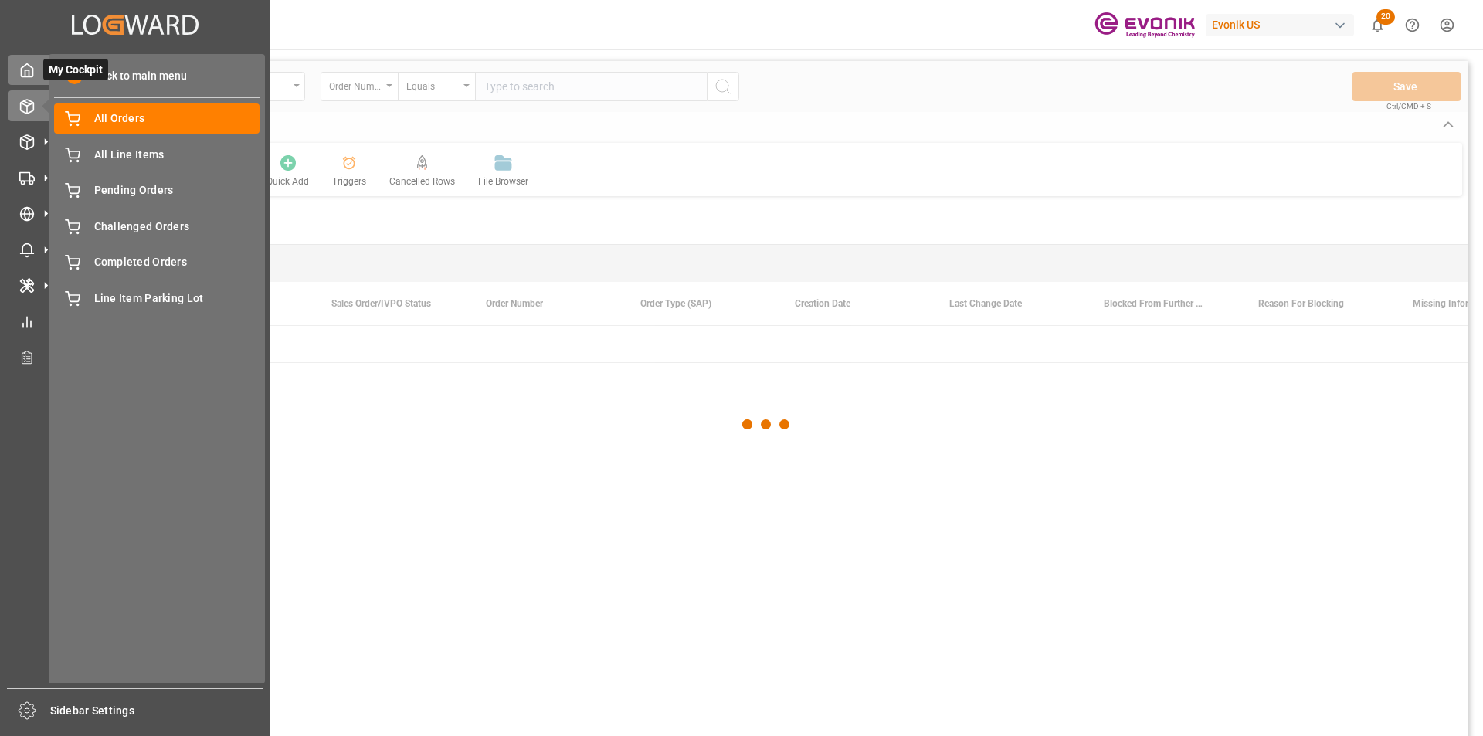
click at [32, 77] on icon at bounding box center [28, 70] width 12 height 13
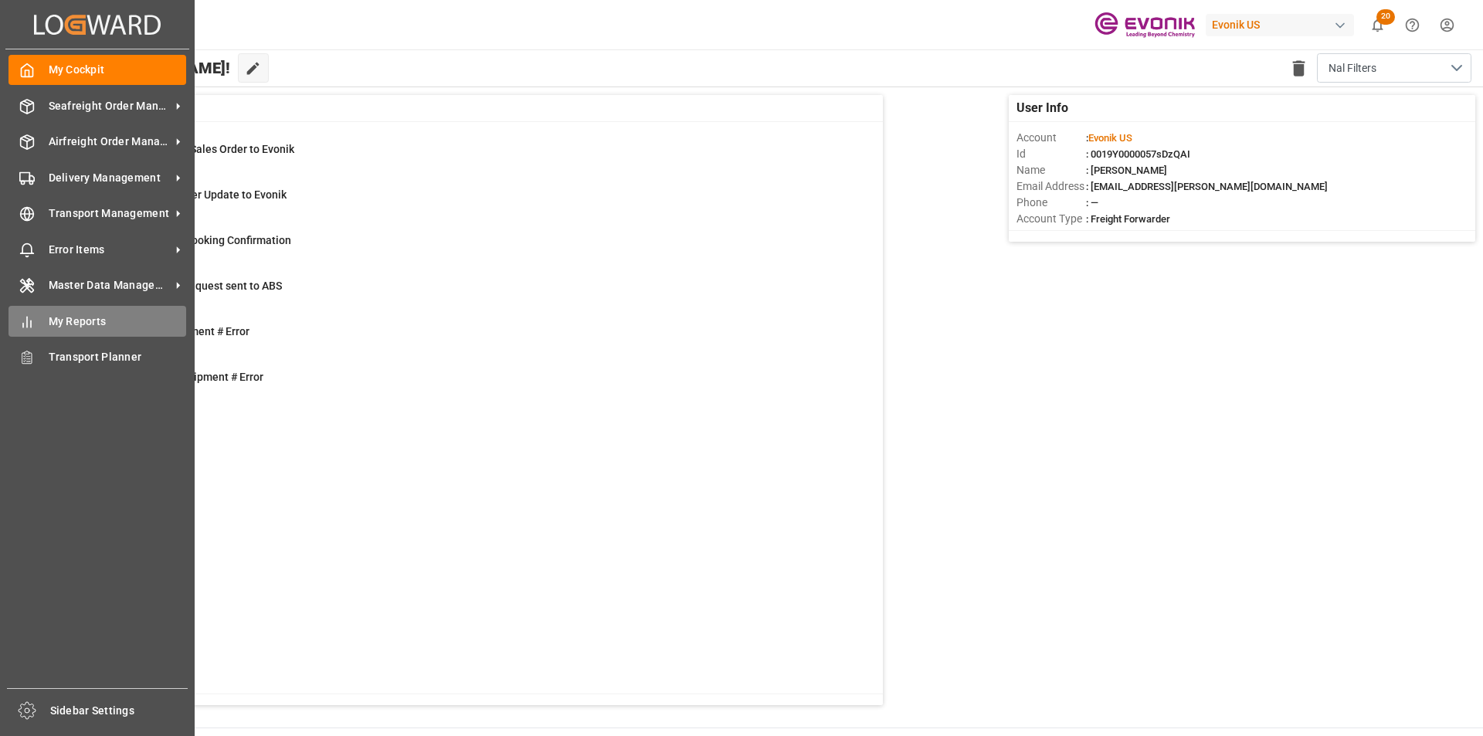
click at [69, 328] on span "My Reports" at bounding box center [118, 322] width 138 height 16
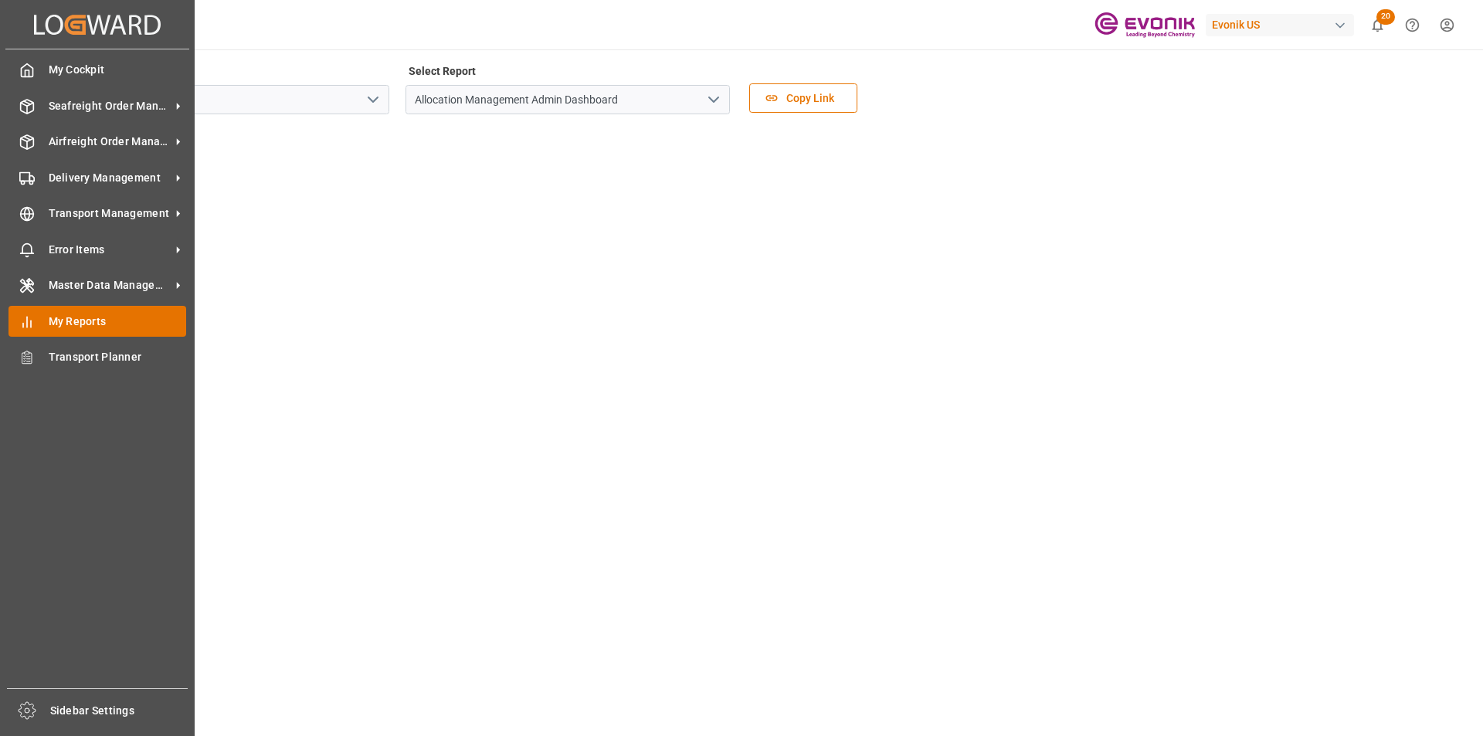
click at [60, 328] on span "My Reports" at bounding box center [118, 322] width 138 height 16
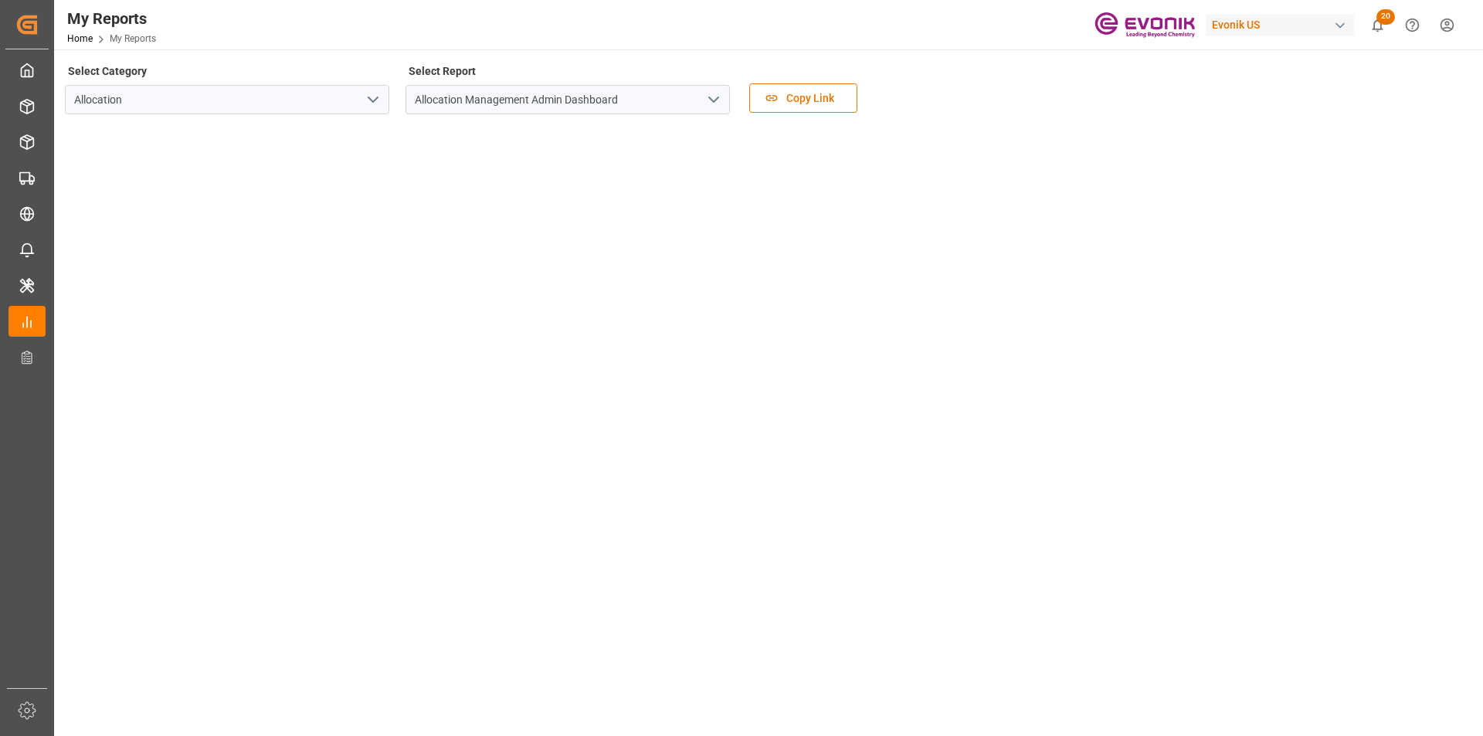
click at [373, 97] on icon "open menu" at bounding box center [373, 99] width 19 height 19
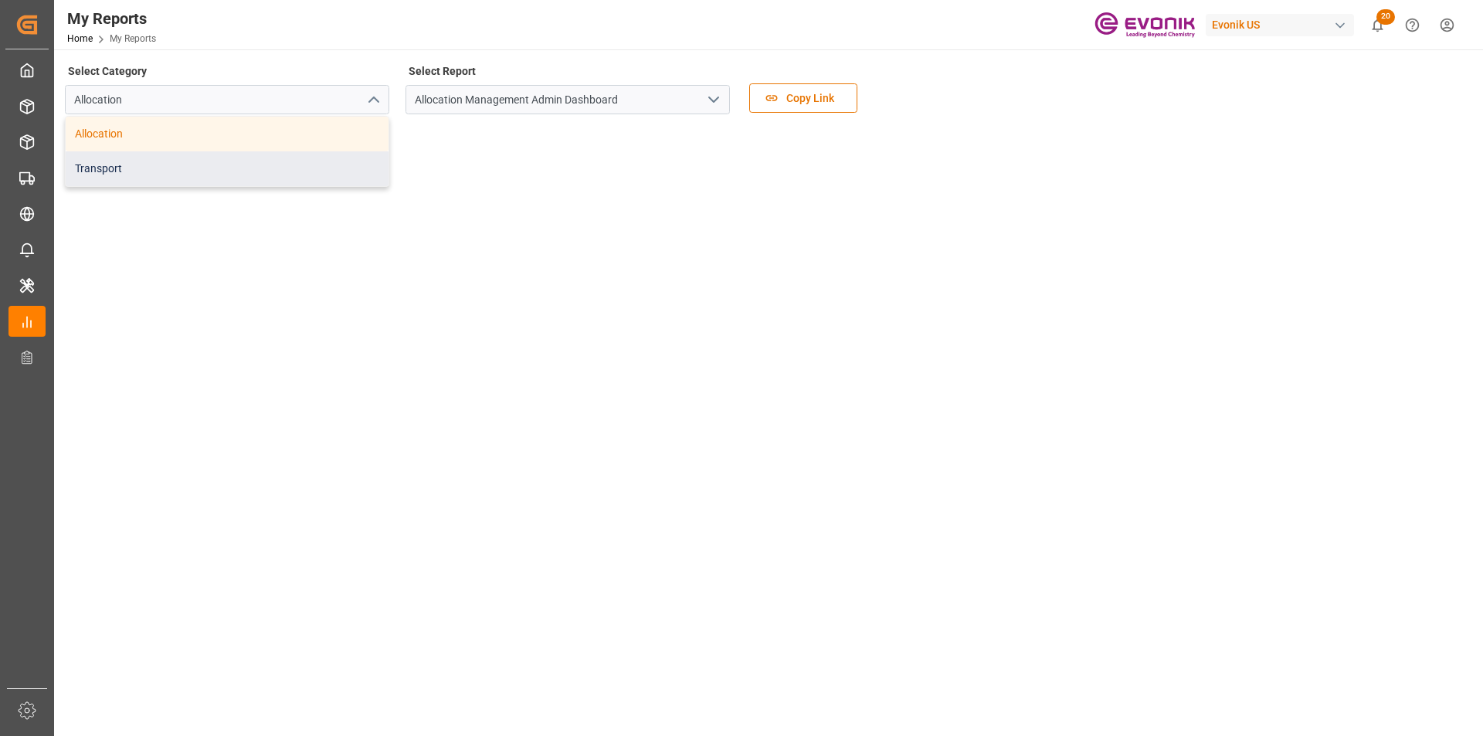
click at [158, 168] on div "Transport" at bounding box center [227, 168] width 323 height 35
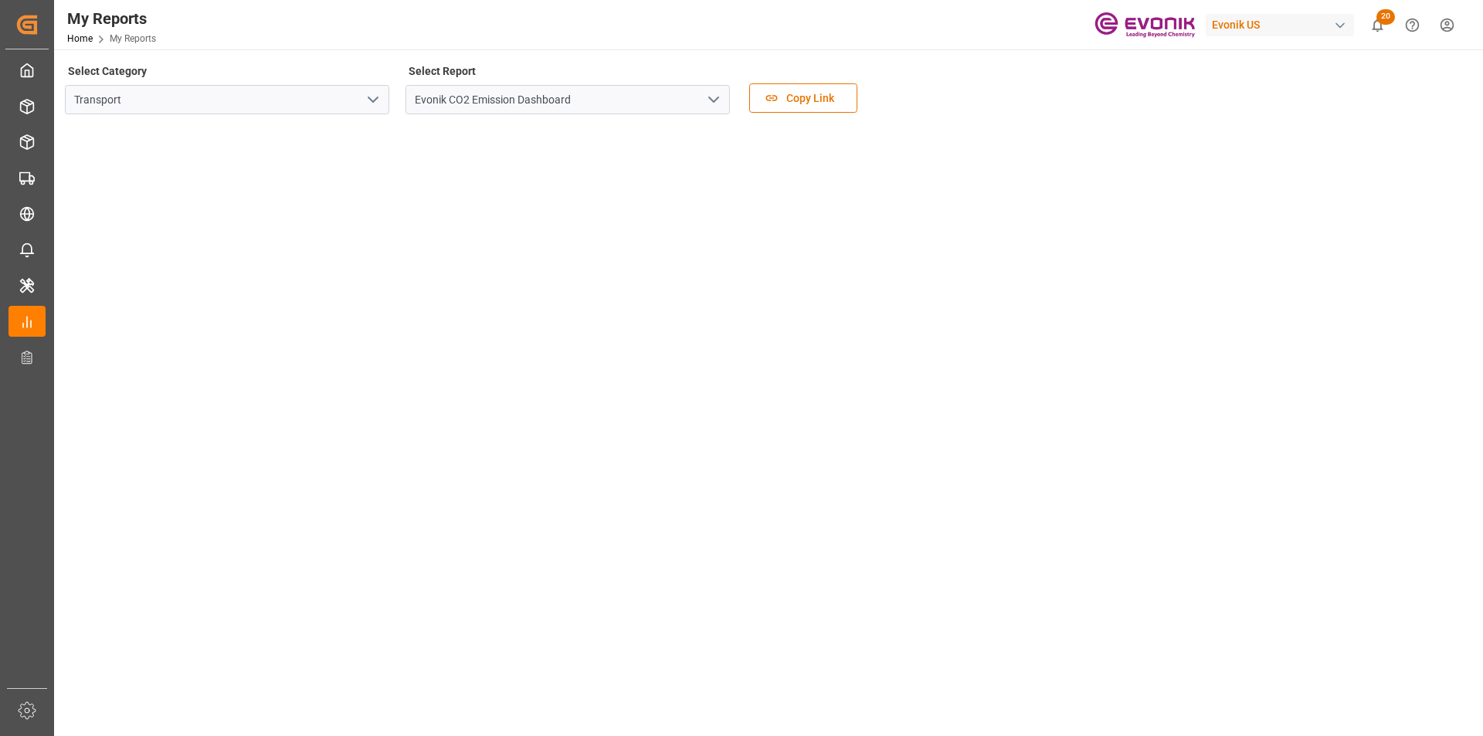
click at [718, 99] on icon "open menu" at bounding box center [713, 99] width 19 height 19
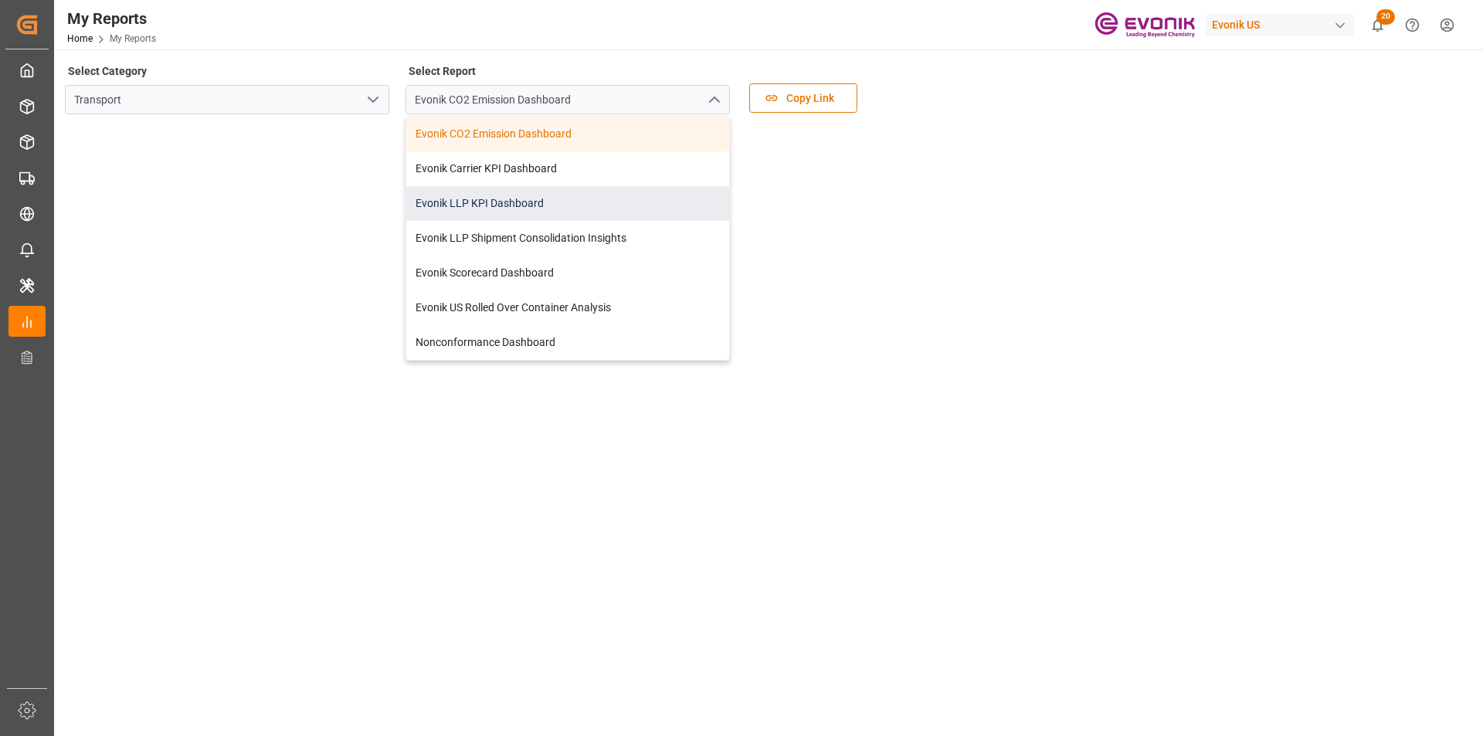
click at [490, 200] on div "Evonik LLP KPI Dashboard" at bounding box center [567, 203] width 323 height 35
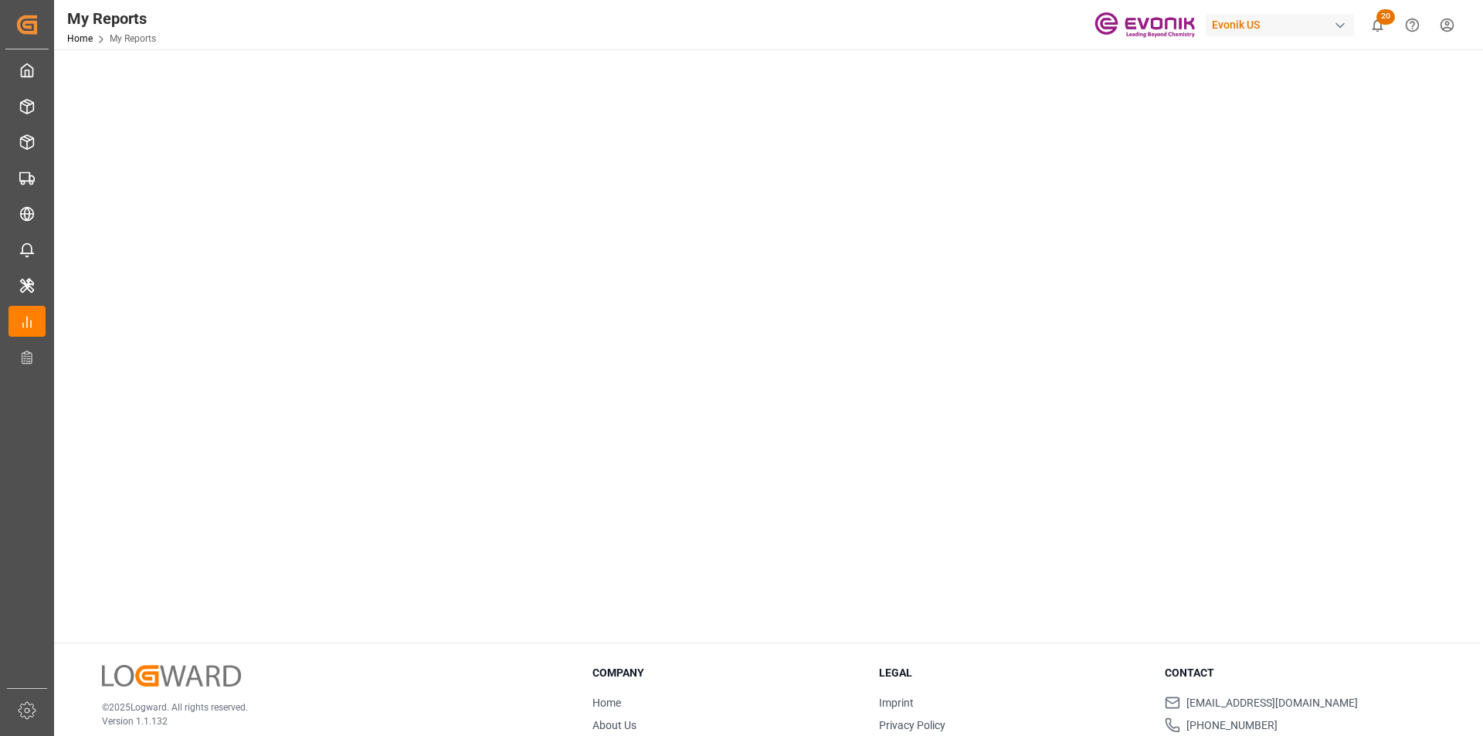
scroll to position [541, 0]
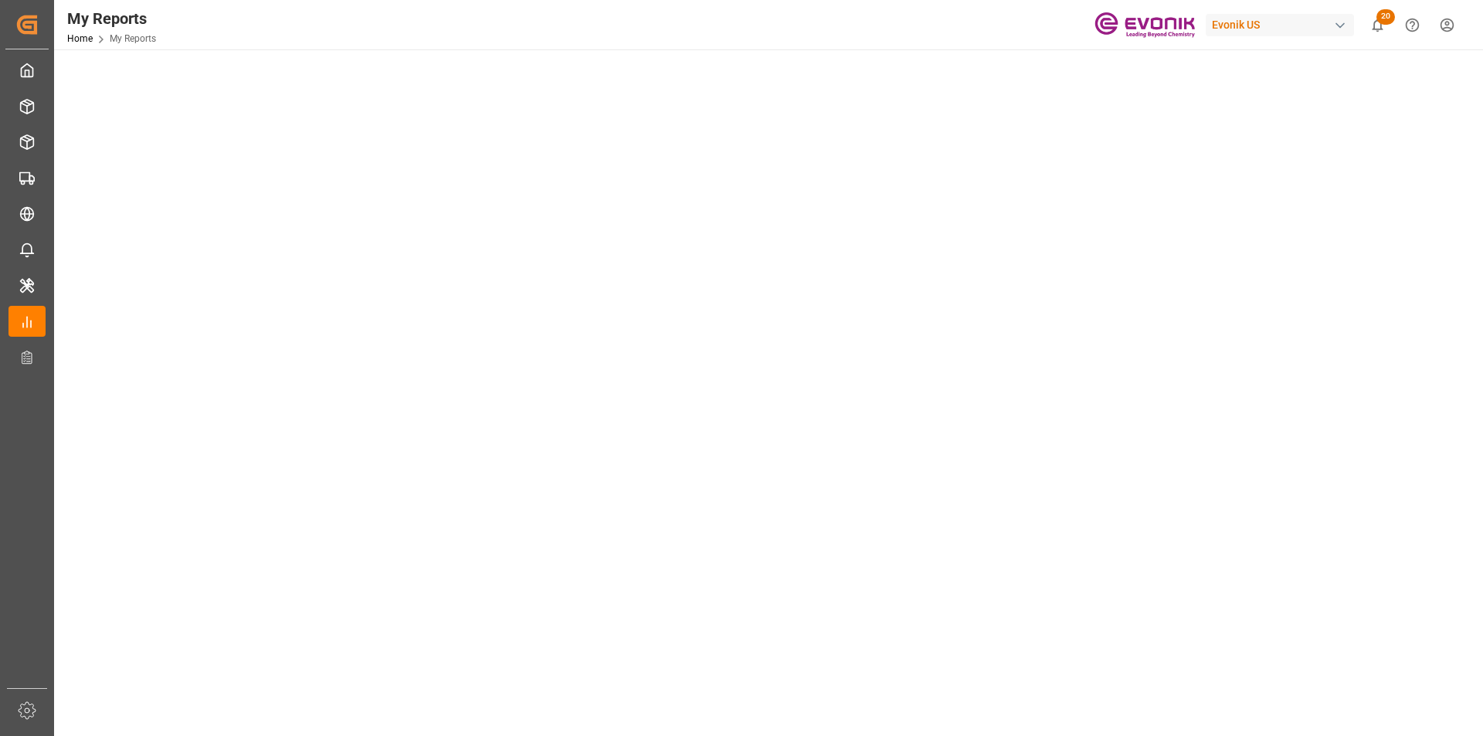
click at [1469, 494] on main "Select Category Transport Select Report Evonik LLP KPI Dashboard Copy Link" at bounding box center [767, 153] width 1426 height 1267
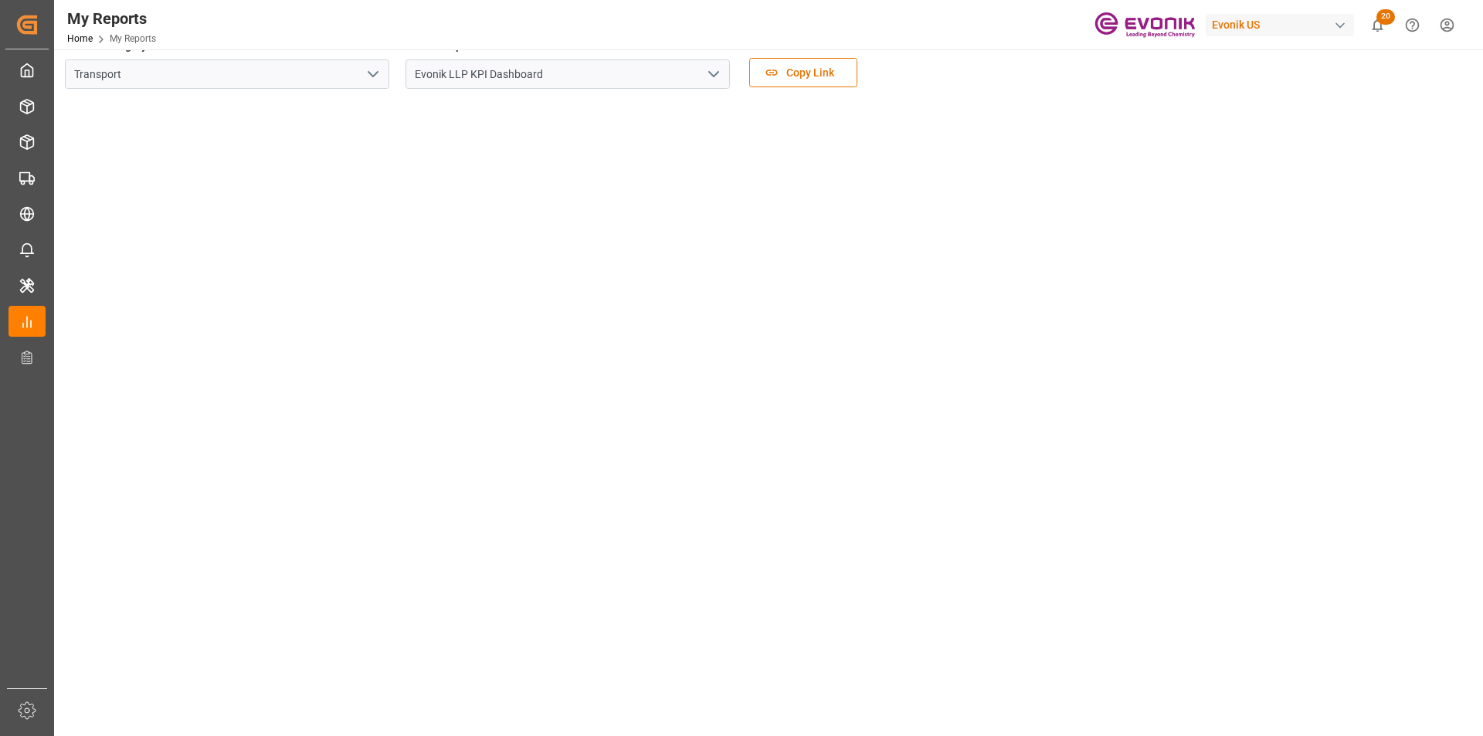
scroll to position [0, 0]
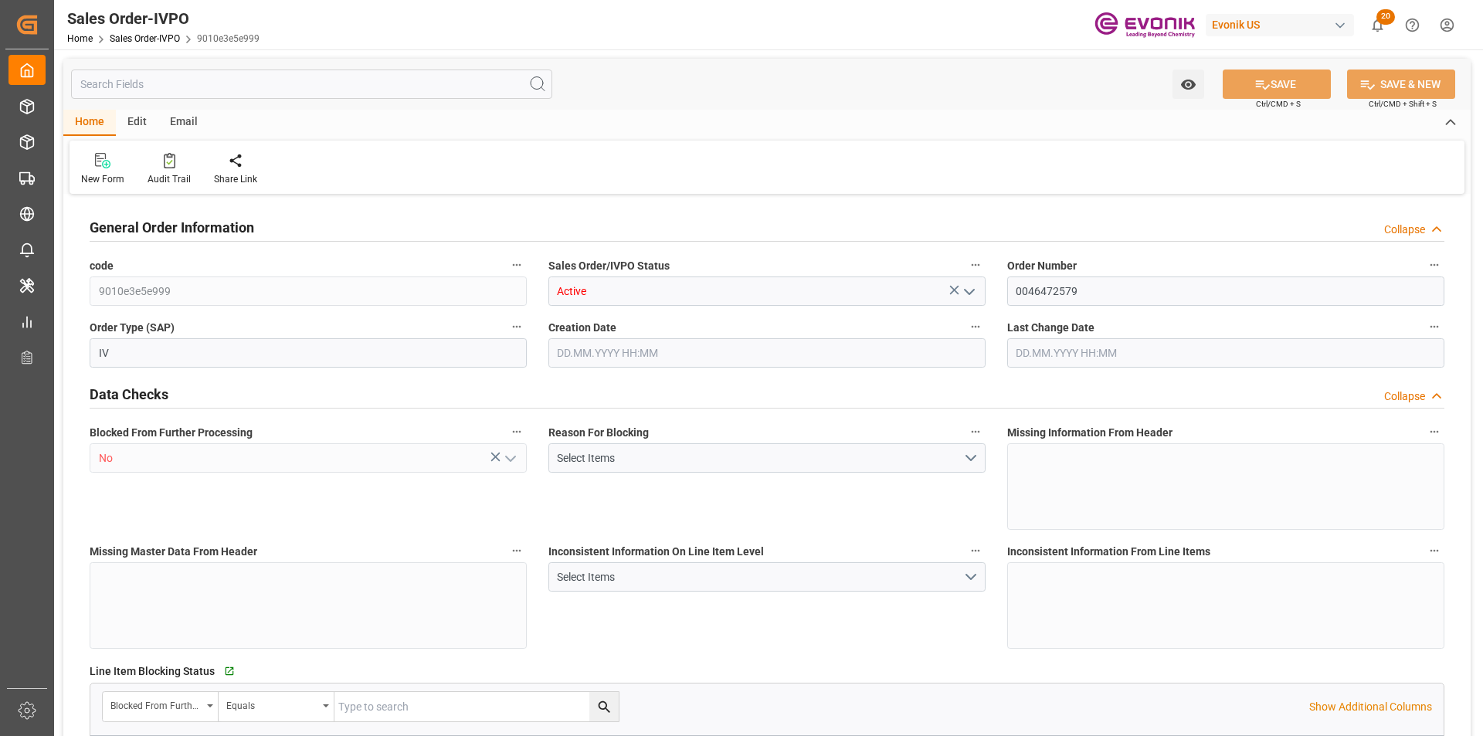
type input "BRSSZ"
type input "0"
type input "1"
type input "2"
type input "1"
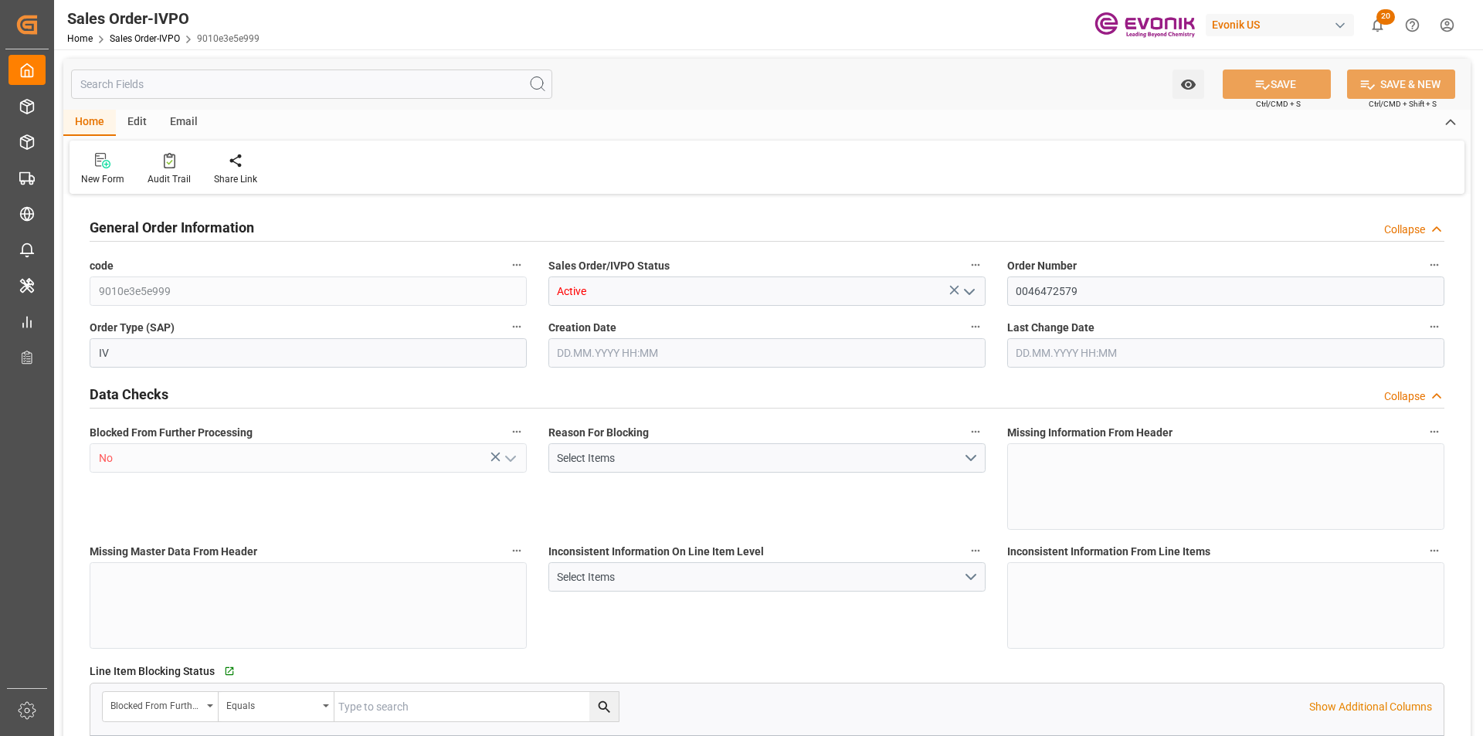
type input "19798"
type input "17.86"
type input "17000"
type input "30"
type input "[DATE] 13:57"
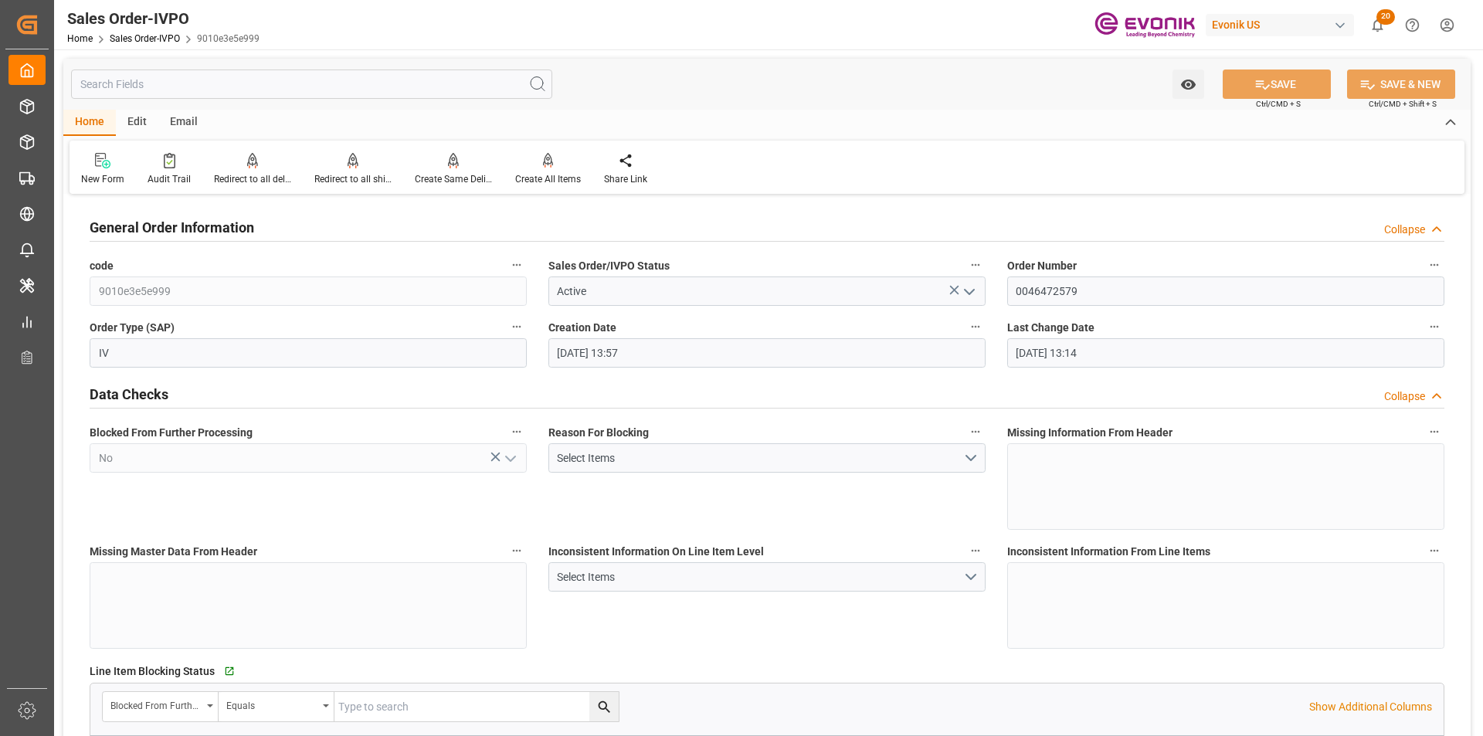
type input "[DATE] 13:14"
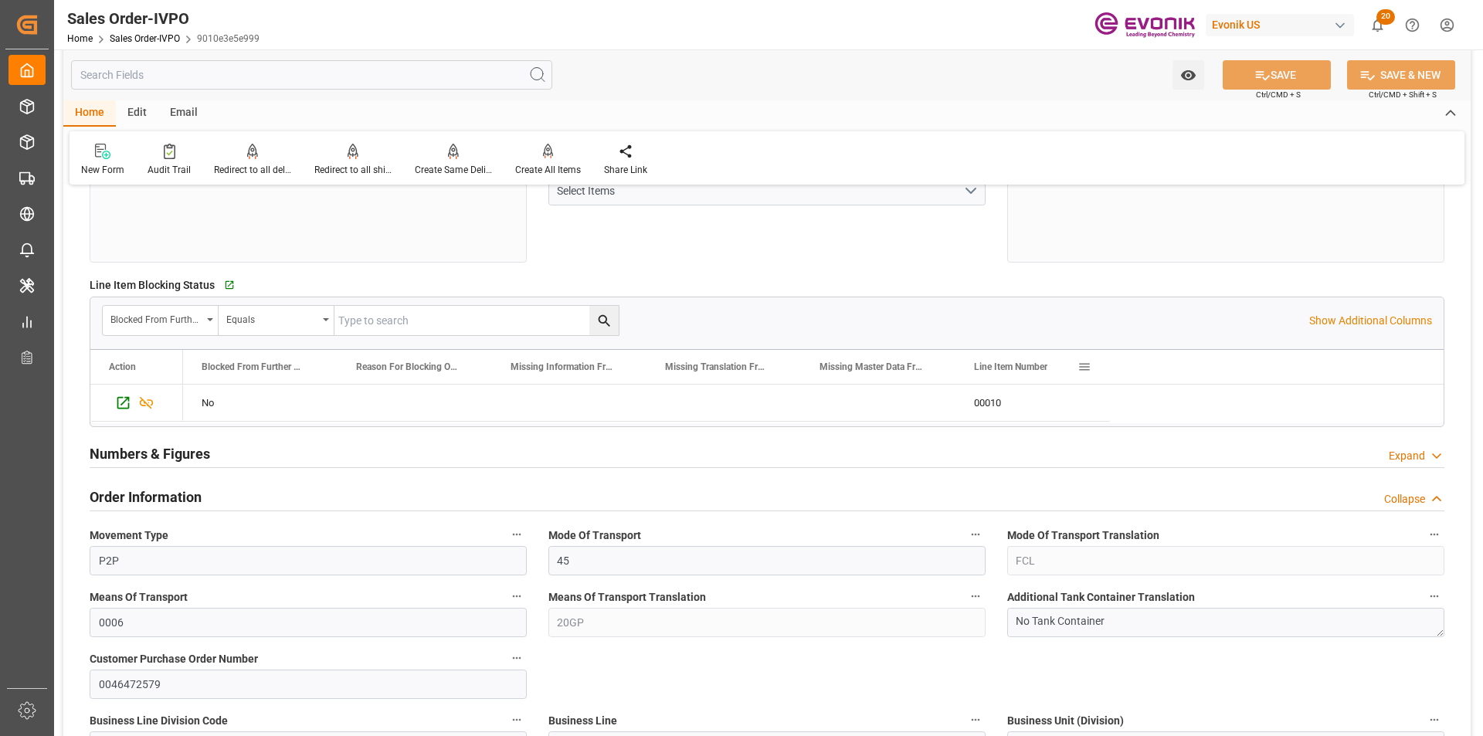
scroll to position [772, 0]
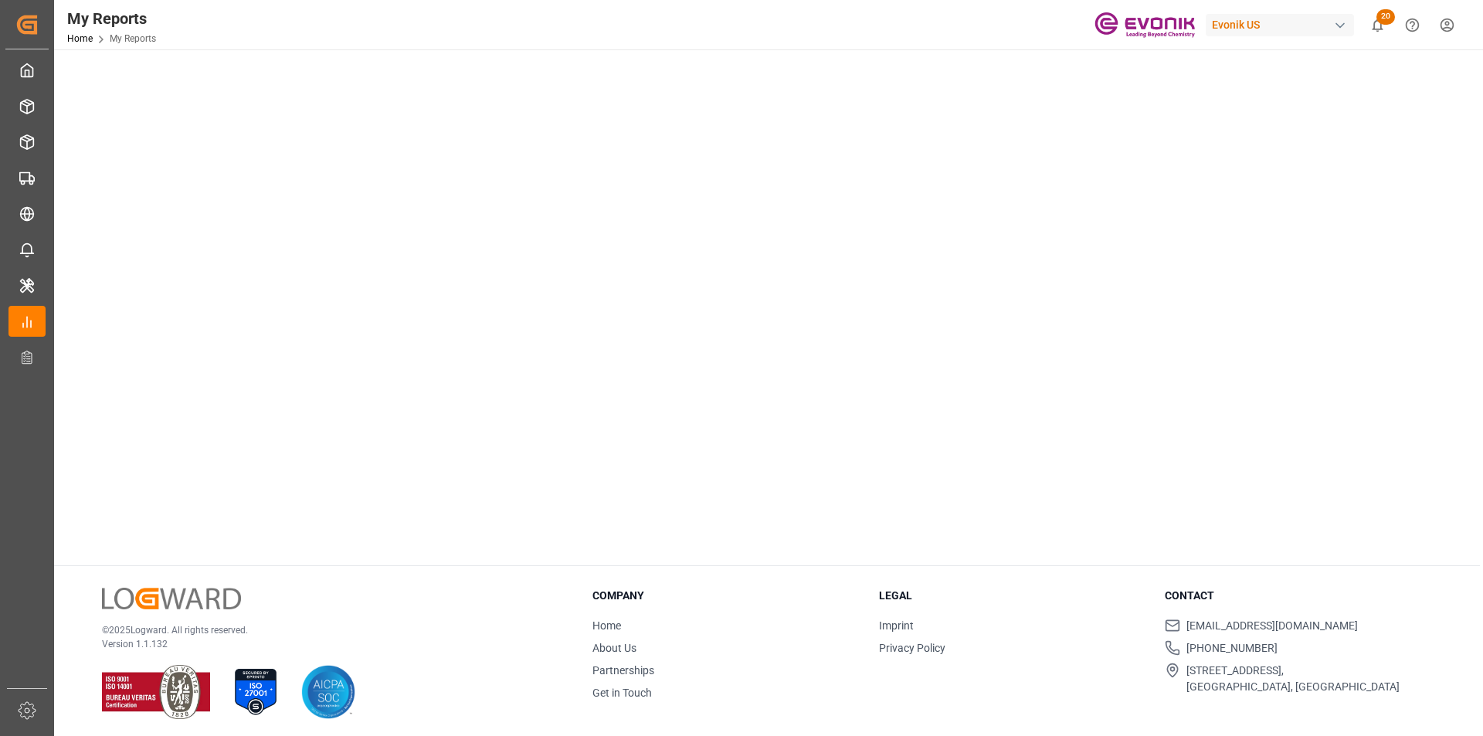
scroll to position [777, 0]
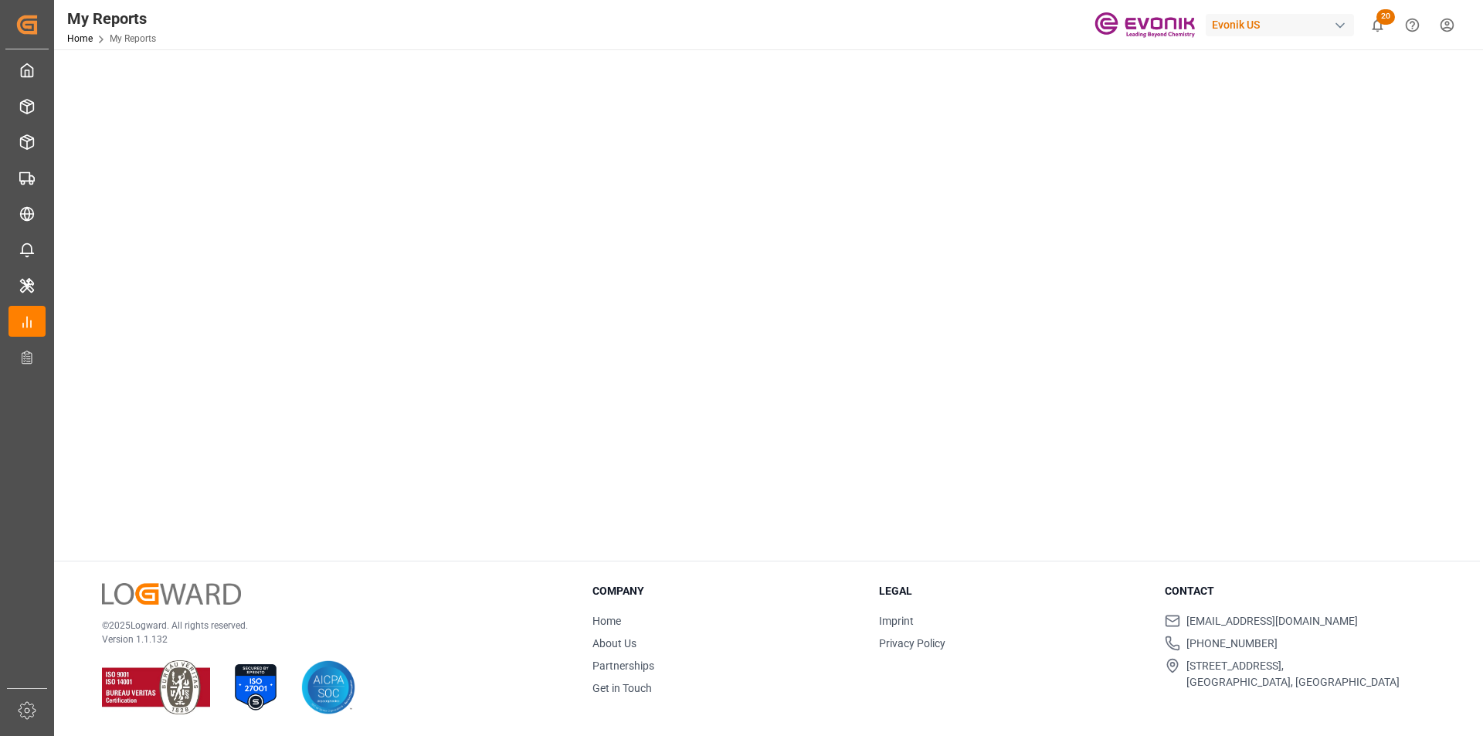
drag, startPoint x: 1167, startPoint y: 496, endPoint x: 1143, endPoint y: 493, distance: 24.1
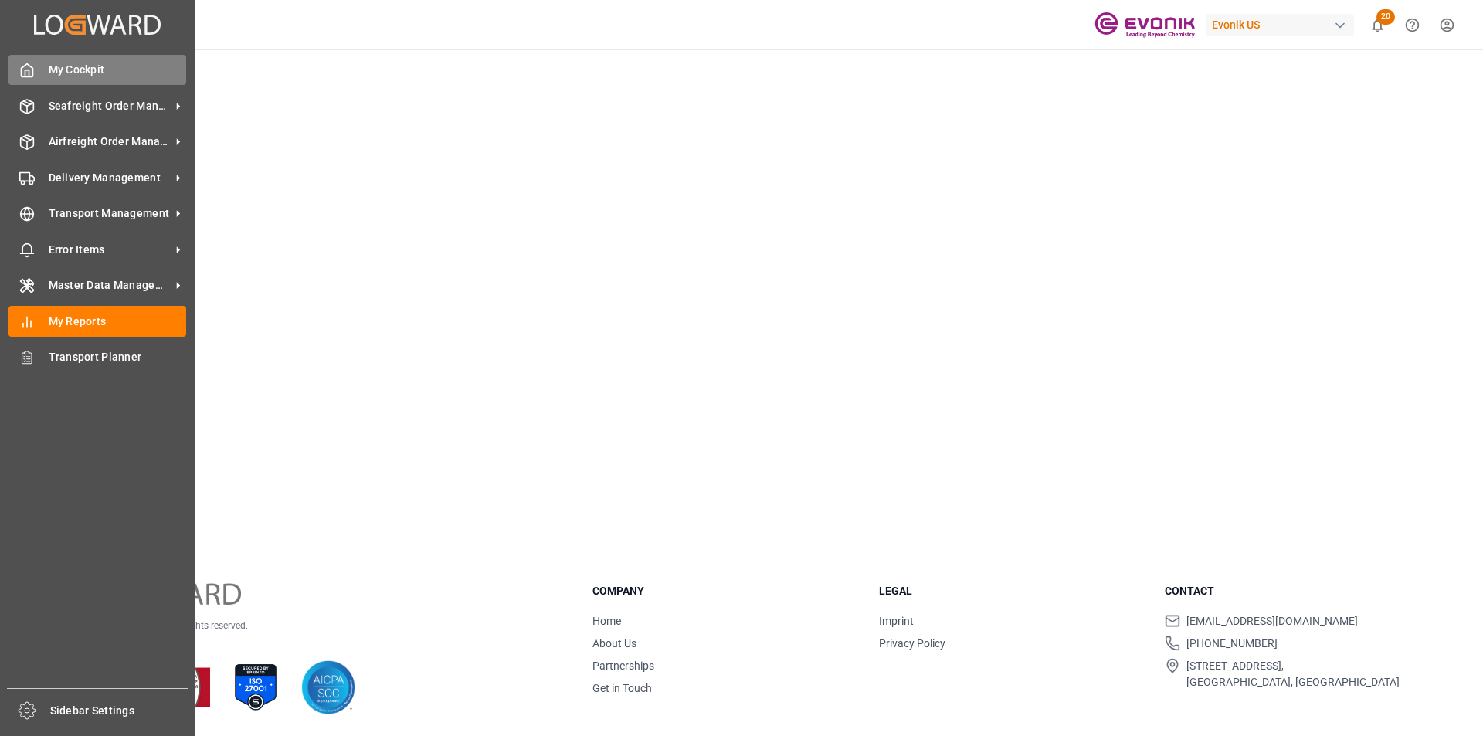
click at [49, 70] on span "My Cockpit" at bounding box center [118, 70] width 138 height 16
